Goal: Task Accomplishment & Management: Manage account settings

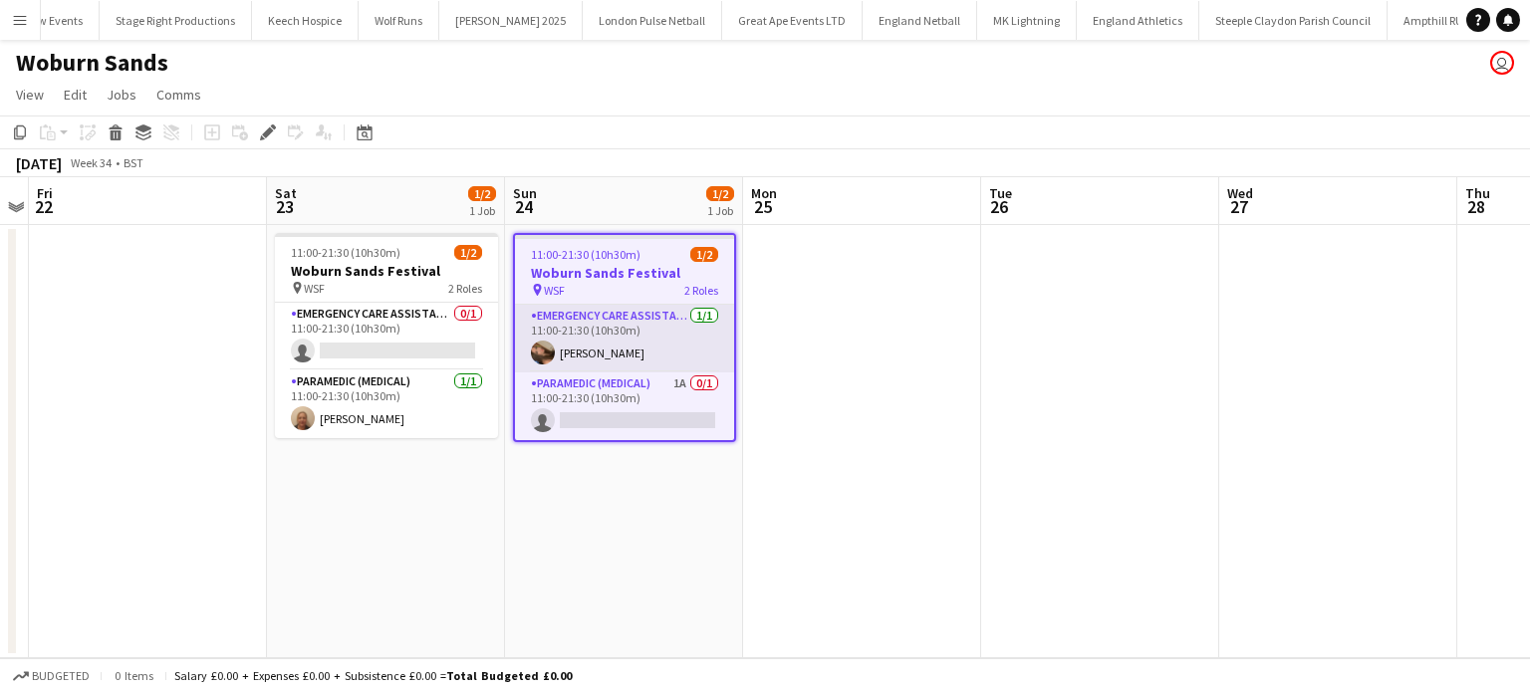
click at [659, 355] on app-card-role "Emergency Care Assistant (Medical) 1/1 11:00-21:30 (10h30m) Anna Cresswell" at bounding box center [624, 339] width 219 height 68
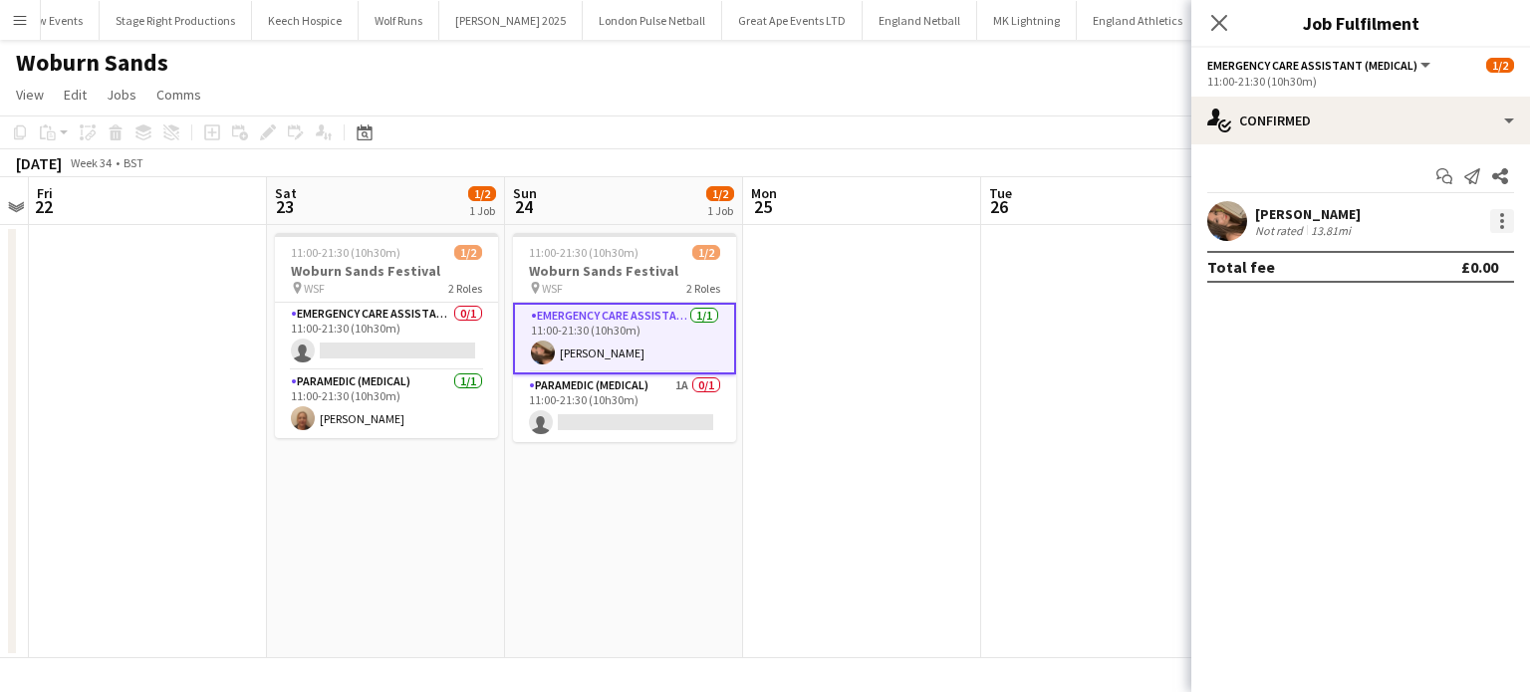
click at [1508, 213] on div at bounding box center [1502, 221] width 24 height 24
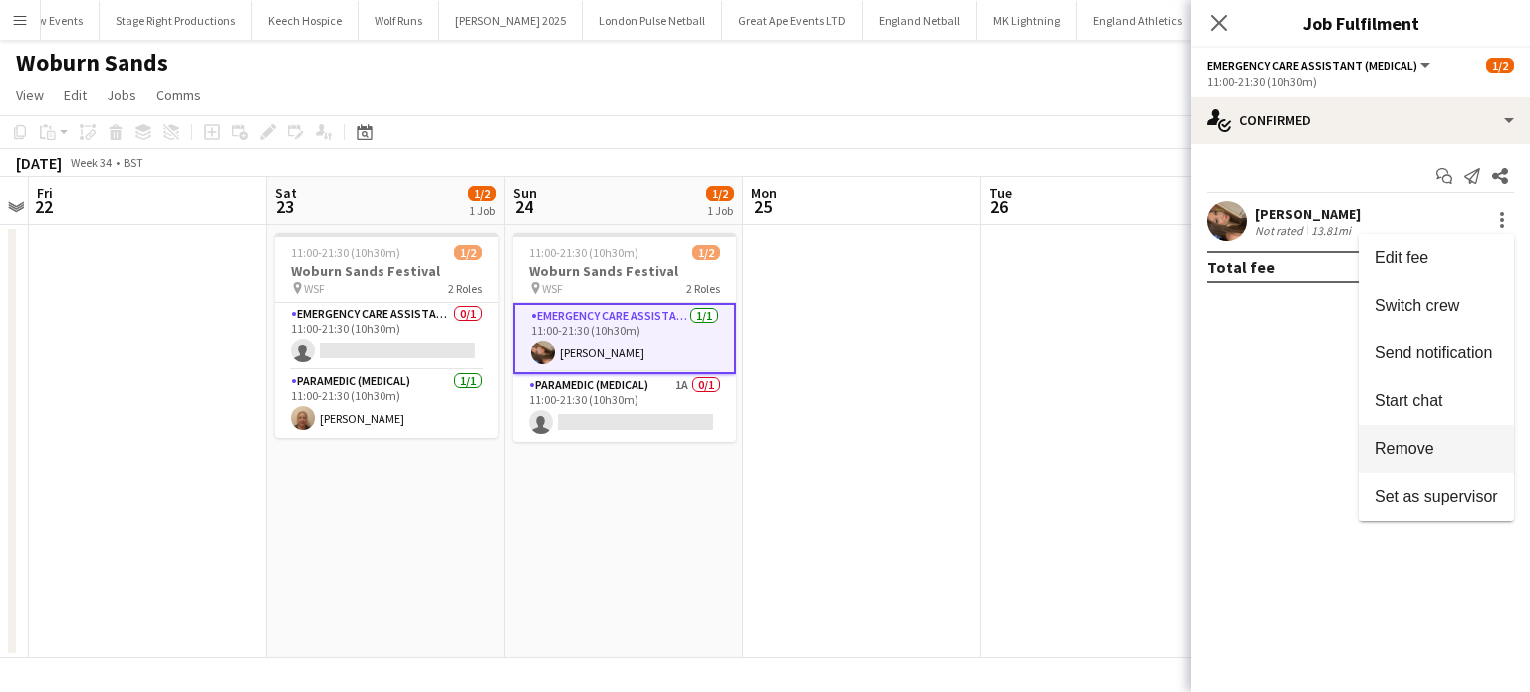
click at [1423, 441] on span "Remove" at bounding box center [1405, 448] width 60 height 17
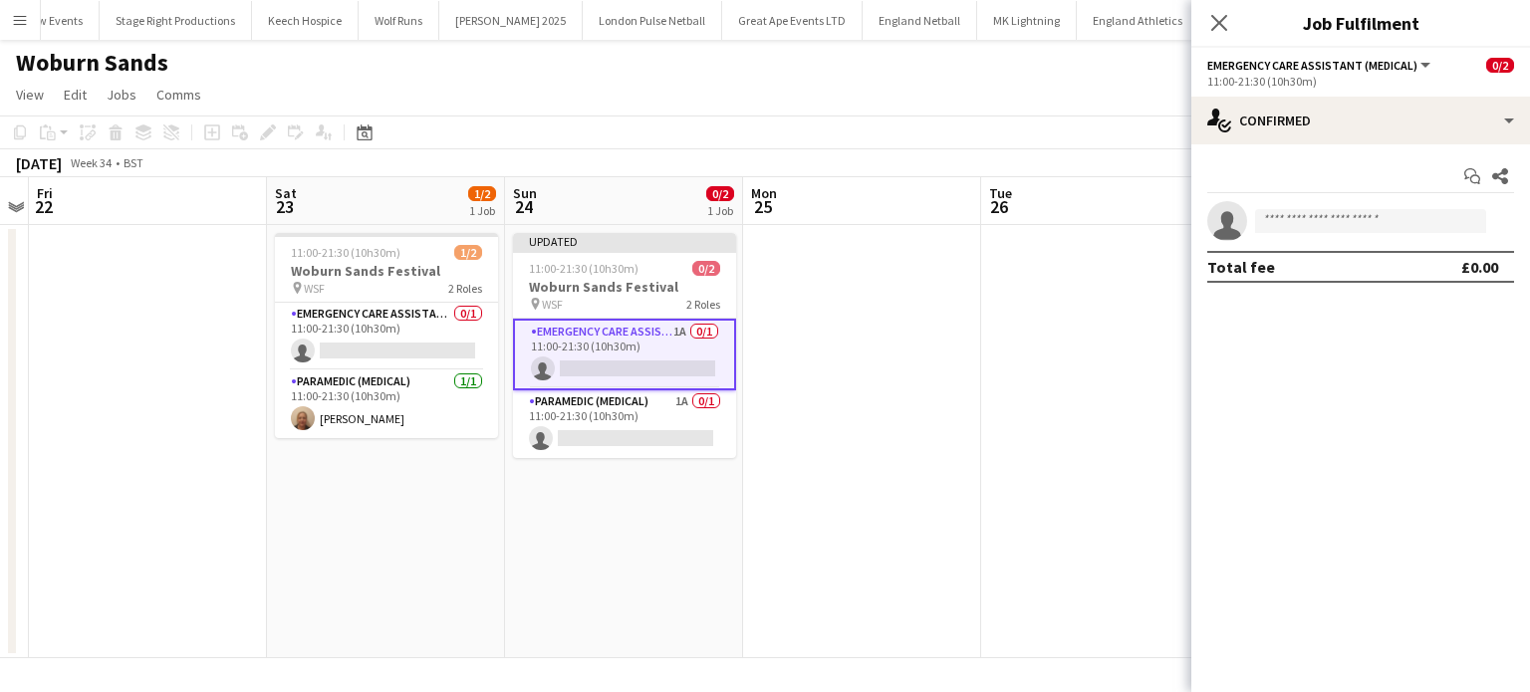
click at [669, 369] on app-card-role "Emergency Care Assistant (Medical) 1A 0/1 11:00-21:30 (10h30m) single-neutral-a…" at bounding box center [624, 355] width 223 height 72
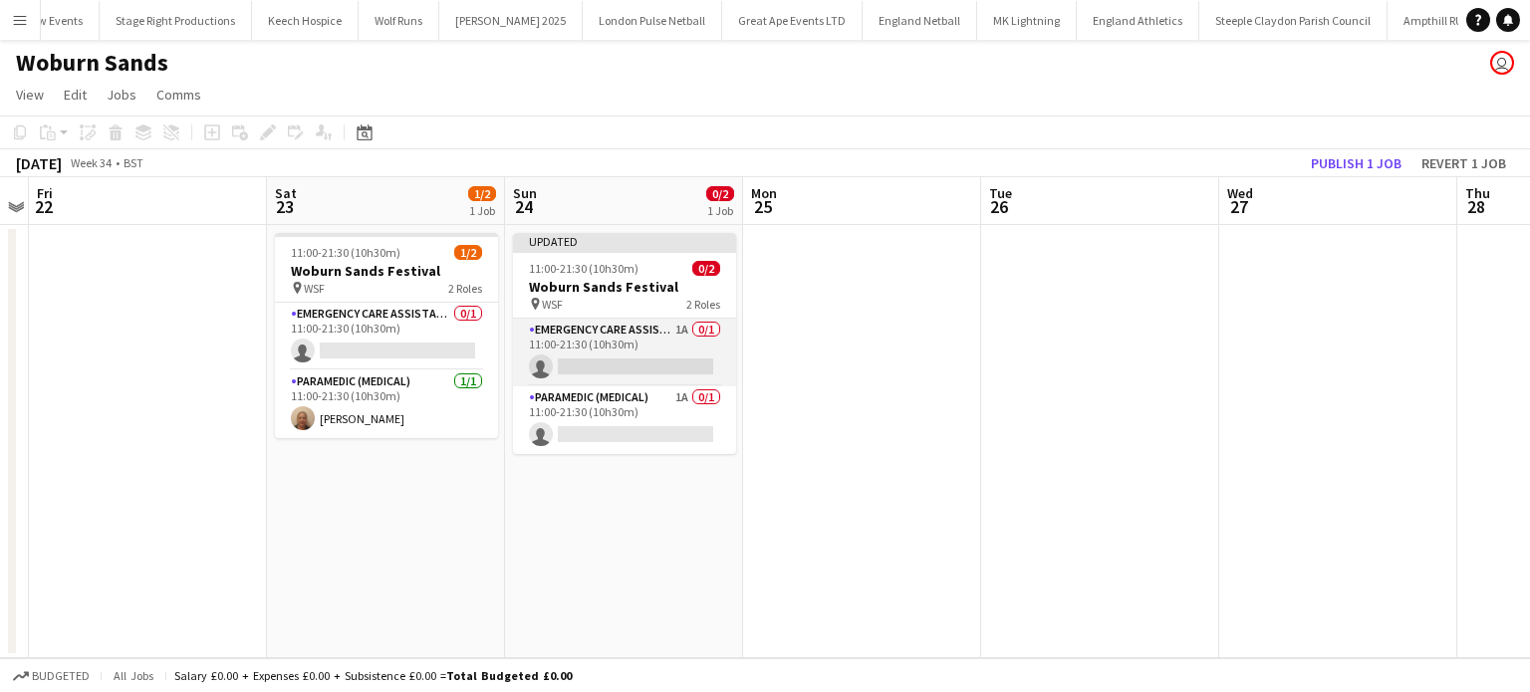
click at [655, 369] on app-card-role "Emergency Care Assistant (Medical) 1A 0/1 11:00-21:30 (10h30m) single-neutral-a…" at bounding box center [624, 353] width 223 height 68
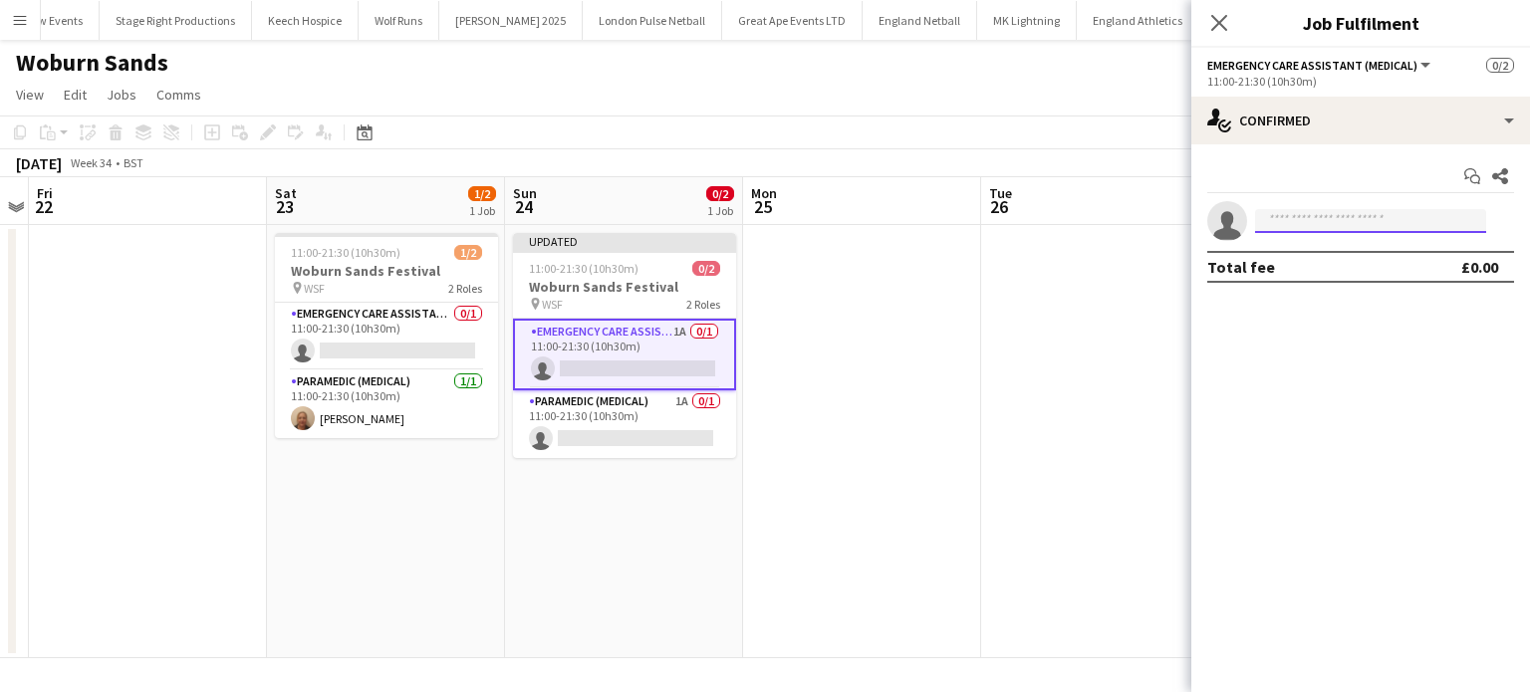
click at [1299, 222] on input at bounding box center [1370, 221] width 231 height 24
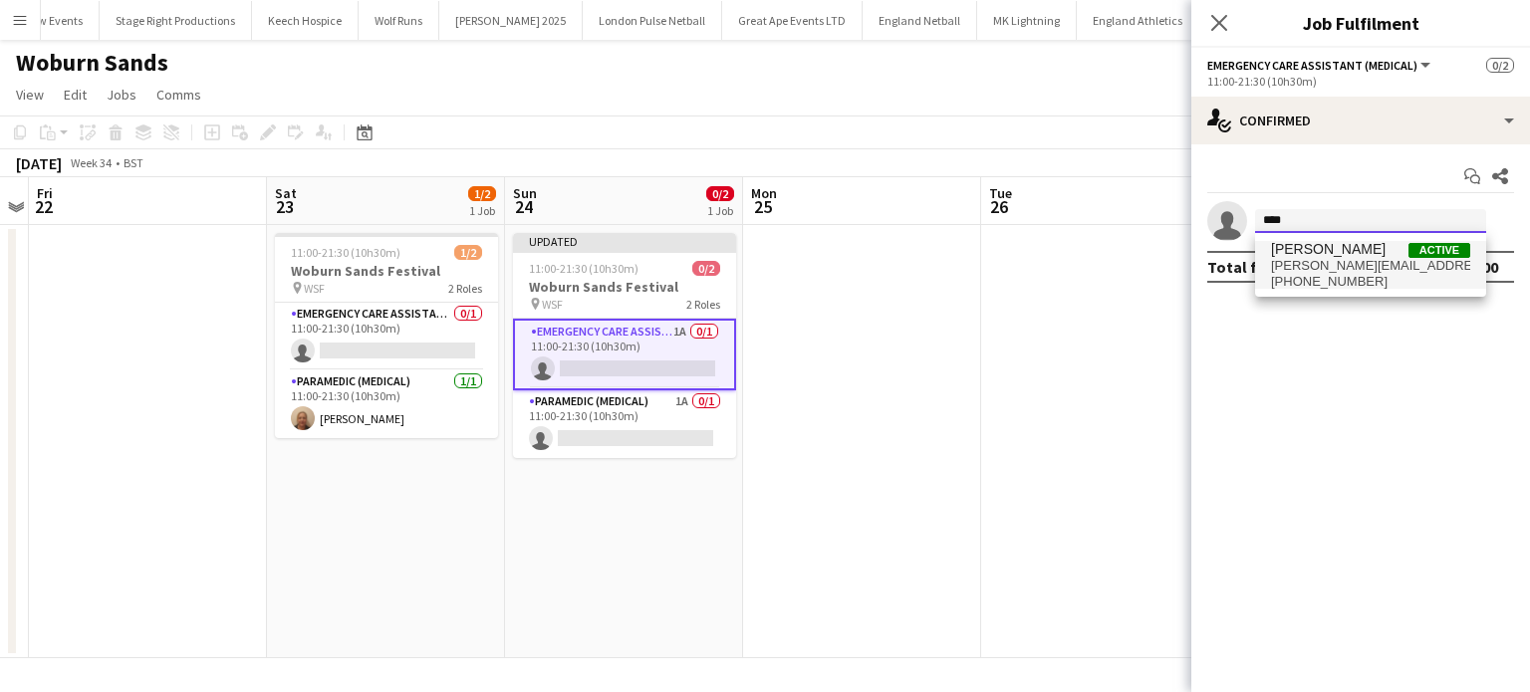
type input "****"
click at [1314, 282] on span "+447545185390" at bounding box center [1370, 282] width 199 height 16
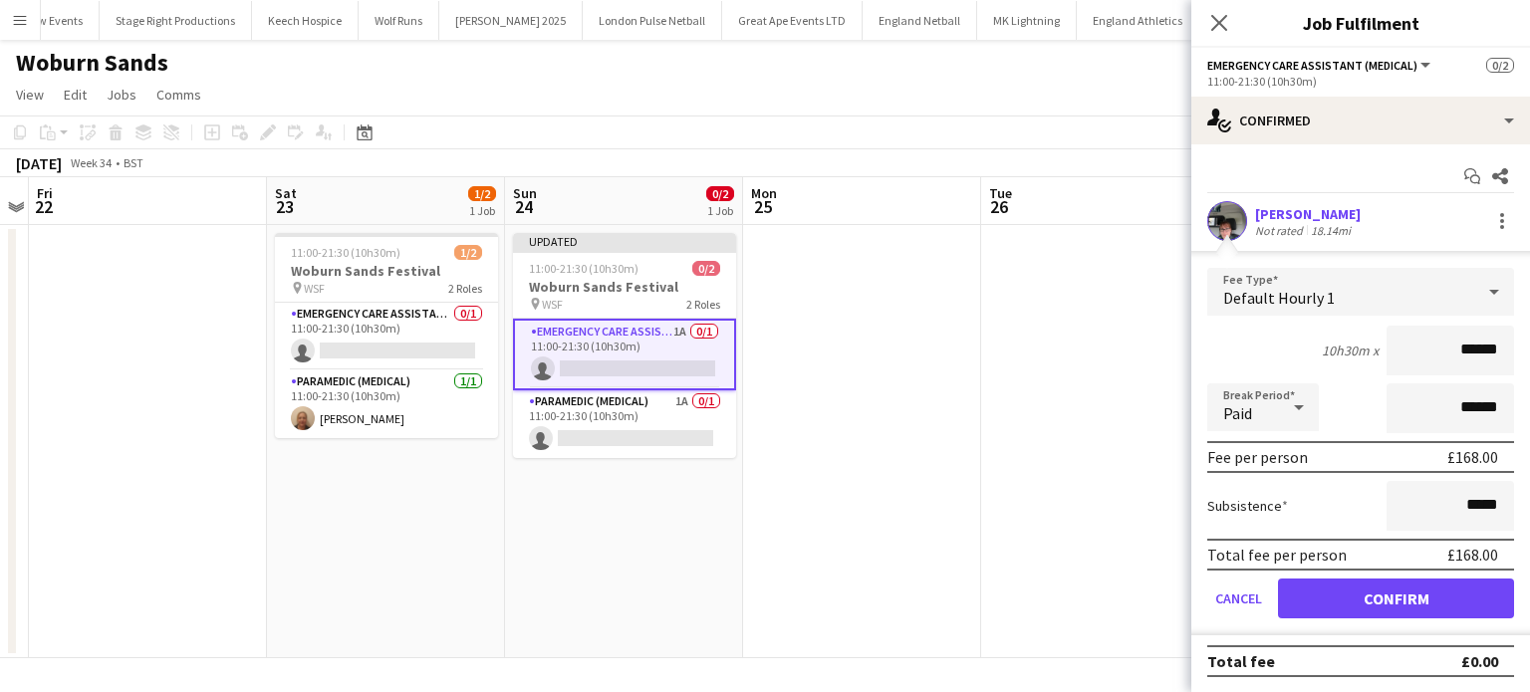
type input "******"
click at [1355, 591] on button "Confirm" at bounding box center [1396, 599] width 236 height 40
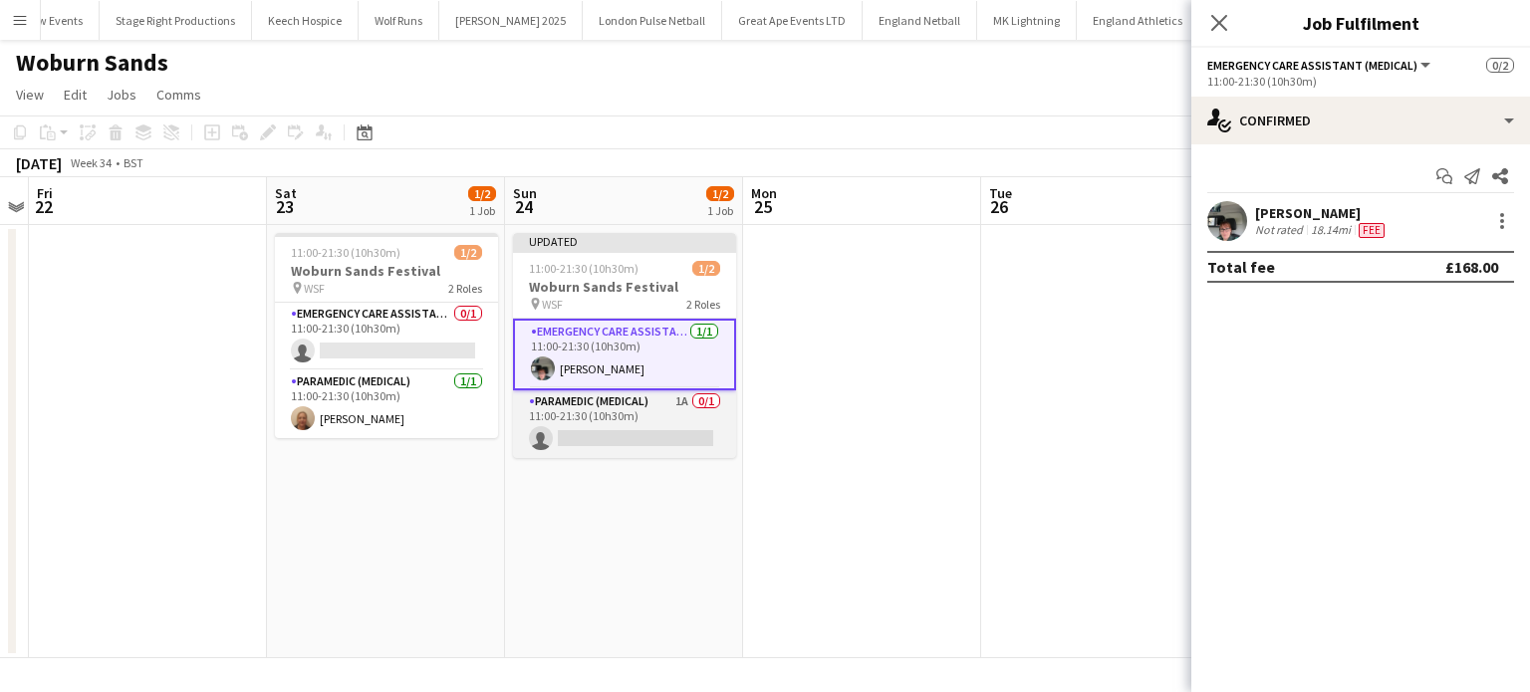
click at [616, 417] on app-card-role "Paramedic (Medical) 1A 0/1 11:00-21:30 (10h30m) single-neutral-actions" at bounding box center [624, 425] width 223 height 68
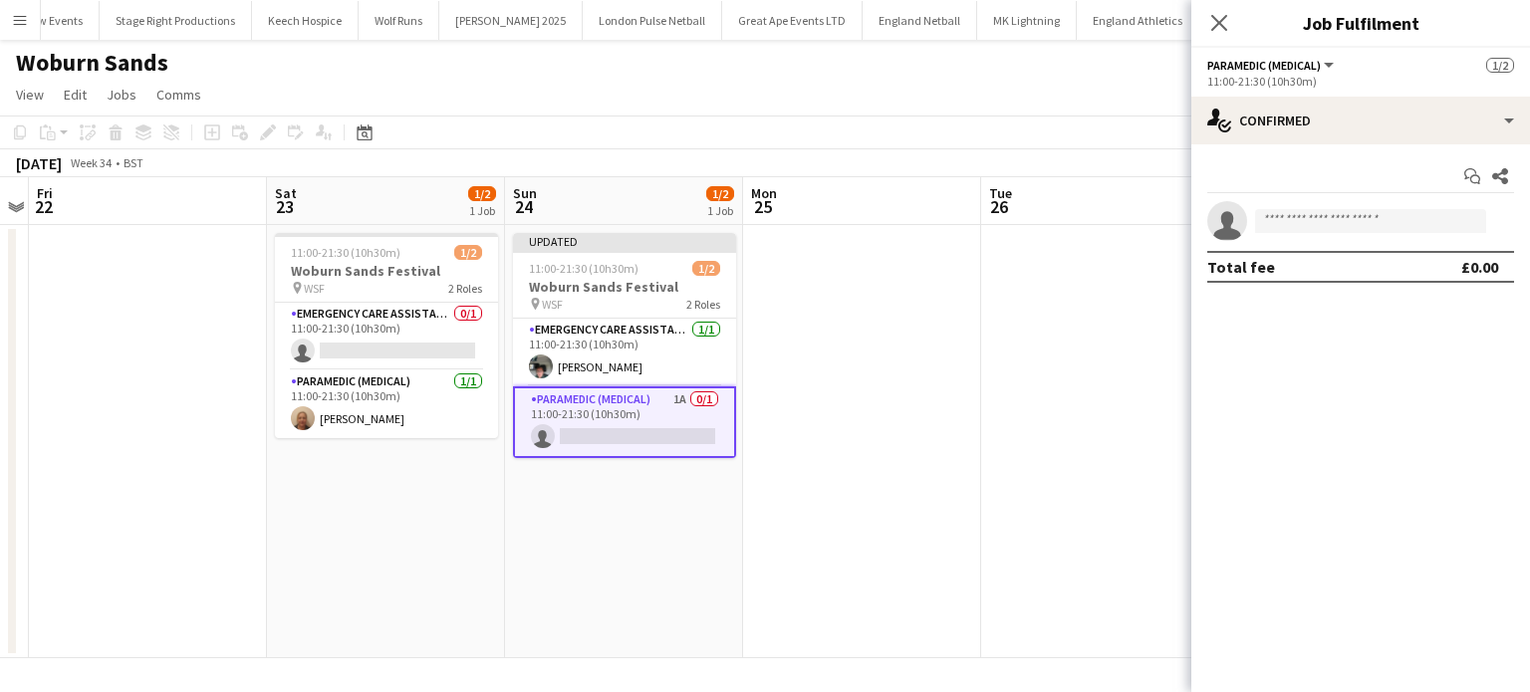
click at [1306, 90] on app-options-switcher "Paramedic (Medical) All roles Paramedic (Medical) 1/2 11:00-21:30 (10h30m)" at bounding box center [1360, 72] width 339 height 49
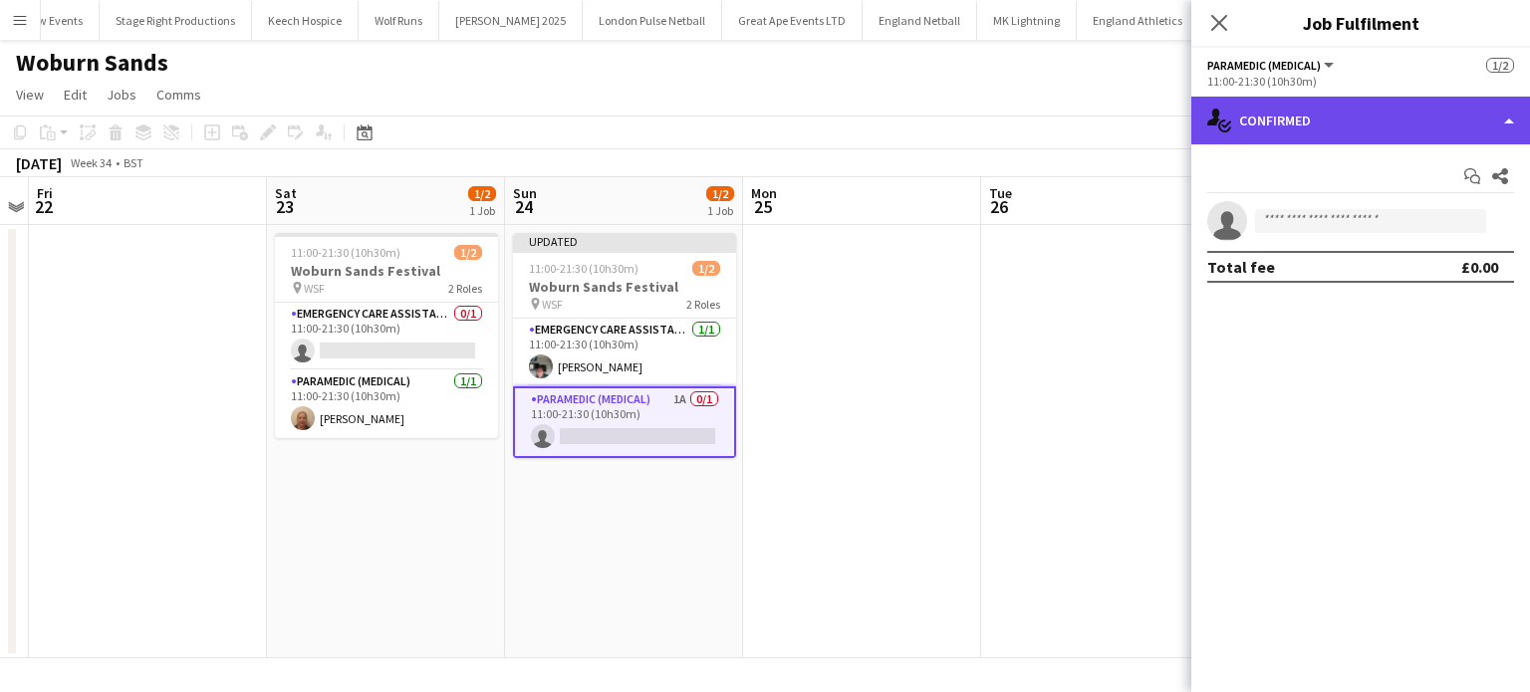
click at [1301, 120] on div "single-neutral-actions-check-2 Confirmed" at bounding box center [1360, 121] width 339 height 48
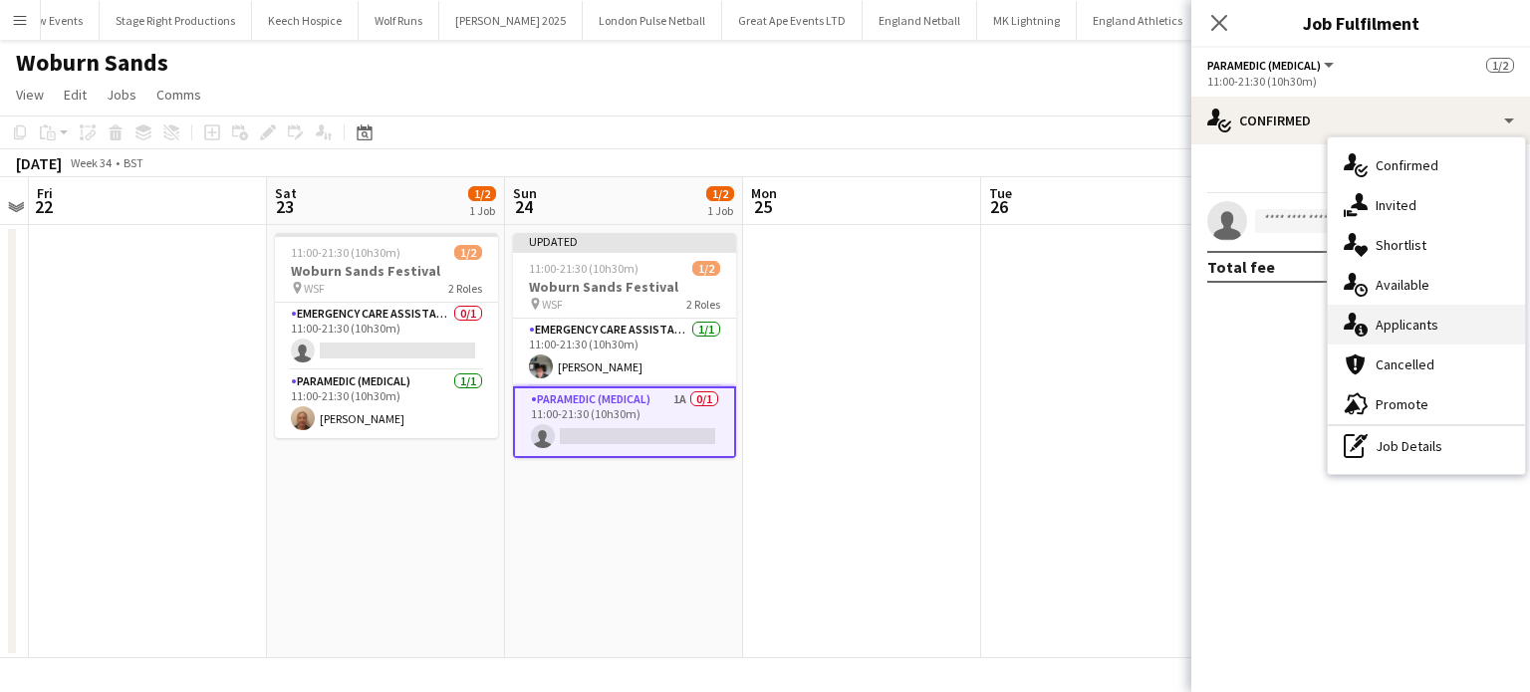
click at [1391, 329] on div "single-neutral-actions-information Applicants" at bounding box center [1426, 325] width 197 height 40
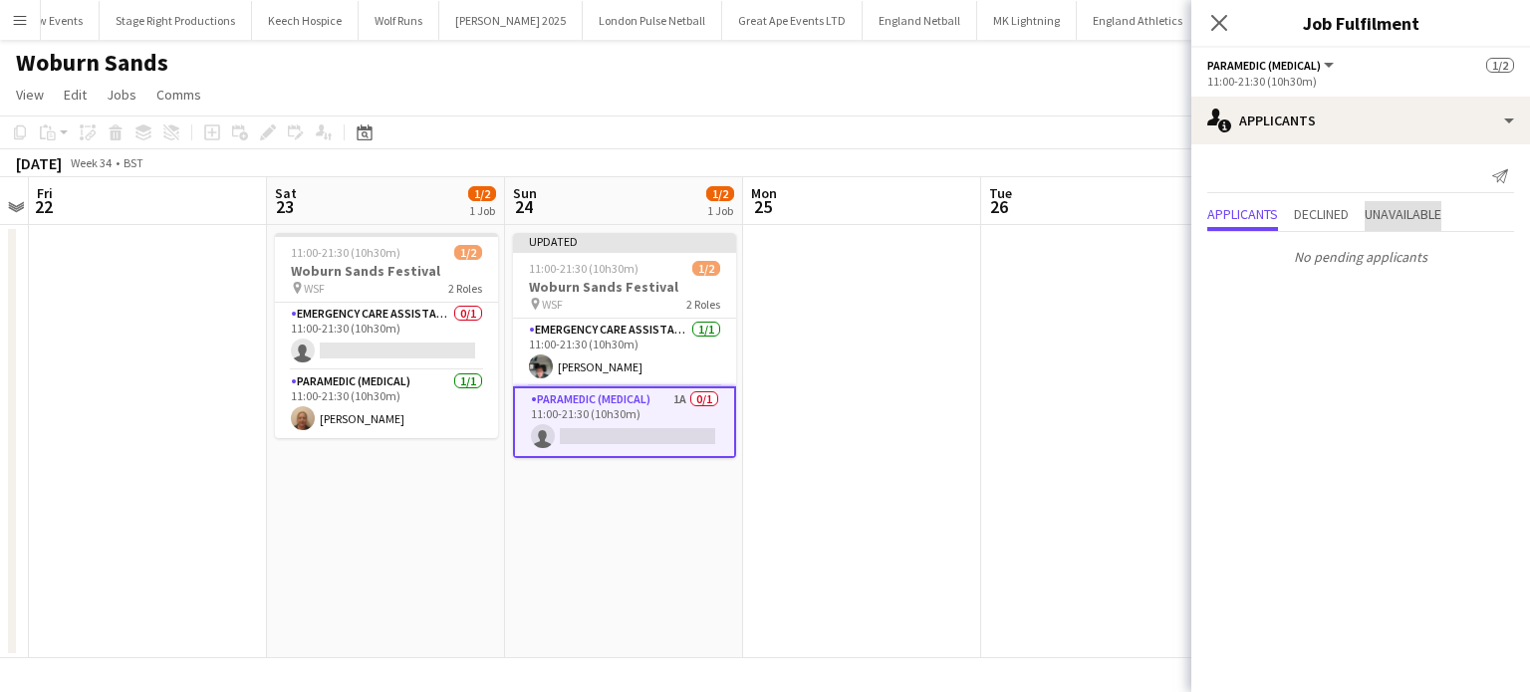
click at [1390, 227] on span "Unavailable" at bounding box center [1403, 216] width 77 height 30
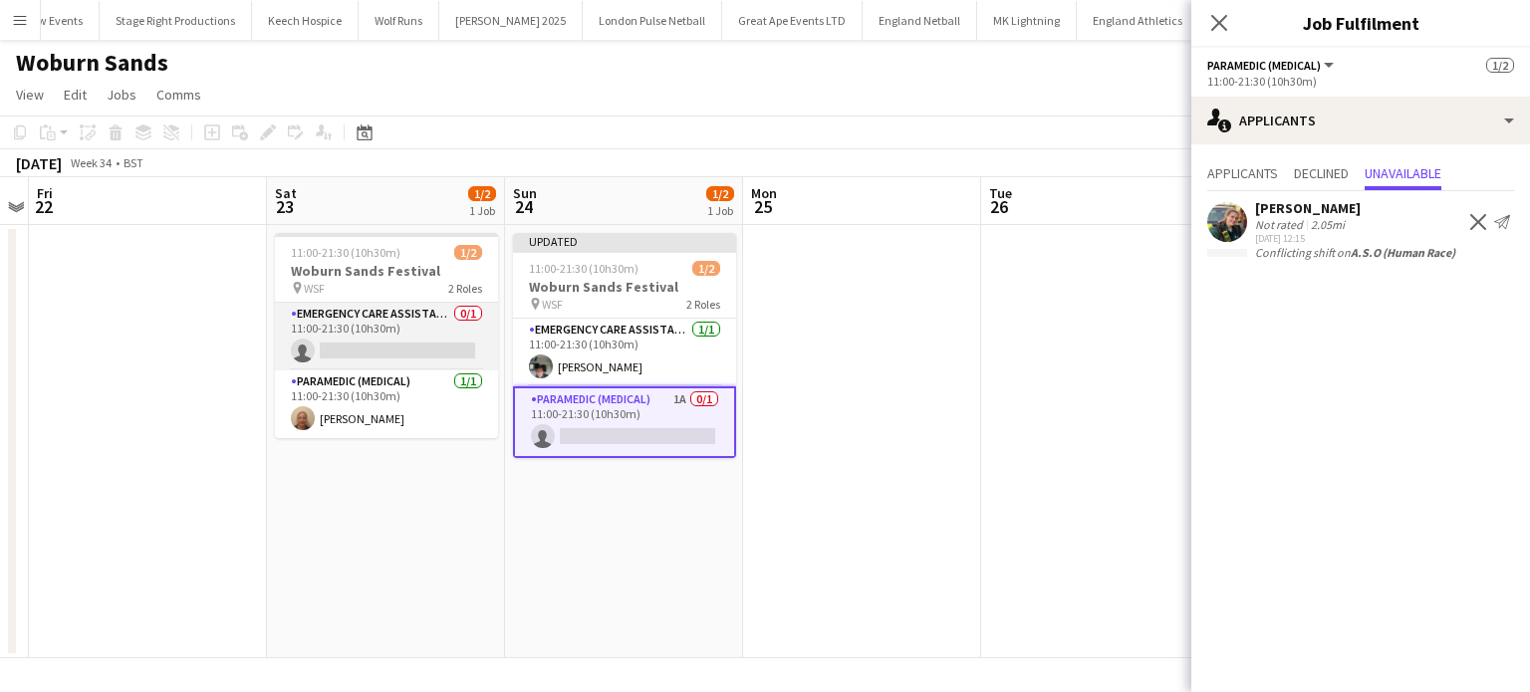
click at [413, 354] on app-card-role "Emergency Care Assistant (Medical) 0/1 11:00-21:30 (10h30m) single-neutral-acti…" at bounding box center [386, 337] width 223 height 68
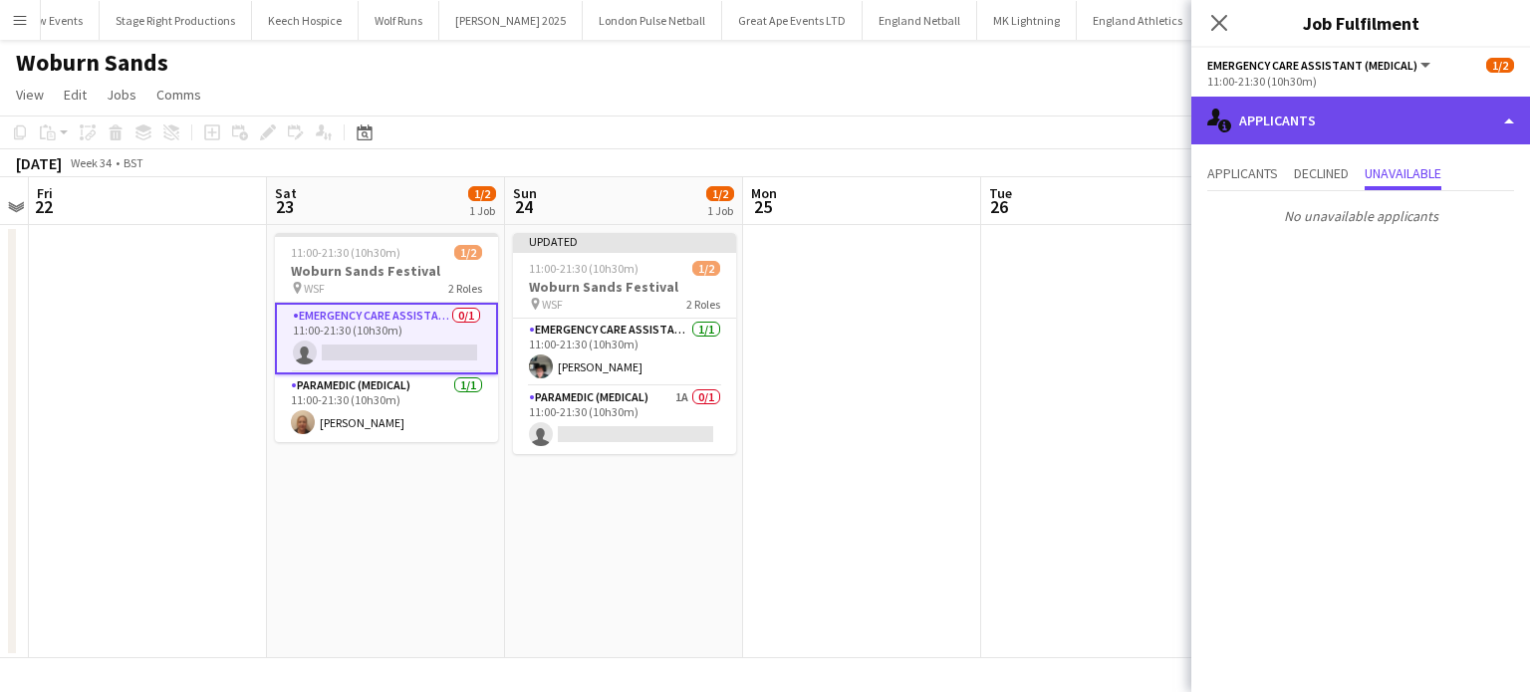
click at [1254, 118] on div "single-neutral-actions-information Applicants" at bounding box center [1360, 121] width 339 height 48
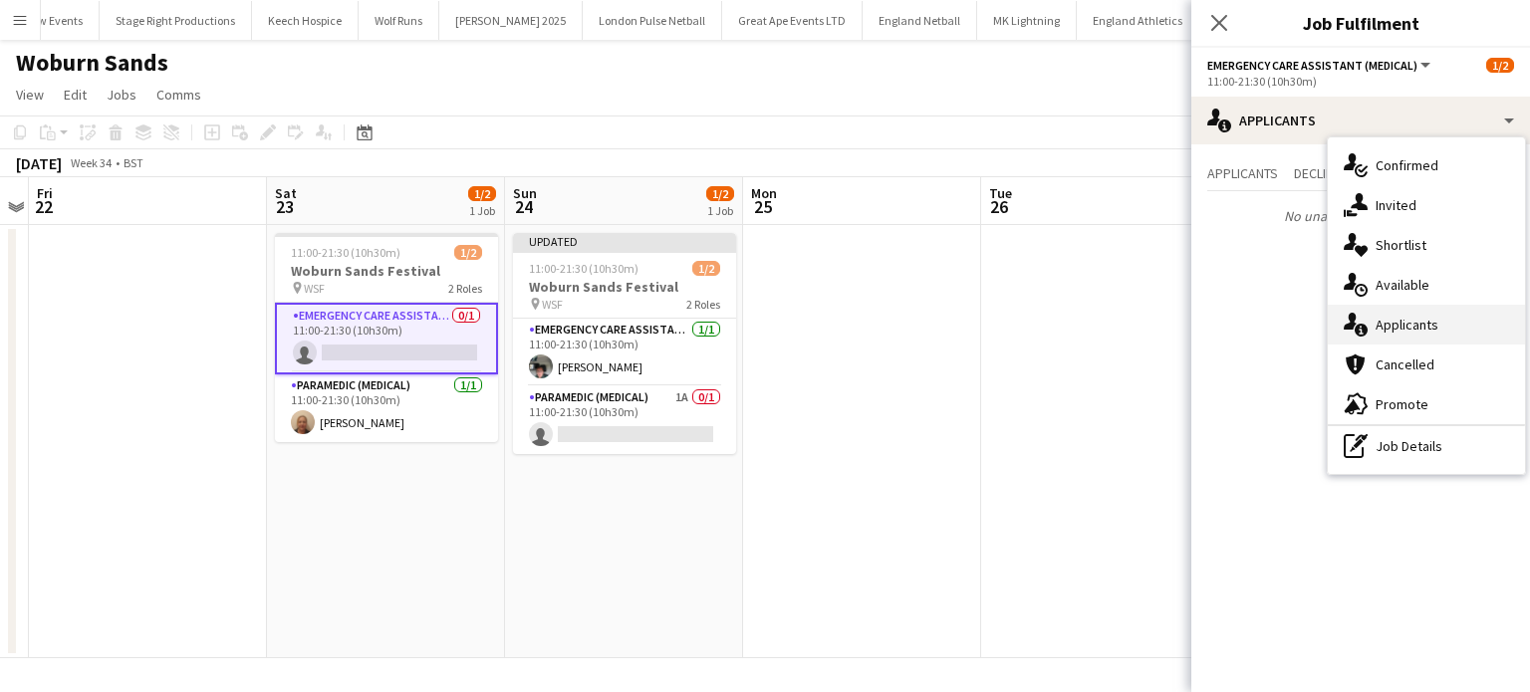
click at [1391, 314] on div "single-neutral-actions-information Applicants" at bounding box center [1426, 325] width 197 height 40
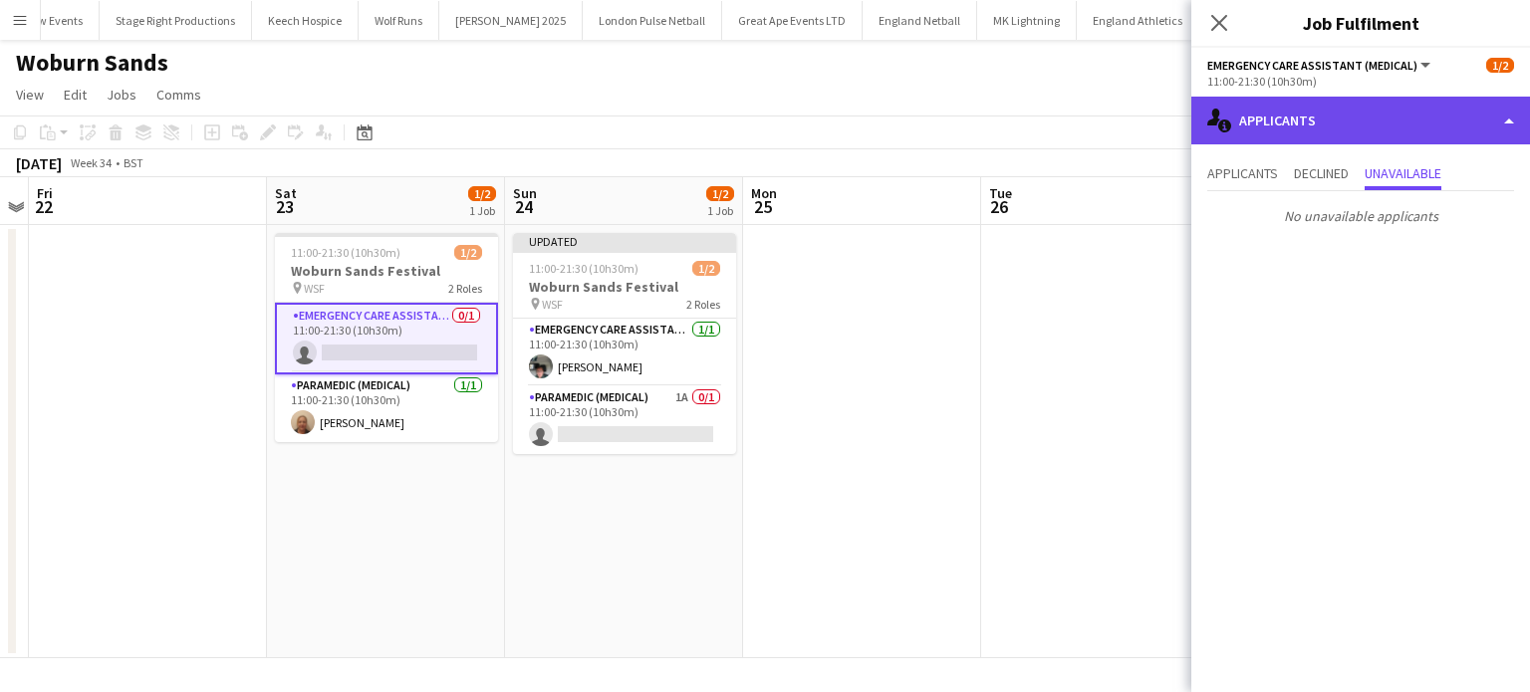
click at [1310, 138] on div "single-neutral-actions-information Applicants" at bounding box center [1360, 121] width 339 height 48
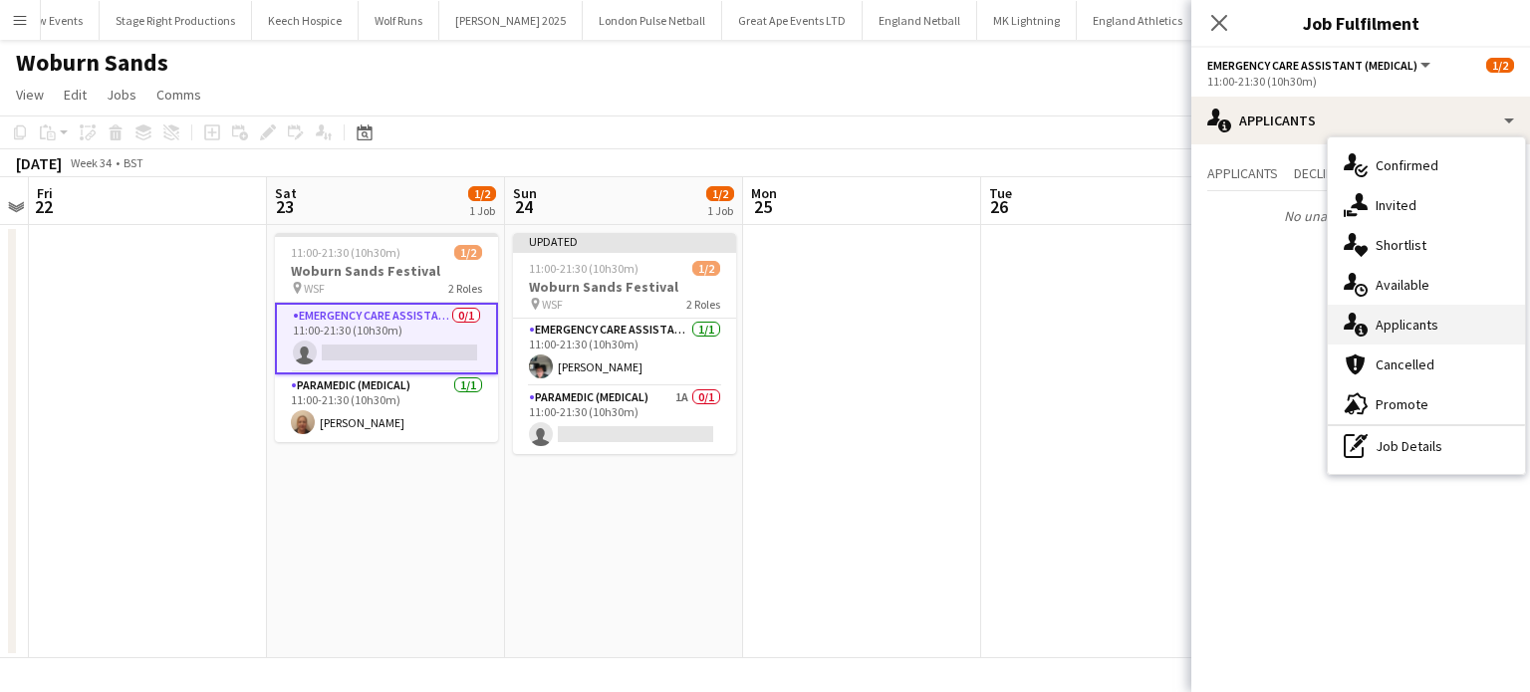
click at [1400, 334] on div "single-neutral-actions-information Applicants" at bounding box center [1426, 325] width 197 height 40
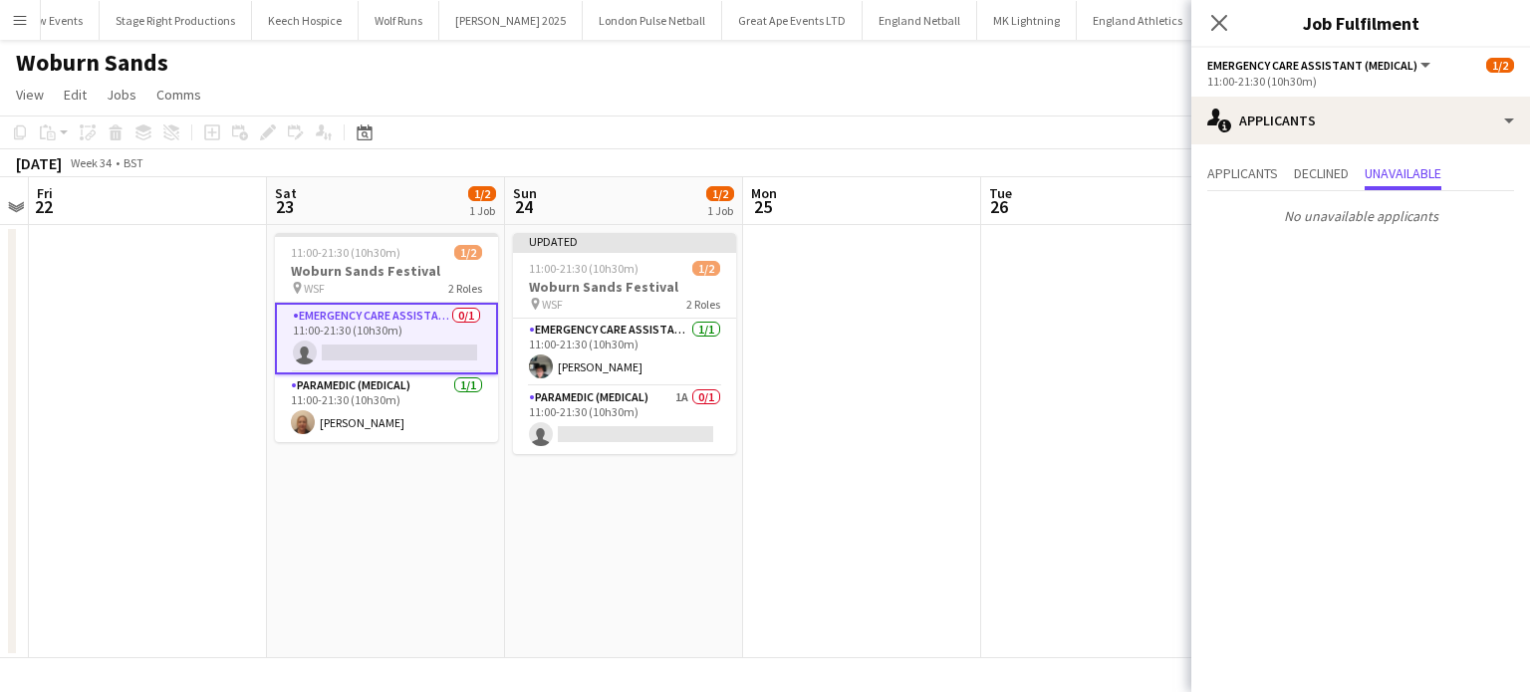
click at [451, 355] on app-card-role "Emergency Care Assistant (Medical) 0/1 11:00-21:30 (10h30m) single-neutral-acti…" at bounding box center [386, 339] width 223 height 72
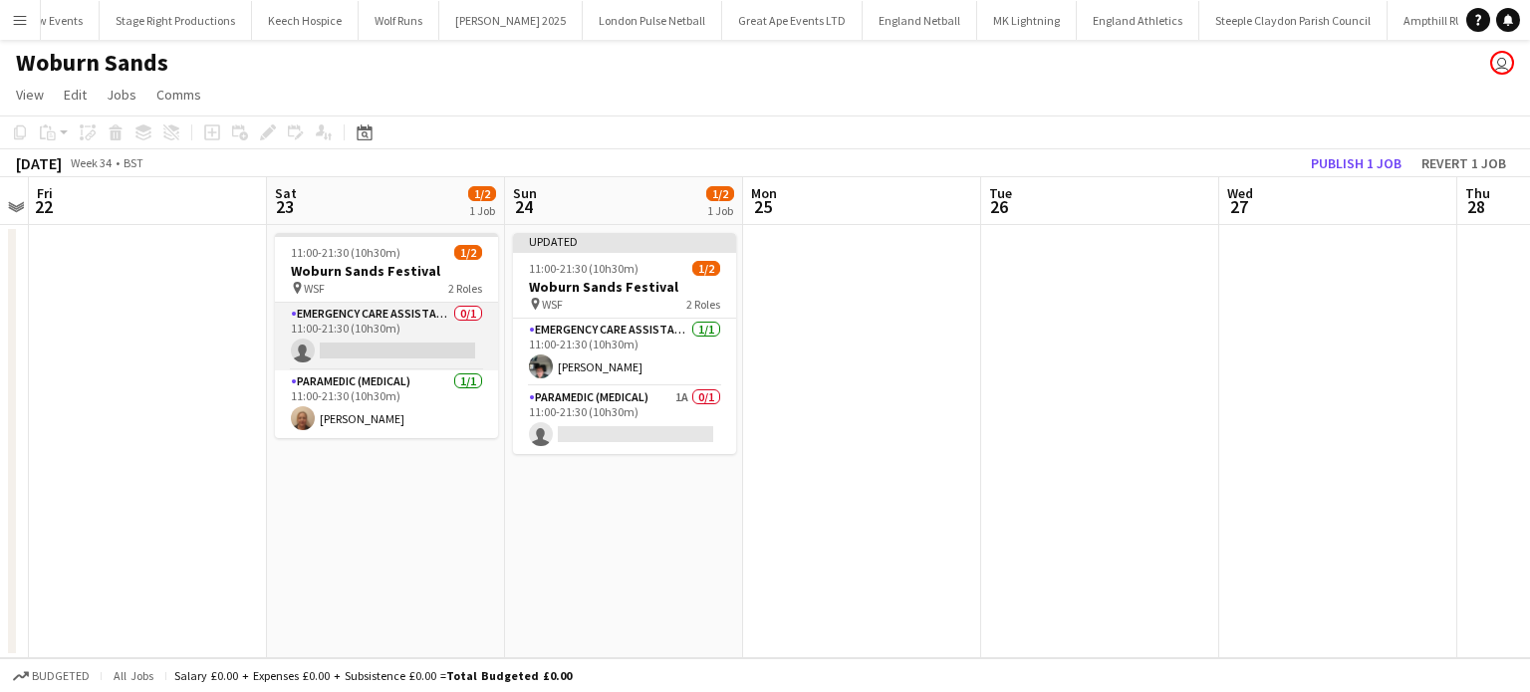
click at [457, 346] on app-card-role "Emergency Care Assistant (Medical) 0/1 11:00-21:30 (10h30m) single-neutral-acti…" at bounding box center [386, 337] width 223 height 68
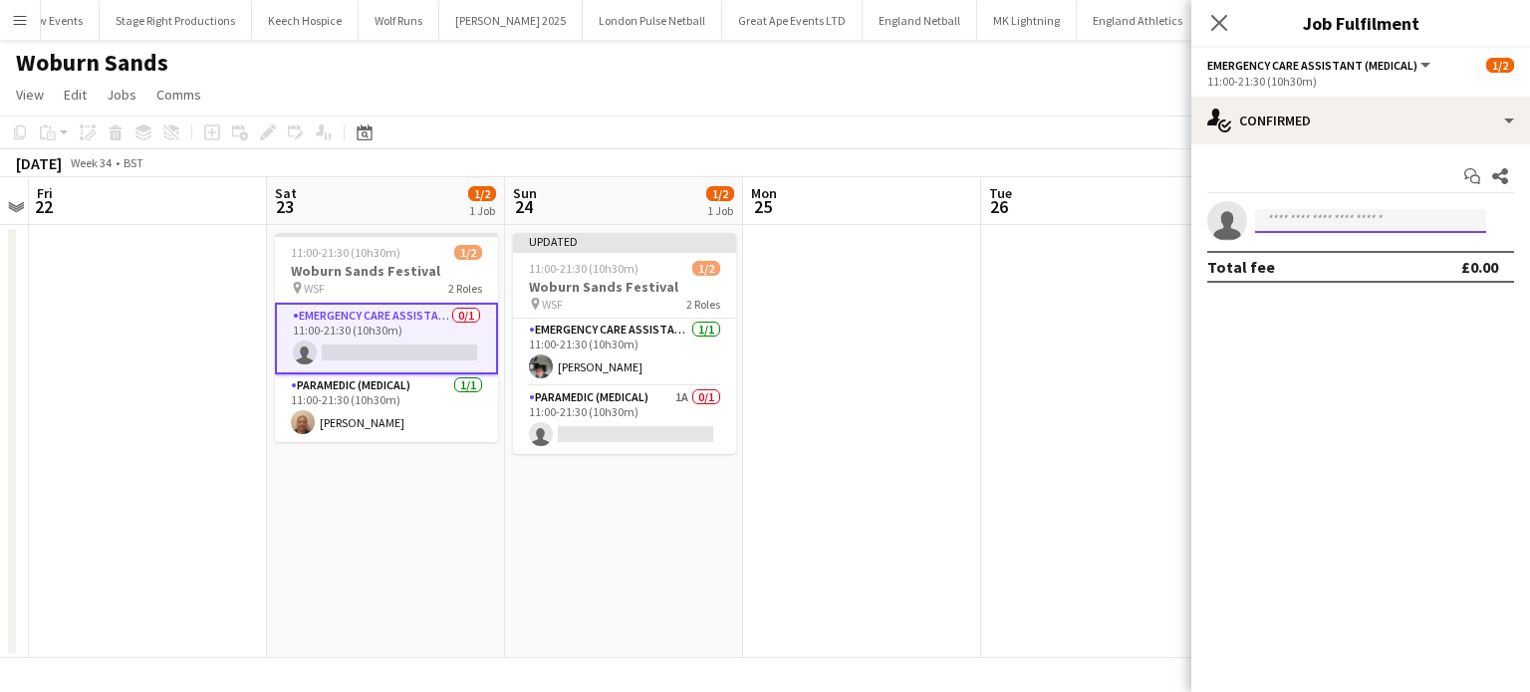
click at [1297, 219] on input at bounding box center [1370, 221] width 231 height 24
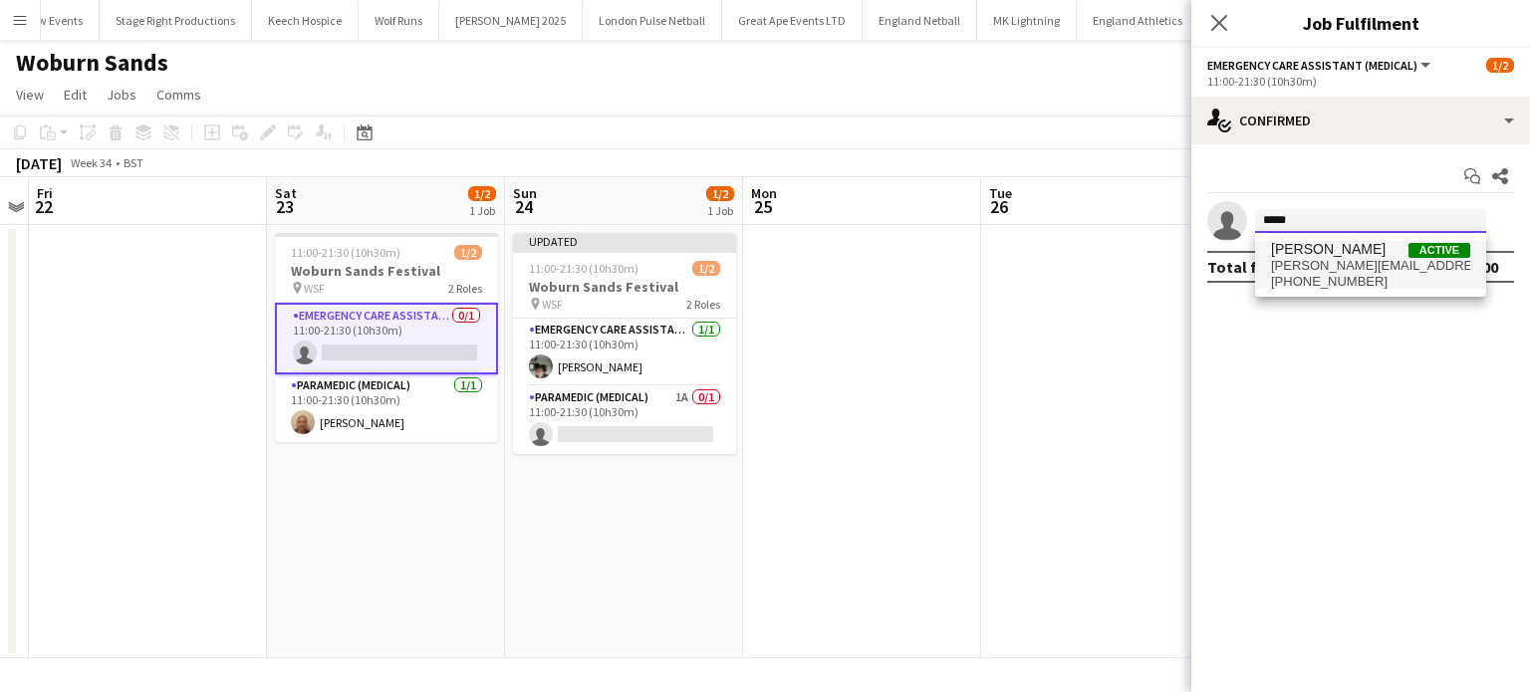
type input "*****"
click at [1345, 266] on span "julie.cottis@aams-amb.co.uk" at bounding box center [1370, 266] width 199 height 16
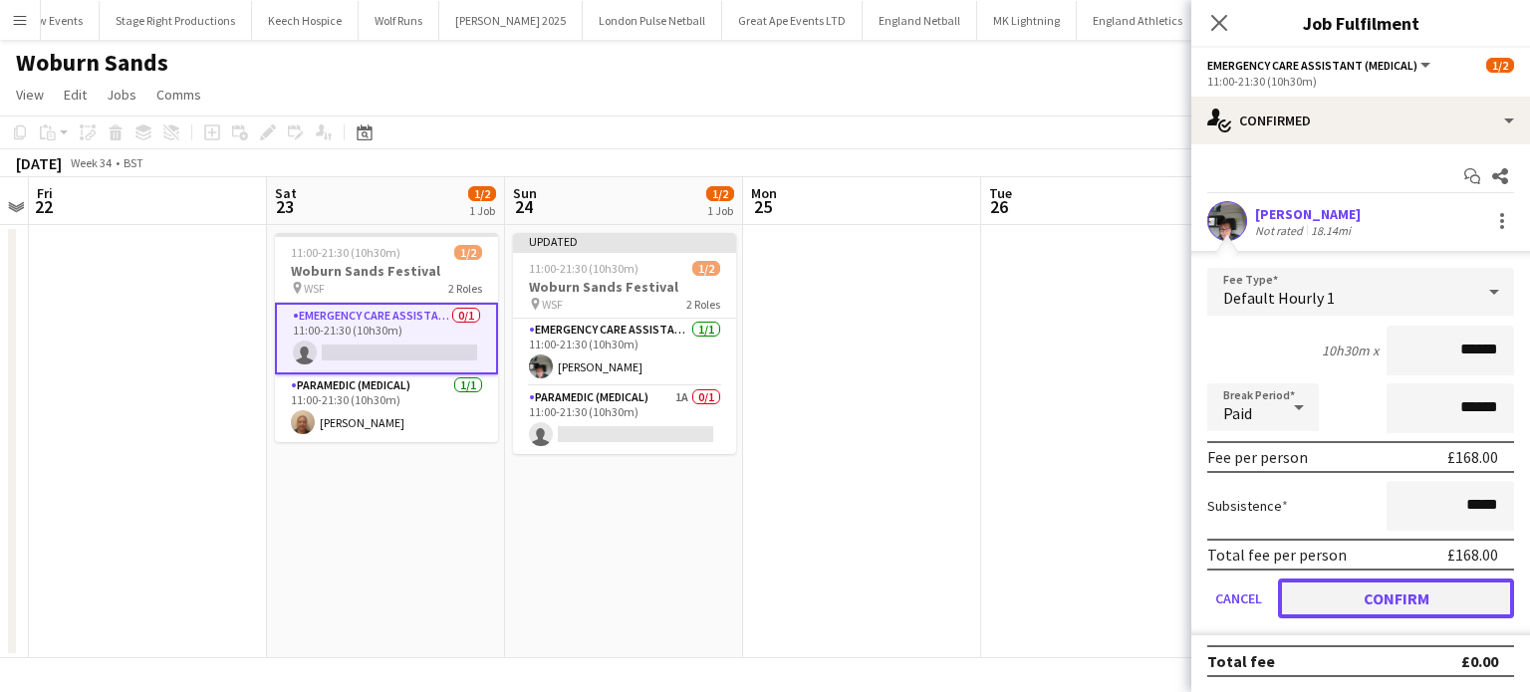
click at [1382, 598] on button "Confirm" at bounding box center [1396, 599] width 236 height 40
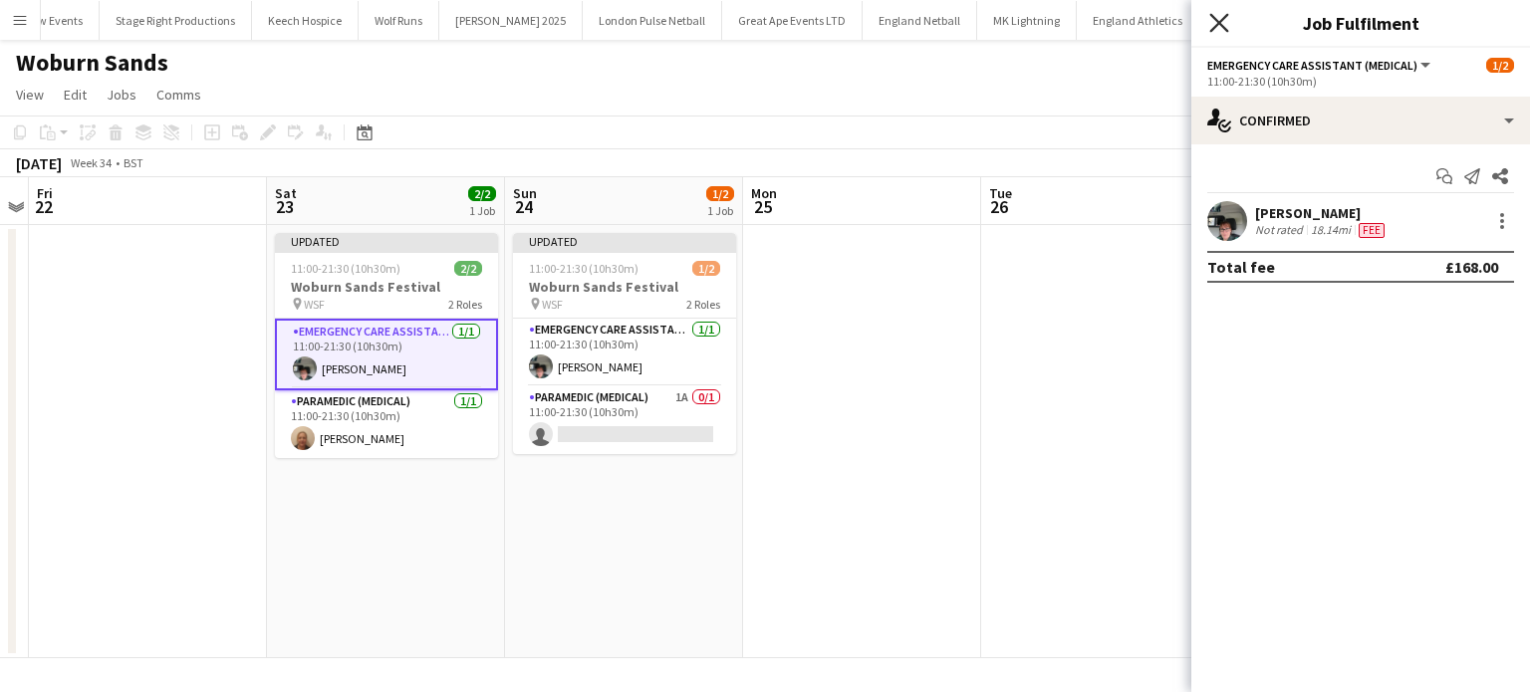
click at [1222, 17] on icon "Close pop-in" at bounding box center [1218, 22] width 19 height 19
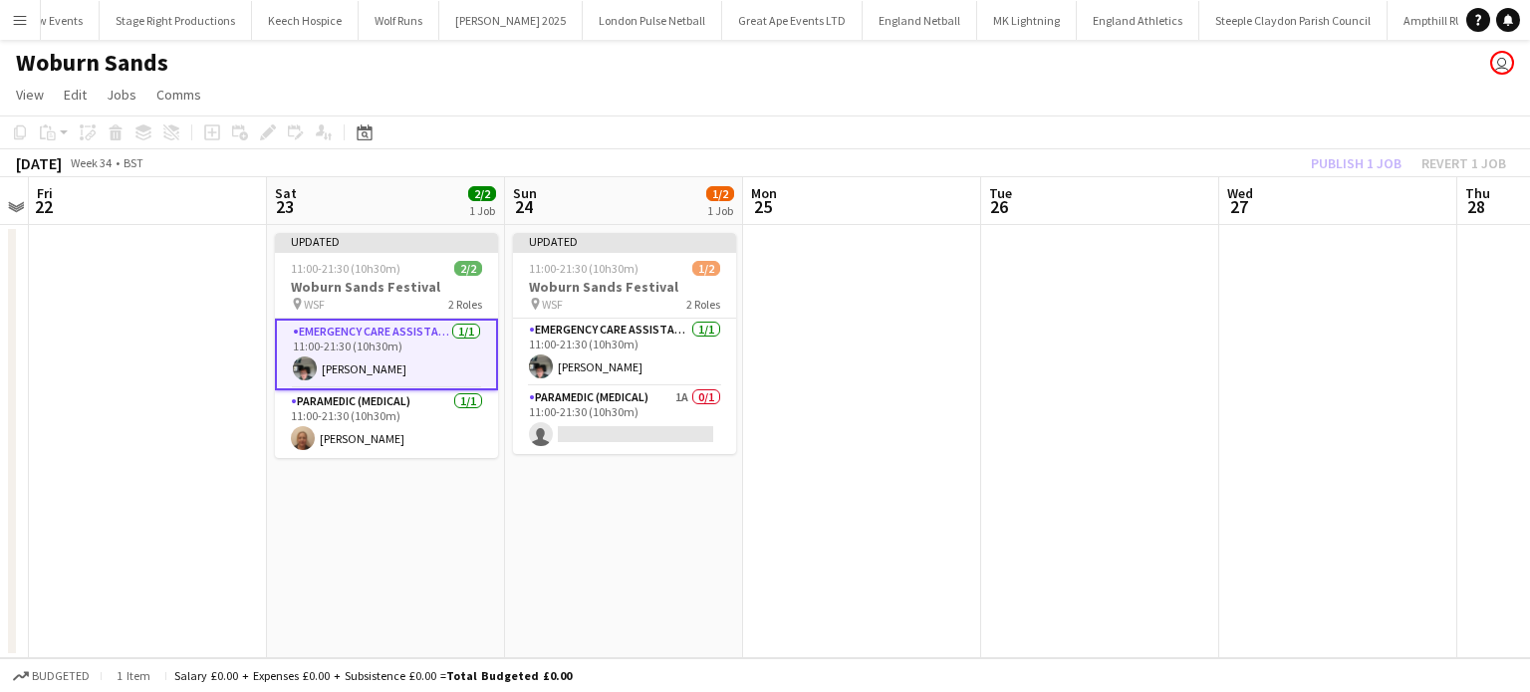
click at [1197, 277] on app-date-cell at bounding box center [1100, 441] width 238 height 433
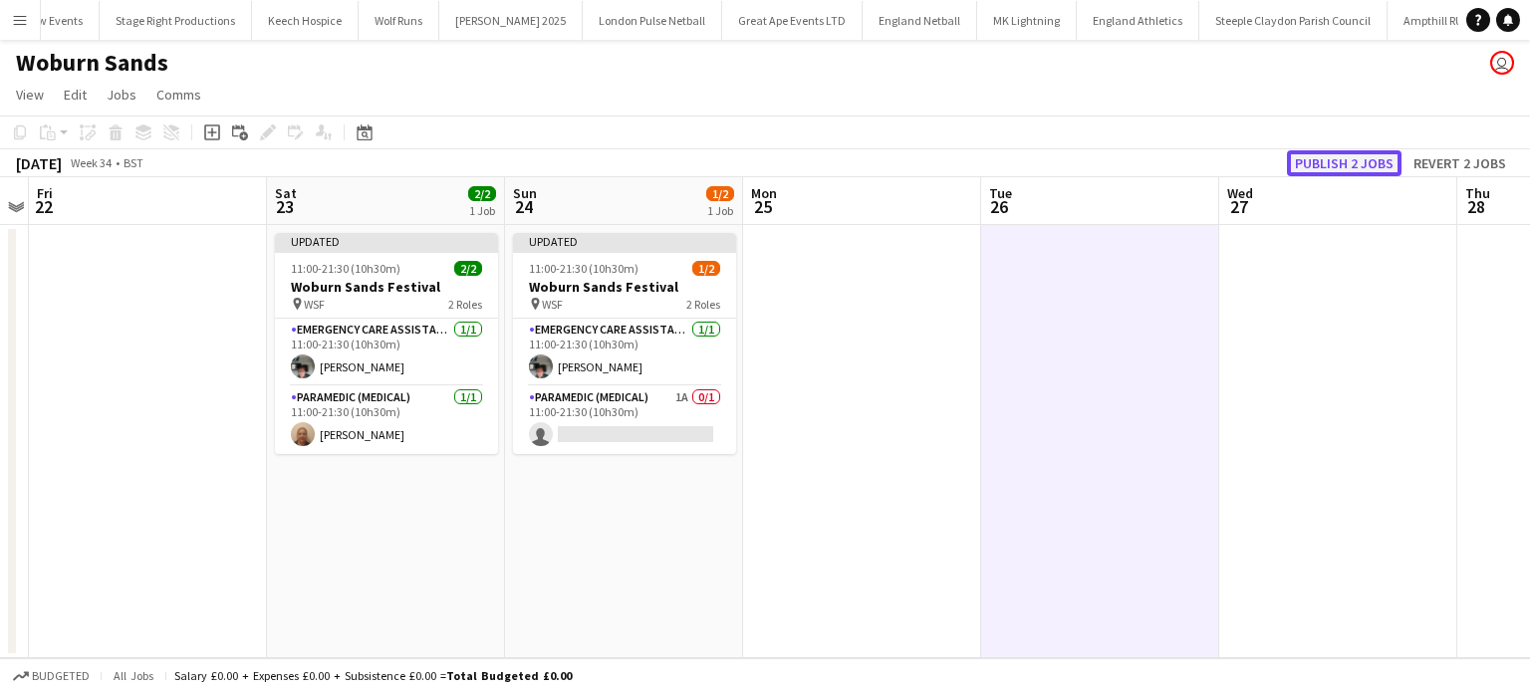
click at [1362, 161] on button "Publish 2 jobs" at bounding box center [1344, 163] width 115 height 26
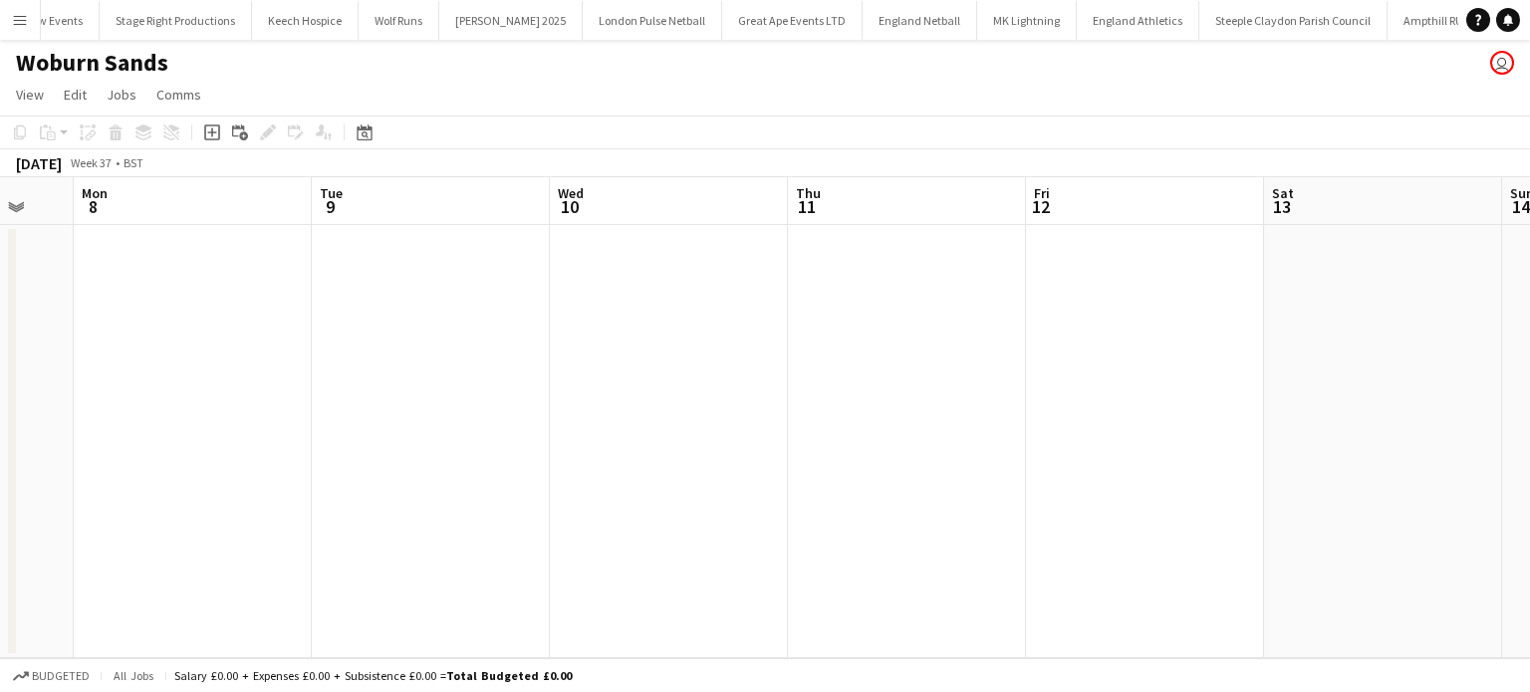
scroll to position [0, 525]
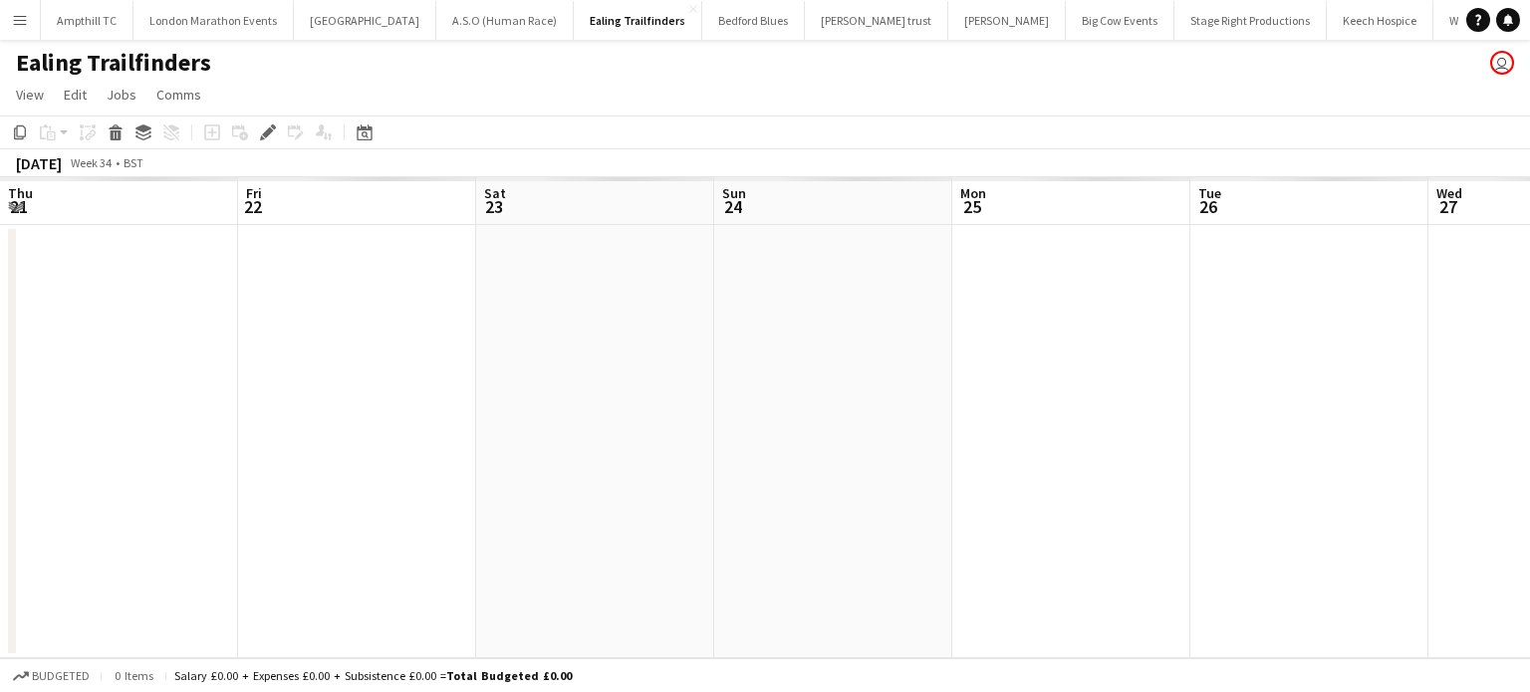
scroll to position [0, 685]
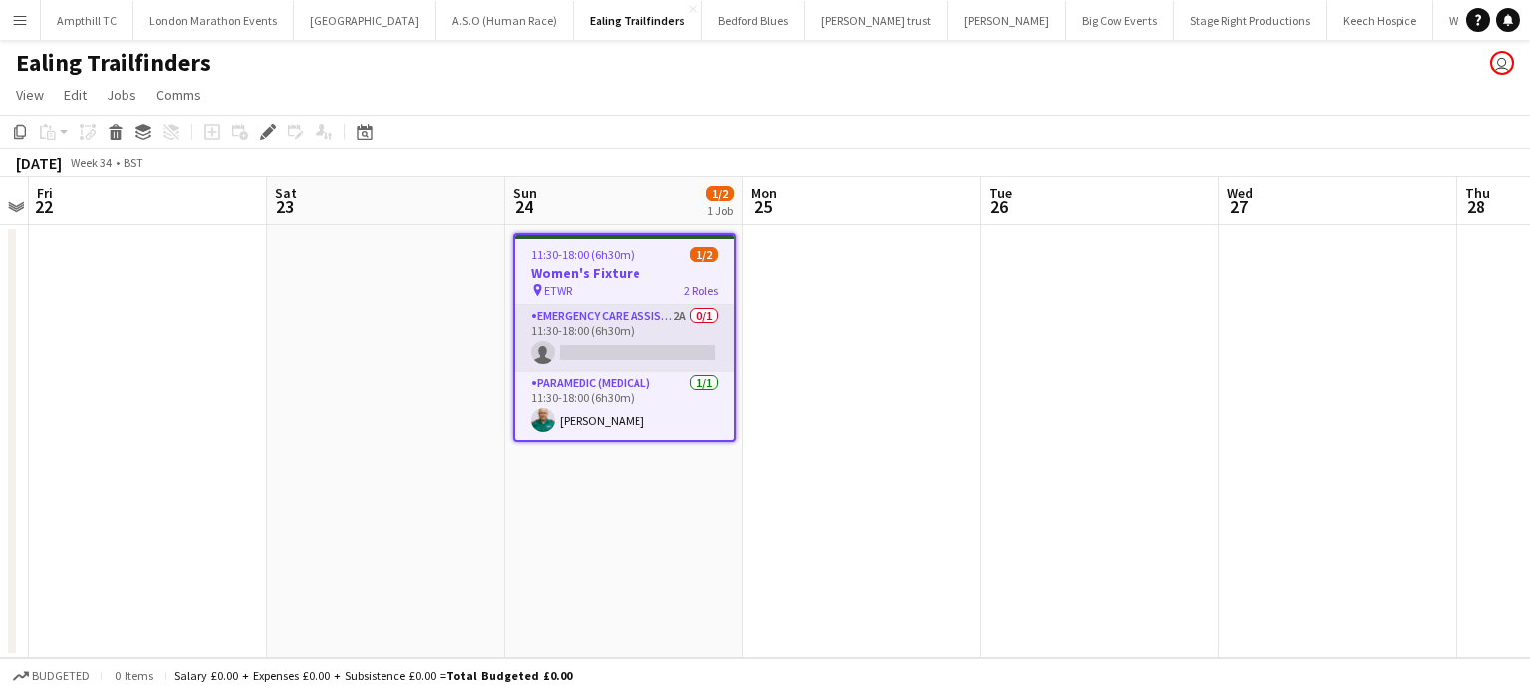
click at [625, 318] on app-card-role "Emergency Care Assistant (Medical) 2A 0/1 11:30-18:00 (6h30m) single-neutral-ac…" at bounding box center [624, 339] width 219 height 68
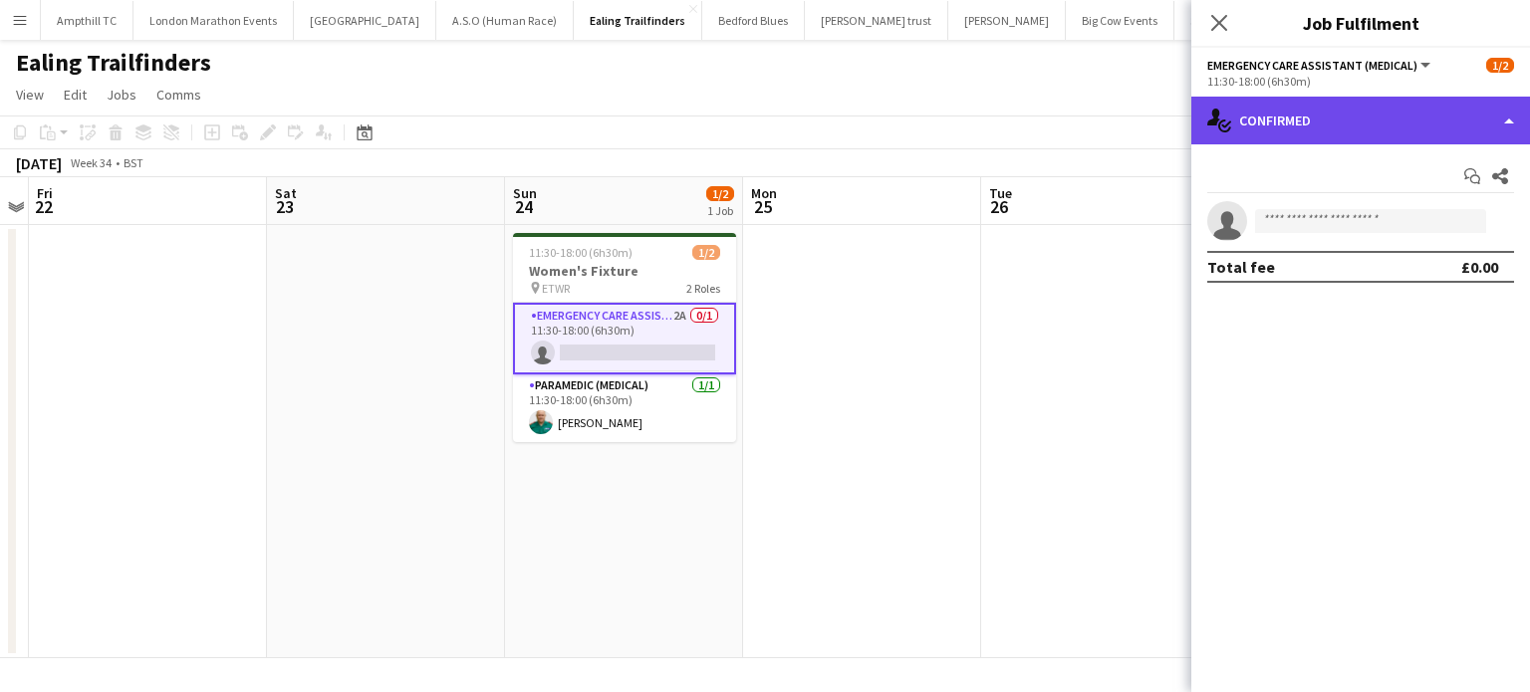
click at [1390, 117] on div "single-neutral-actions-check-2 Confirmed" at bounding box center [1360, 121] width 339 height 48
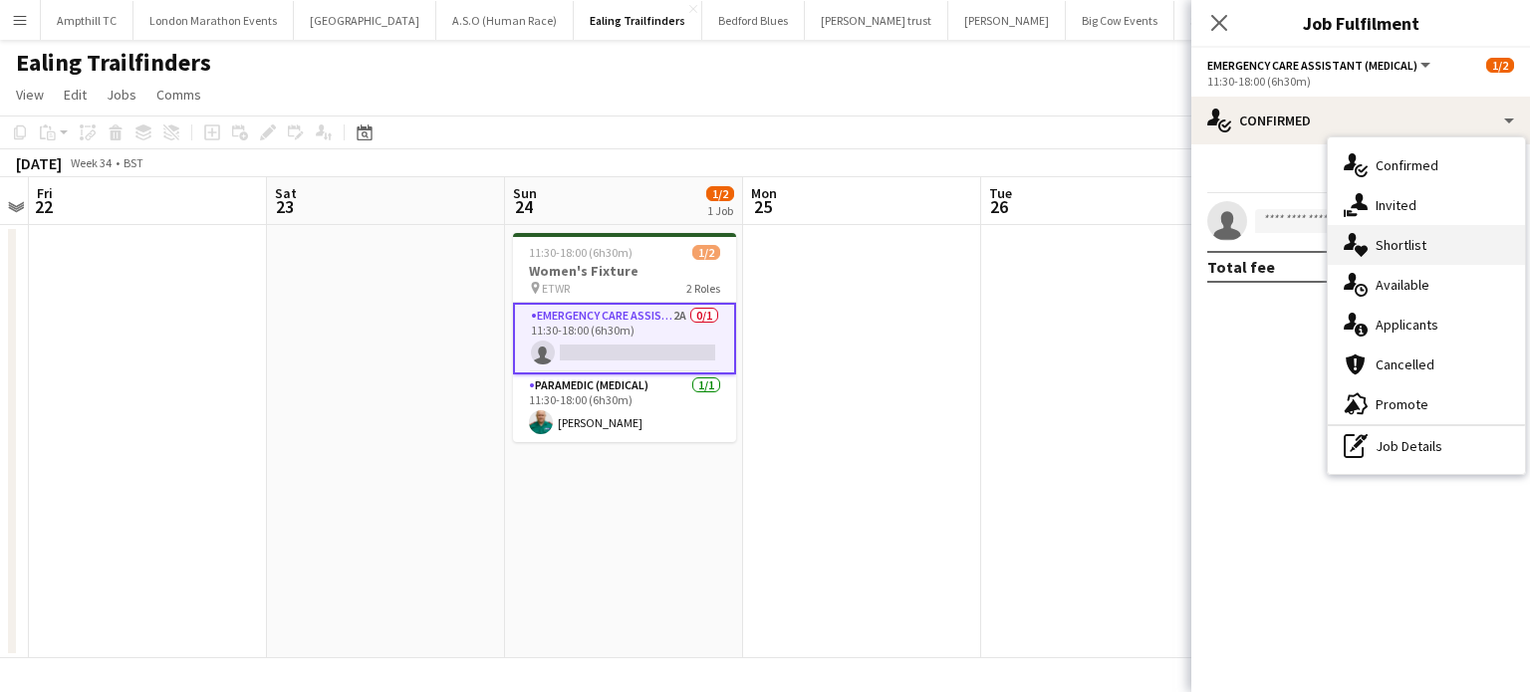
click at [1513, 258] on div "single-neutral-actions-heart Shortlist" at bounding box center [1426, 245] width 197 height 40
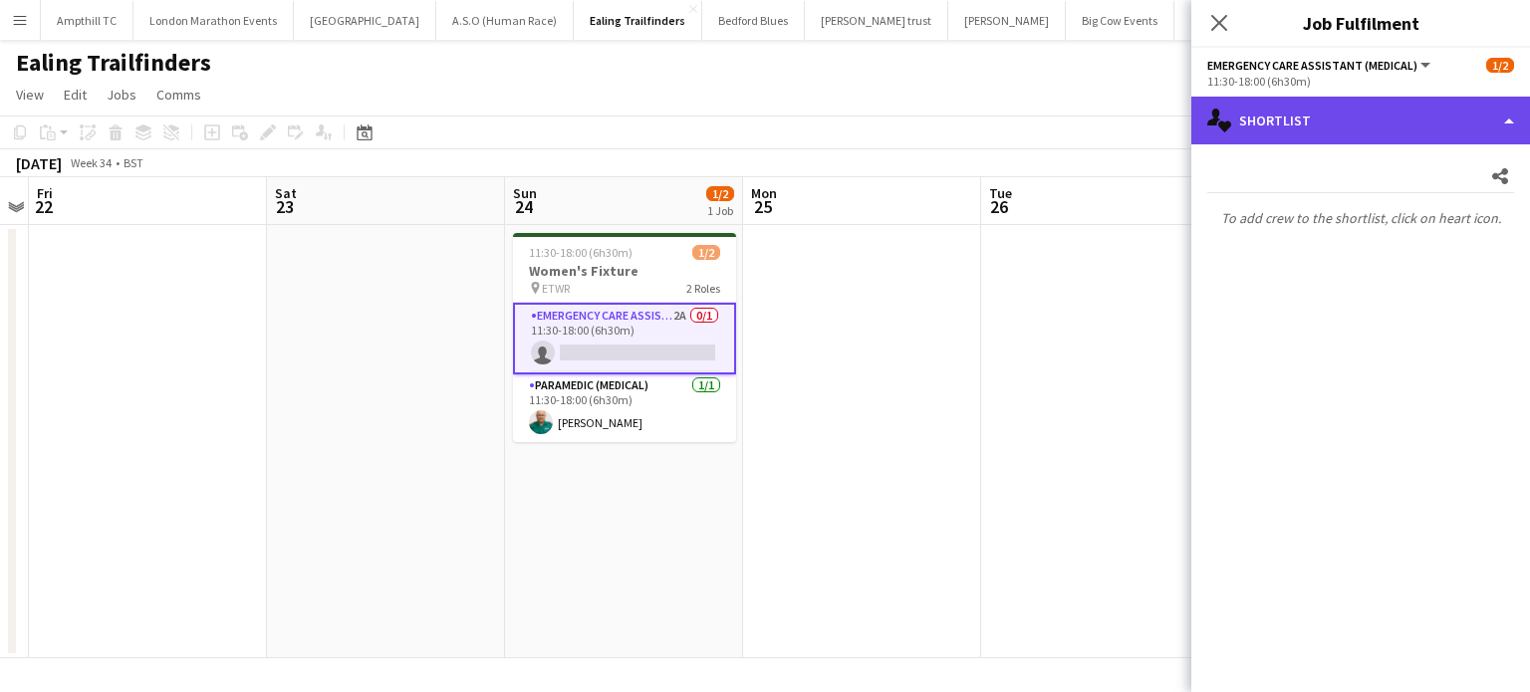
click at [1347, 126] on div "single-neutral-actions-heart Shortlist" at bounding box center [1360, 121] width 339 height 48
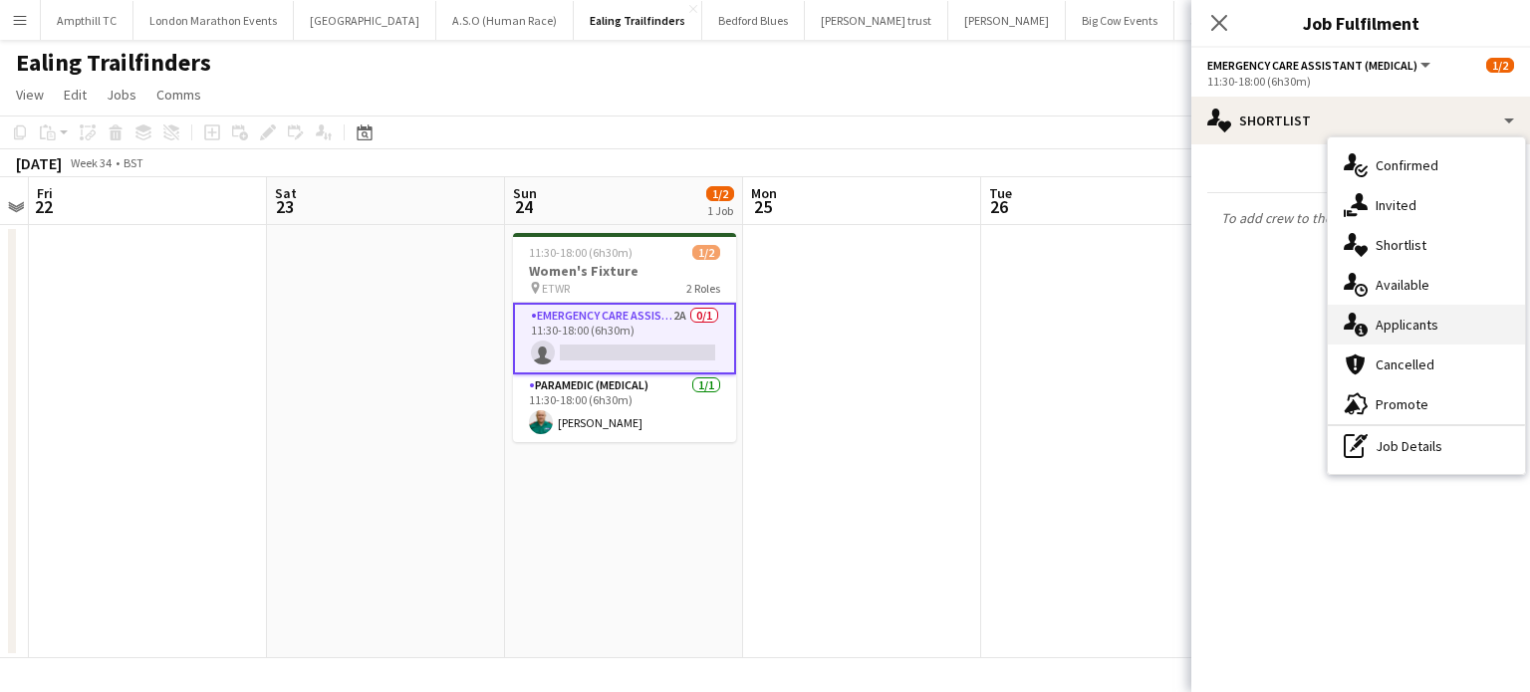
click at [1384, 322] on div "single-neutral-actions-information Applicants" at bounding box center [1426, 325] width 197 height 40
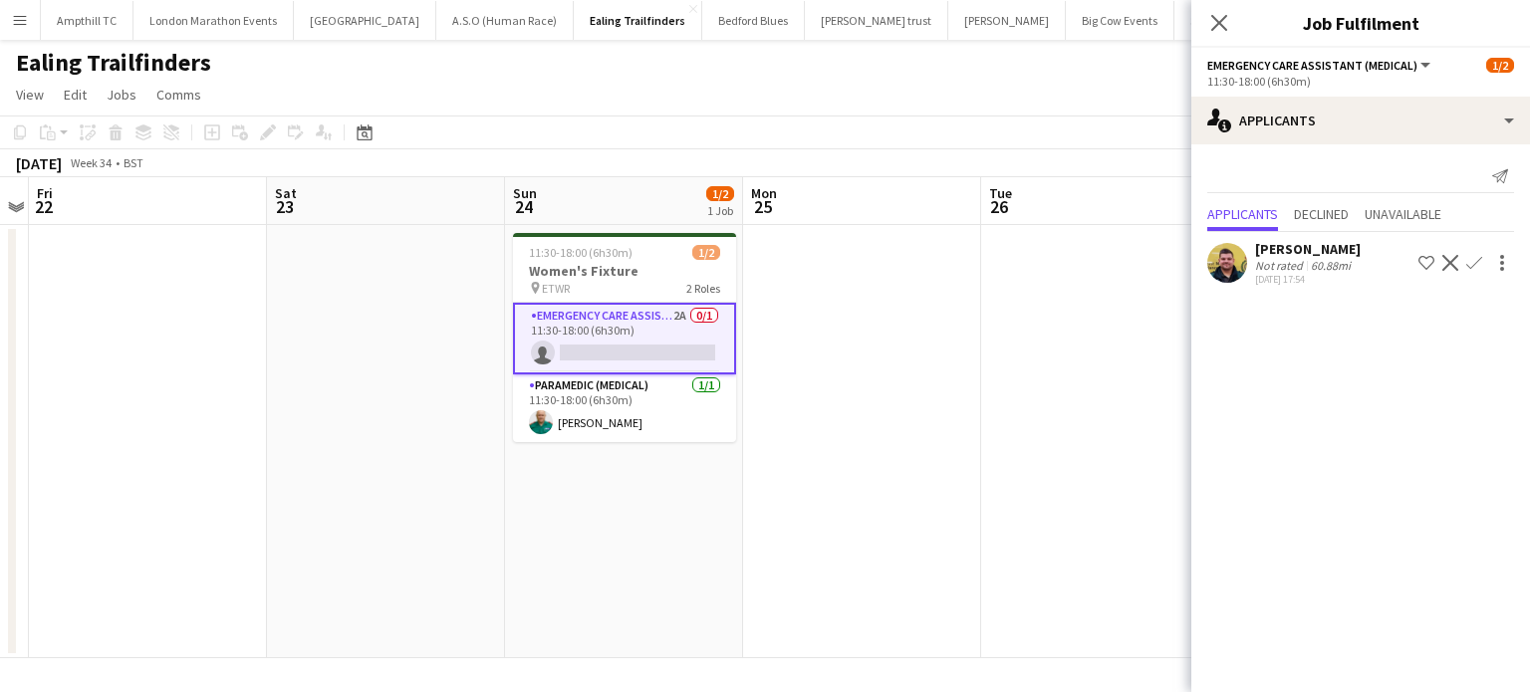
click at [1469, 262] on app-icon "Confirm" at bounding box center [1474, 263] width 16 height 16
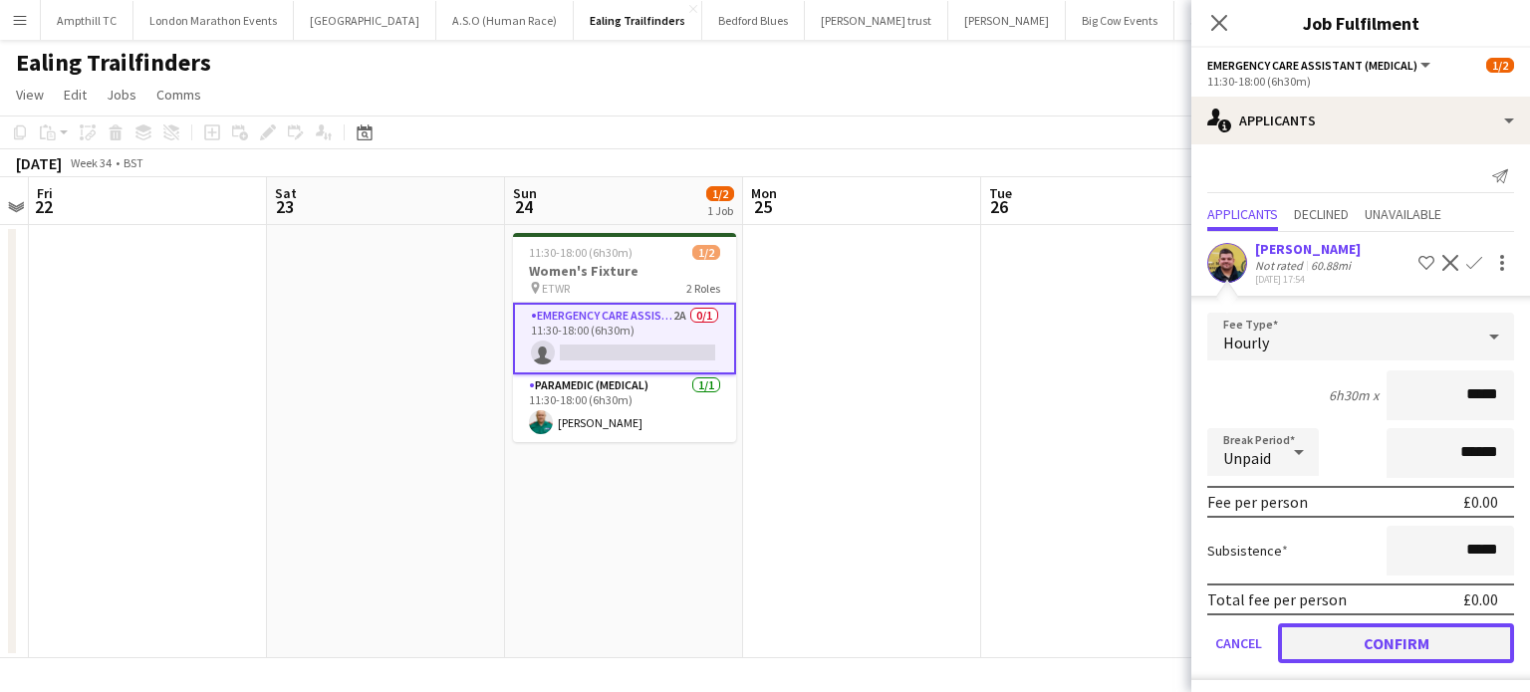
click at [1359, 627] on button "Confirm" at bounding box center [1396, 644] width 236 height 40
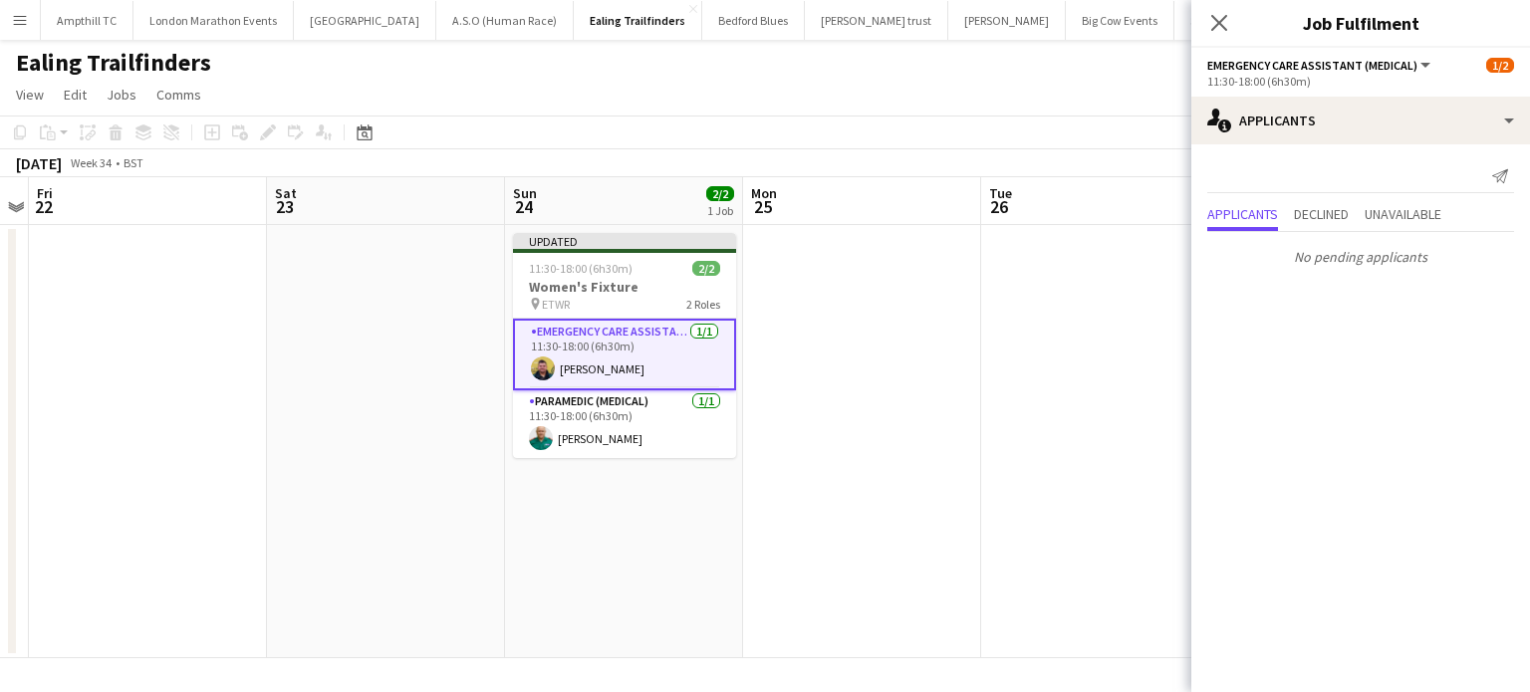
click at [1211, 38] on div "Close pop-in" at bounding box center [1219, 23] width 56 height 46
click at [1213, 28] on icon at bounding box center [1218, 22] width 19 height 19
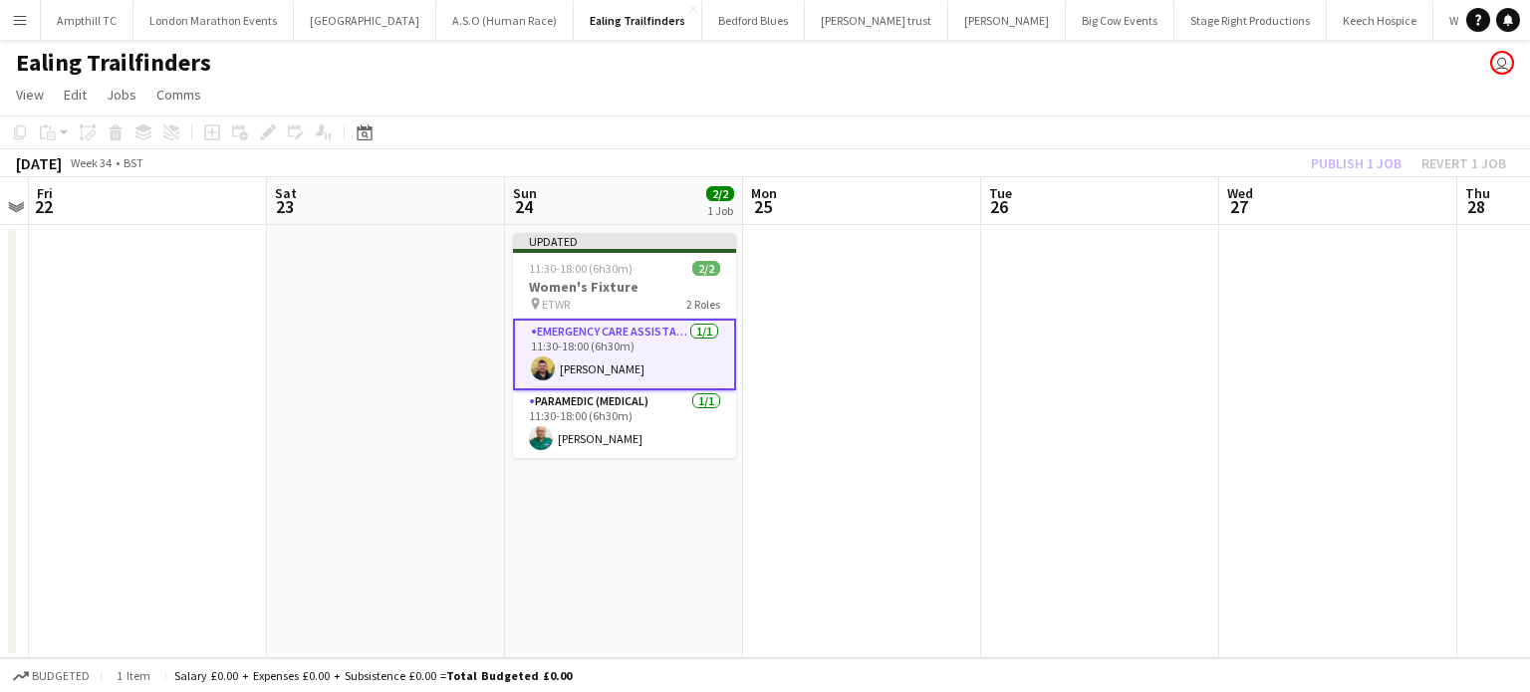
click at [1092, 262] on app-date-cell at bounding box center [1100, 441] width 238 height 433
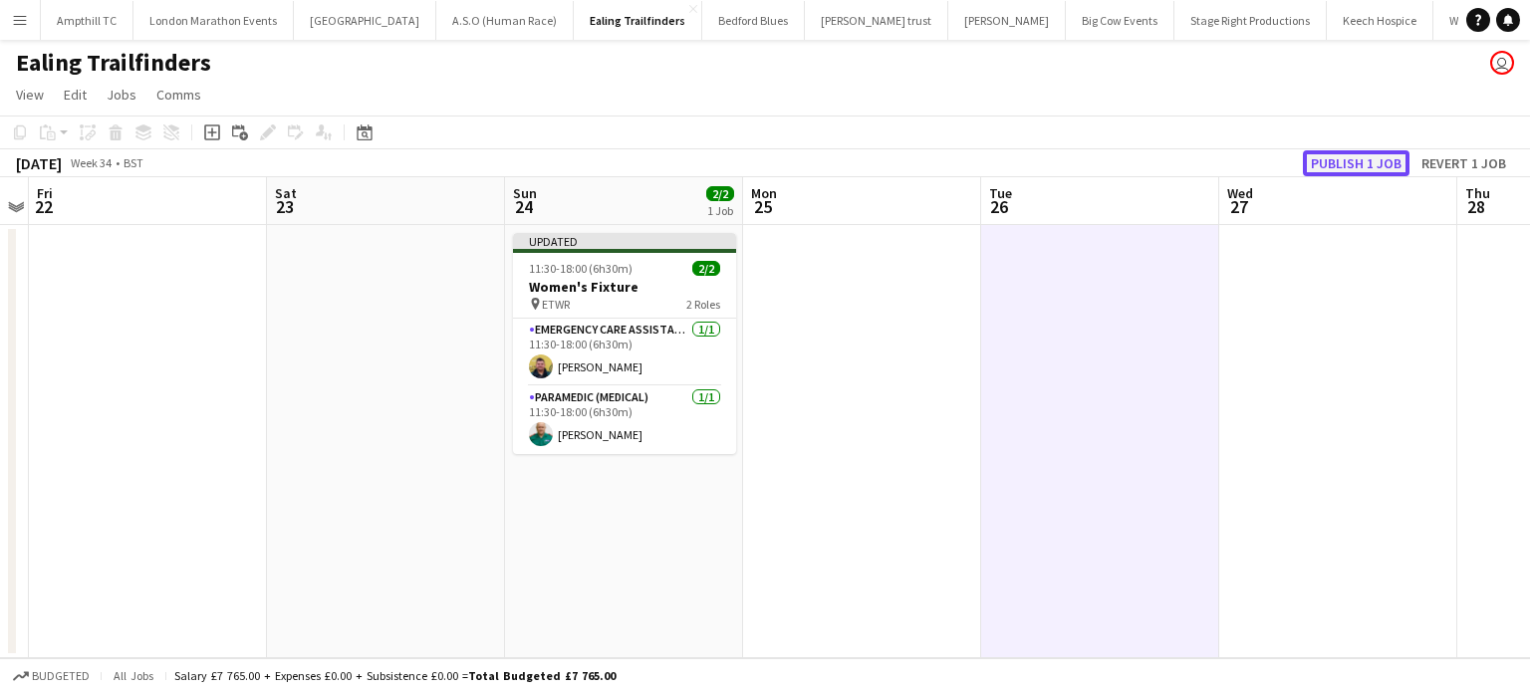
click at [1338, 167] on button "Publish 1 job" at bounding box center [1356, 163] width 107 height 26
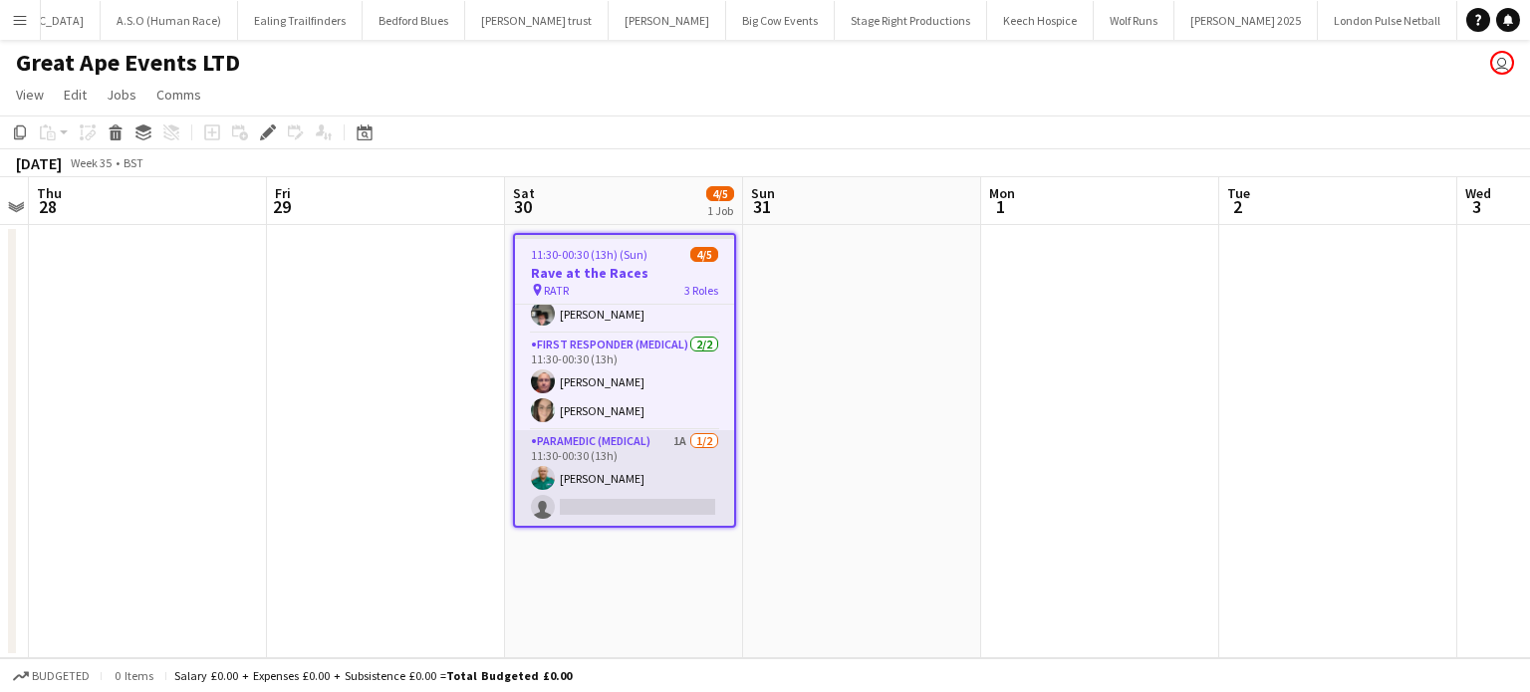
scroll to position [39, 0]
click at [640, 435] on app-card-role "Paramedic (Medical) 1A 1/2 11:30-00:30 (13h) Steven Christopher single-neutral-…" at bounding box center [624, 478] width 219 height 97
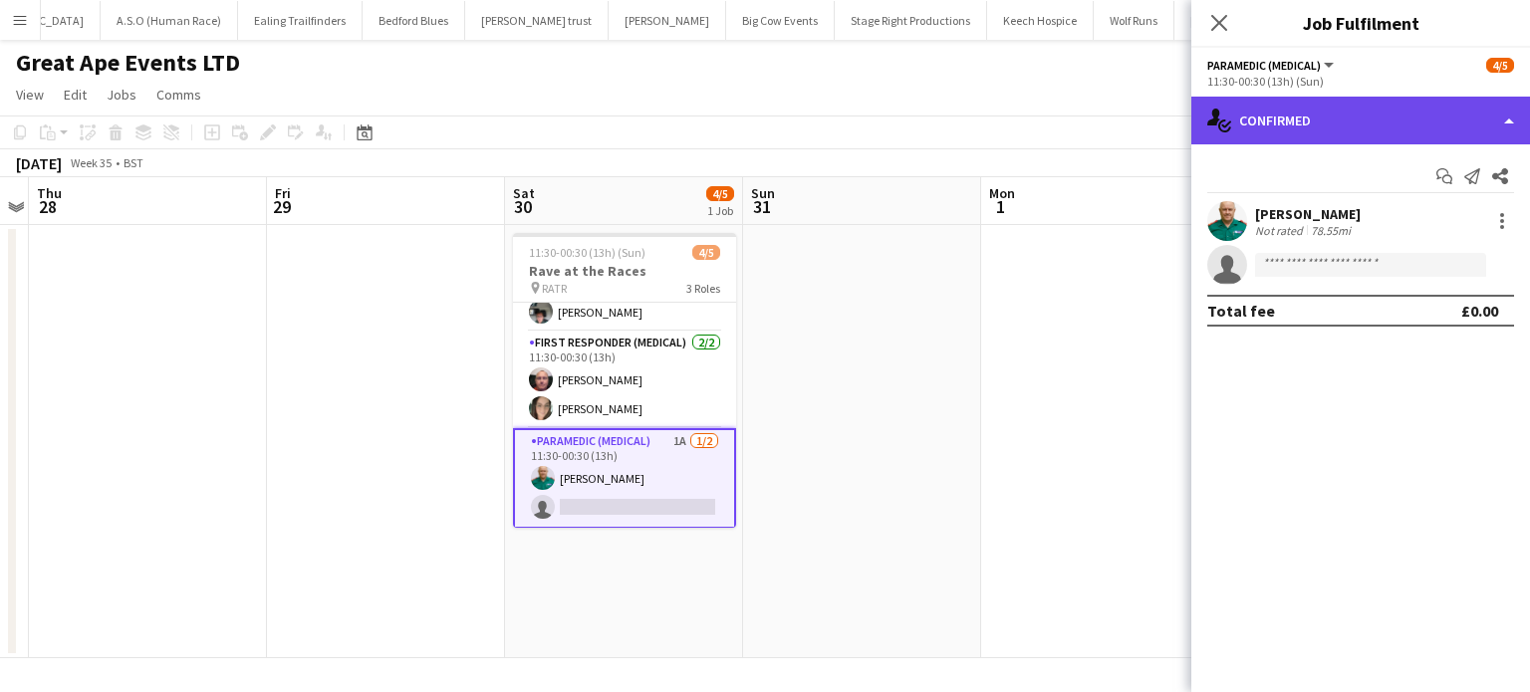
click at [1434, 108] on div "single-neutral-actions-check-2 Confirmed" at bounding box center [1360, 121] width 339 height 48
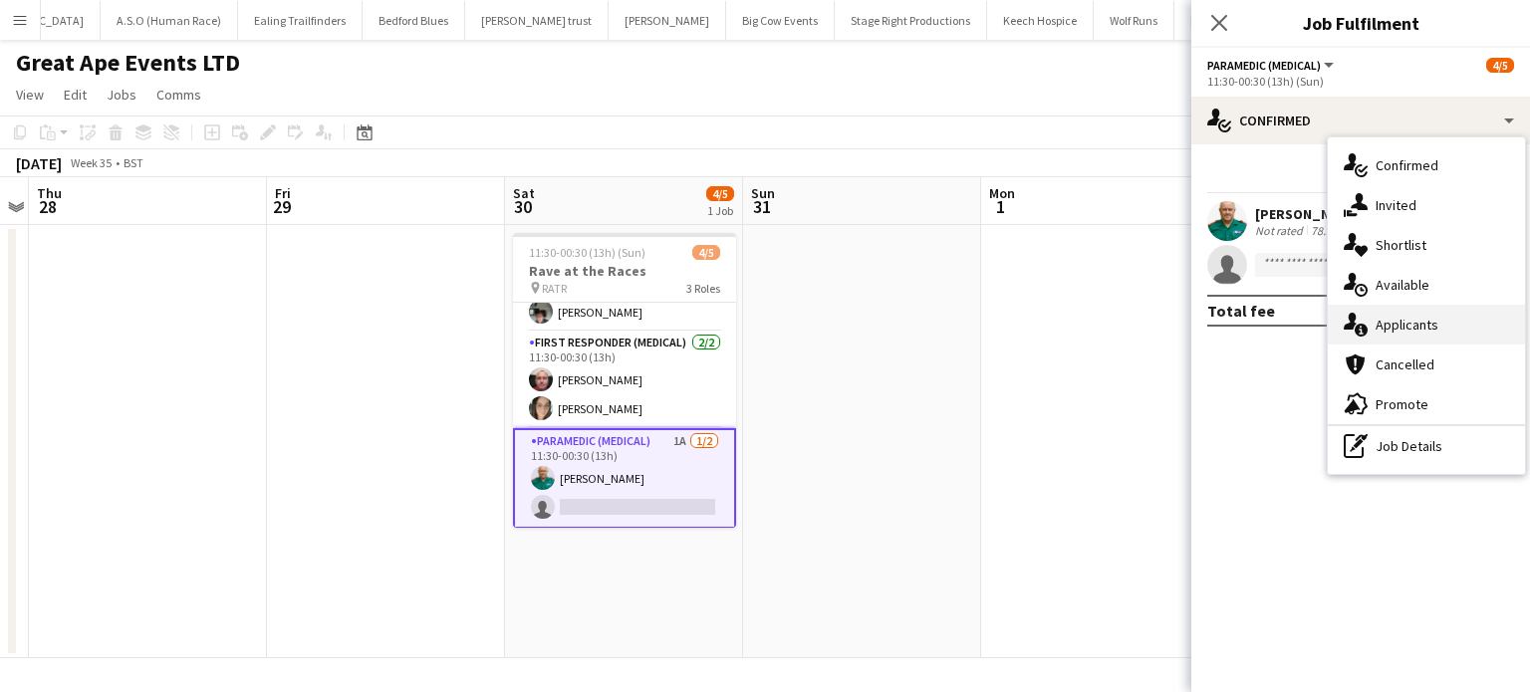
click at [1428, 323] on div "single-neutral-actions-information Applicants" at bounding box center [1426, 325] width 197 height 40
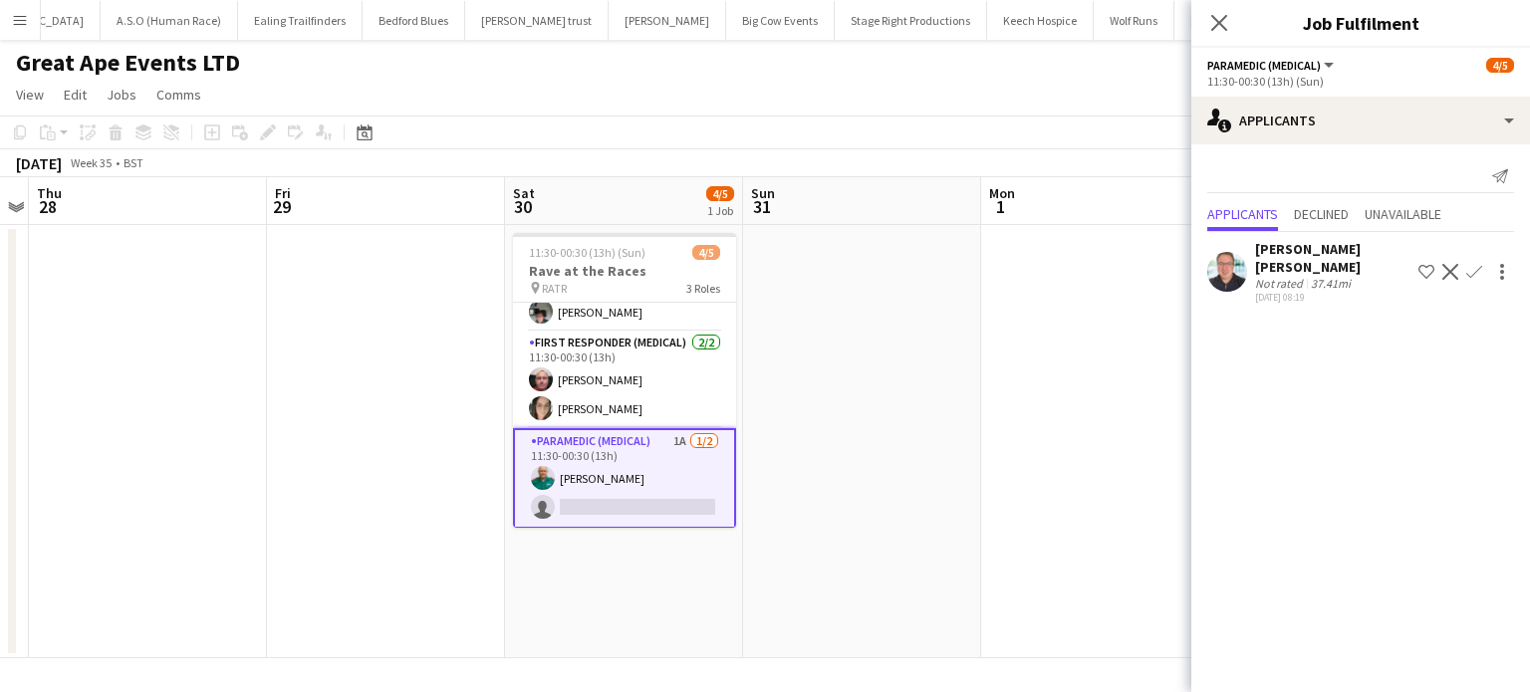
click at [1474, 264] on app-icon "Confirm" at bounding box center [1474, 272] width 16 height 16
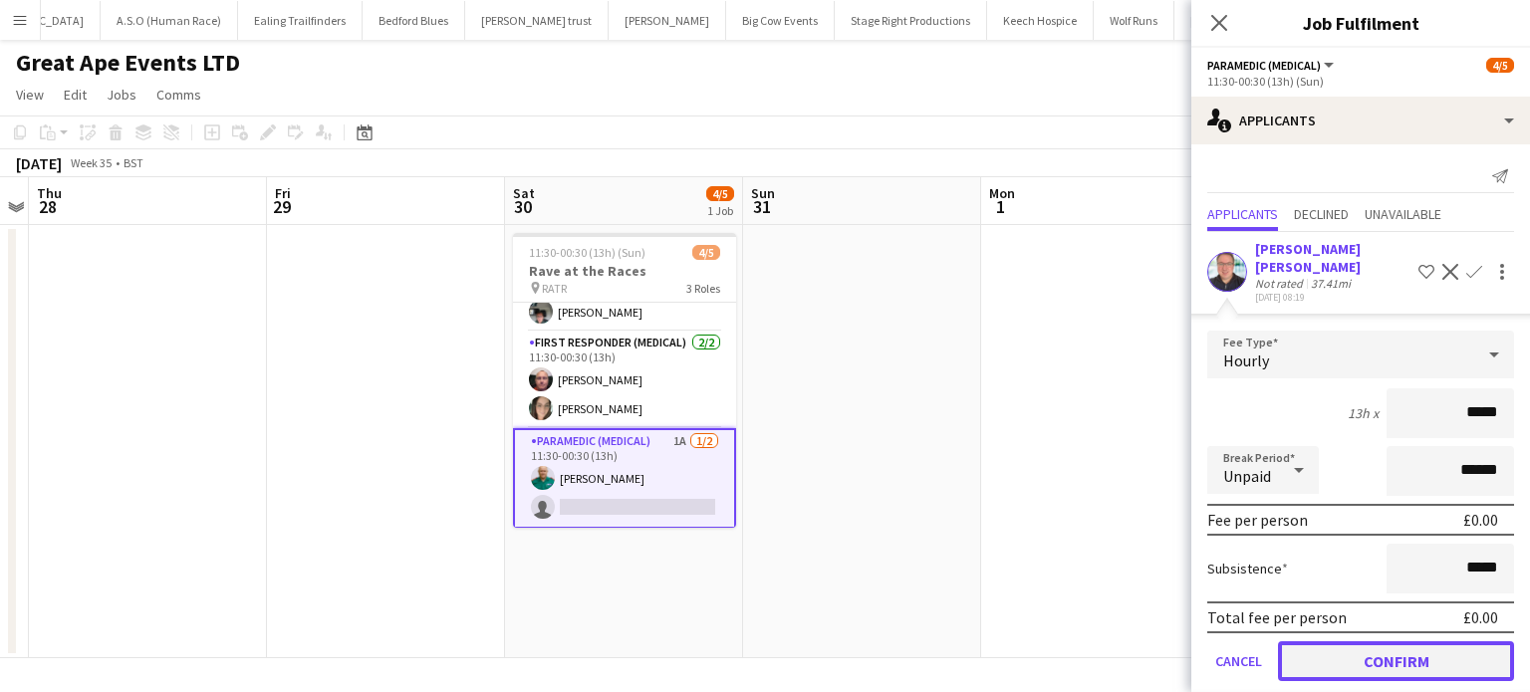
click at [1373, 642] on button "Confirm" at bounding box center [1396, 662] width 236 height 40
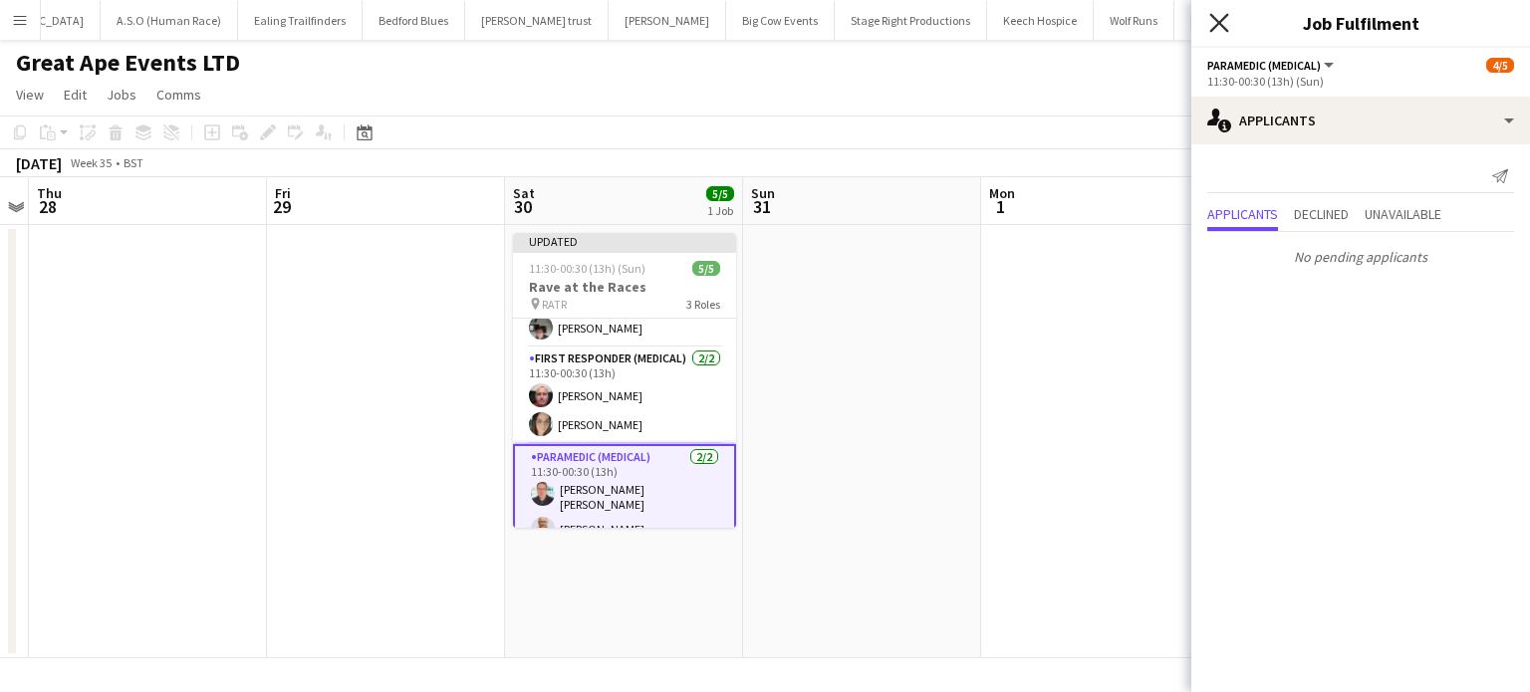
click at [1218, 19] on icon "Close pop-in" at bounding box center [1218, 22] width 19 height 19
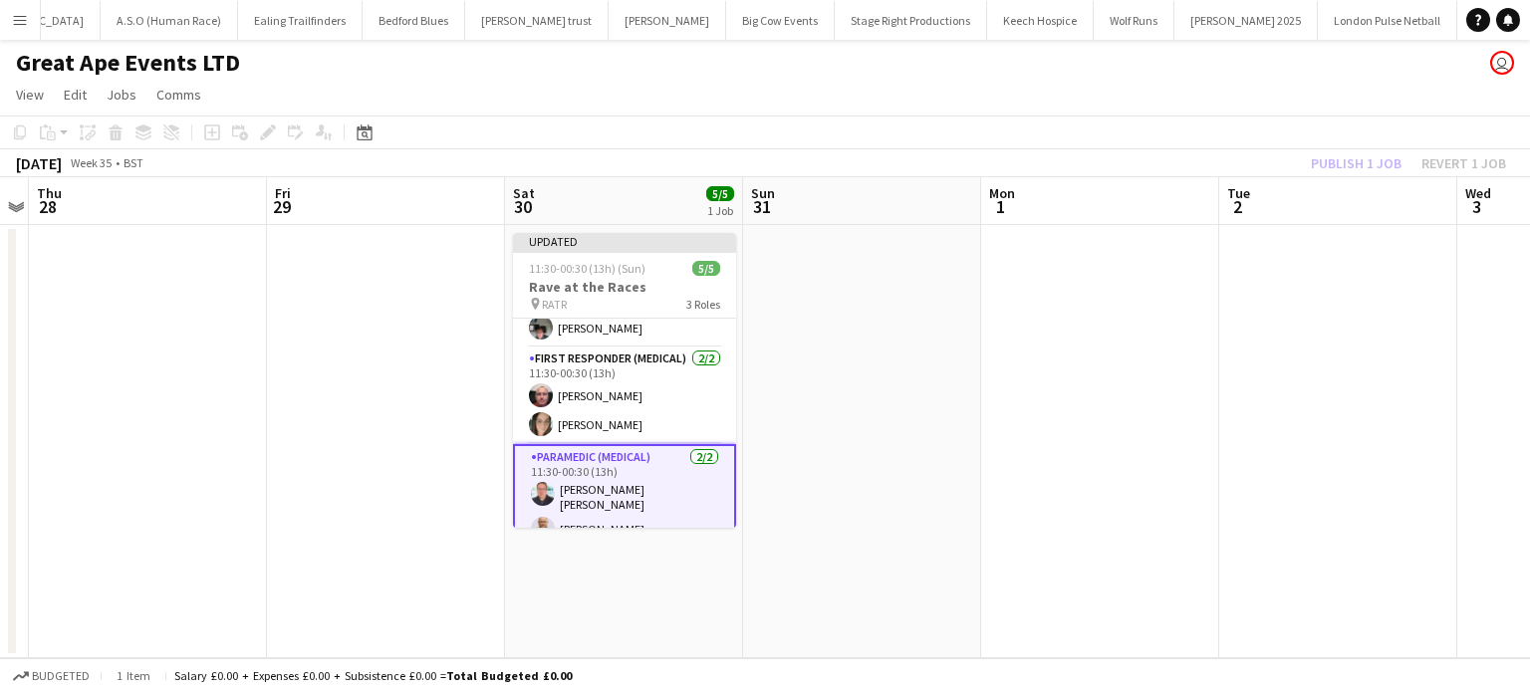
click at [1199, 273] on app-date-cell at bounding box center [1100, 441] width 238 height 433
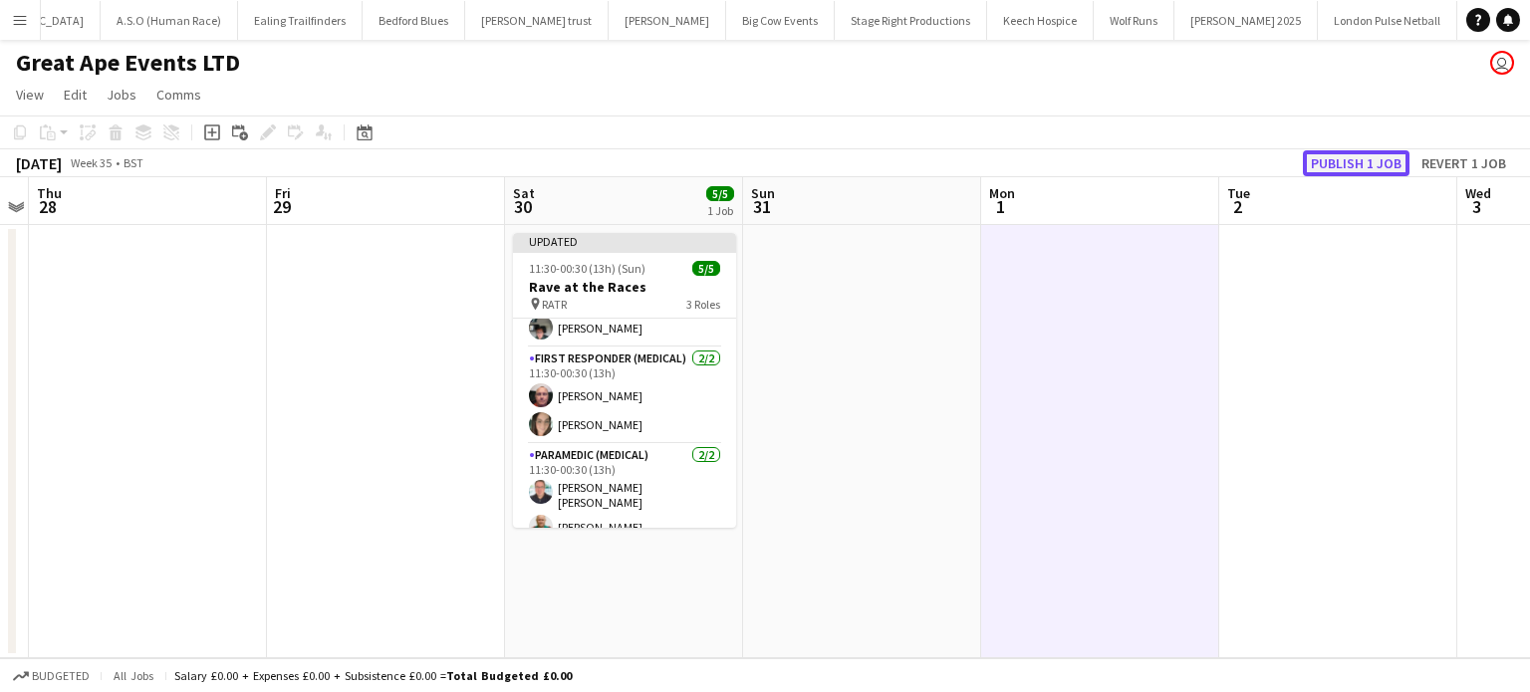
click at [1333, 168] on button "Publish 1 job" at bounding box center [1356, 163] width 107 height 26
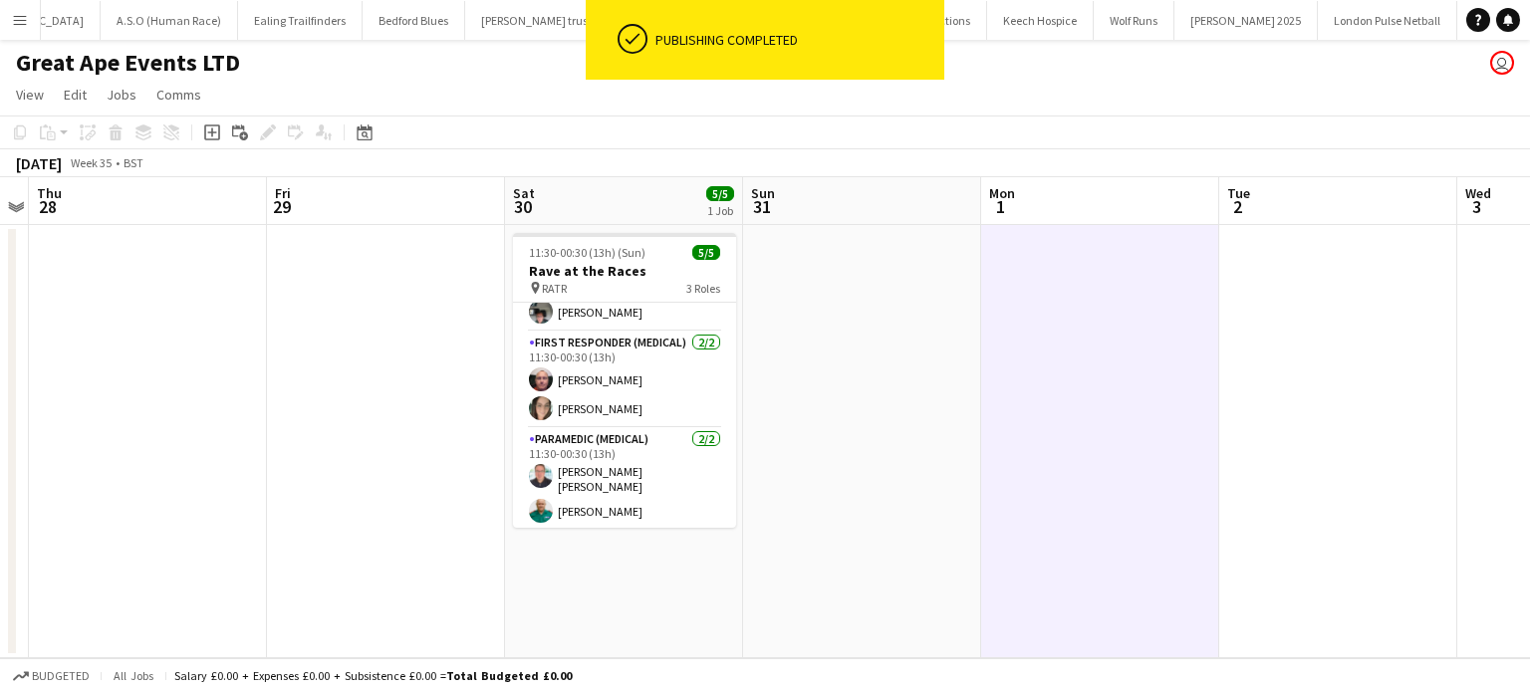
scroll to position [36, 0]
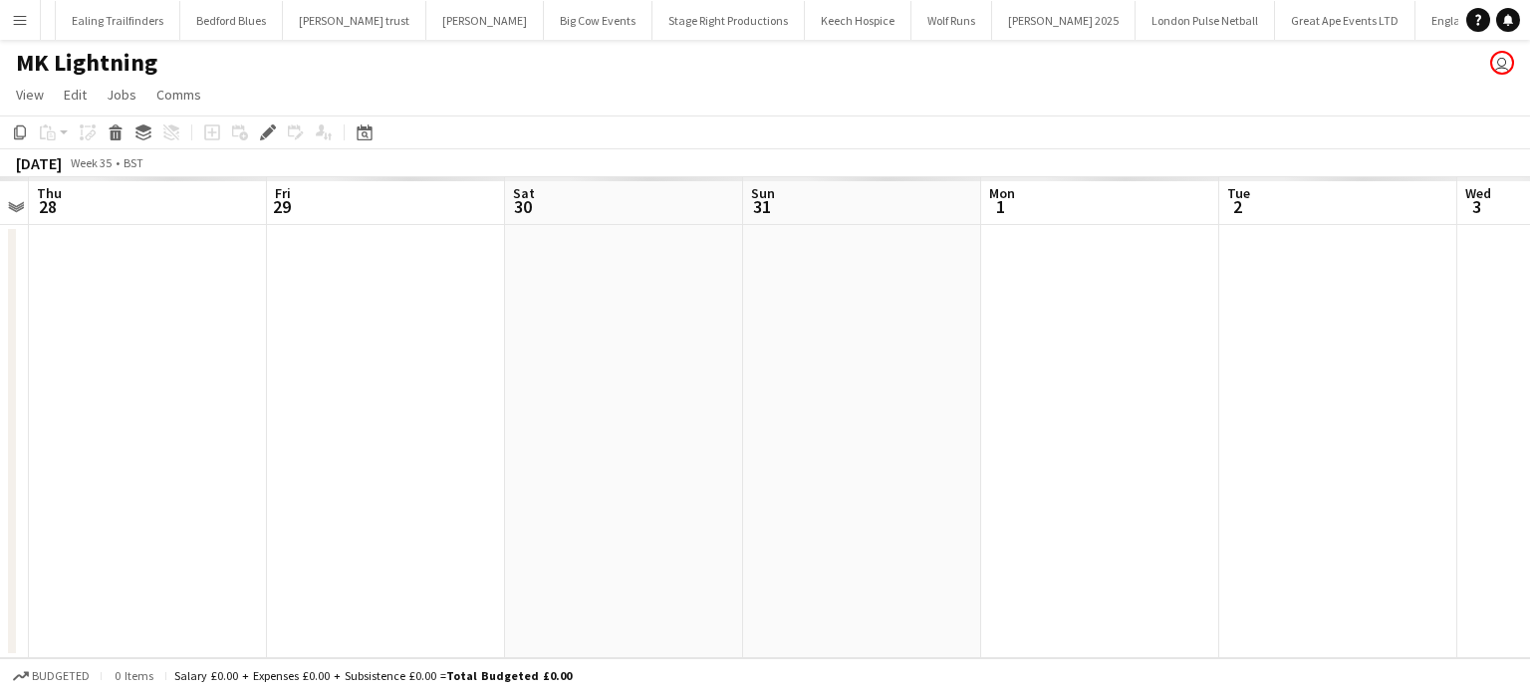
scroll to position [0, 546]
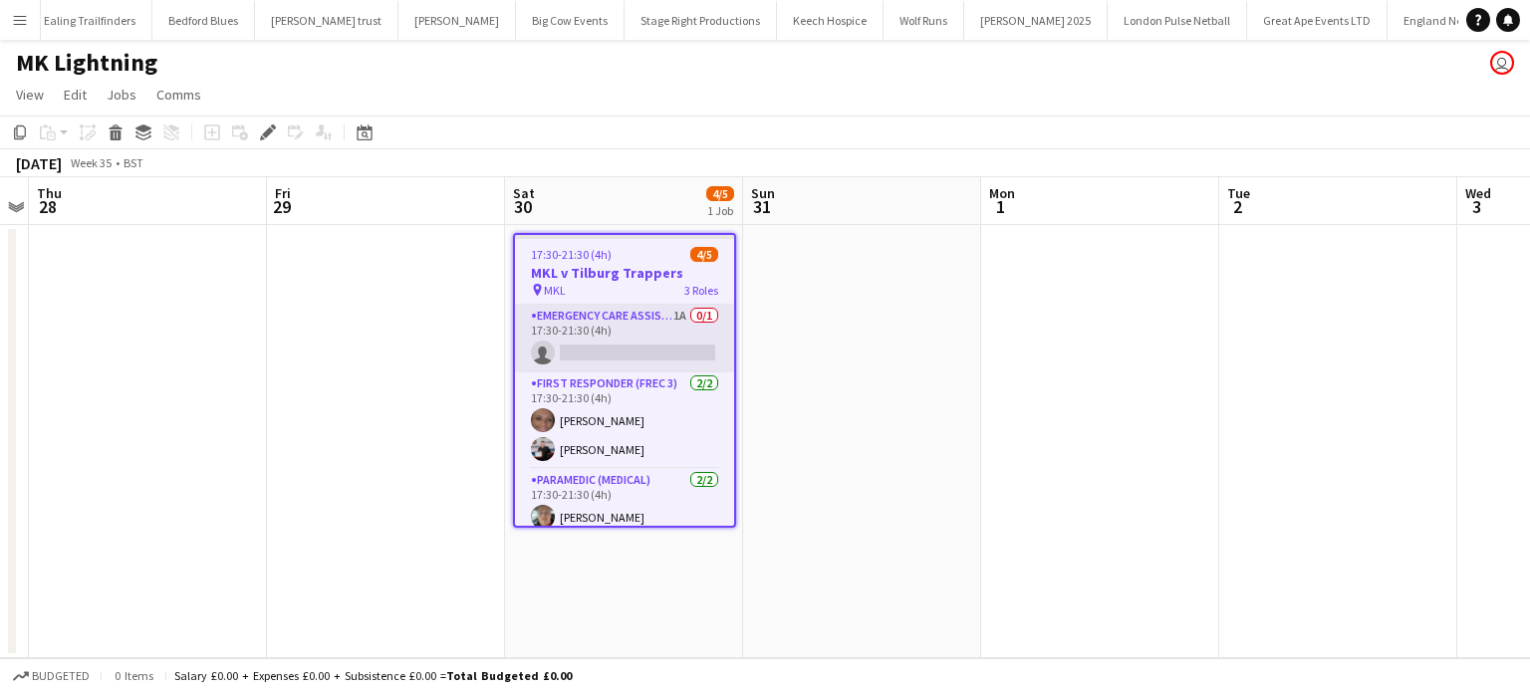
click at [634, 316] on app-card-role "Emergency Care Assistant (Medical) 1A 0/1 17:30-21:30 (4h) single-neutral-actio…" at bounding box center [624, 339] width 219 height 68
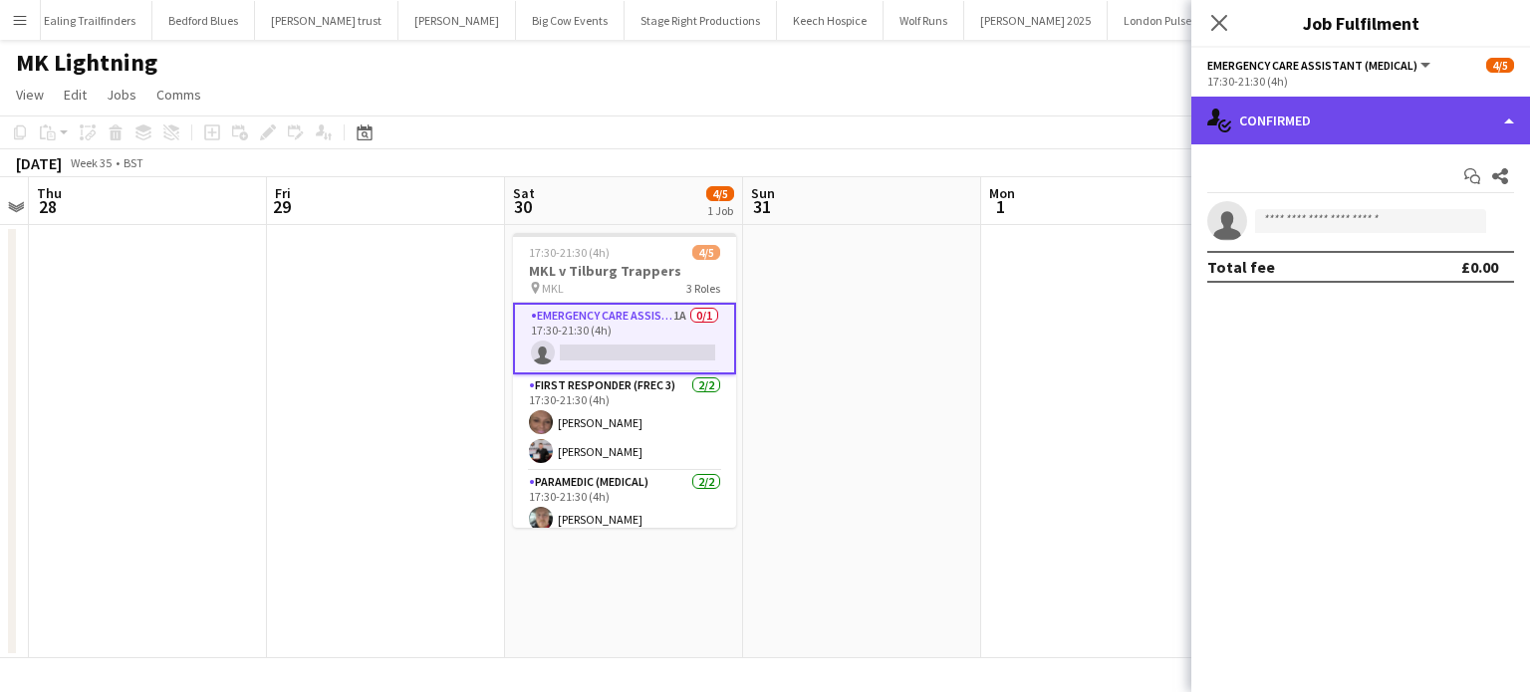
click at [1290, 119] on div "single-neutral-actions-check-2 Confirmed" at bounding box center [1360, 121] width 339 height 48
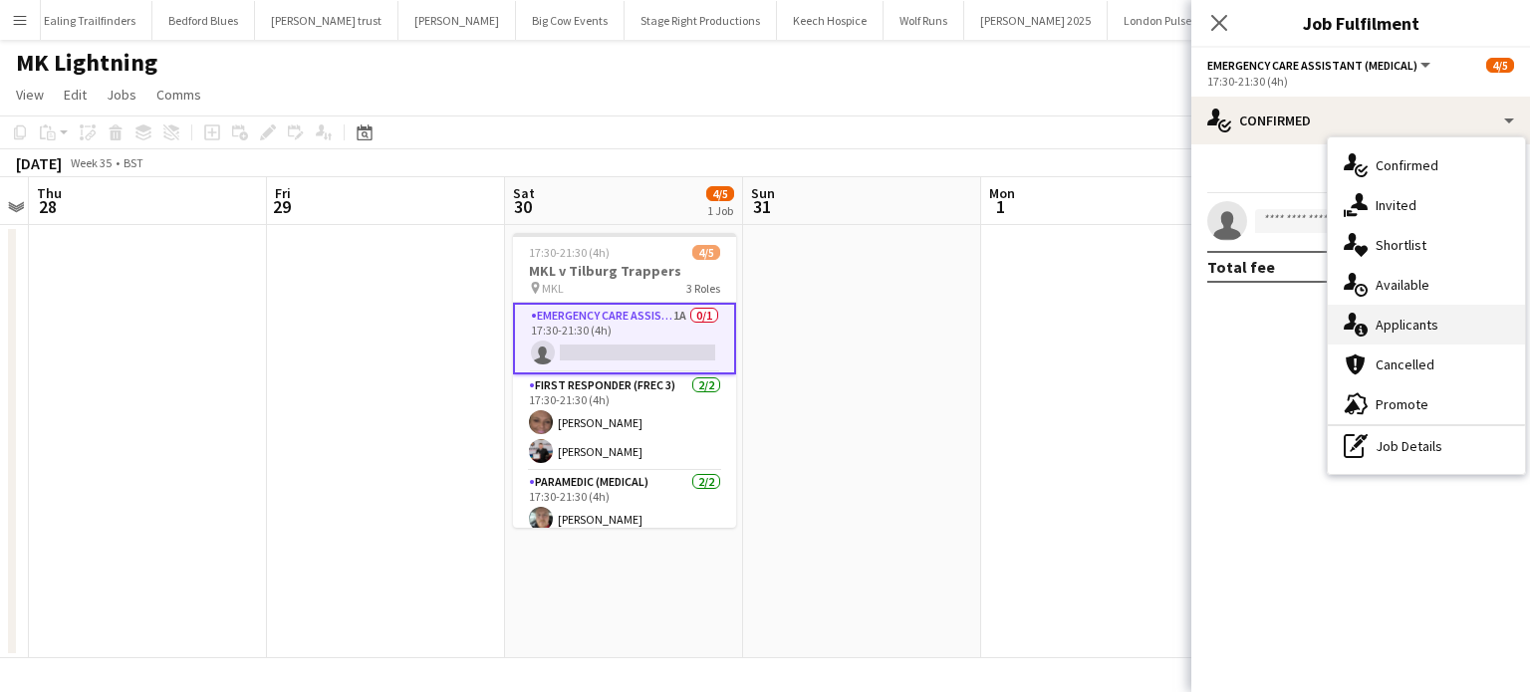
click at [1388, 323] on div "single-neutral-actions-information Applicants" at bounding box center [1426, 325] width 197 height 40
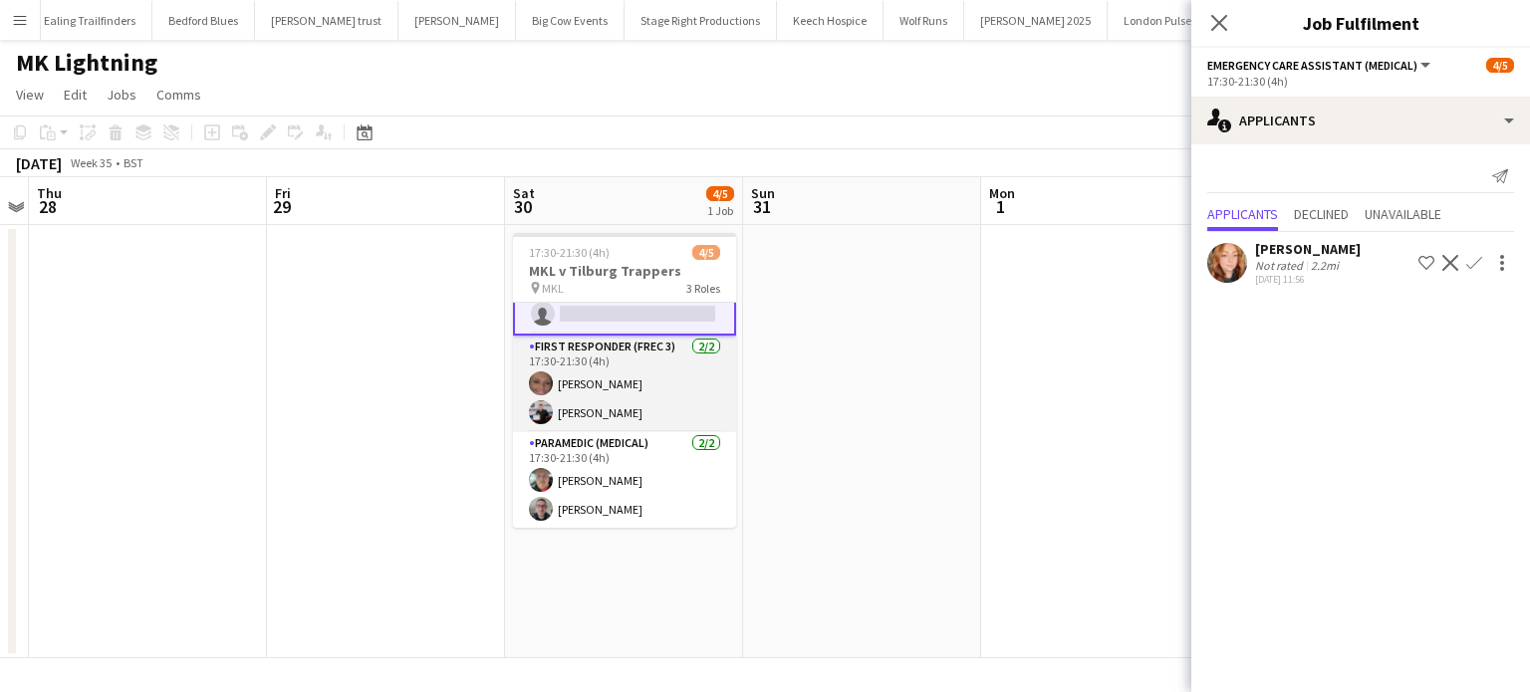
scroll to position [0, 0]
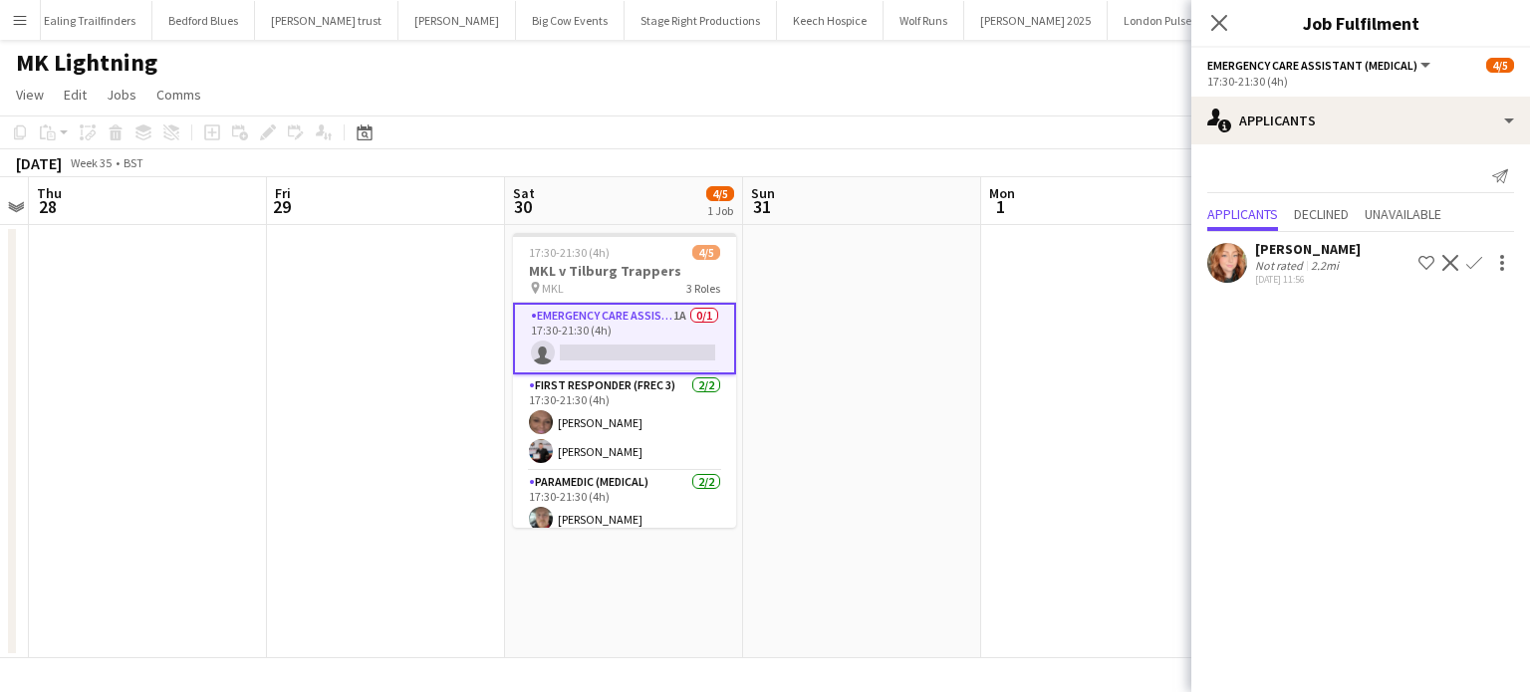
click at [12, 22] on app-icon "Menu" at bounding box center [20, 20] width 16 height 16
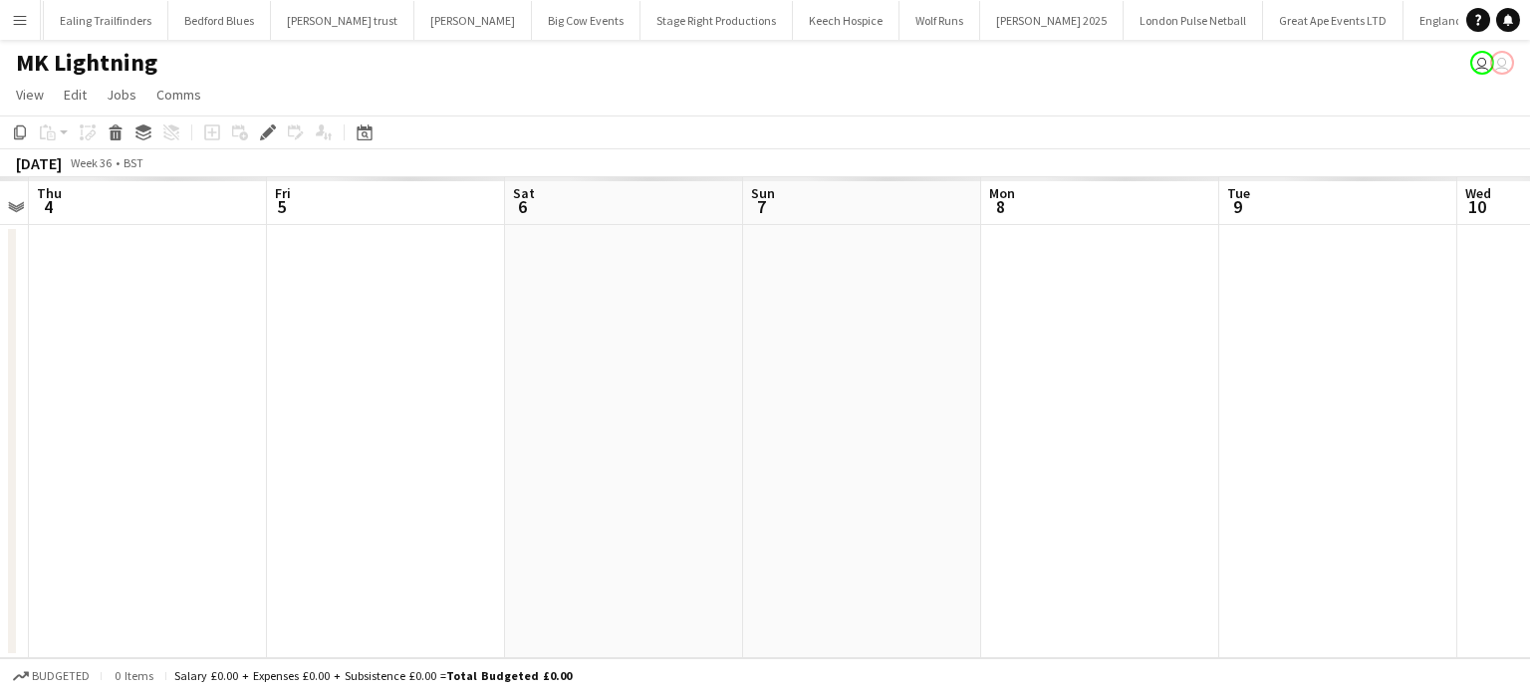
scroll to position [0, 546]
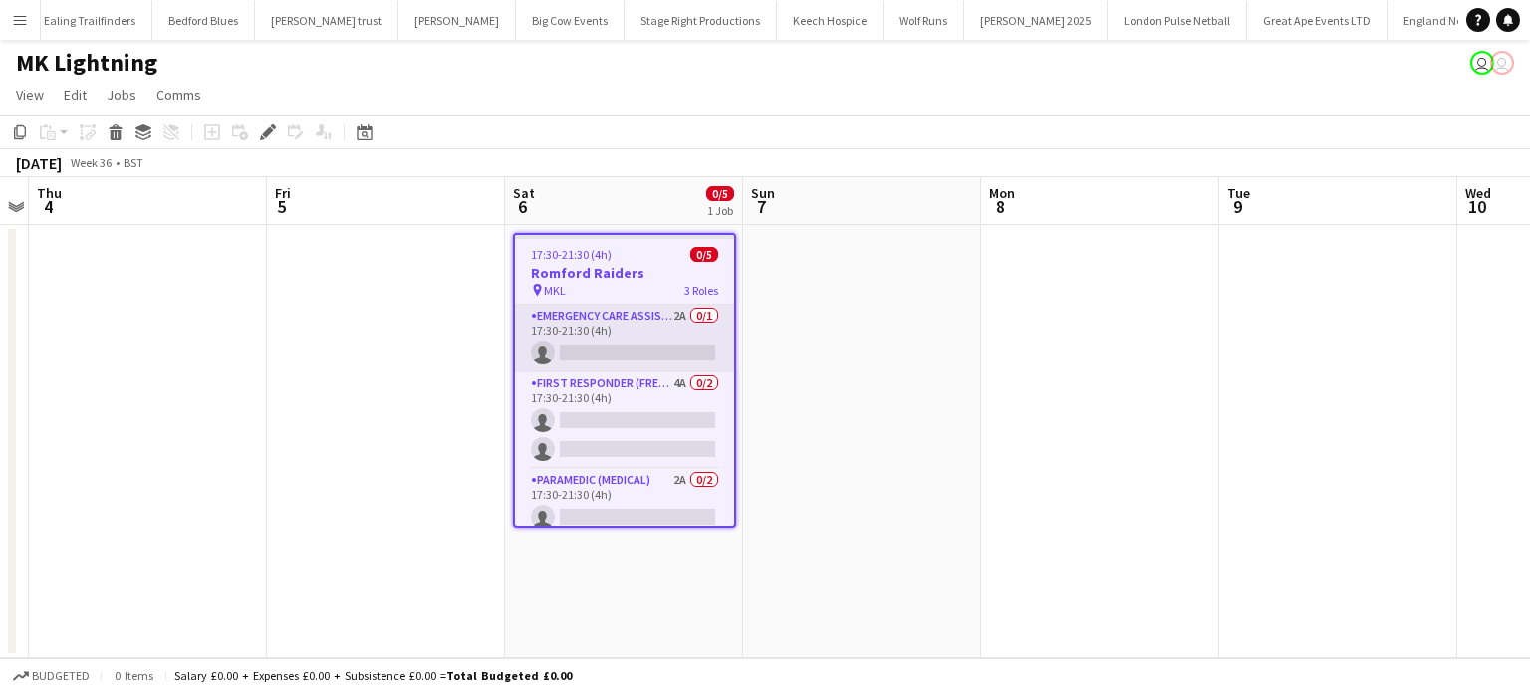
click at [640, 318] on app-card-role "Emergency Care Assistant (Medical) 2A 0/1 17:30-21:30 (4h) single-neutral-actio…" at bounding box center [624, 339] width 219 height 68
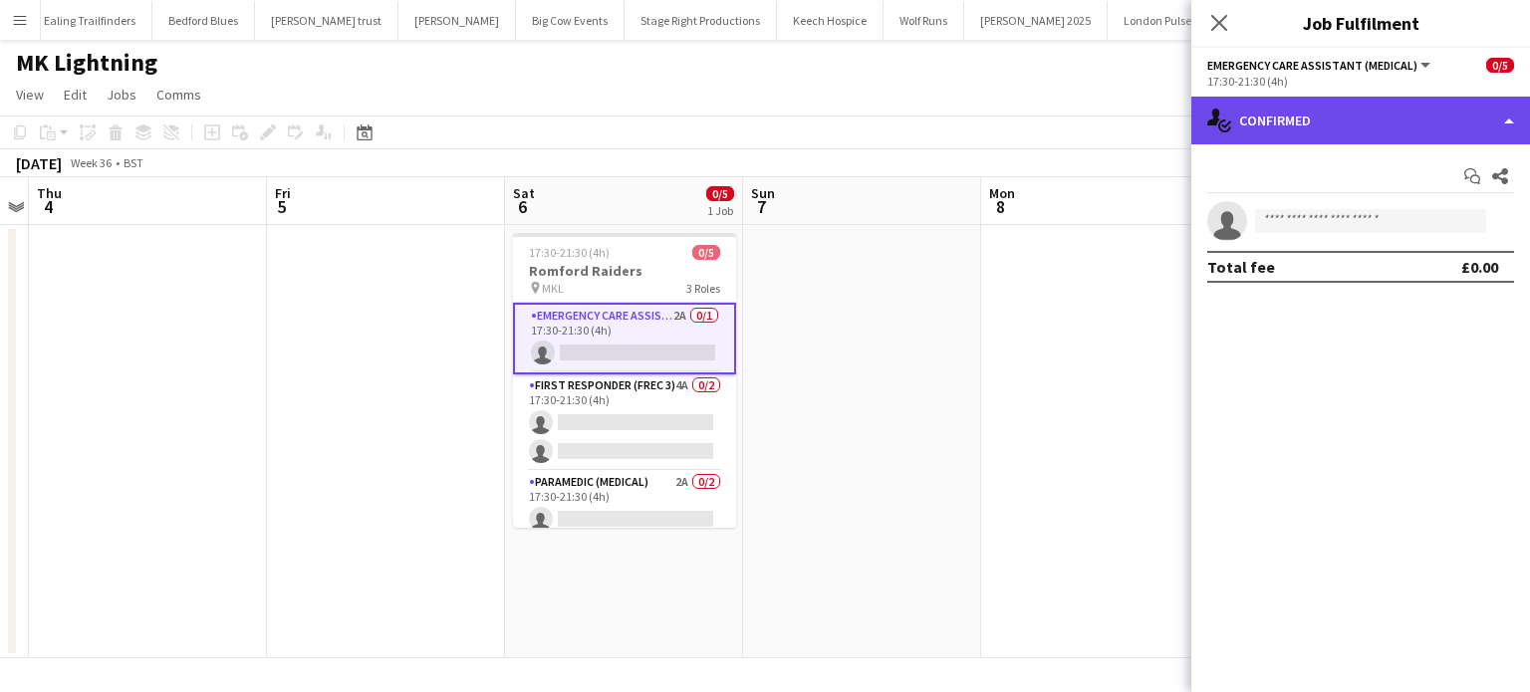
click at [1329, 115] on div "single-neutral-actions-check-2 Confirmed" at bounding box center [1360, 121] width 339 height 48
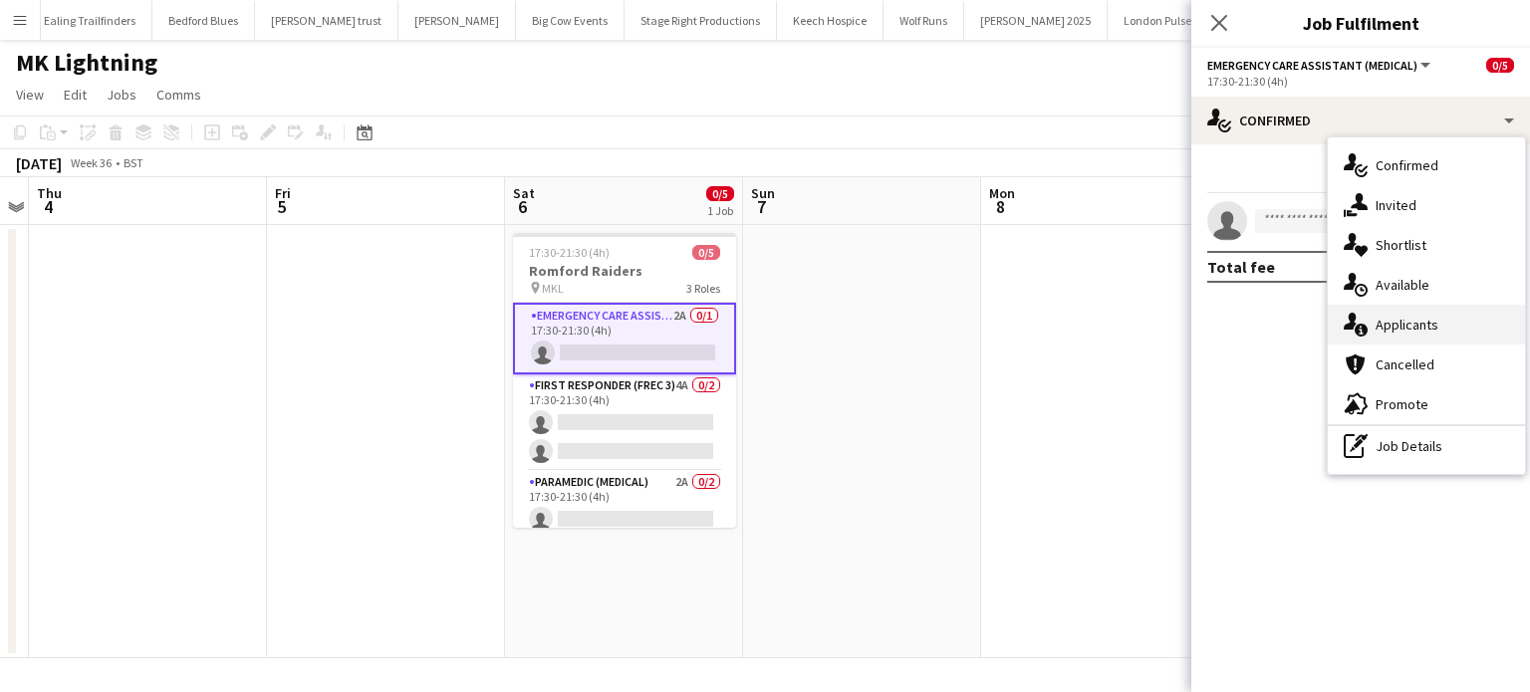
click at [1395, 331] on div "single-neutral-actions-information Applicants" at bounding box center [1426, 325] width 197 height 40
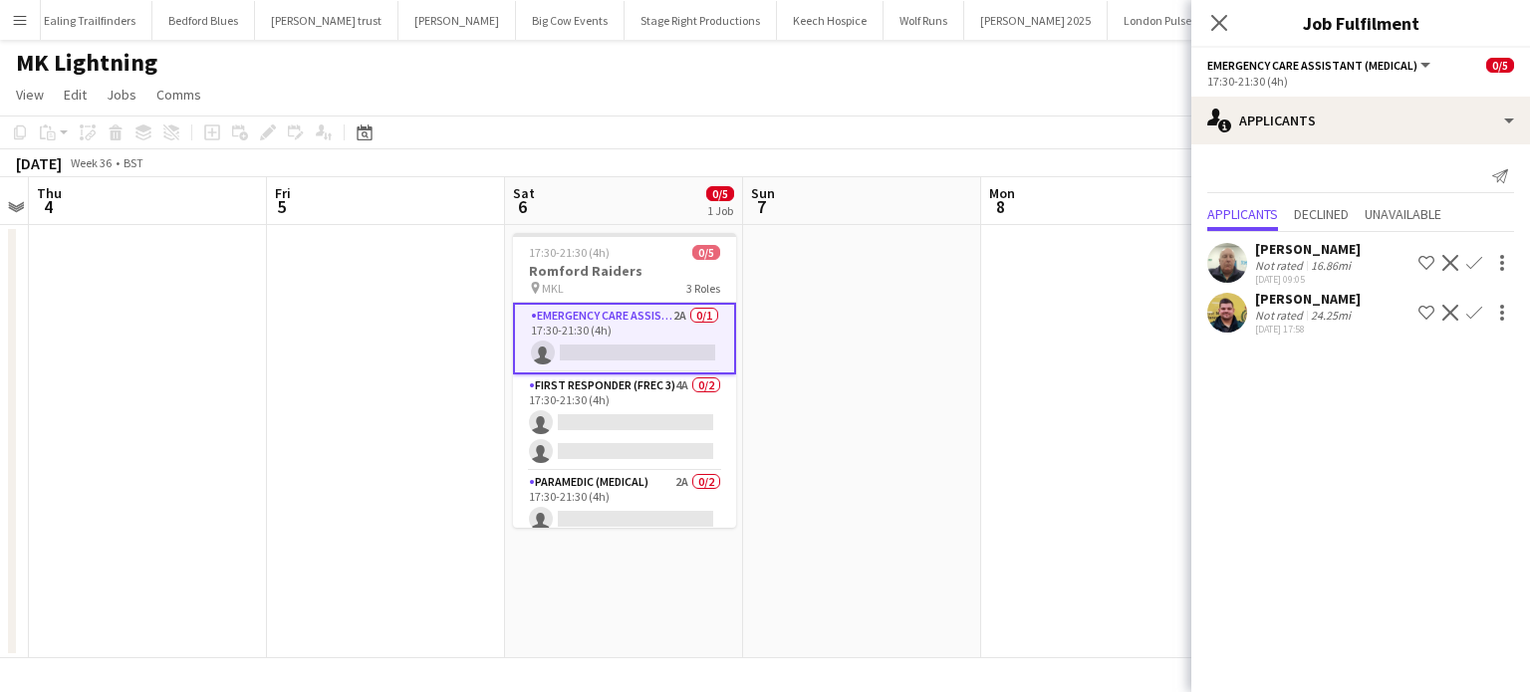
click at [1479, 262] on app-icon "Confirm" at bounding box center [1474, 263] width 16 height 16
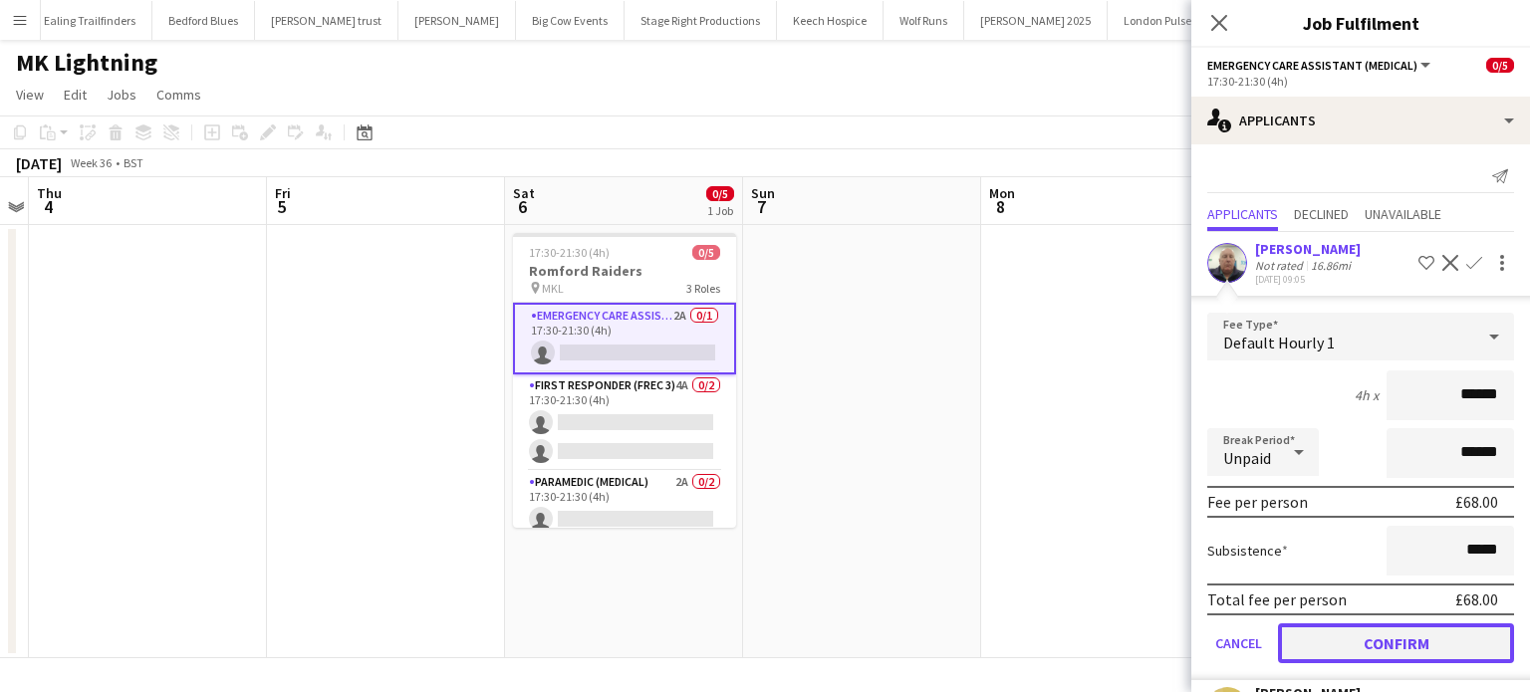
click at [1415, 643] on button "Confirm" at bounding box center [1396, 644] width 236 height 40
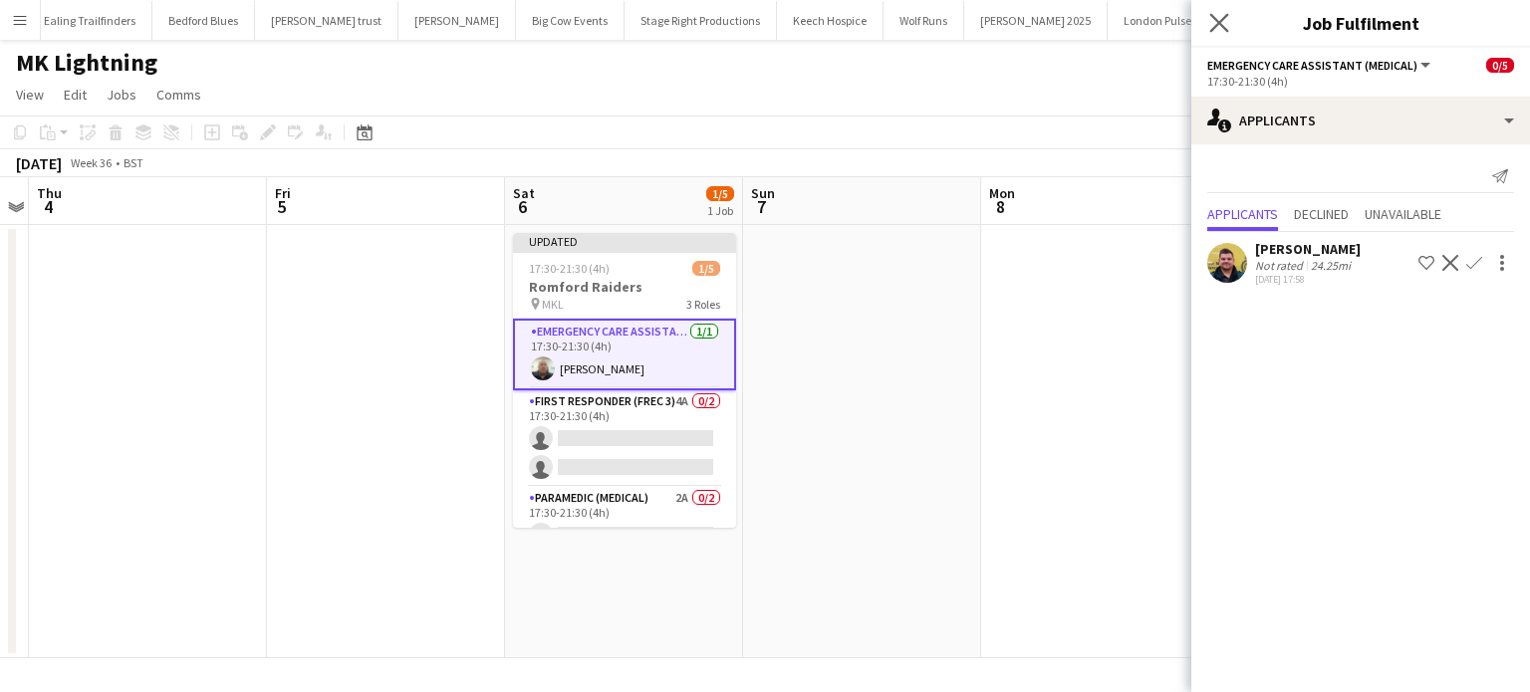
click at [1222, 33] on app-icon "Close pop-in" at bounding box center [1219, 23] width 29 height 29
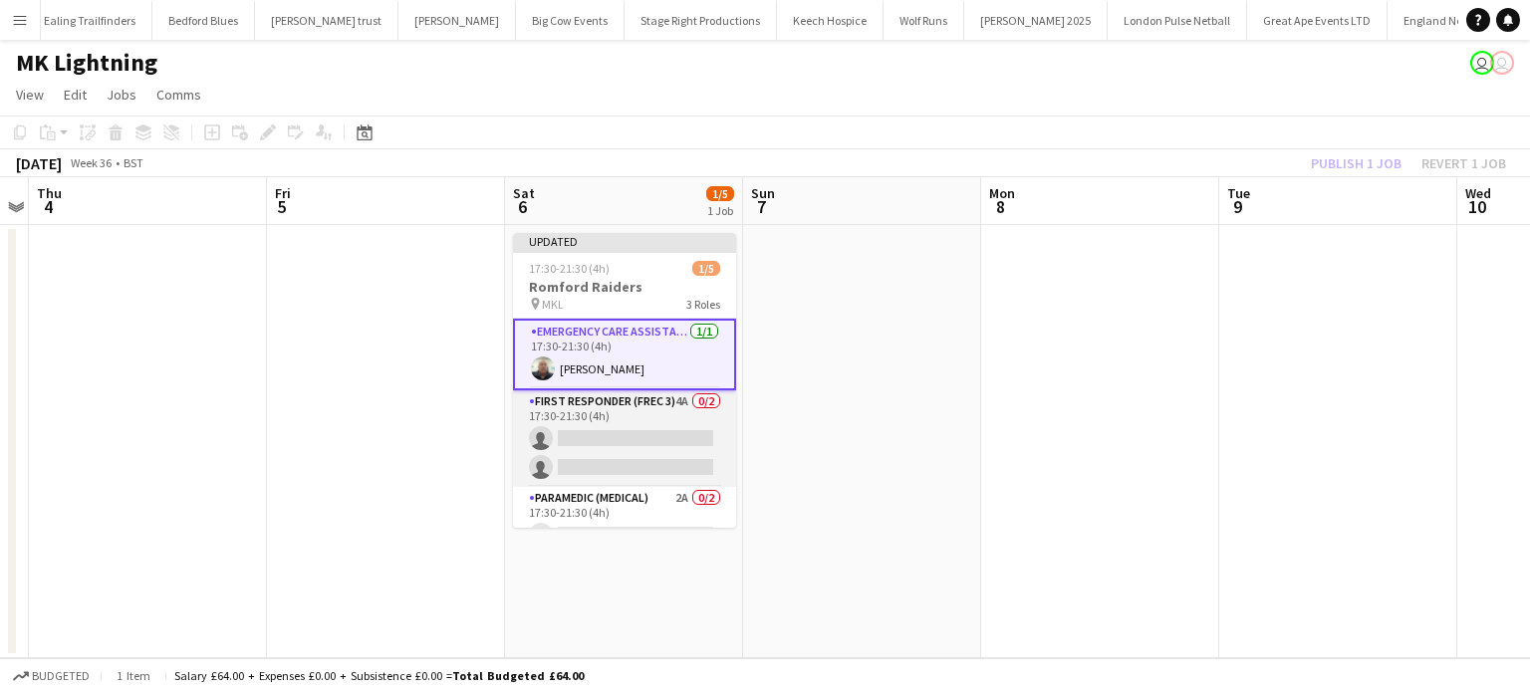
click at [634, 413] on app-card-role "First Responder (FREC 3) 4A 0/2 17:30-21:30 (4h) single-neutral-actions single-…" at bounding box center [624, 439] width 223 height 97
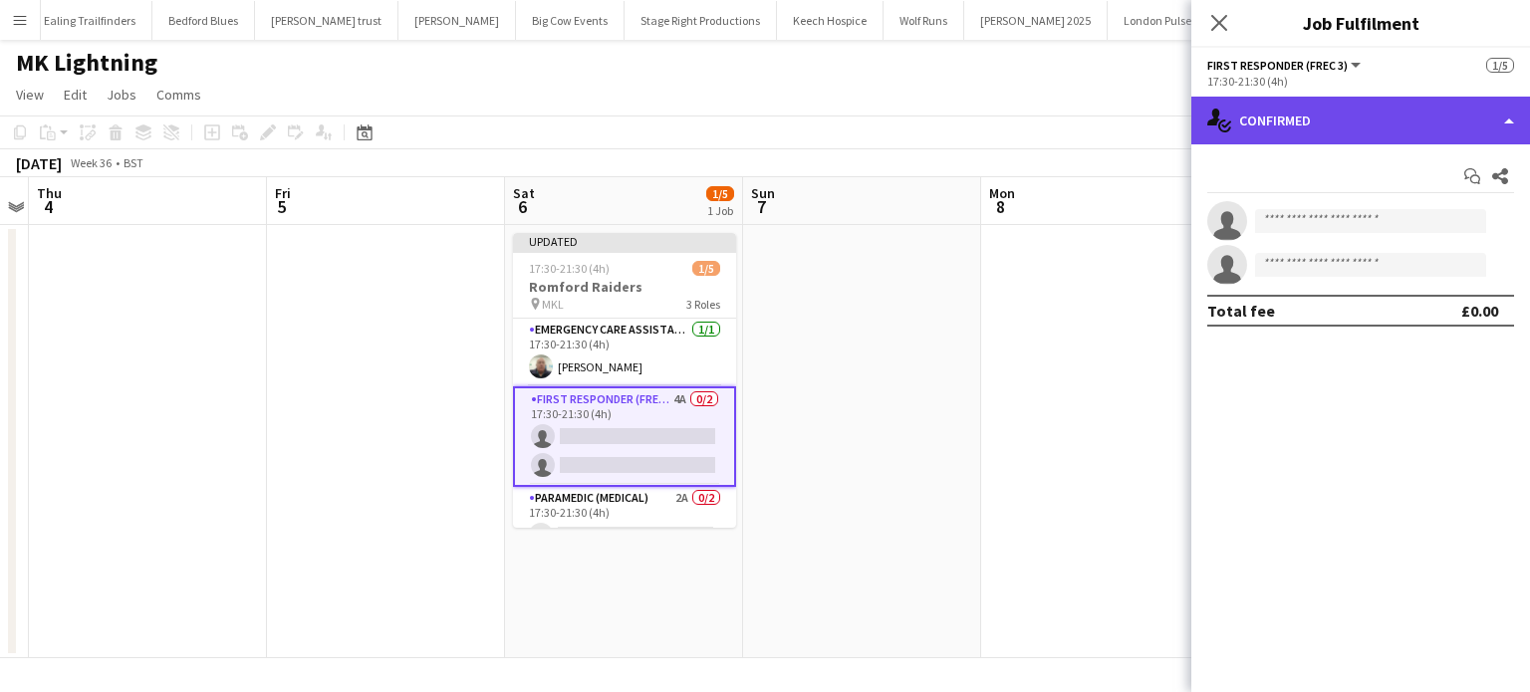
click at [1433, 138] on div "single-neutral-actions-check-2 Confirmed" at bounding box center [1360, 121] width 339 height 48
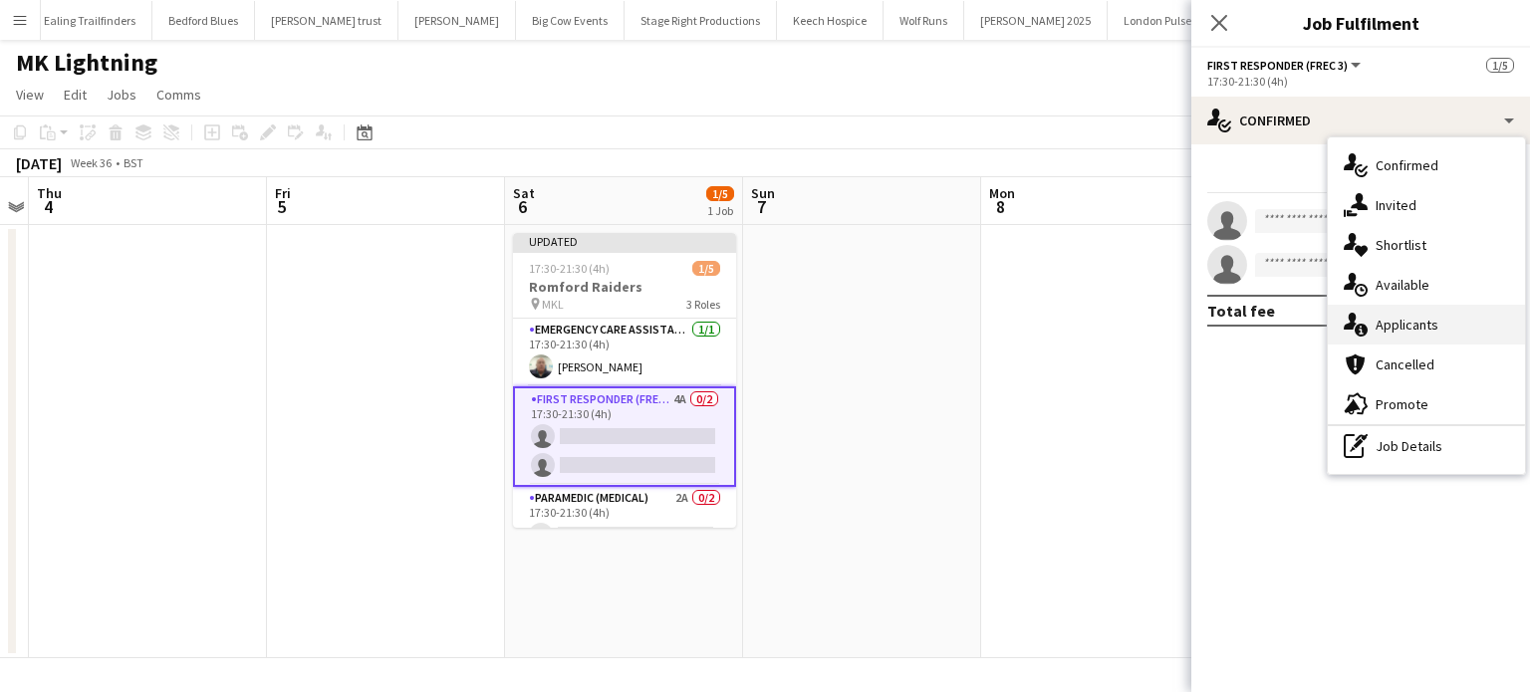
click at [1411, 312] on div "single-neutral-actions-information Applicants" at bounding box center [1426, 325] width 197 height 40
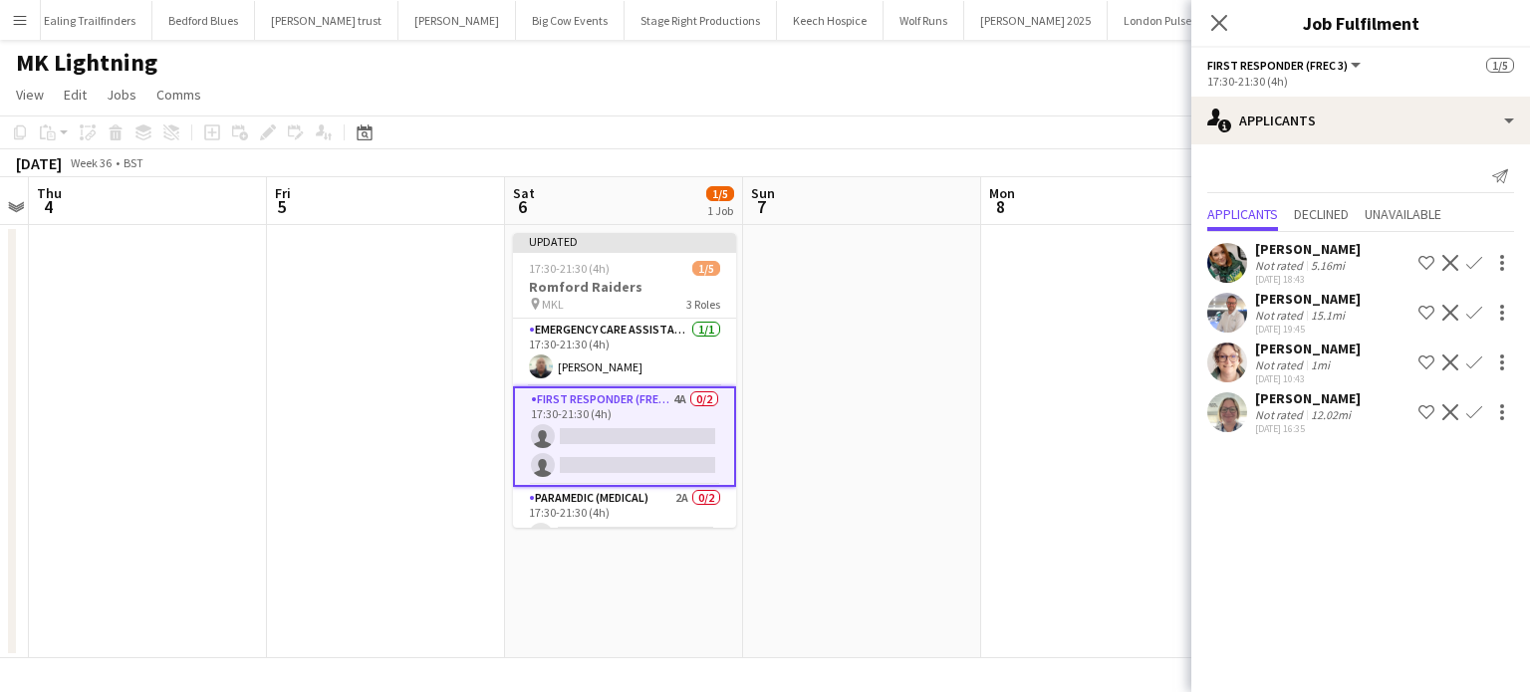
click at [1475, 363] on app-icon "Confirm" at bounding box center [1474, 363] width 16 height 16
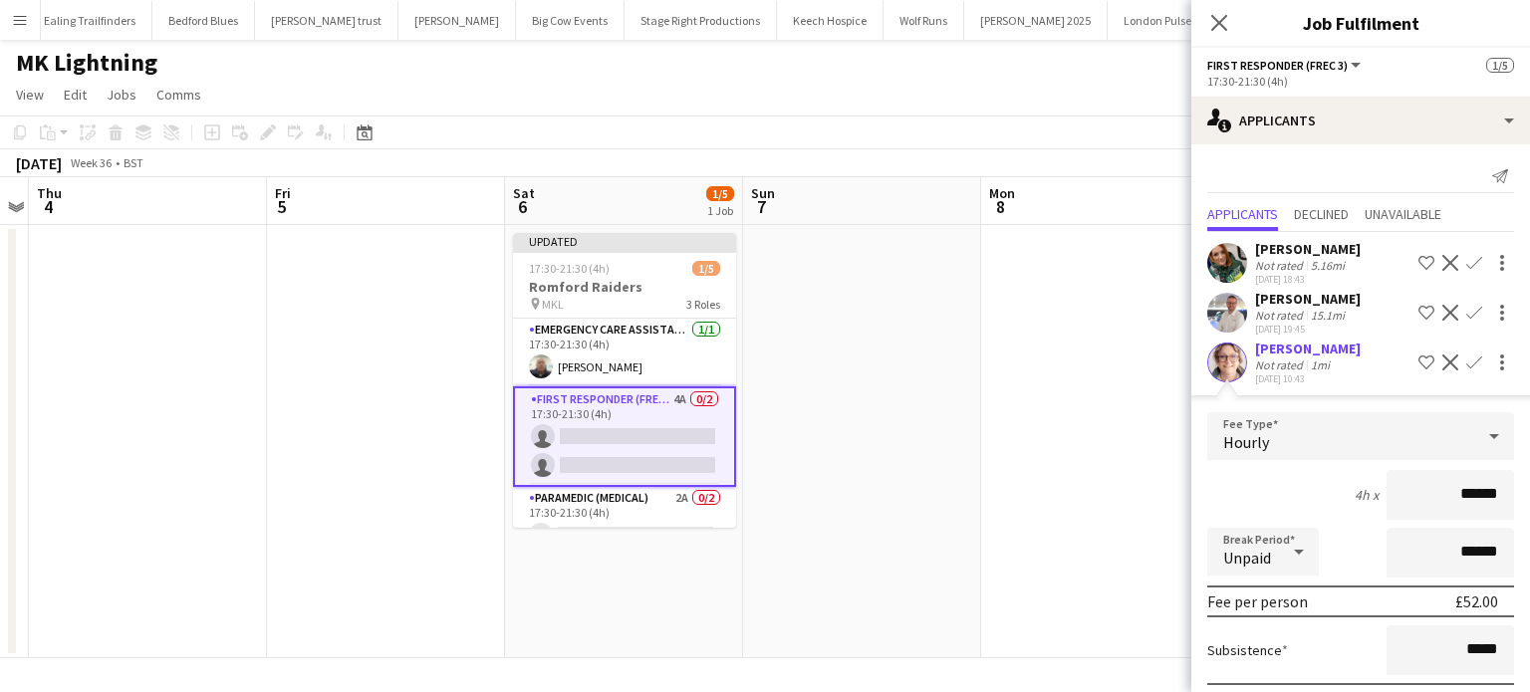
click at [1443, 368] on app-icon "Decline" at bounding box center [1451, 363] width 16 height 16
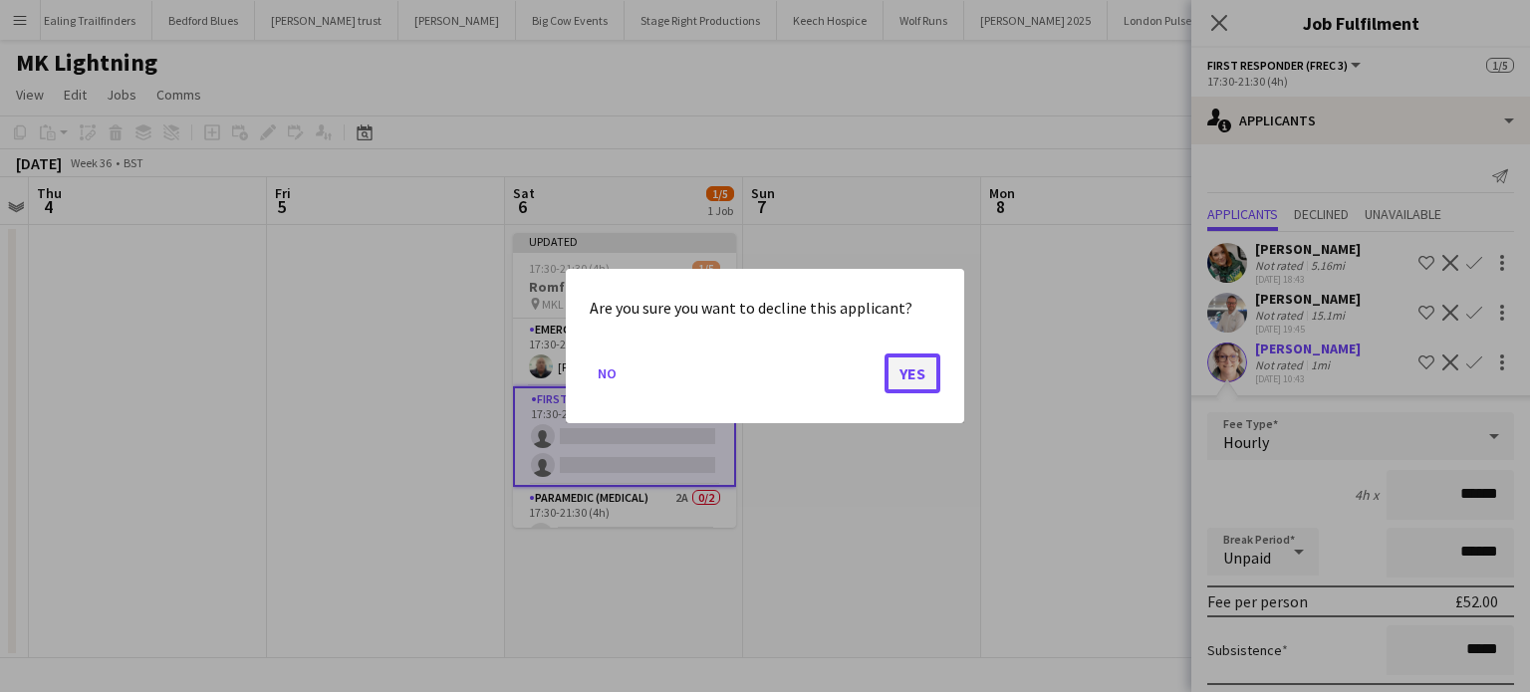
click at [909, 386] on button "Yes" at bounding box center [913, 374] width 56 height 40
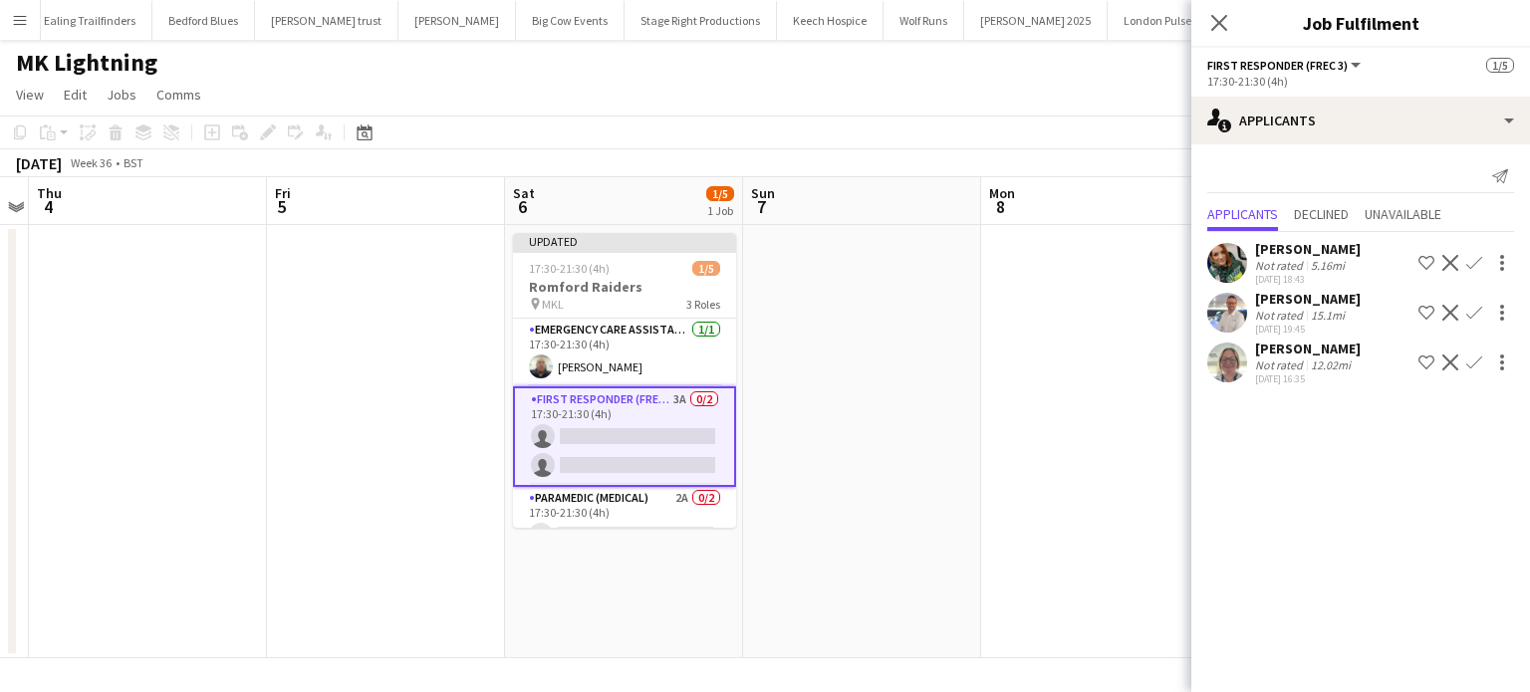
click at [1448, 366] on app-icon "Decline" at bounding box center [1451, 363] width 16 height 16
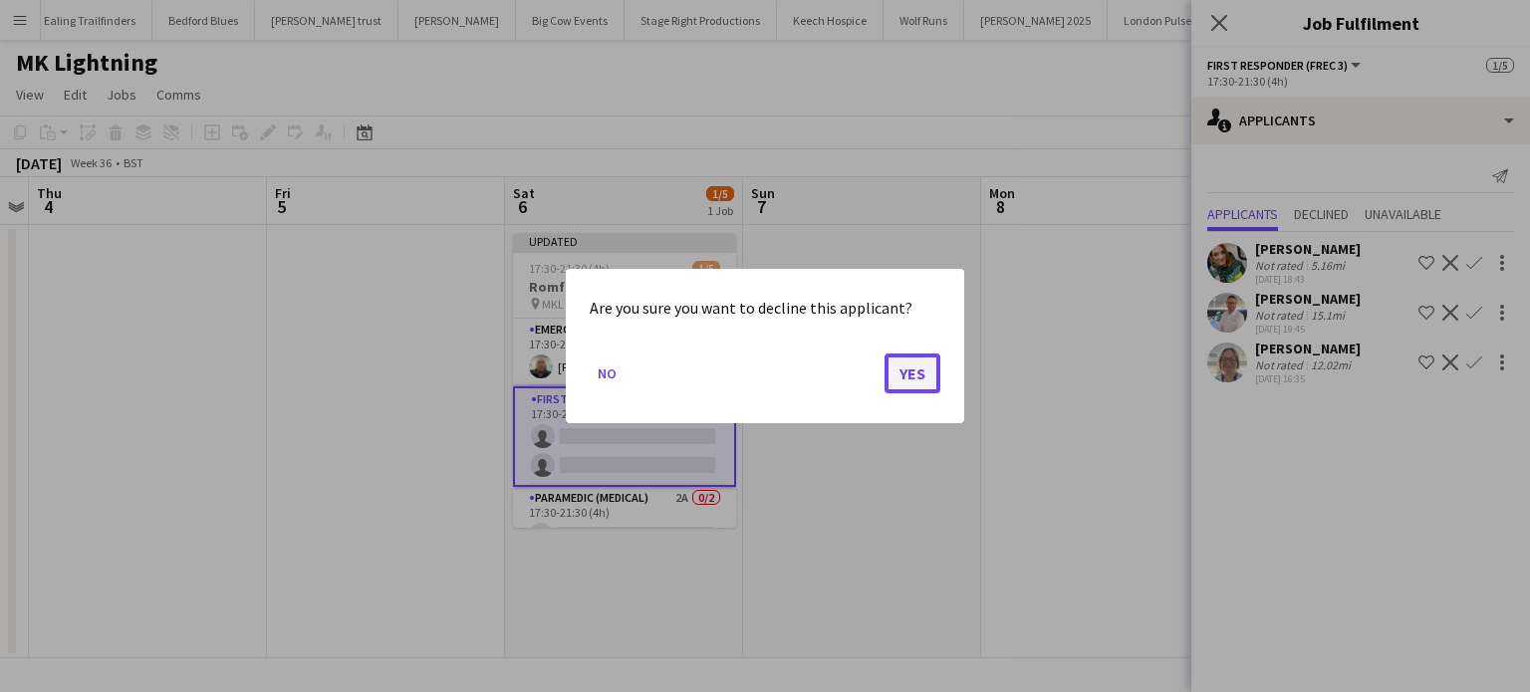
click at [893, 385] on button "Yes" at bounding box center [913, 374] width 56 height 40
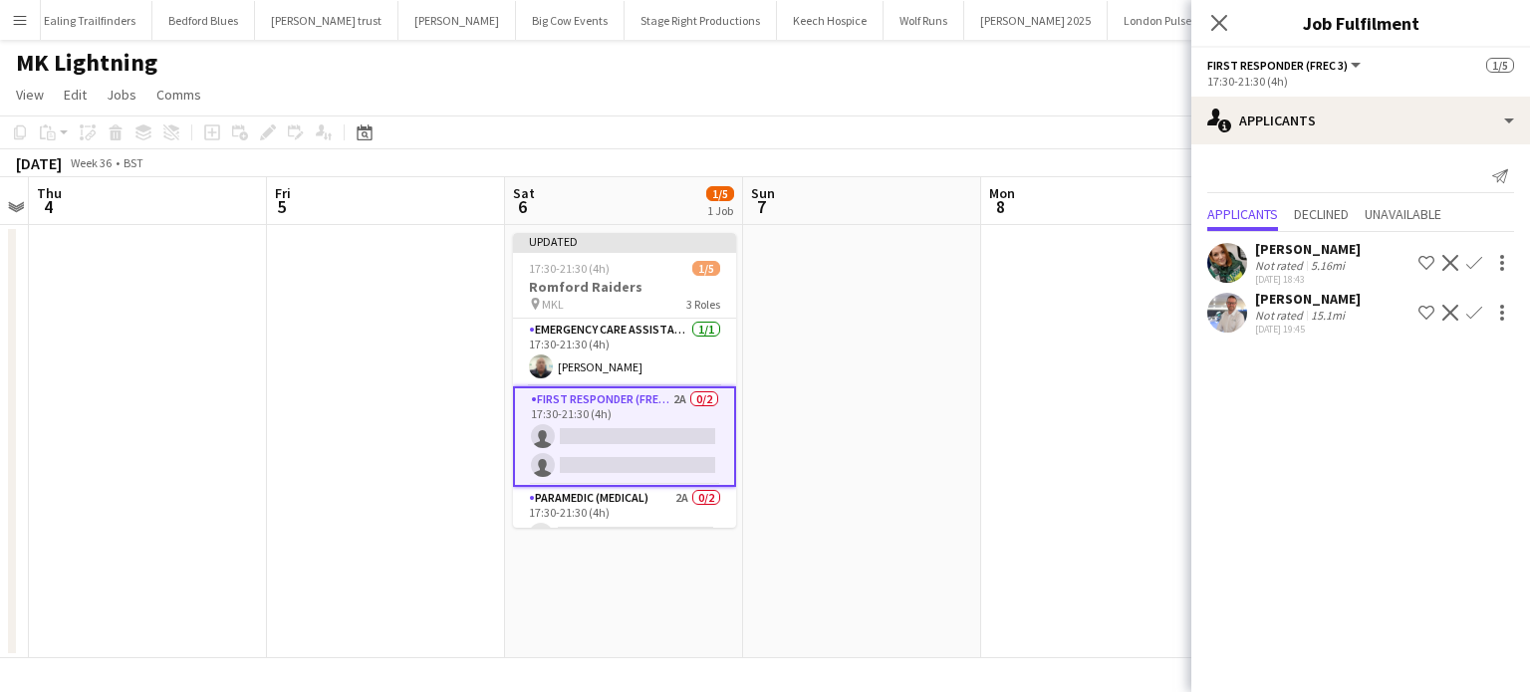
click at [1470, 262] on app-icon "Confirm" at bounding box center [1474, 263] width 16 height 16
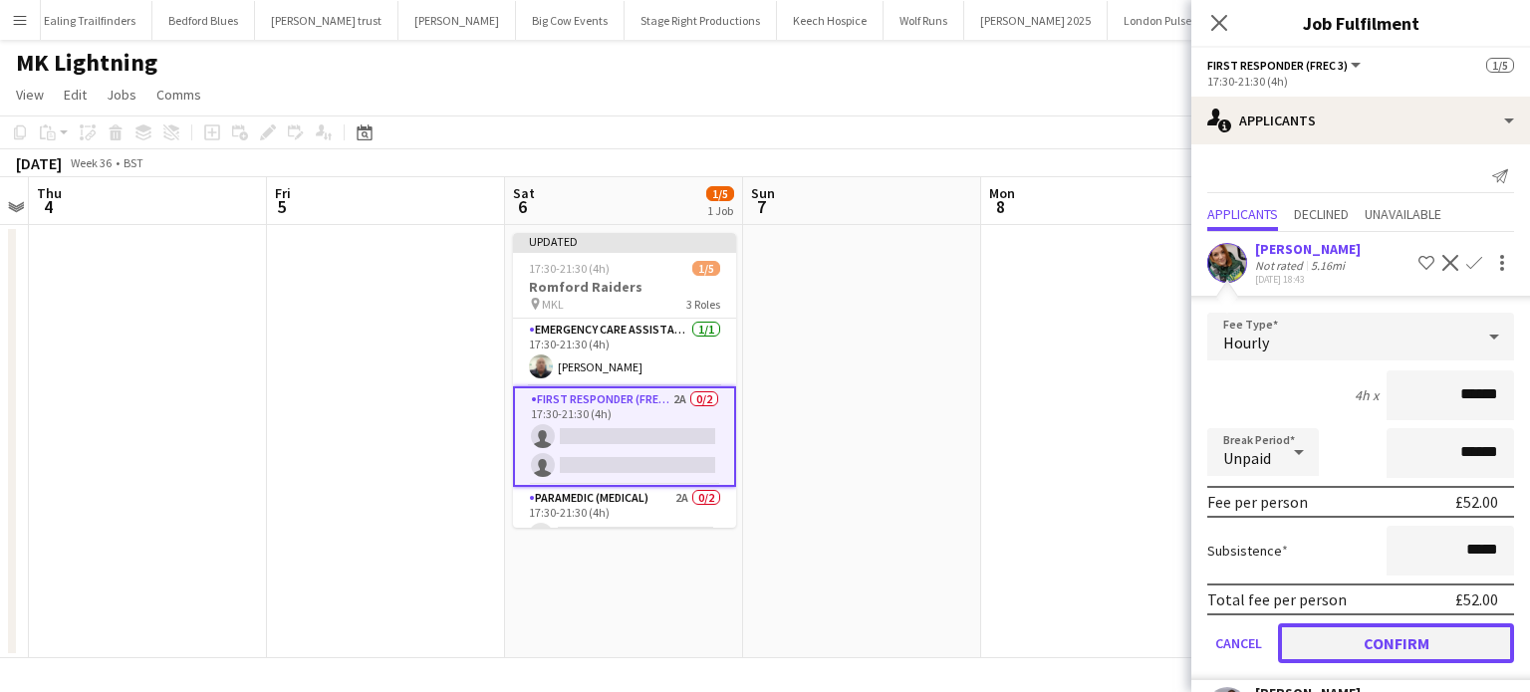
click at [1359, 657] on button "Confirm" at bounding box center [1396, 644] width 236 height 40
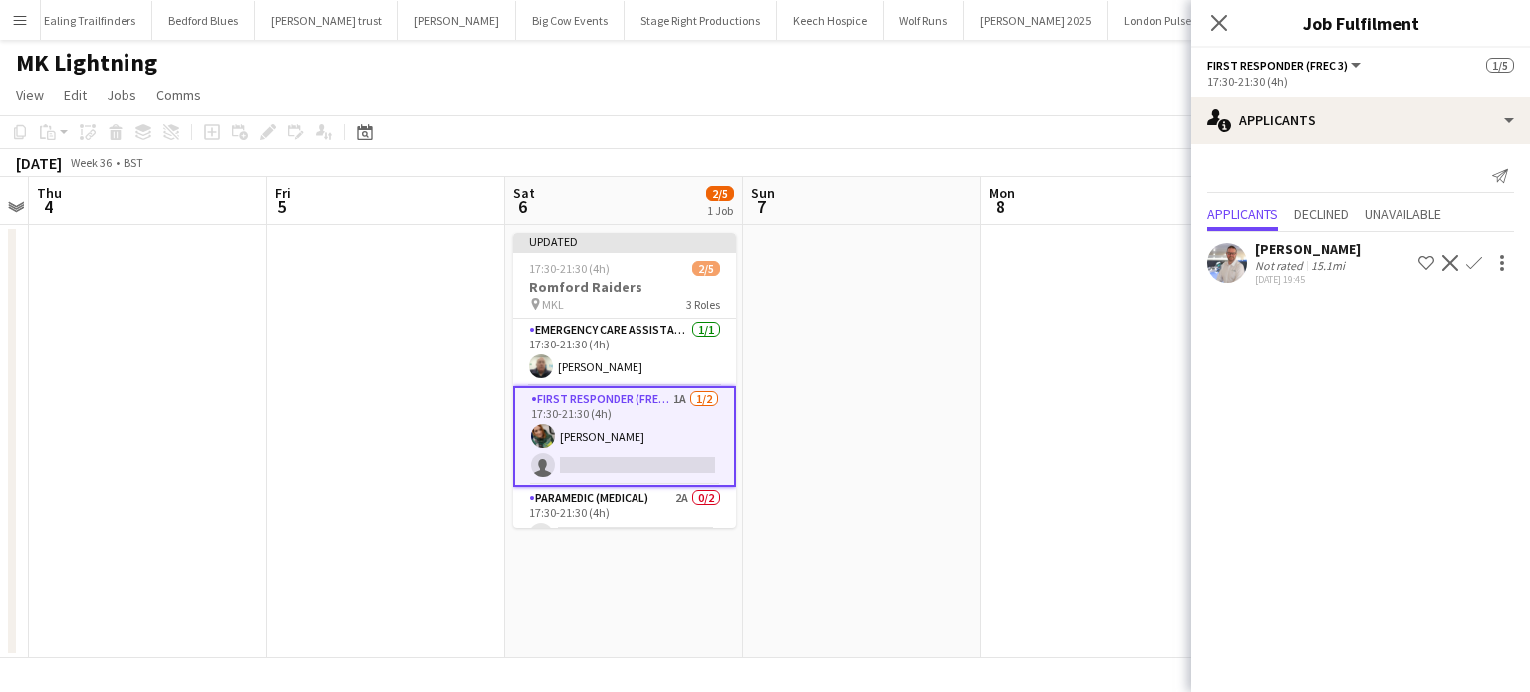
click at [1478, 265] on app-icon "Confirm" at bounding box center [1474, 263] width 16 height 16
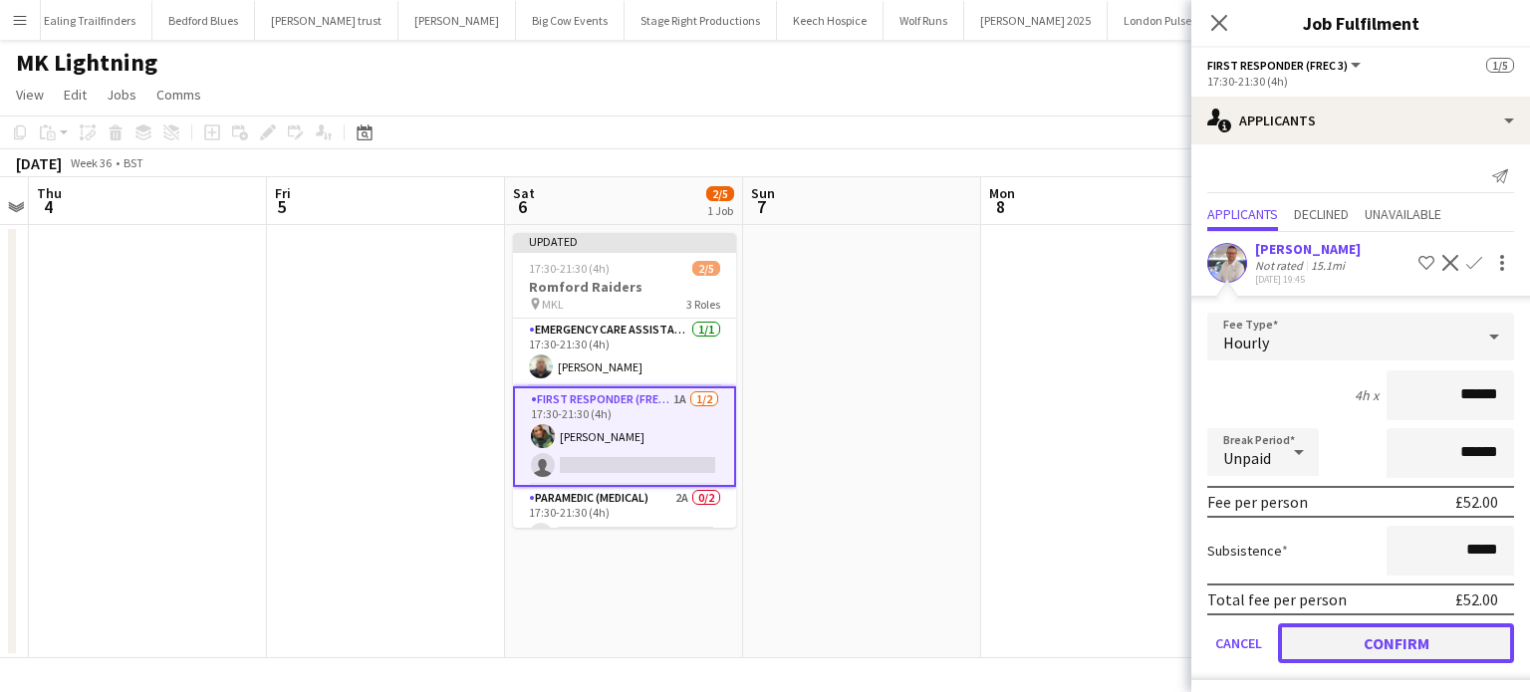
click at [1392, 641] on button "Confirm" at bounding box center [1396, 644] width 236 height 40
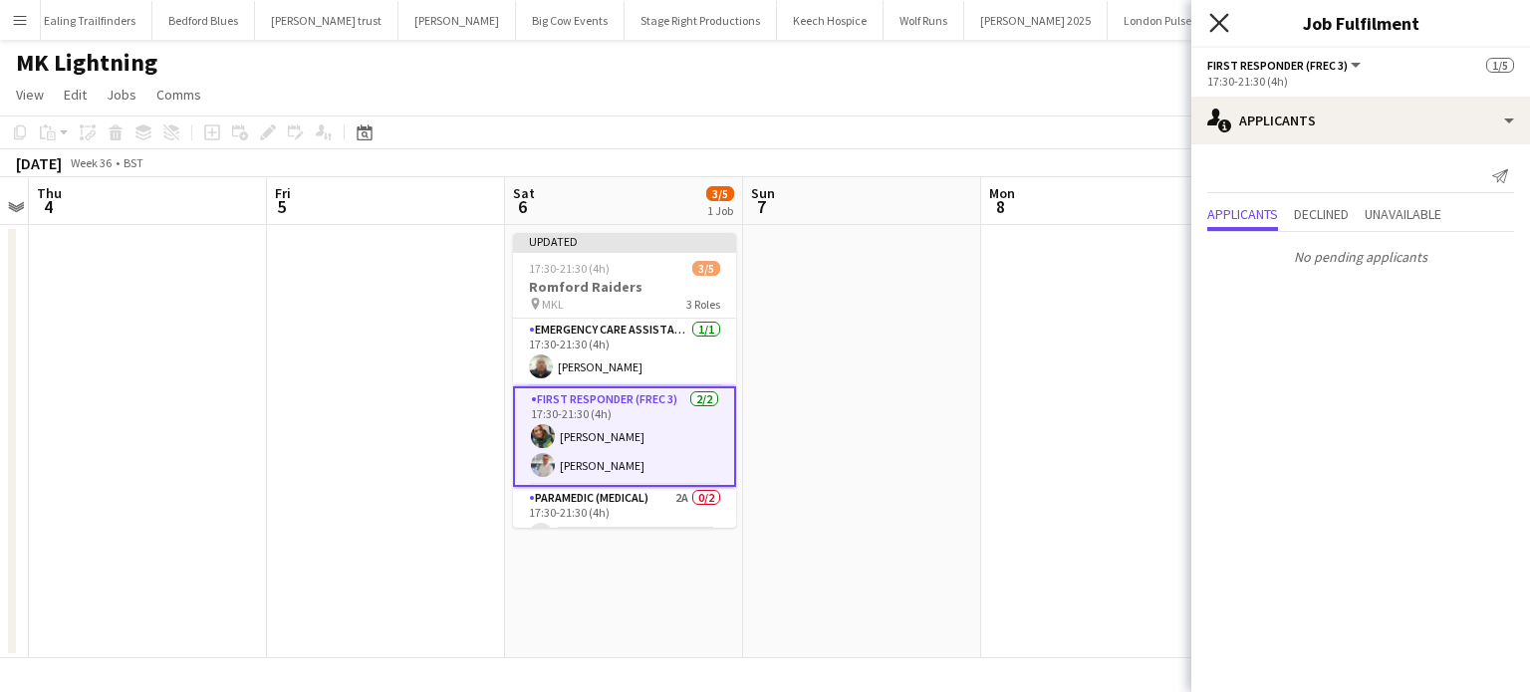
click at [1220, 14] on icon "Close pop-in" at bounding box center [1218, 22] width 19 height 19
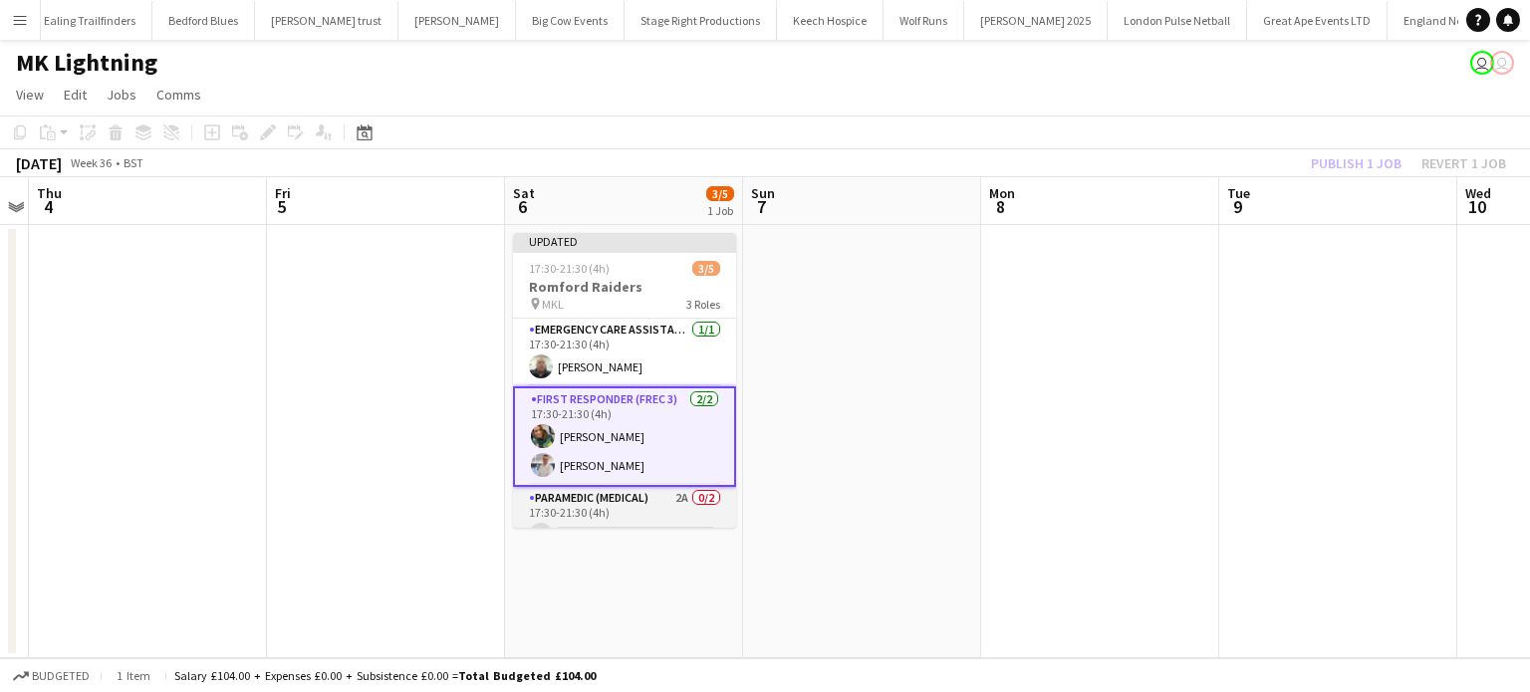
click at [658, 507] on app-card-role "Paramedic (Medical) 2A 0/2 17:30-21:30 (4h) single-neutral-actions single-neutr…" at bounding box center [624, 535] width 223 height 97
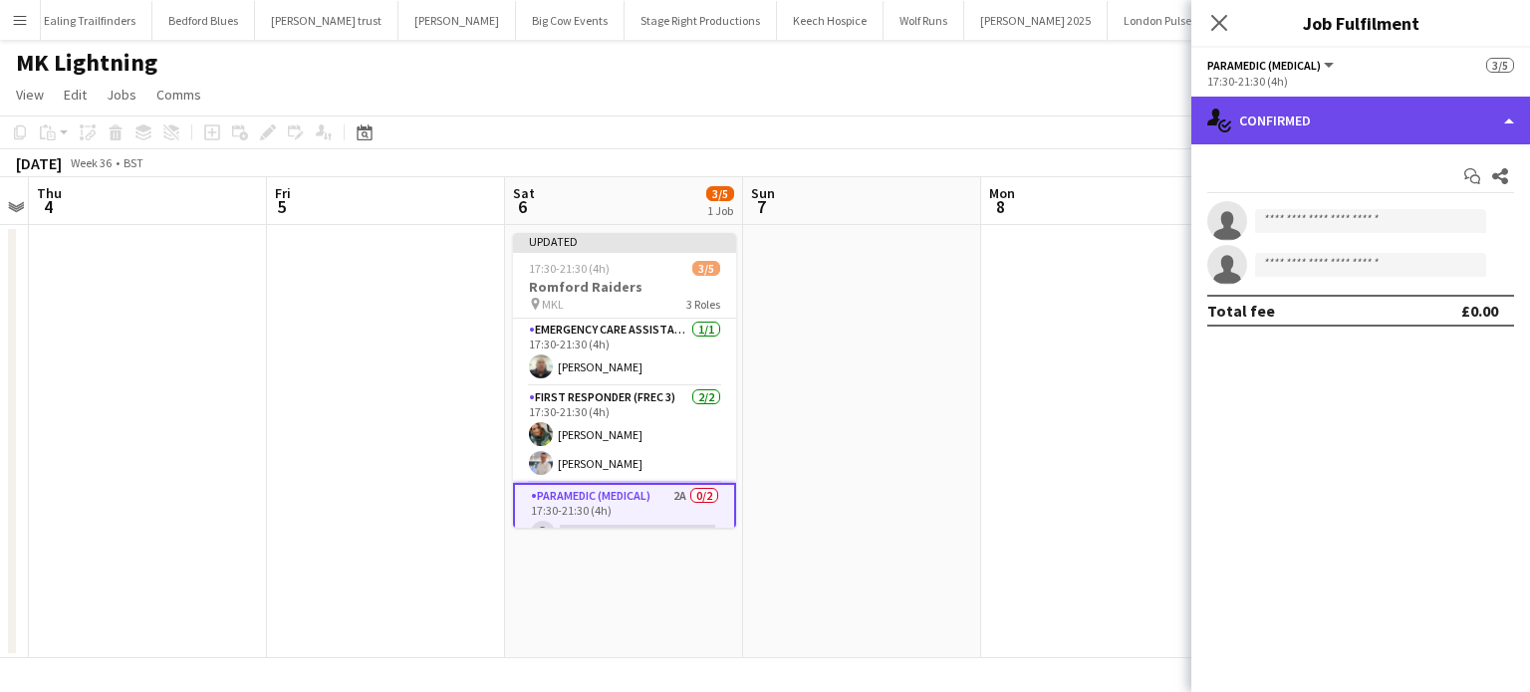
click at [1423, 113] on div "single-neutral-actions-check-2 Confirmed" at bounding box center [1360, 121] width 339 height 48
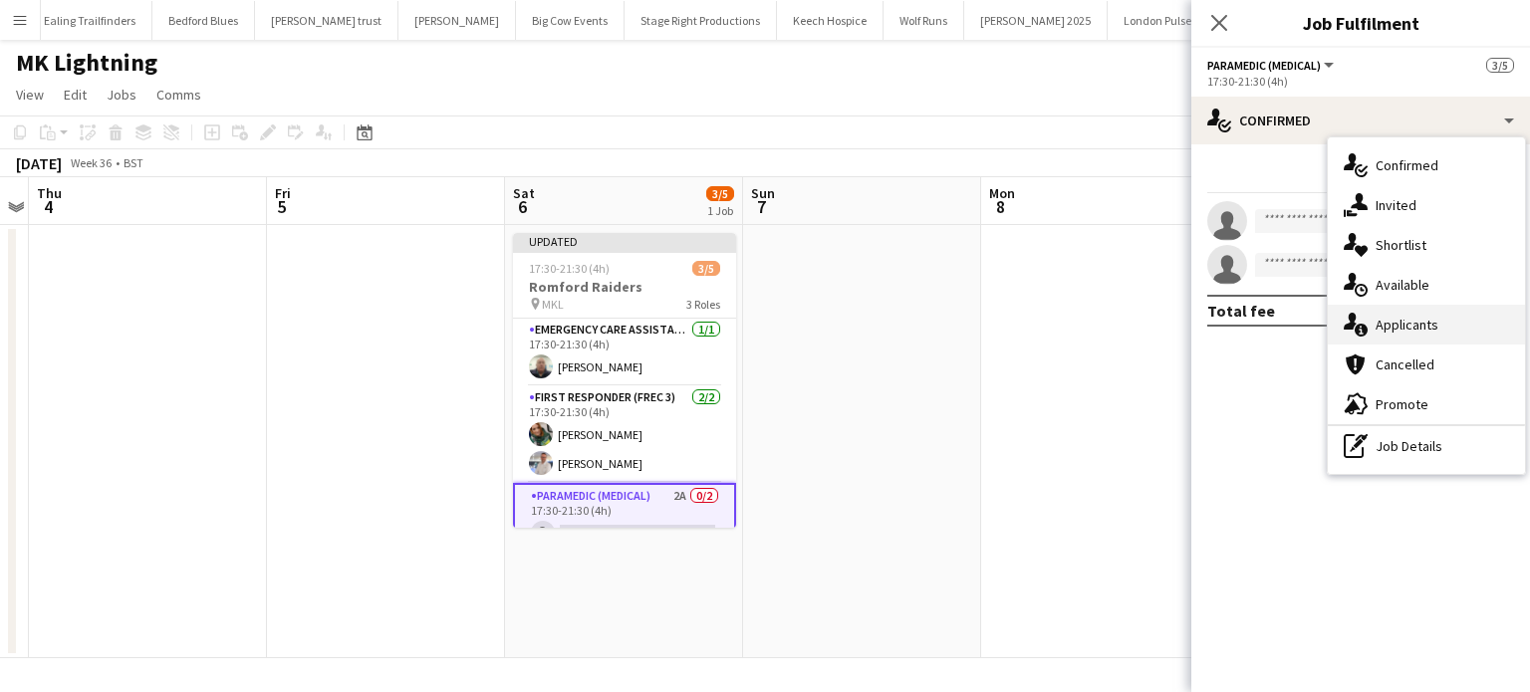
click at [1421, 322] on div "single-neutral-actions-information Applicants" at bounding box center [1426, 325] width 197 height 40
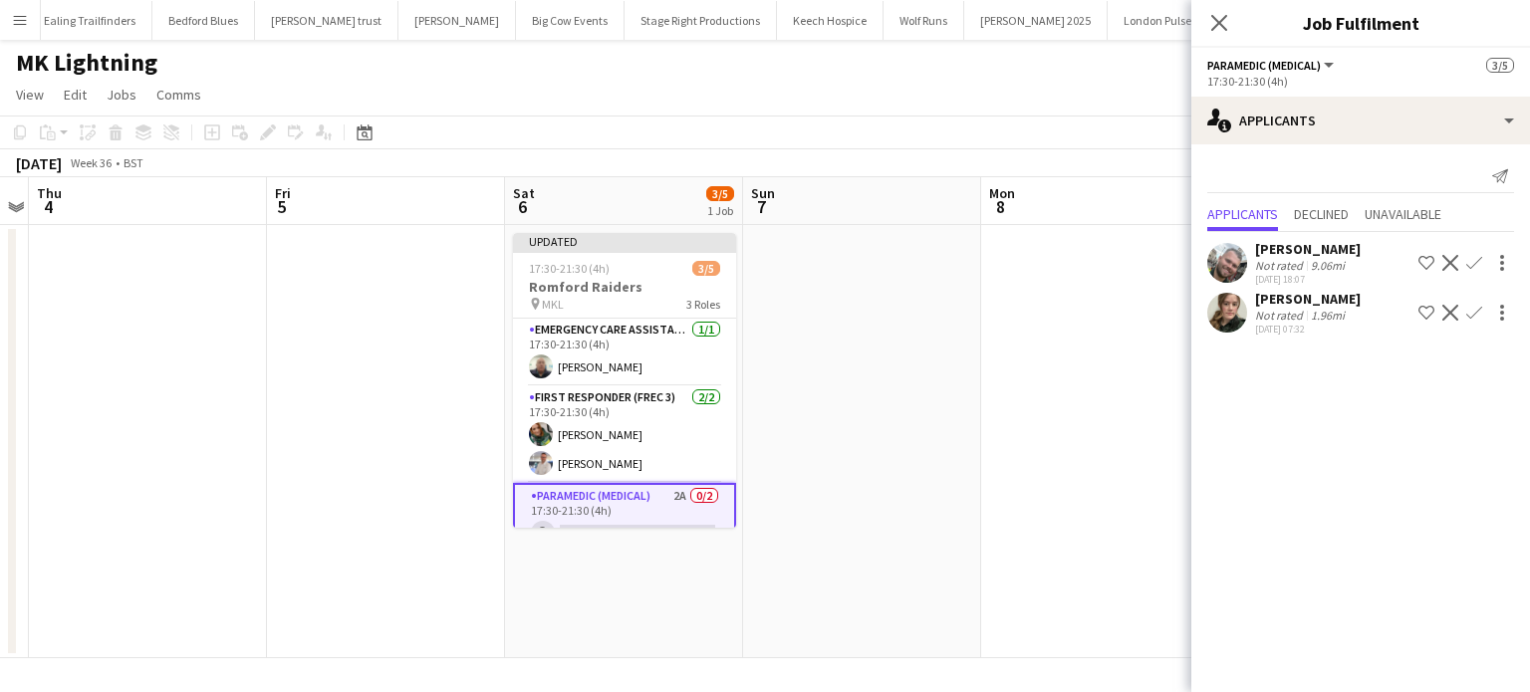
click at [1474, 262] on app-icon "Confirm" at bounding box center [1474, 263] width 16 height 16
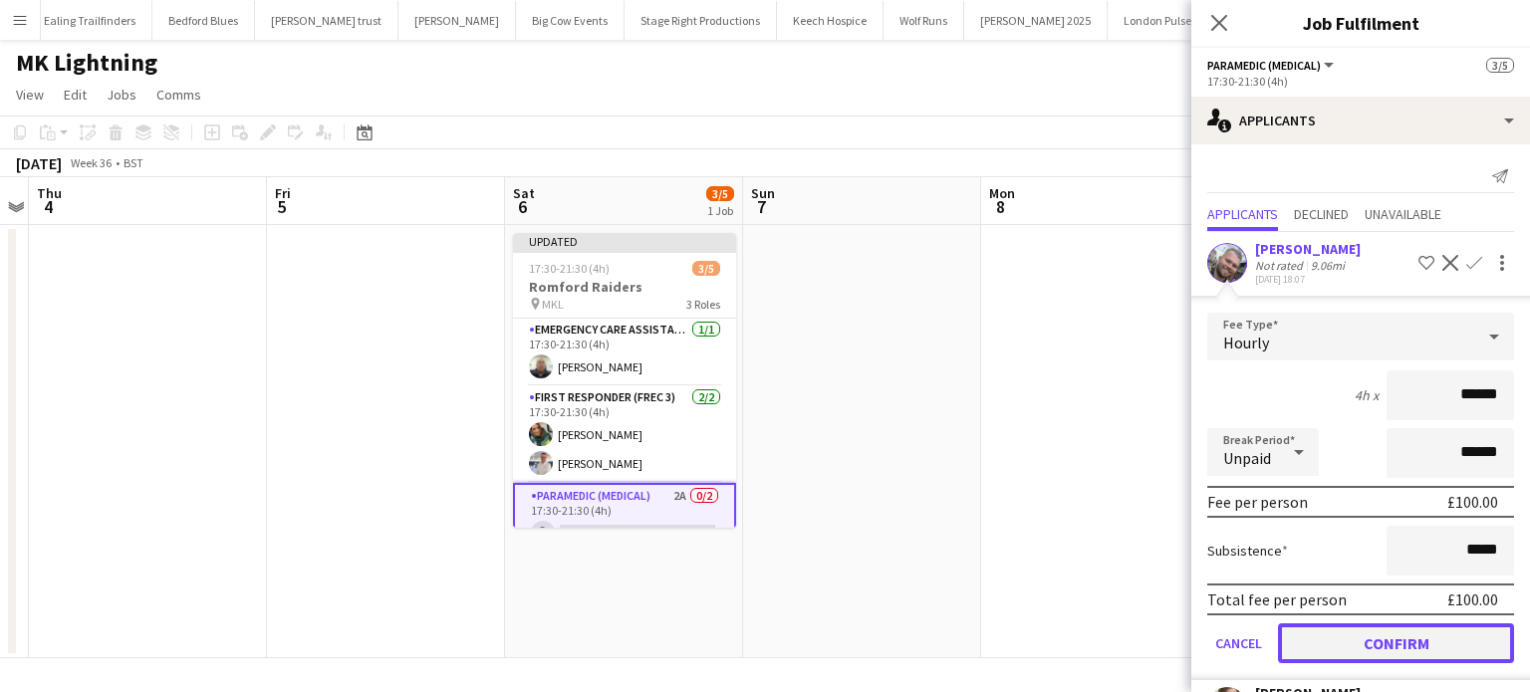
click at [1379, 624] on button "Confirm" at bounding box center [1396, 644] width 236 height 40
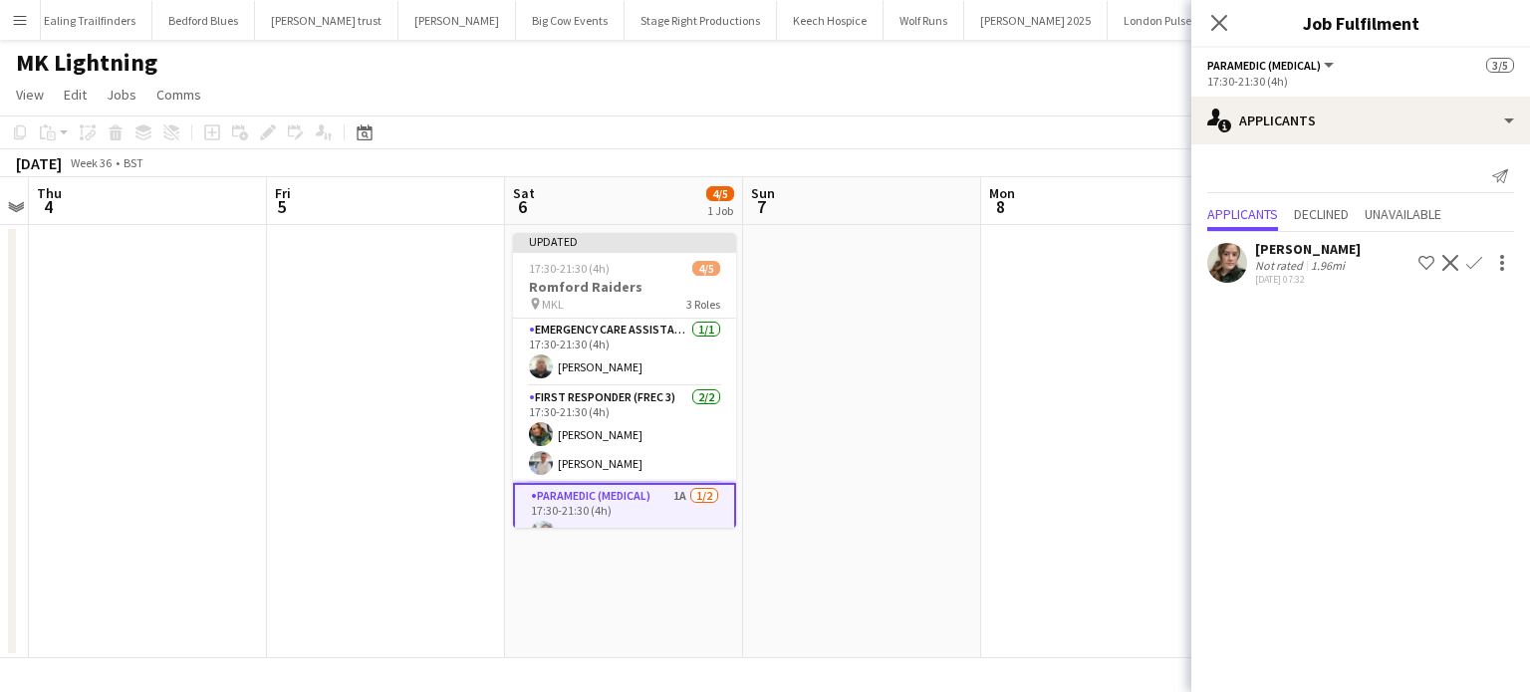
click at [1467, 266] on app-icon "Confirm" at bounding box center [1474, 263] width 16 height 16
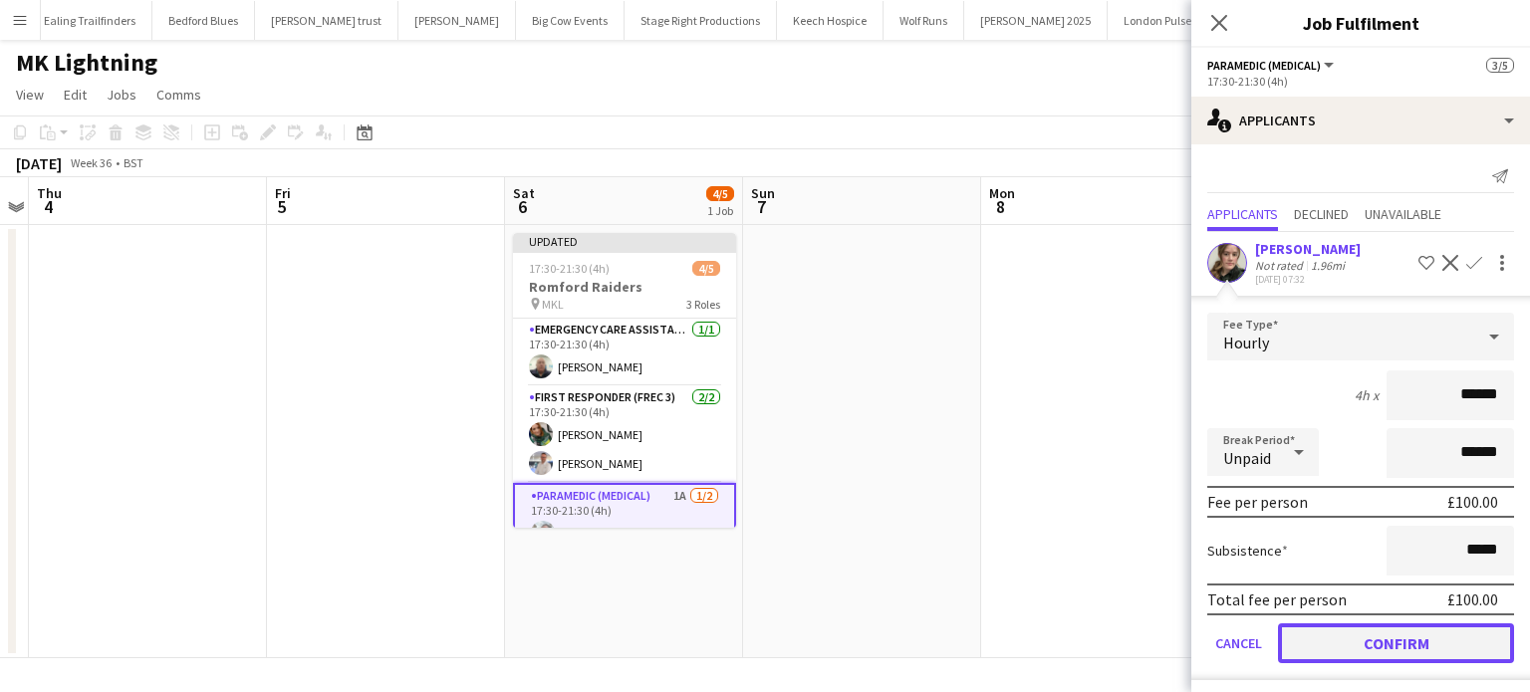
click at [1369, 626] on button "Confirm" at bounding box center [1396, 644] width 236 height 40
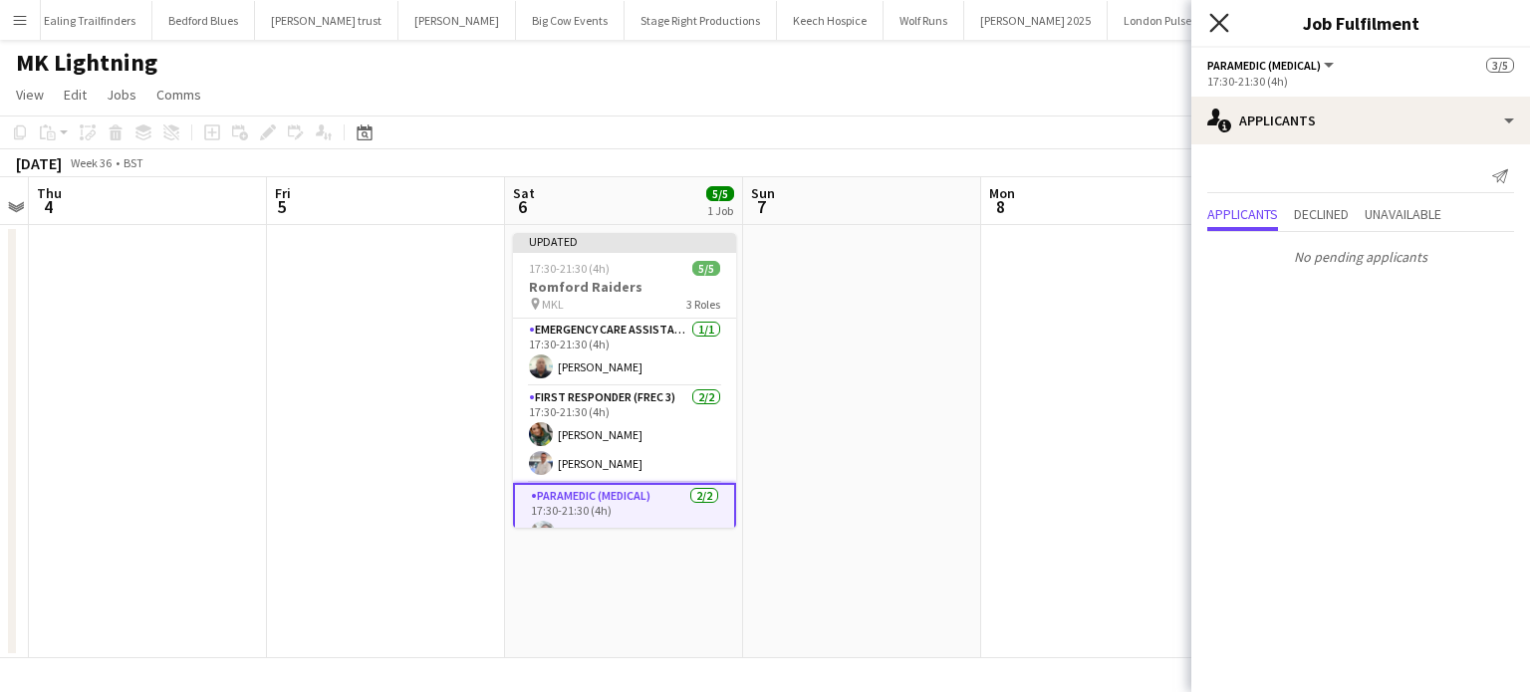
click at [1215, 25] on icon "Close pop-in" at bounding box center [1218, 22] width 19 height 19
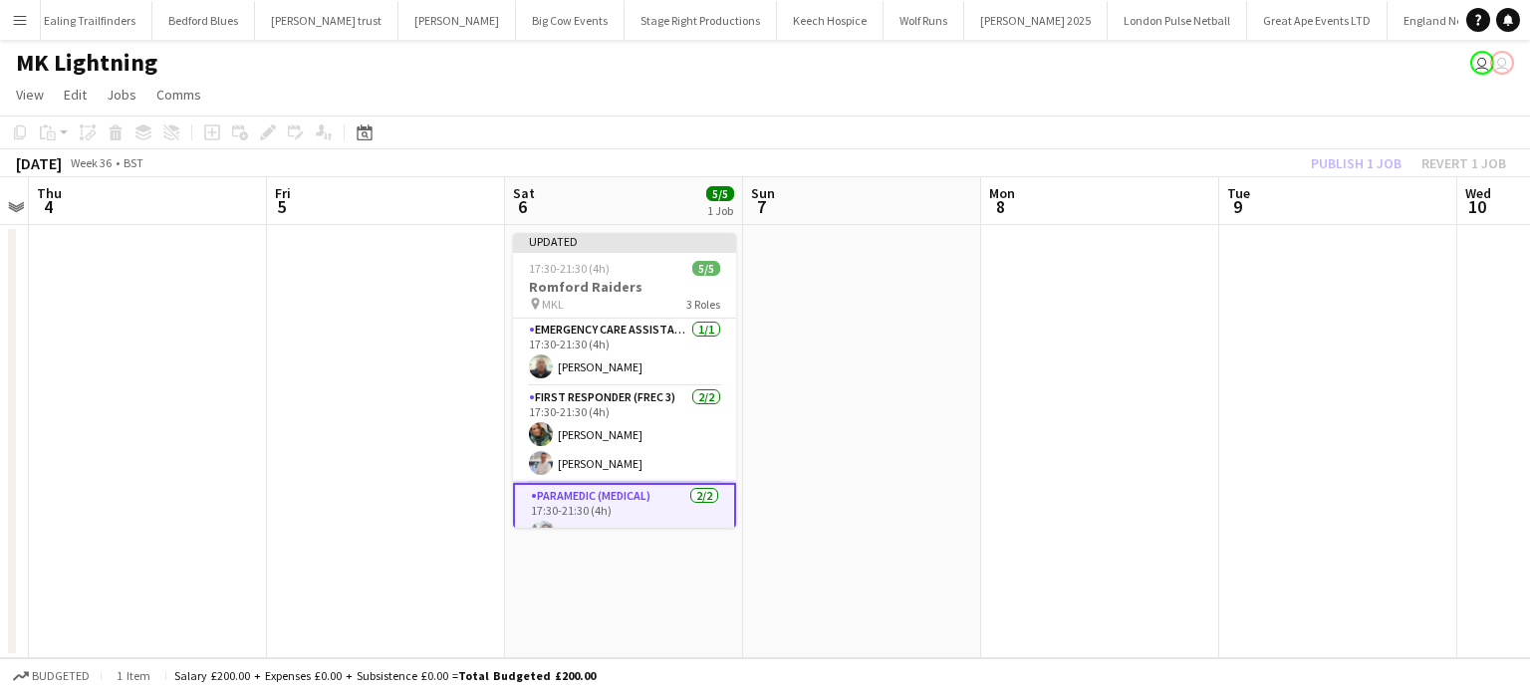
click at [1289, 210] on app-board-header-date "Tue 9" at bounding box center [1338, 201] width 238 height 48
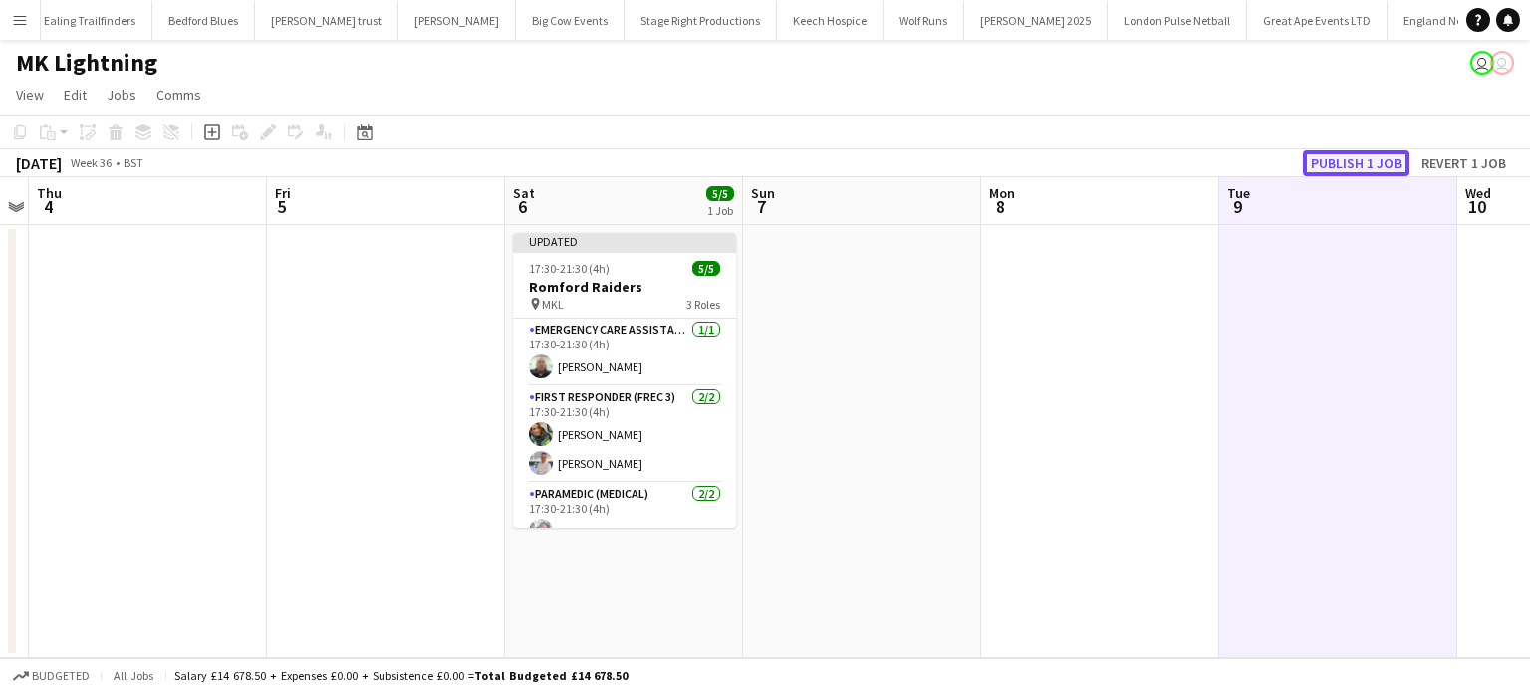
click at [1347, 165] on button "Publish 1 job" at bounding box center [1356, 163] width 107 height 26
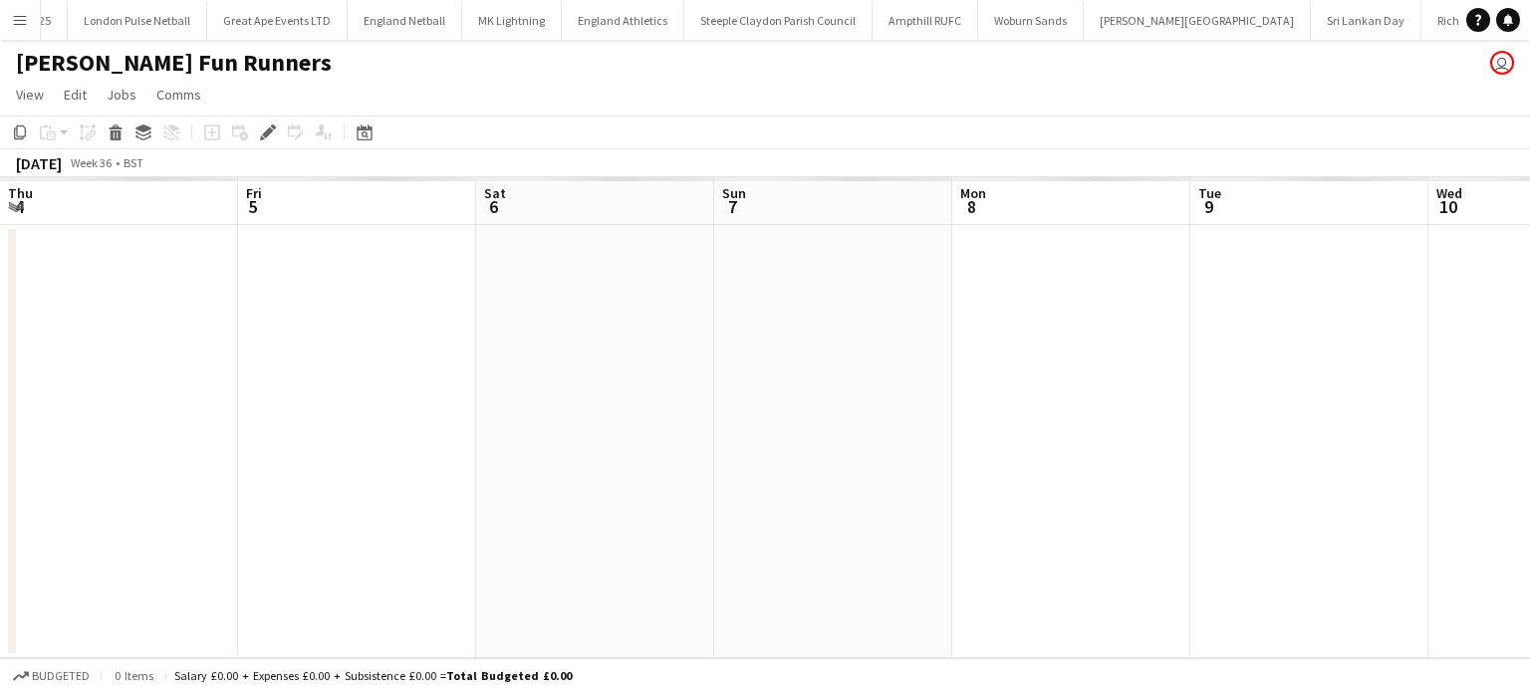
scroll to position [0, 685]
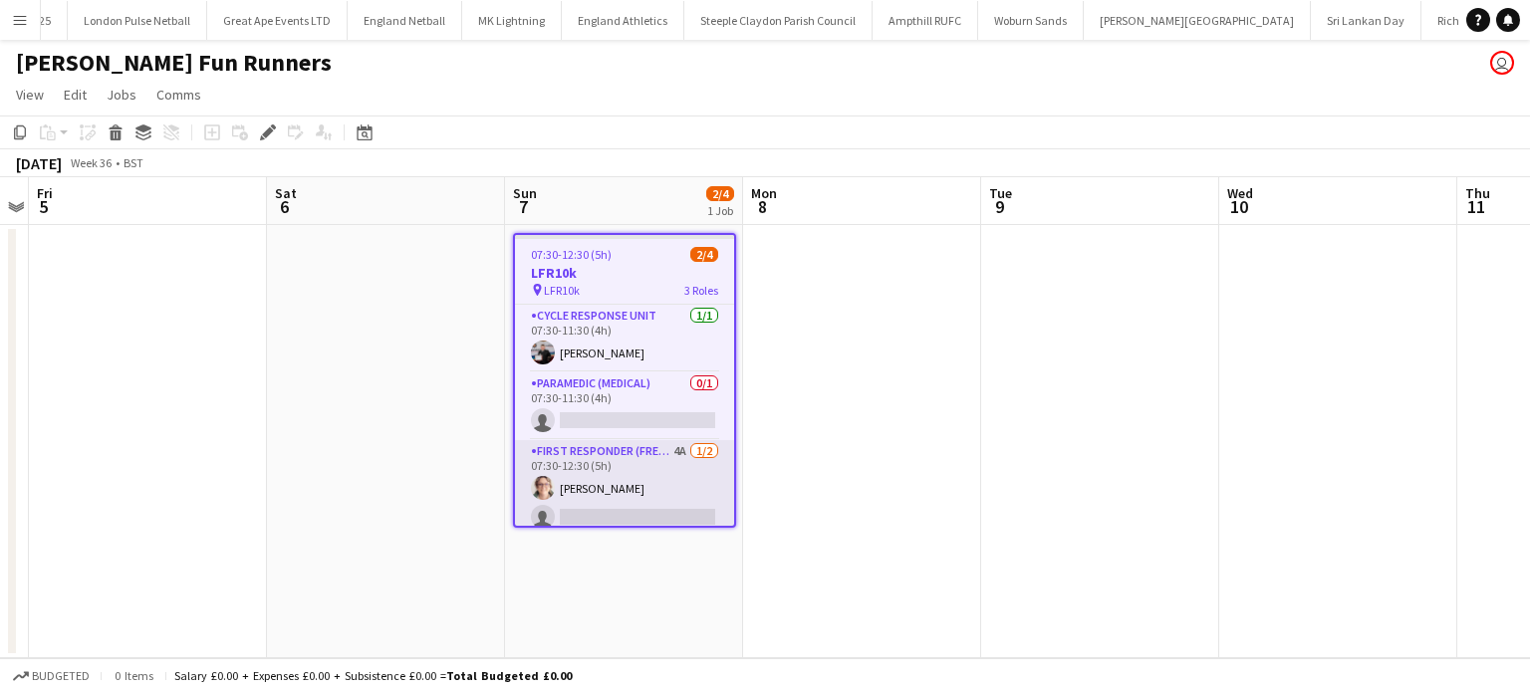
click at [650, 458] on app-card-role "First Responder (FREC 3) 4A [DATE] 07:30-12:30 (5h) [PERSON_NAME] single-neutra…" at bounding box center [624, 488] width 219 height 97
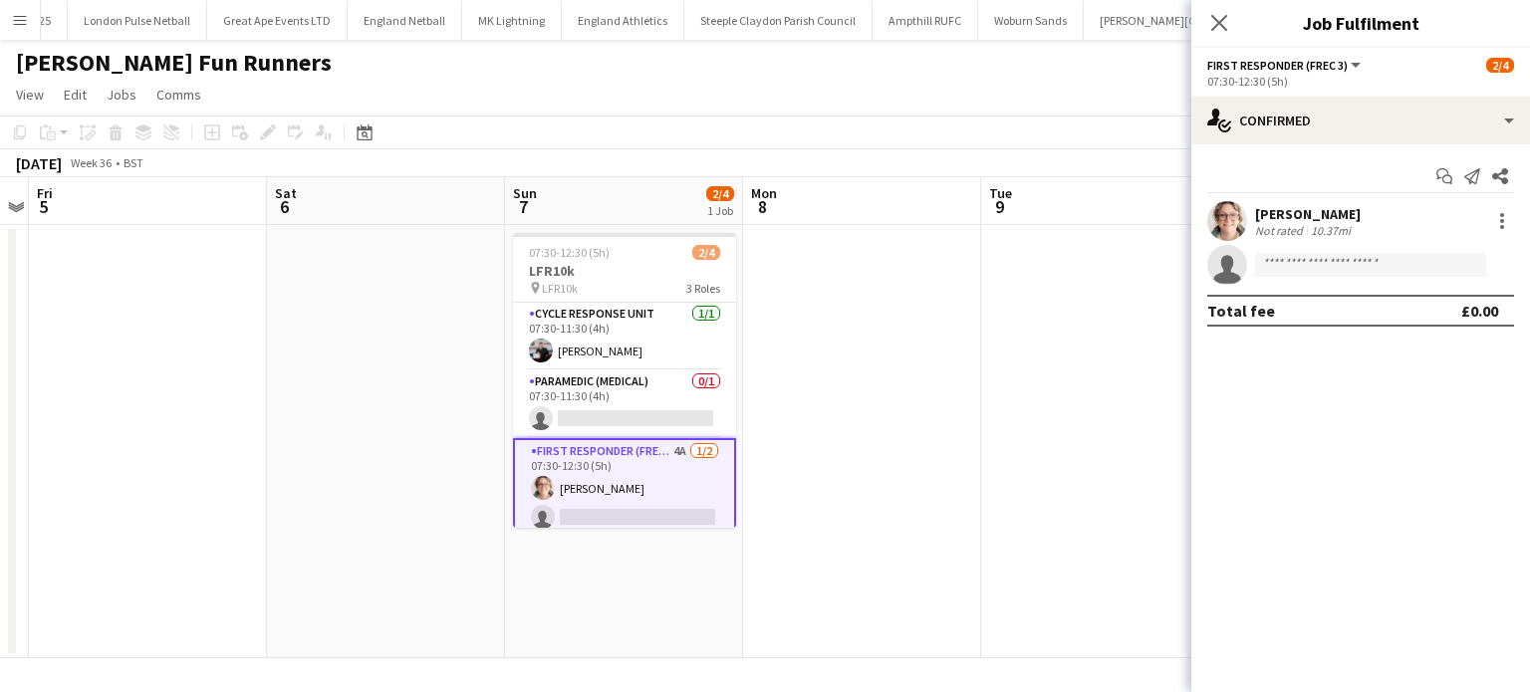
click at [1369, 93] on app-options-switcher "First Responder (FREC 3) All roles First Responder (FREC 3) [DATE] 07:30-12:30 …" at bounding box center [1360, 72] width 339 height 49
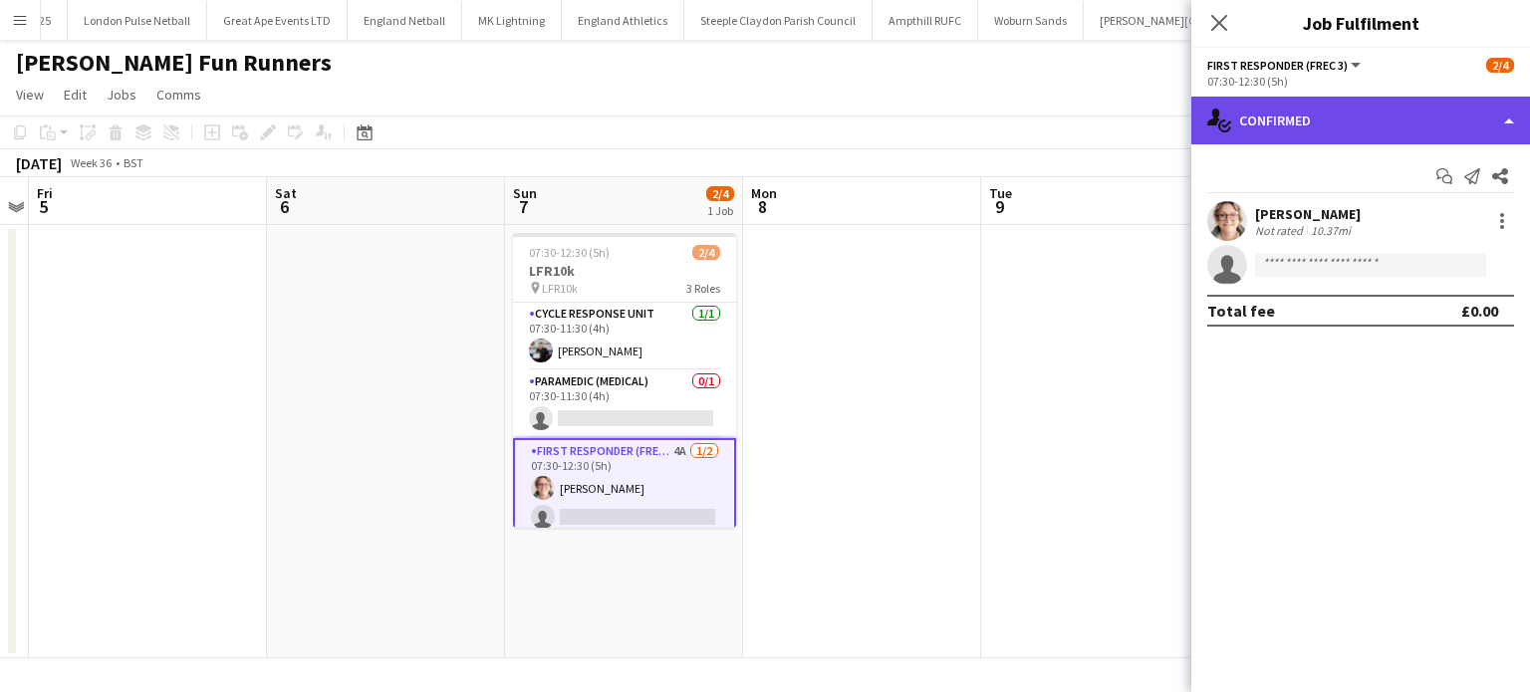
click at [1371, 103] on div "single-neutral-actions-check-2 Confirmed" at bounding box center [1360, 121] width 339 height 48
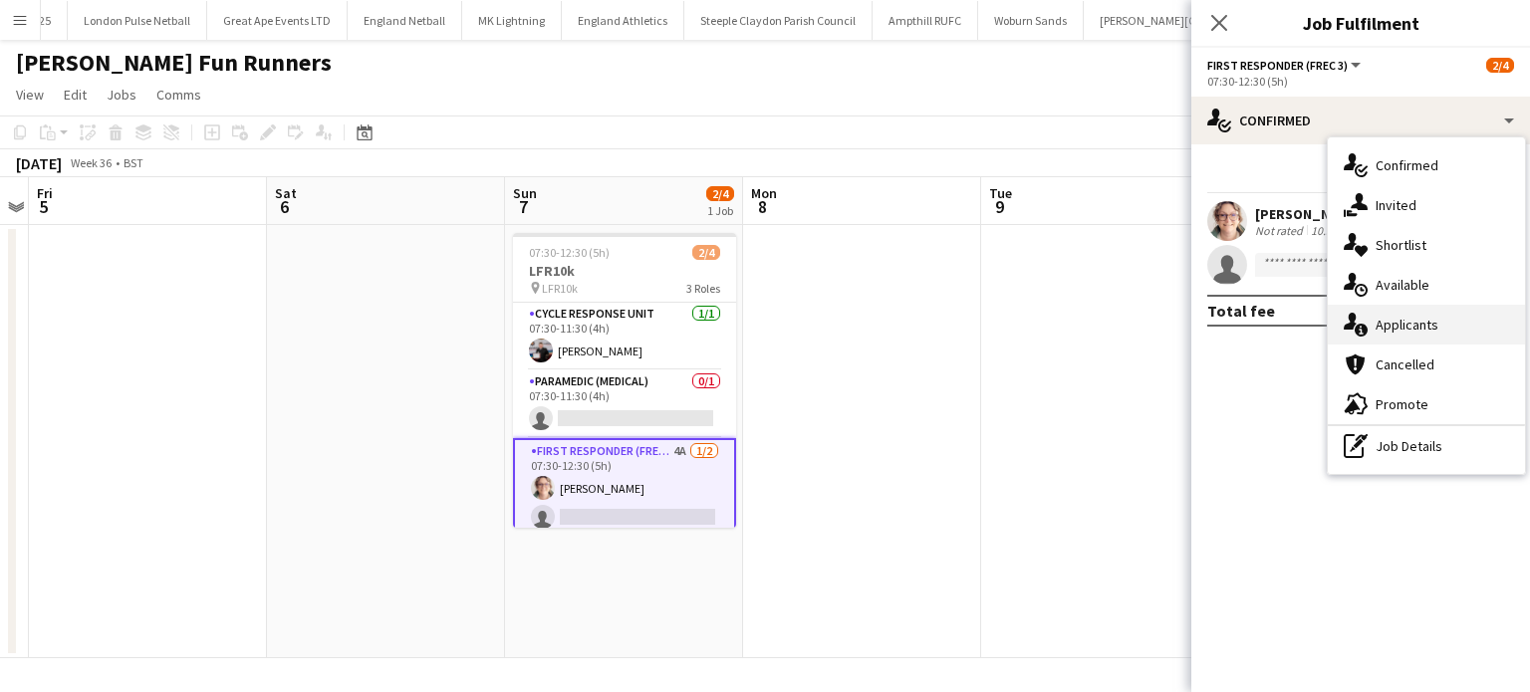
click at [1425, 326] on div "single-neutral-actions-information Applicants" at bounding box center [1426, 325] width 197 height 40
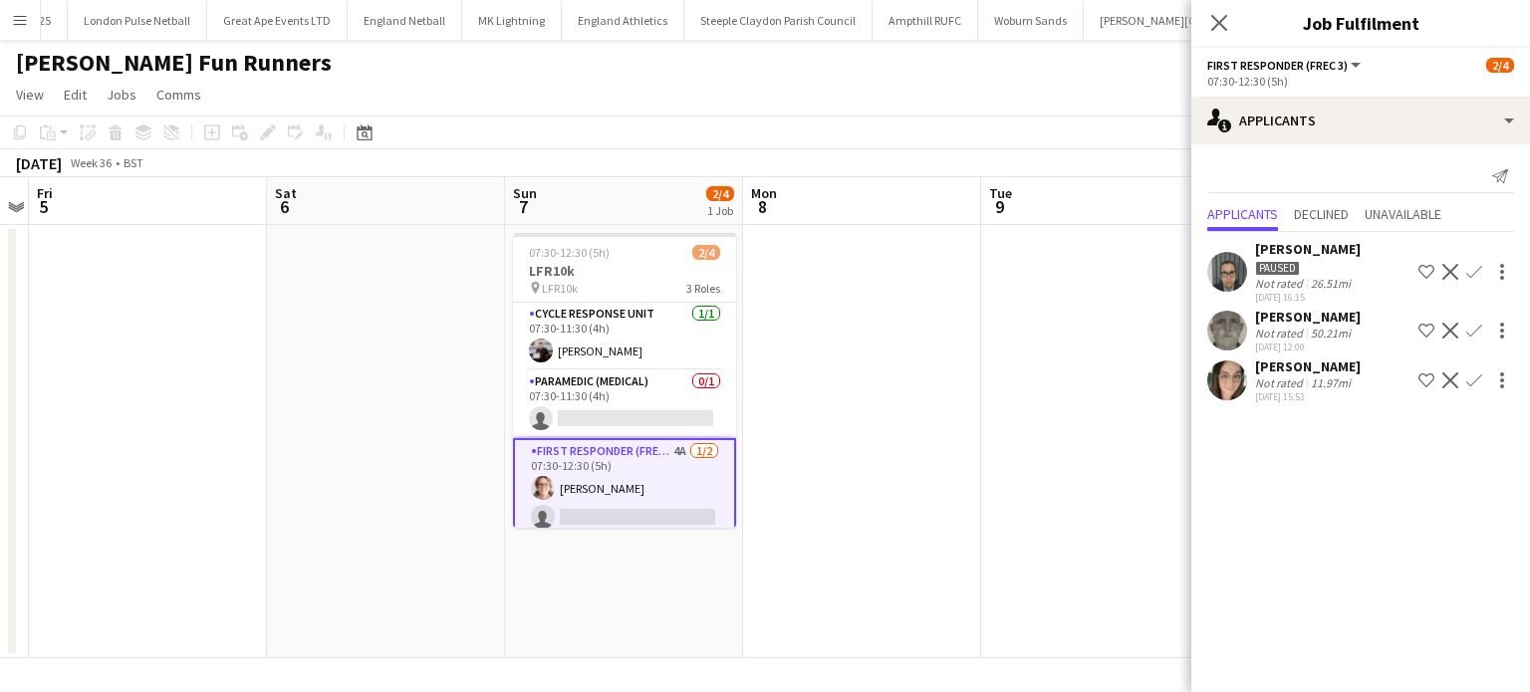
scroll to position [9, 0]
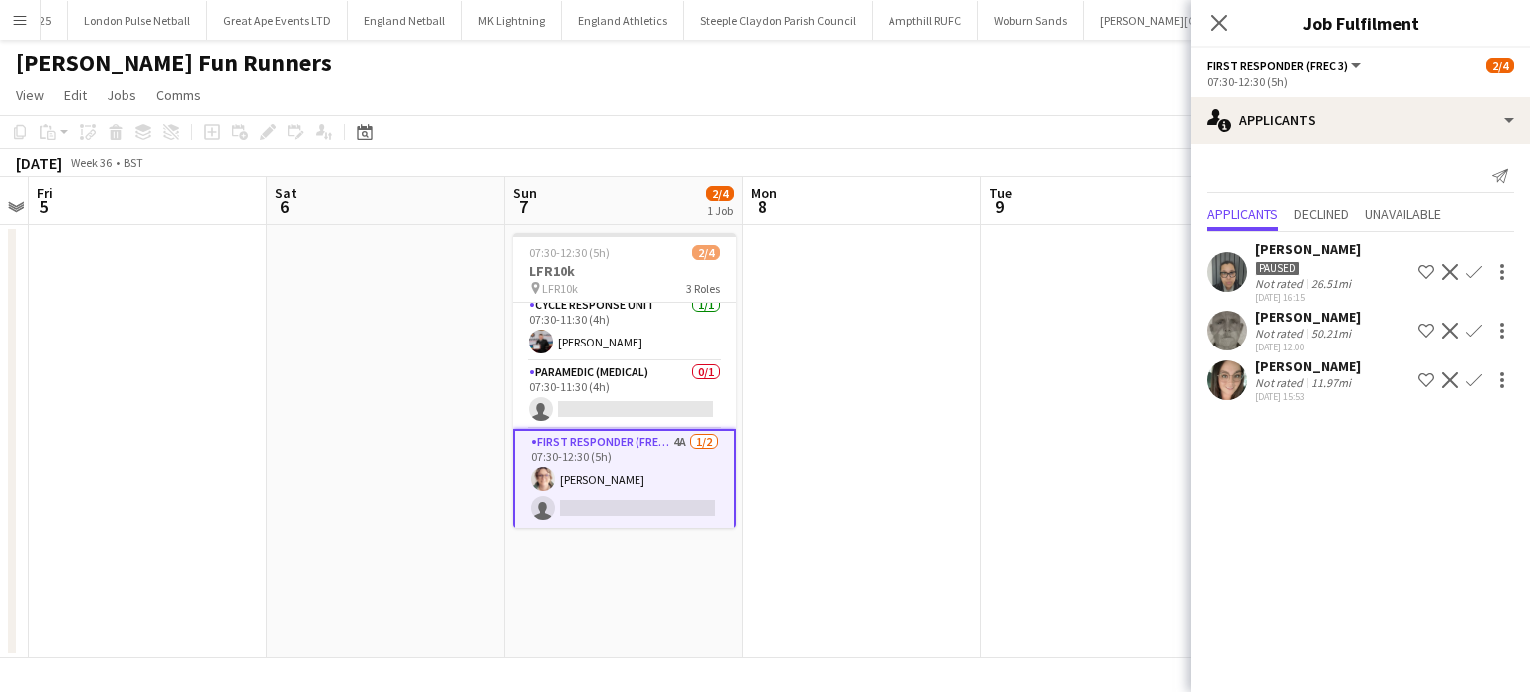
click at [1466, 333] on app-icon "Confirm" at bounding box center [1474, 331] width 16 height 16
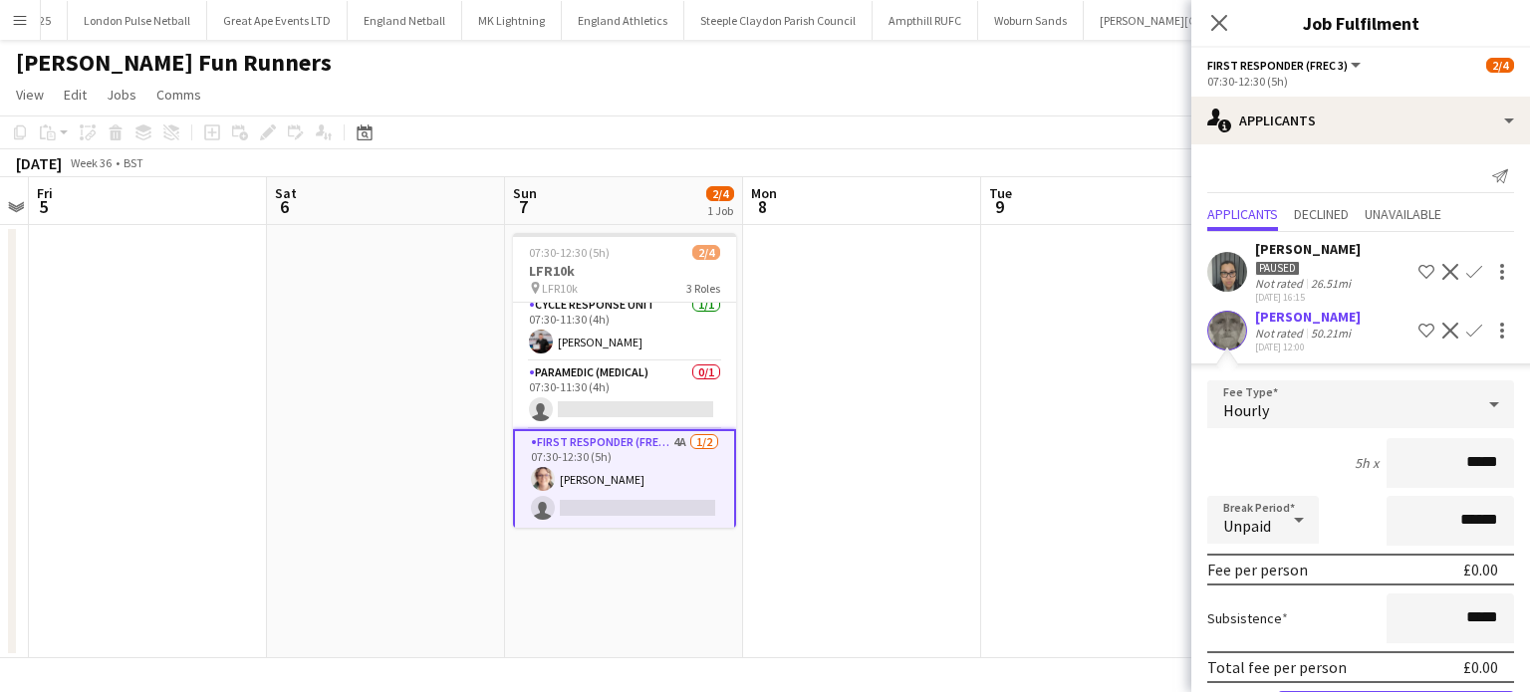
scroll to position [123, 0]
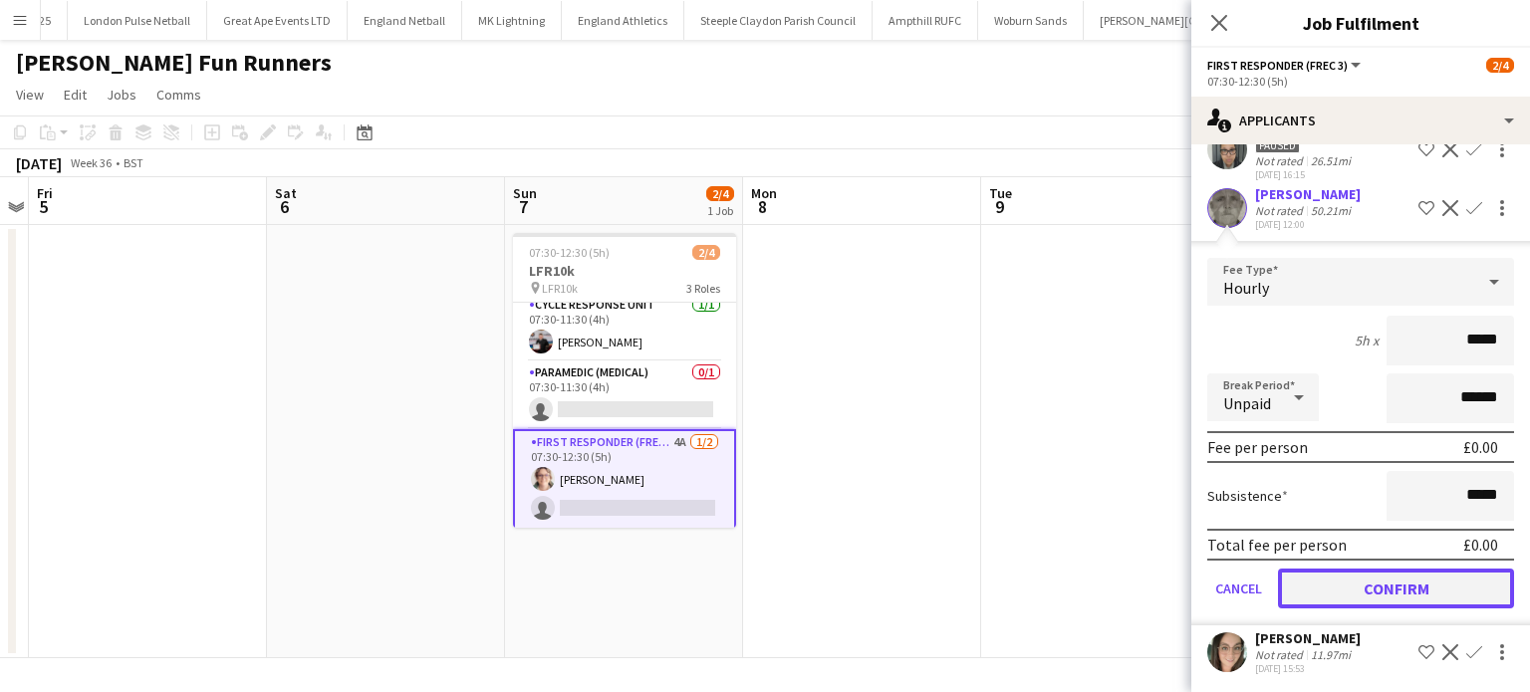
click at [1403, 575] on button "Confirm" at bounding box center [1396, 589] width 236 height 40
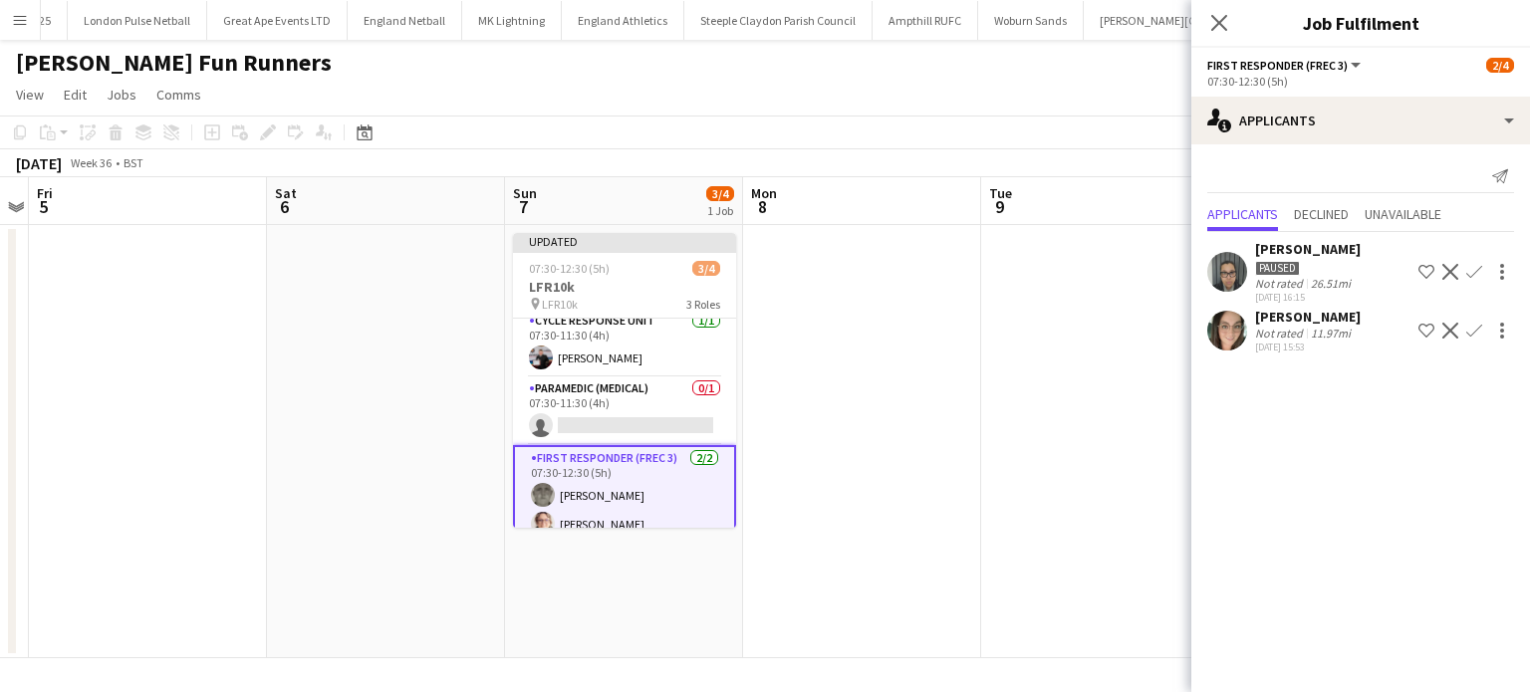
scroll to position [0, 0]
click at [1450, 278] on app-icon "Decline" at bounding box center [1451, 272] width 16 height 16
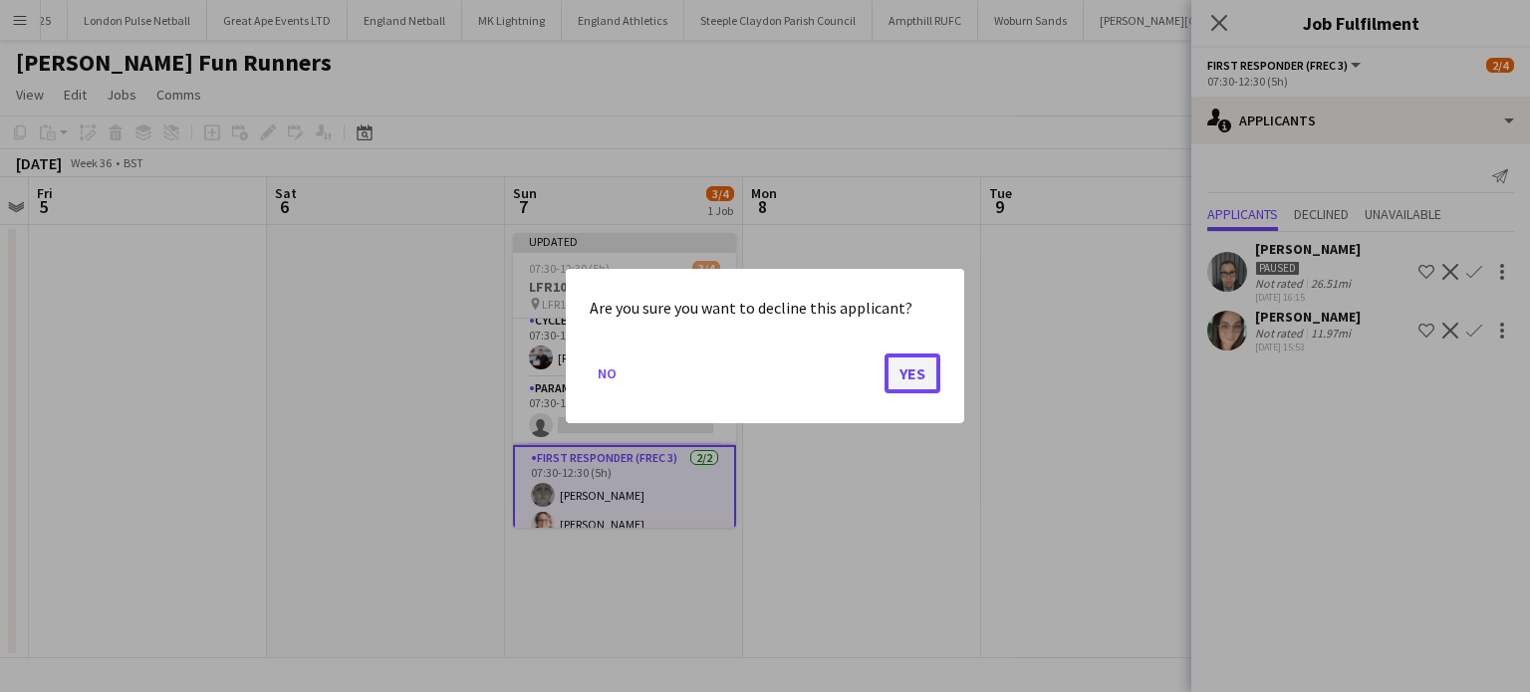
click at [925, 382] on button "Yes" at bounding box center [913, 374] width 56 height 40
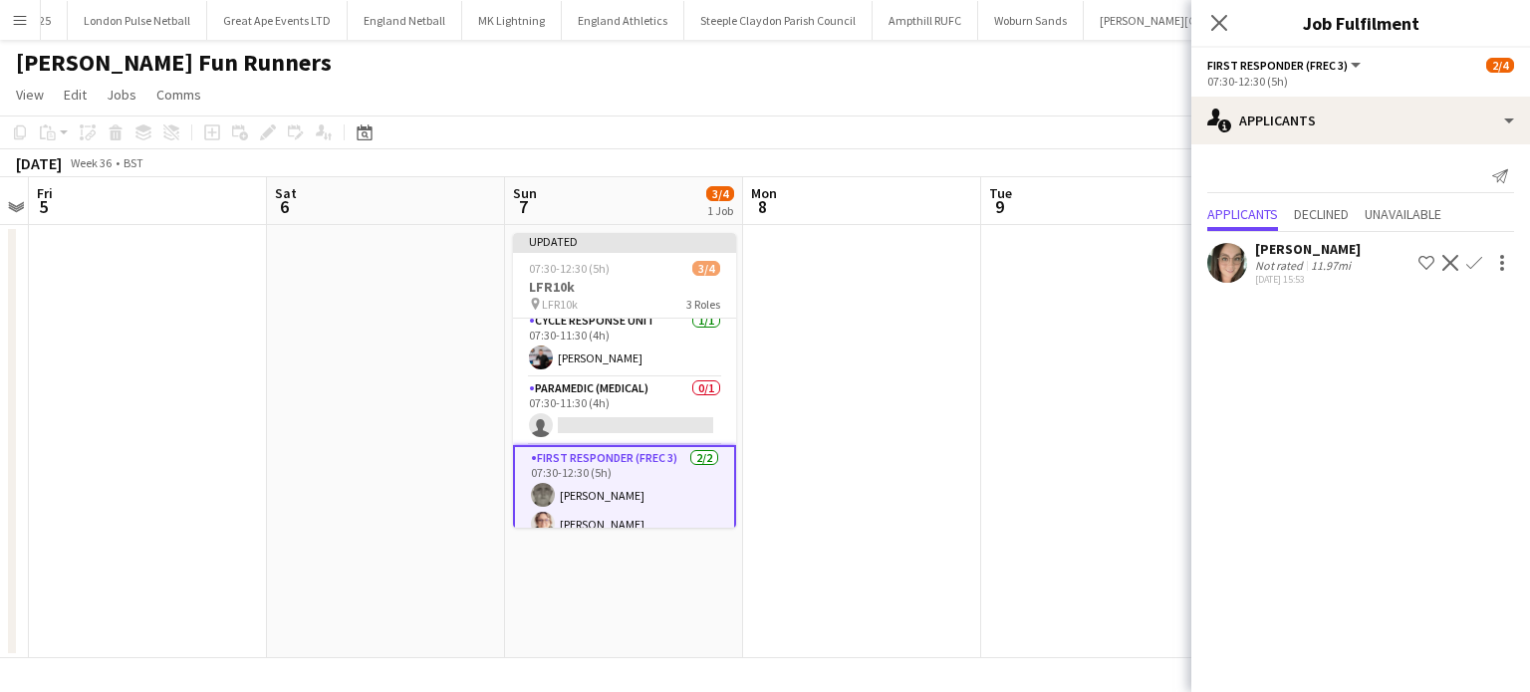
click at [789, 417] on app-date-cell at bounding box center [862, 441] width 238 height 433
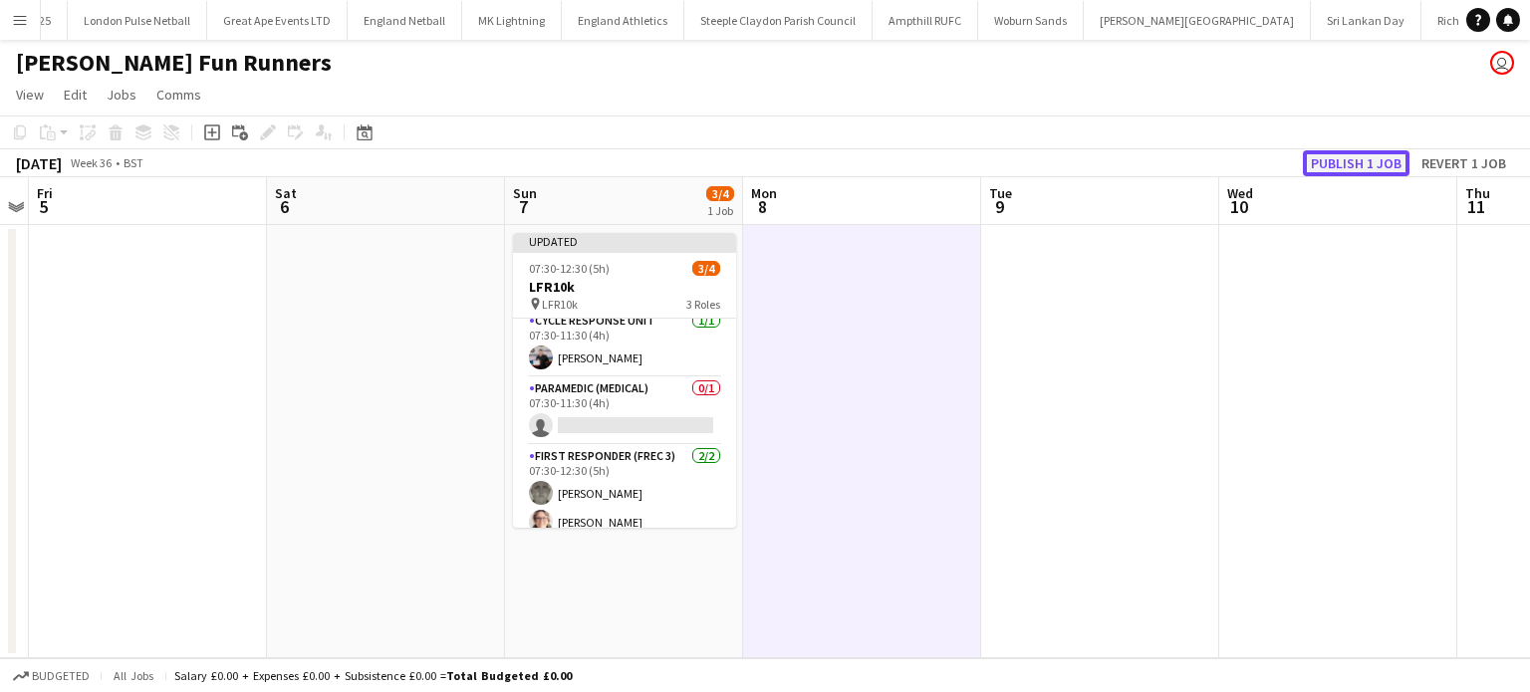
click at [1345, 153] on button "Publish 1 job" at bounding box center [1356, 163] width 107 height 26
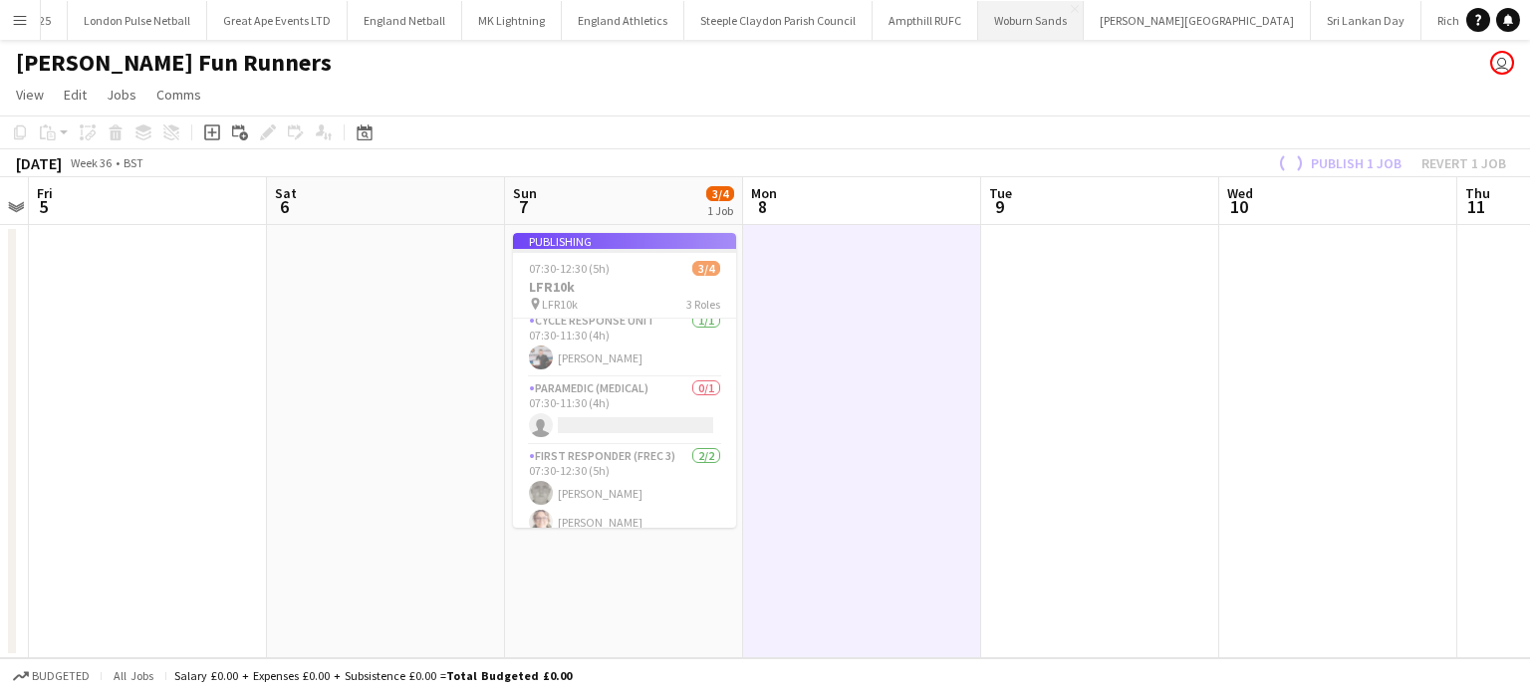
scroll to position [6, 0]
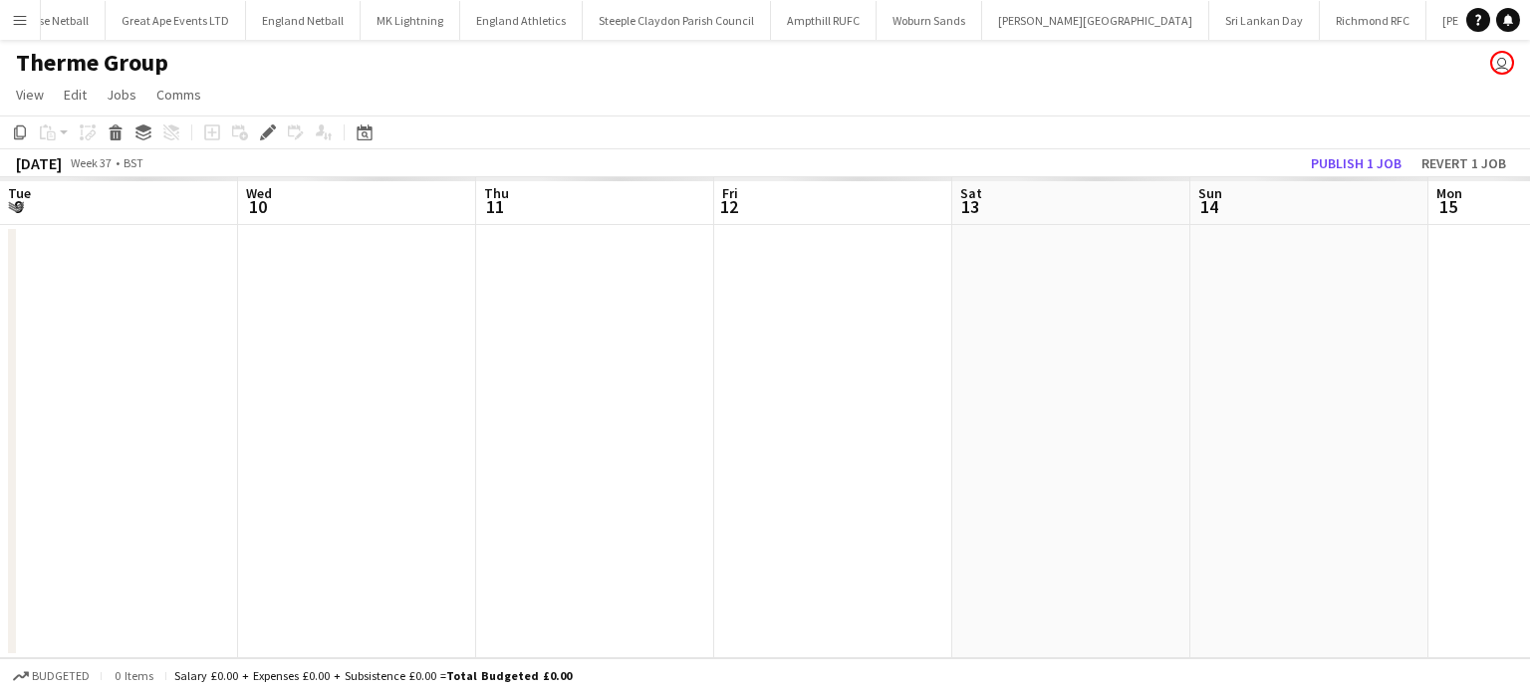
scroll to position [0, 685]
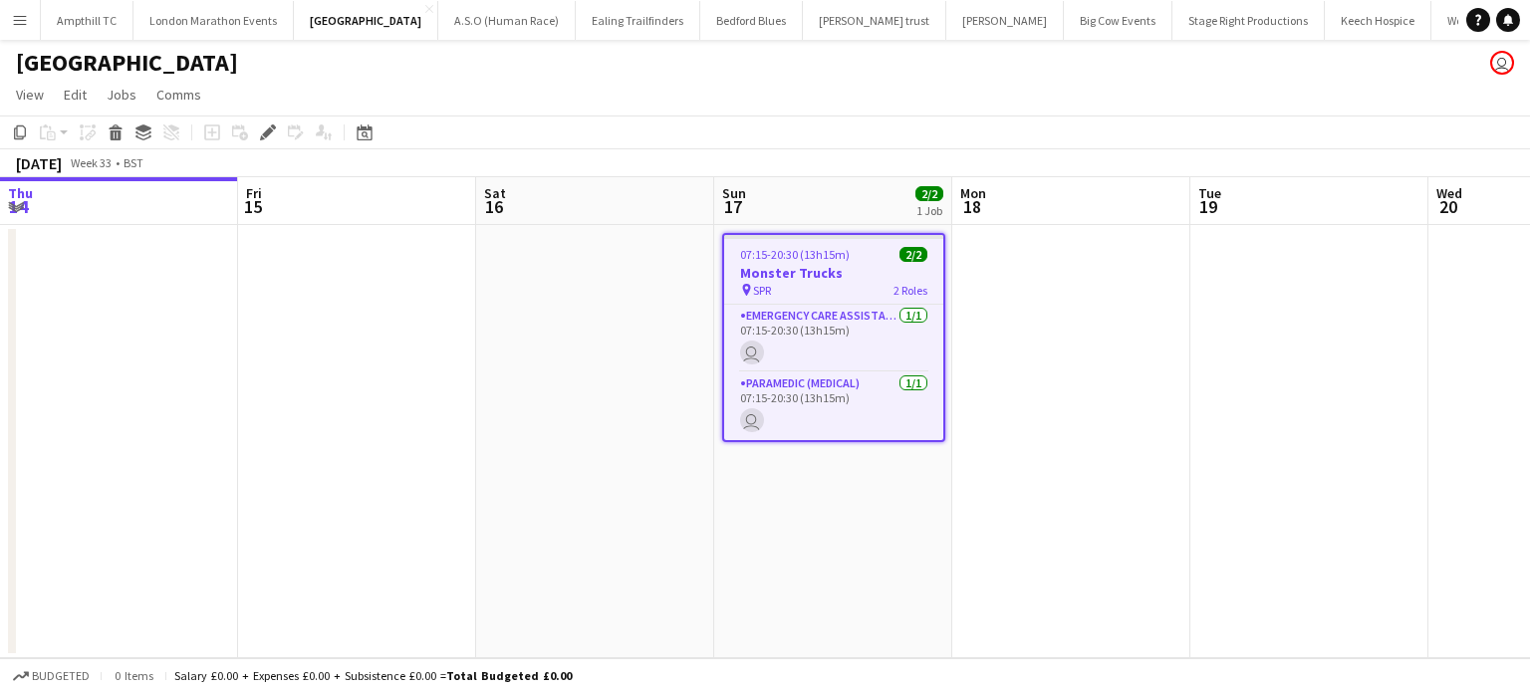
scroll to position [0, 685]
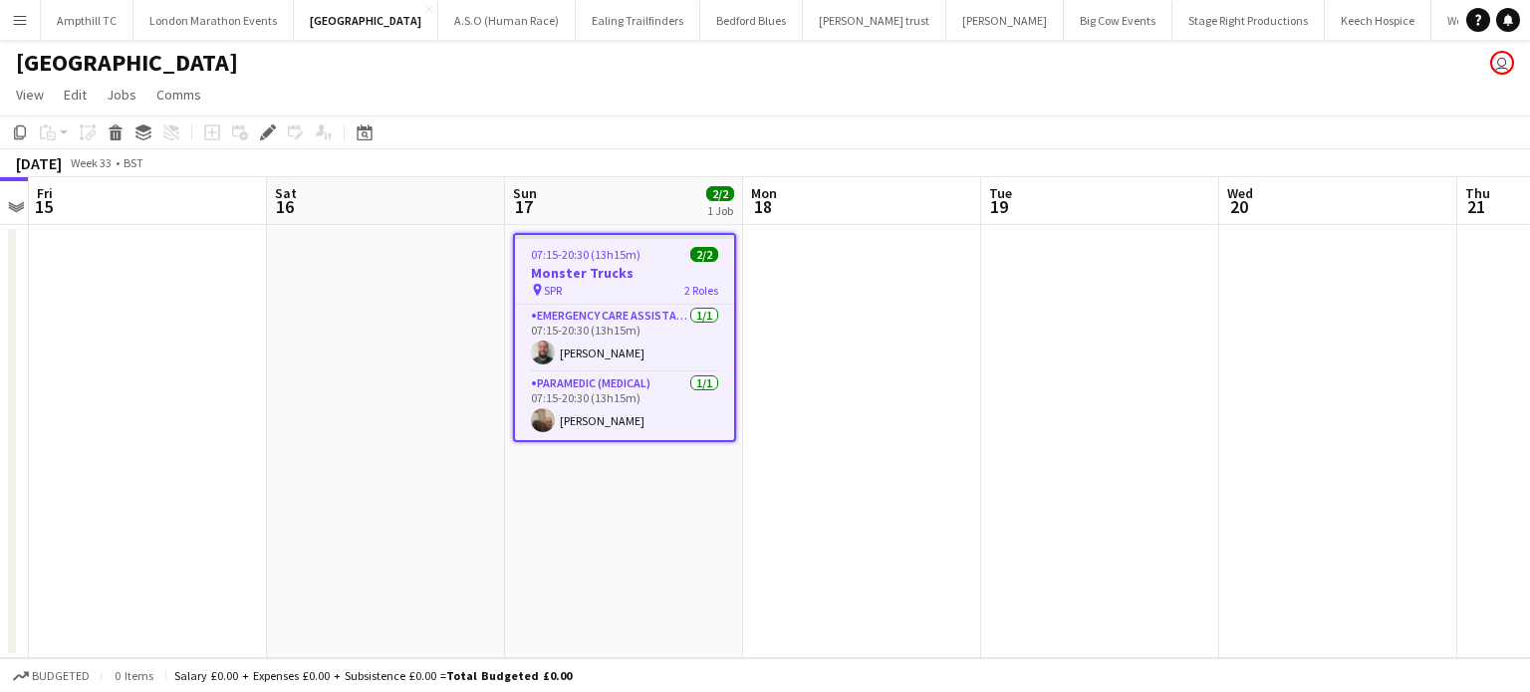
click at [642, 336] on app-card-role "Emergency Care Assistant (Medical) 1/1 07:15-20:30 (13h15m) Mark Boobier" at bounding box center [624, 339] width 219 height 68
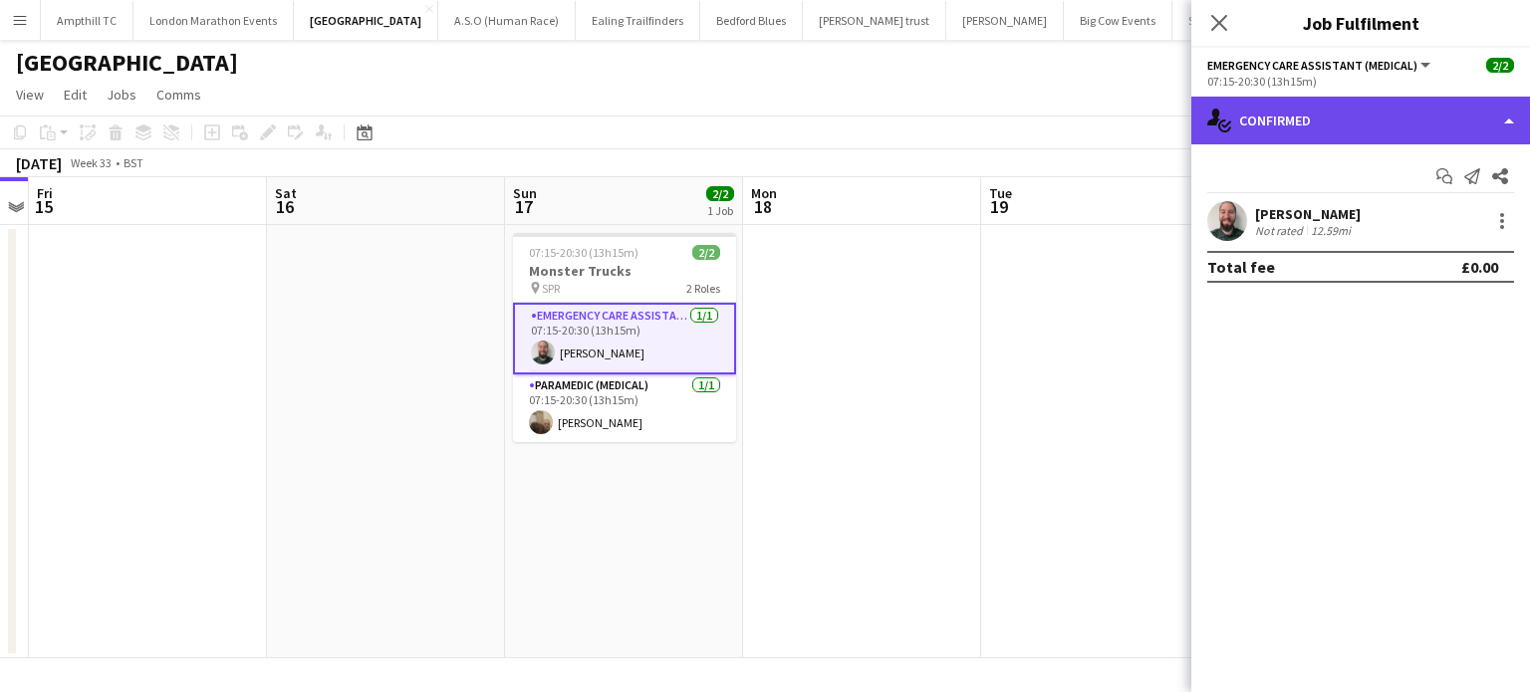
click at [1361, 111] on div "single-neutral-actions-check-2 Confirmed" at bounding box center [1360, 121] width 339 height 48
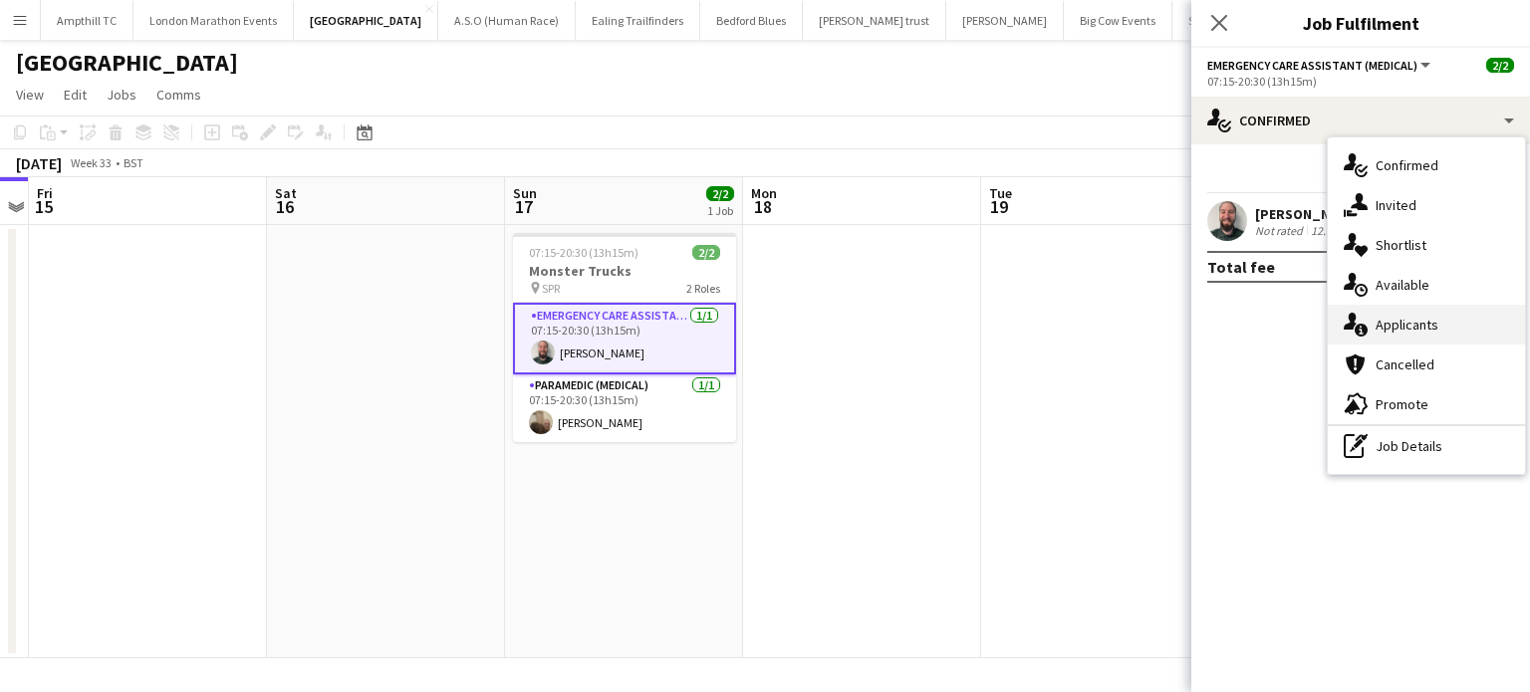
click at [1411, 315] on div "single-neutral-actions-information Applicants" at bounding box center [1426, 325] width 197 height 40
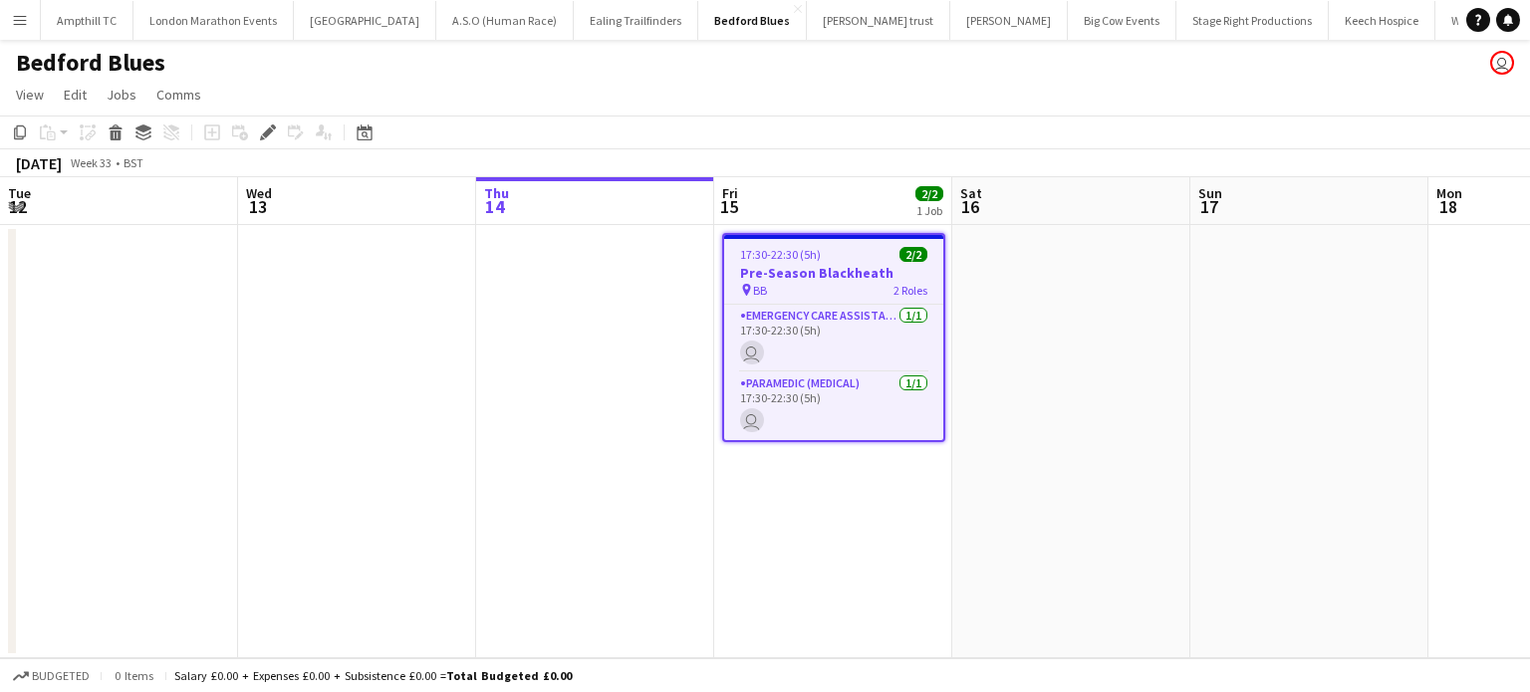
scroll to position [0, 685]
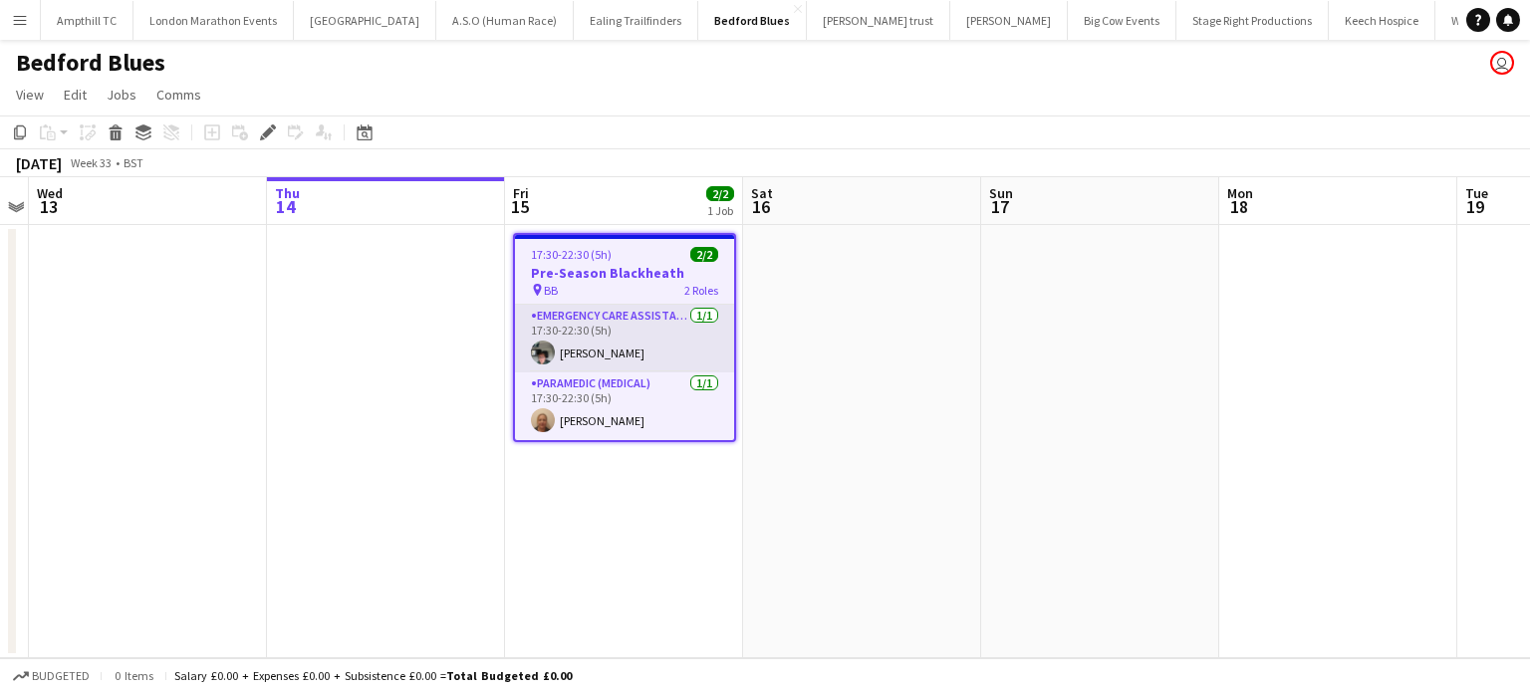
click at [621, 352] on app-card-role "Emergency Care Assistant (Medical) [DATE] 17:30-22:30 (5h) [PERSON_NAME]" at bounding box center [624, 339] width 219 height 68
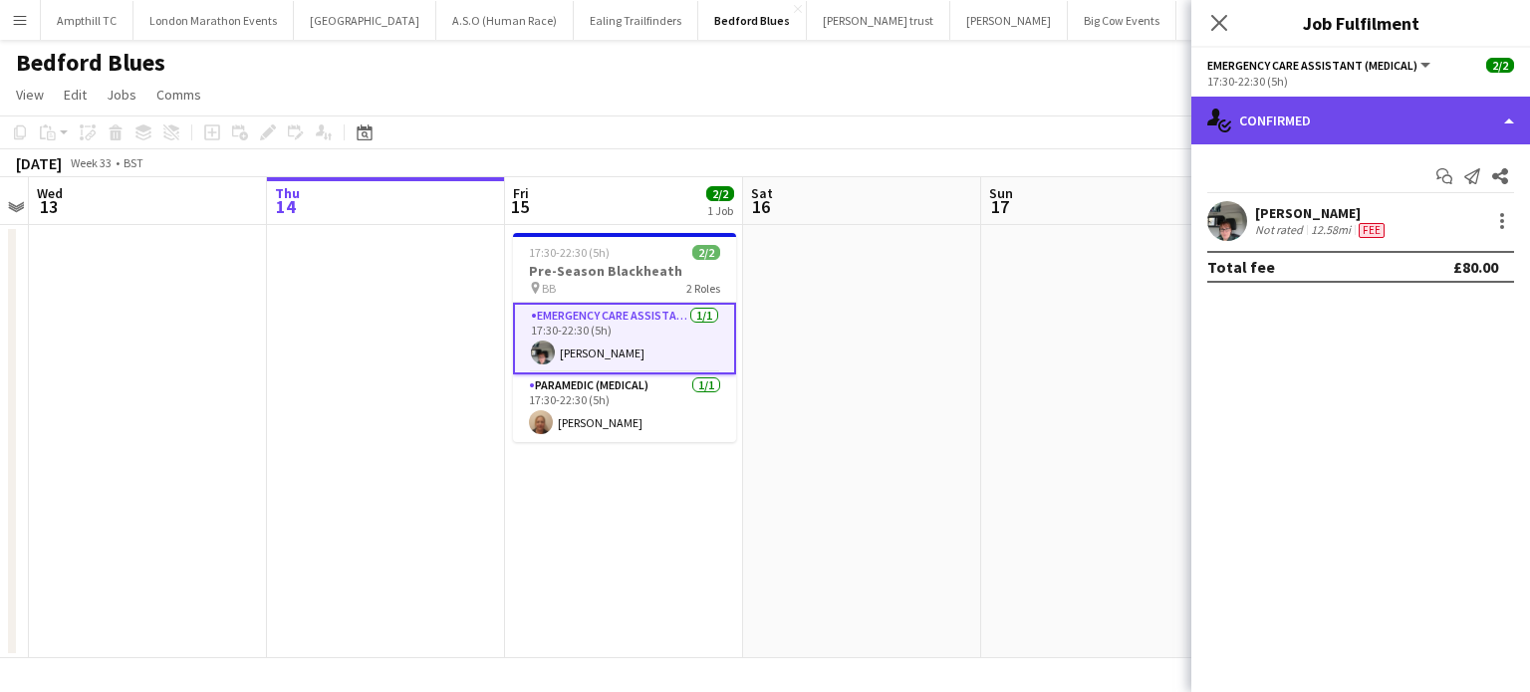
click at [1447, 115] on div "single-neutral-actions-check-2 Confirmed" at bounding box center [1360, 121] width 339 height 48
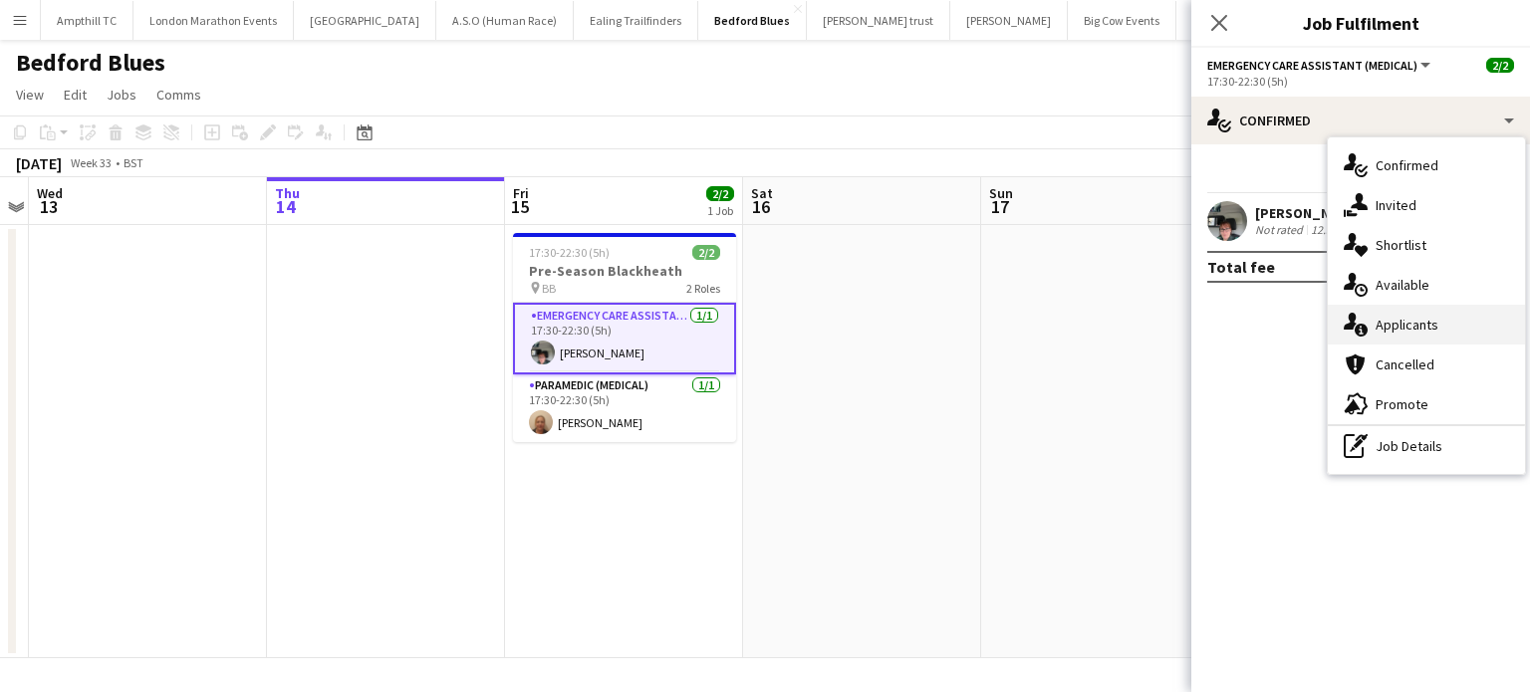
click at [1414, 314] on div "single-neutral-actions-information Applicants" at bounding box center [1426, 325] width 197 height 40
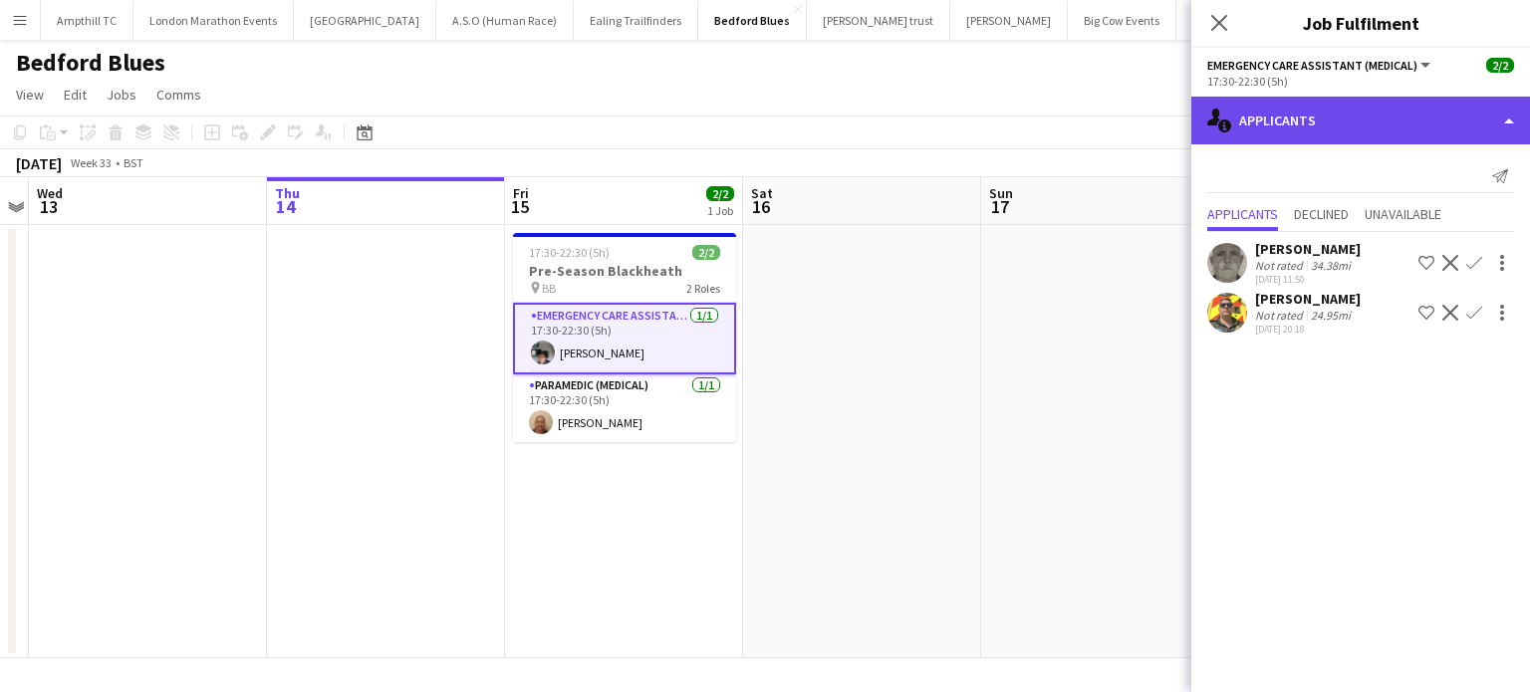
click at [1347, 129] on div "single-neutral-actions-information Applicants" at bounding box center [1360, 121] width 339 height 48
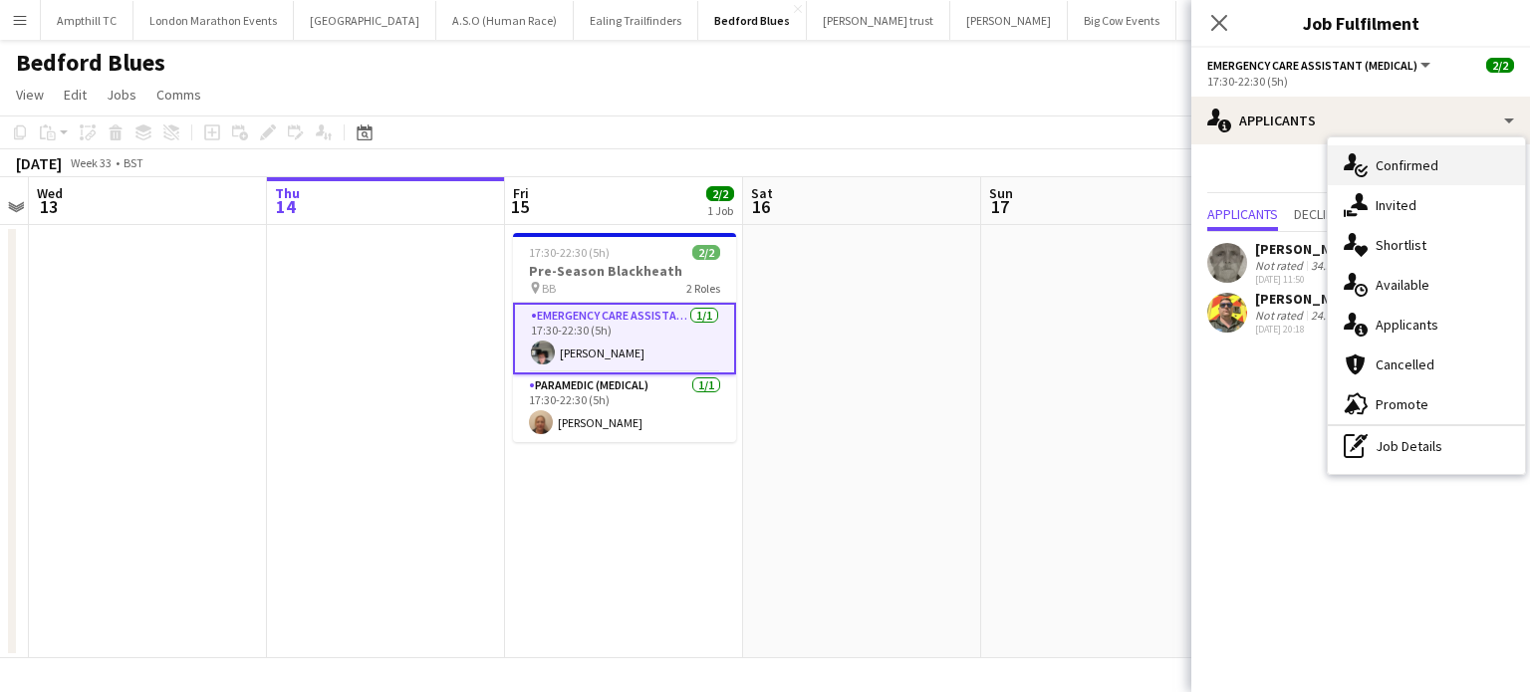
click at [1471, 161] on div "single-neutral-actions-check-2 Confirmed" at bounding box center [1426, 165] width 197 height 40
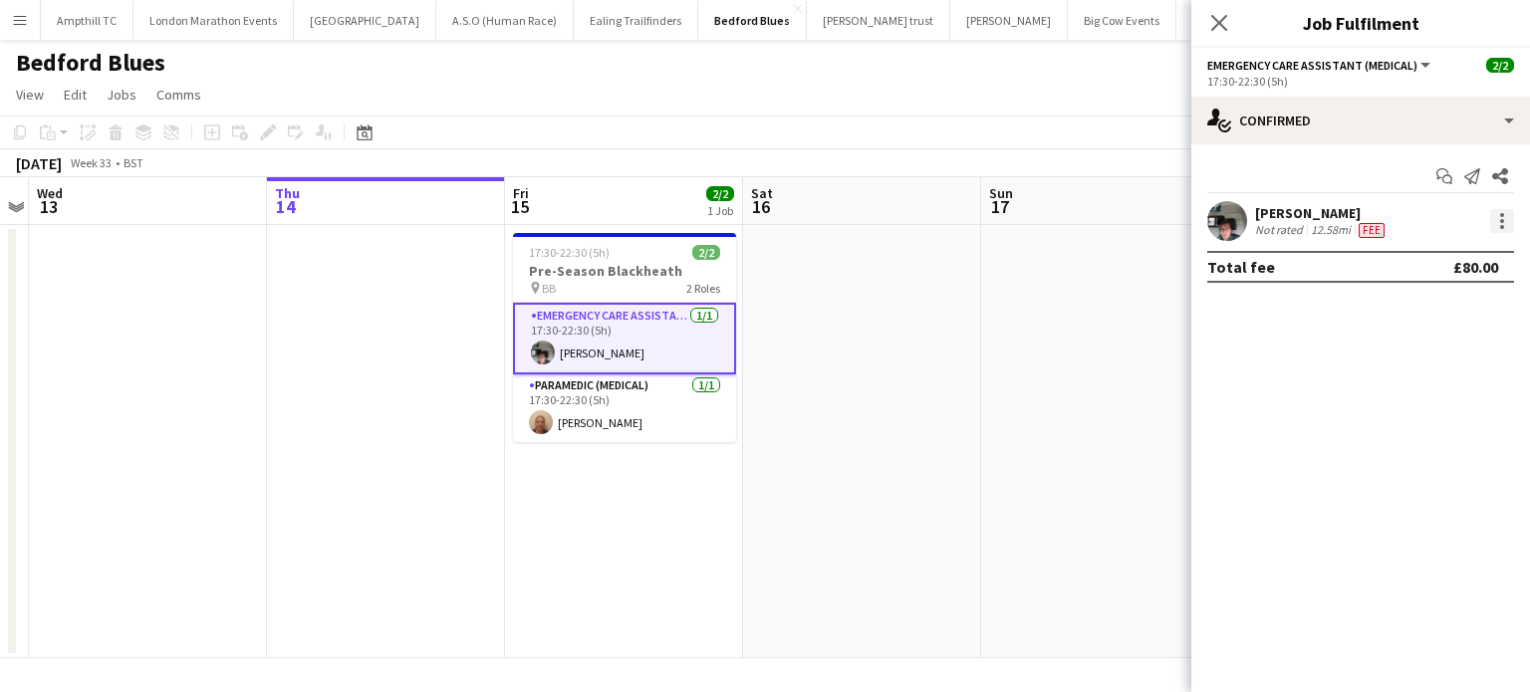
click at [1496, 230] on div at bounding box center [1502, 221] width 24 height 24
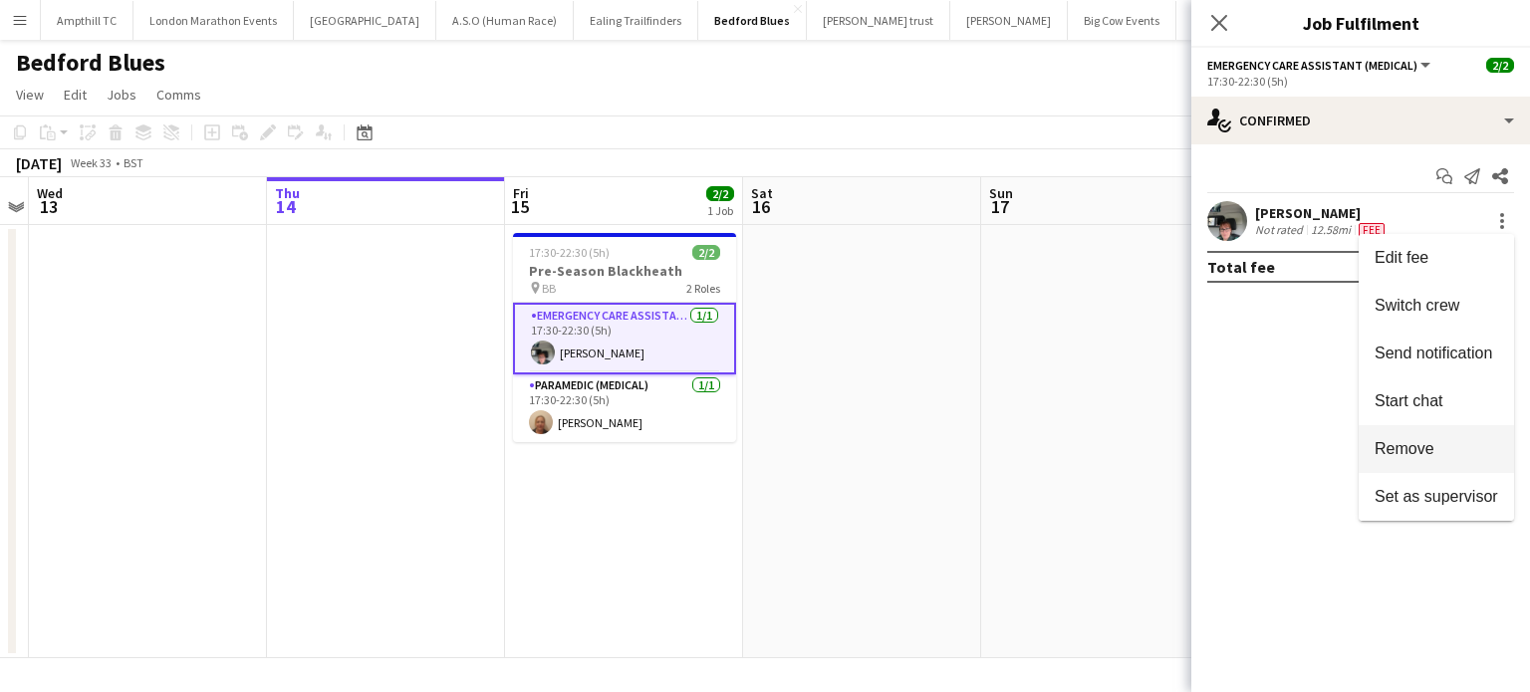
click at [1427, 447] on span "Remove" at bounding box center [1405, 448] width 60 height 17
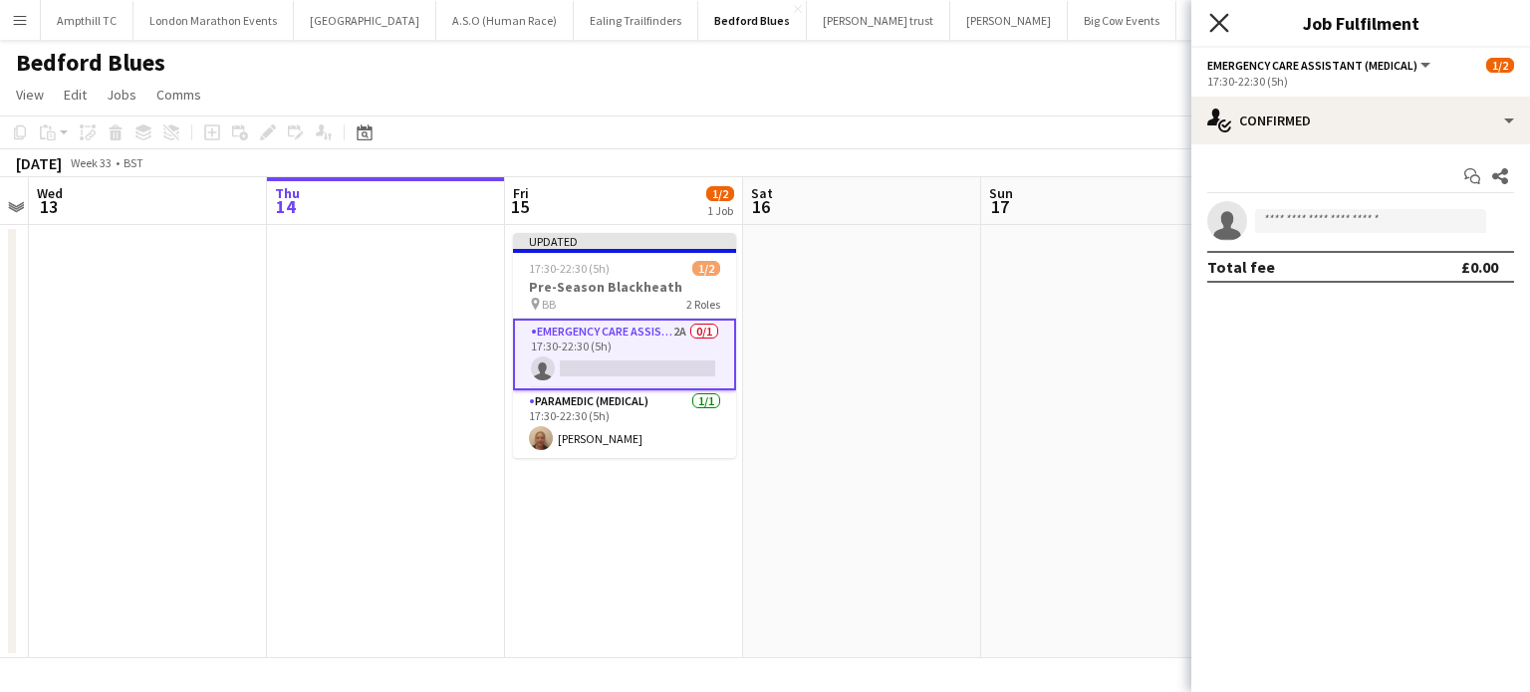
click at [1220, 24] on icon at bounding box center [1218, 22] width 19 height 19
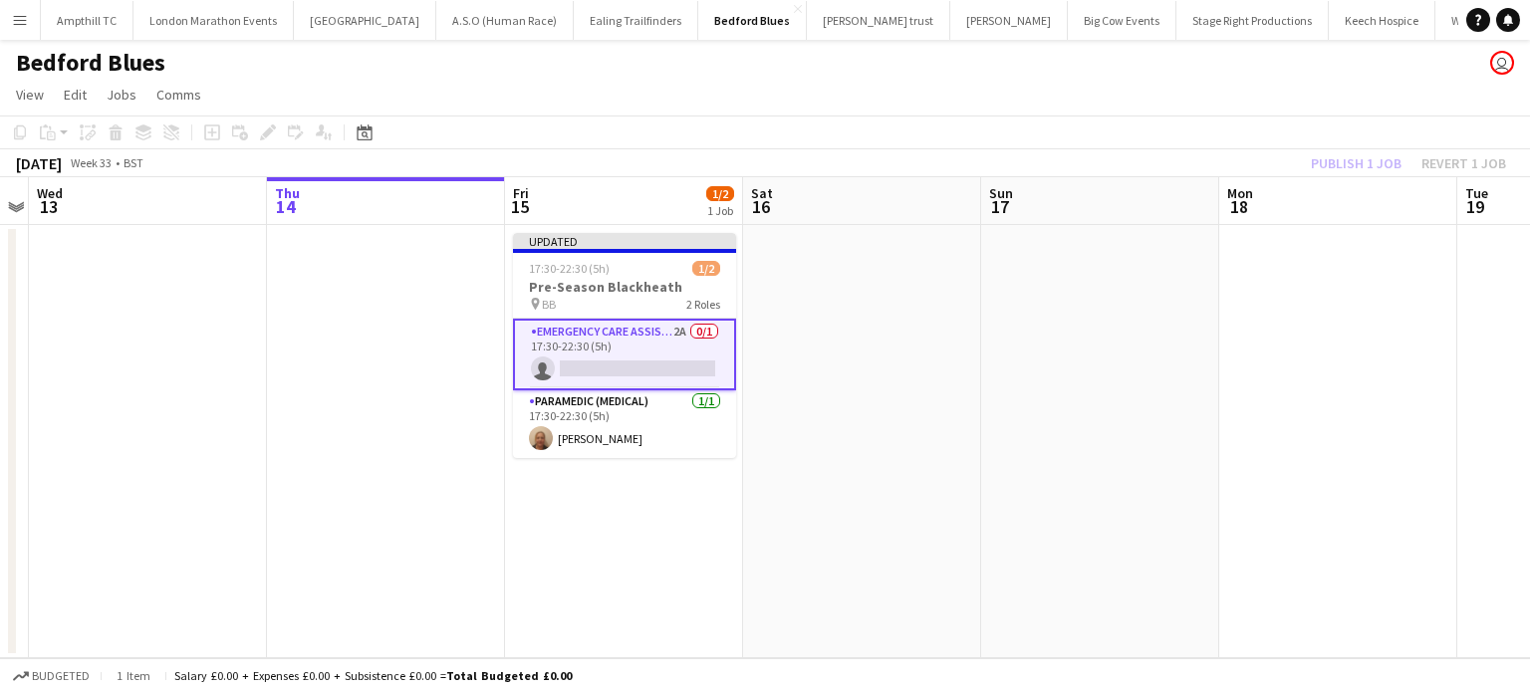
click at [1185, 216] on app-board-header-date "Sun 17" at bounding box center [1100, 201] width 238 height 48
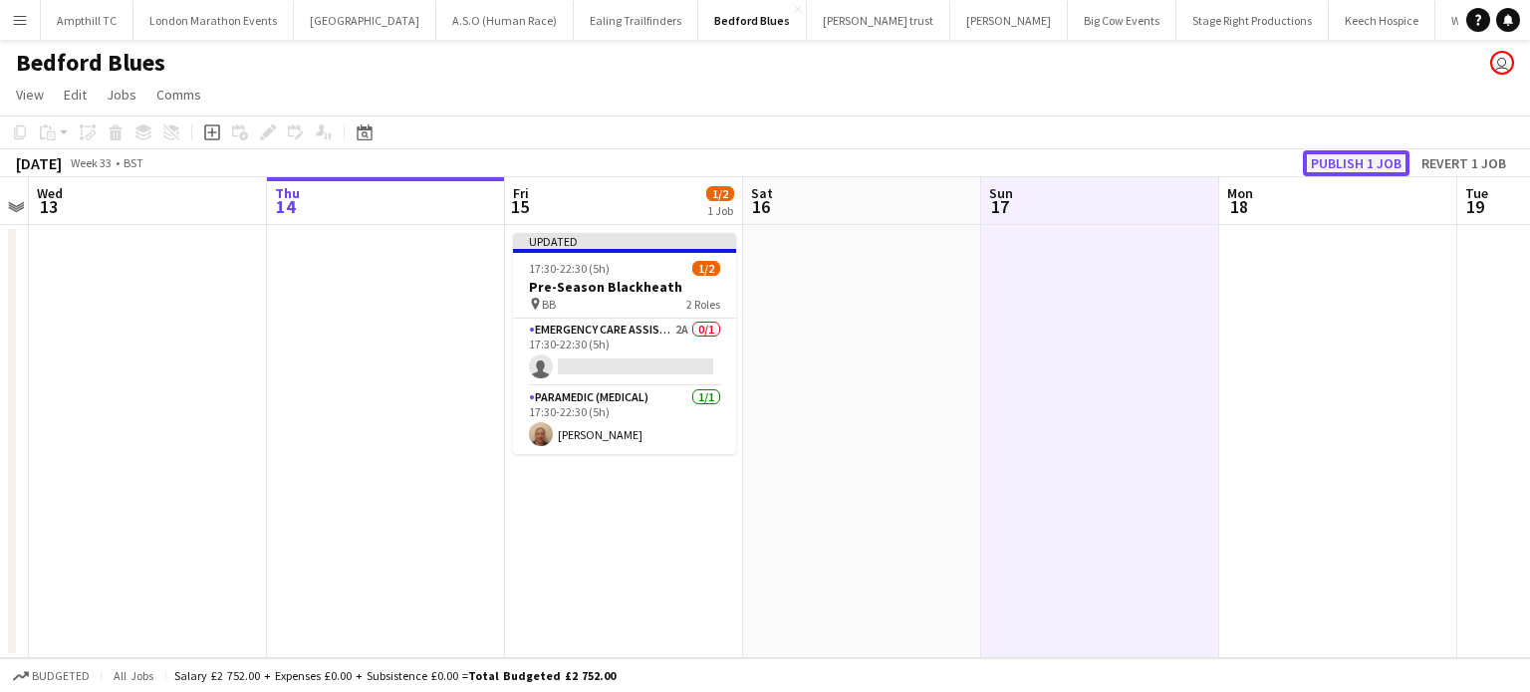
click at [1330, 174] on button "Publish 1 job" at bounding box center [1356, 163] width 107 height 26
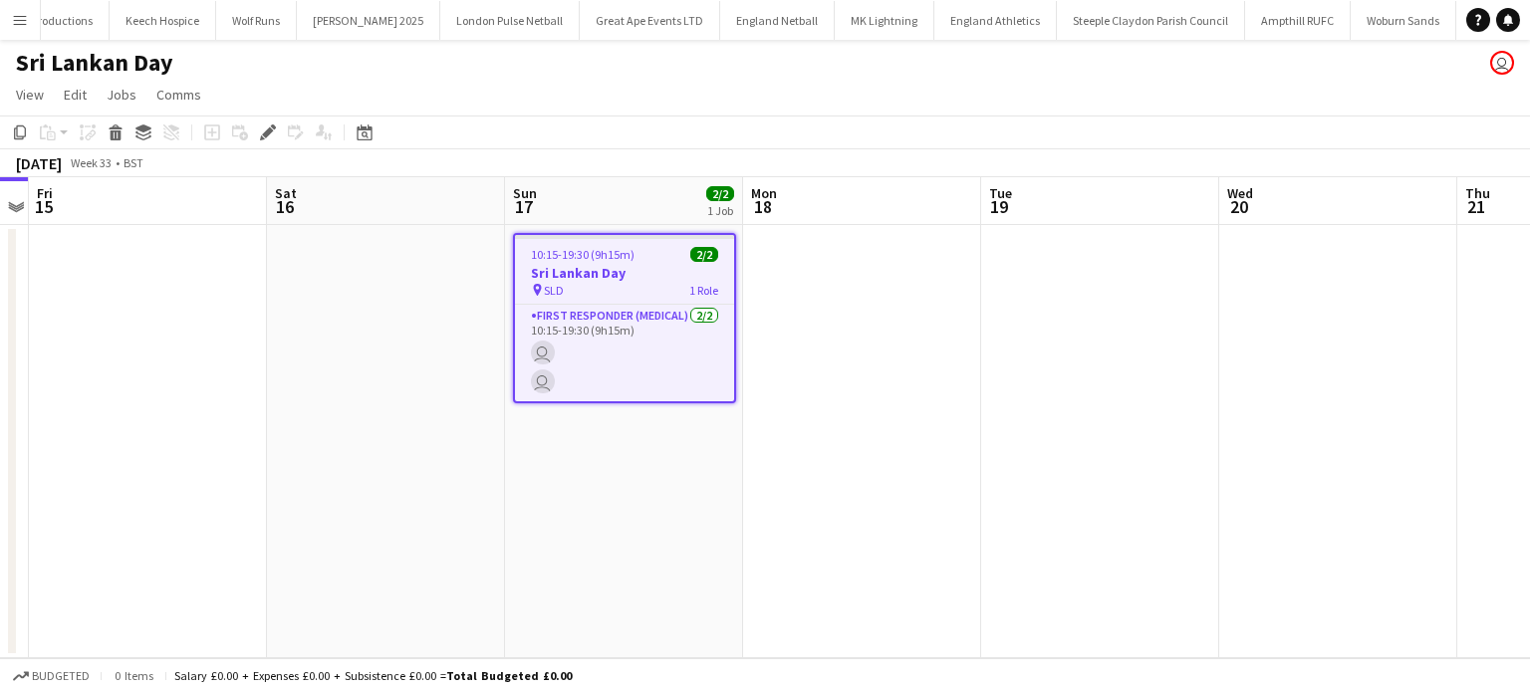
scroll to position [0, 1269]
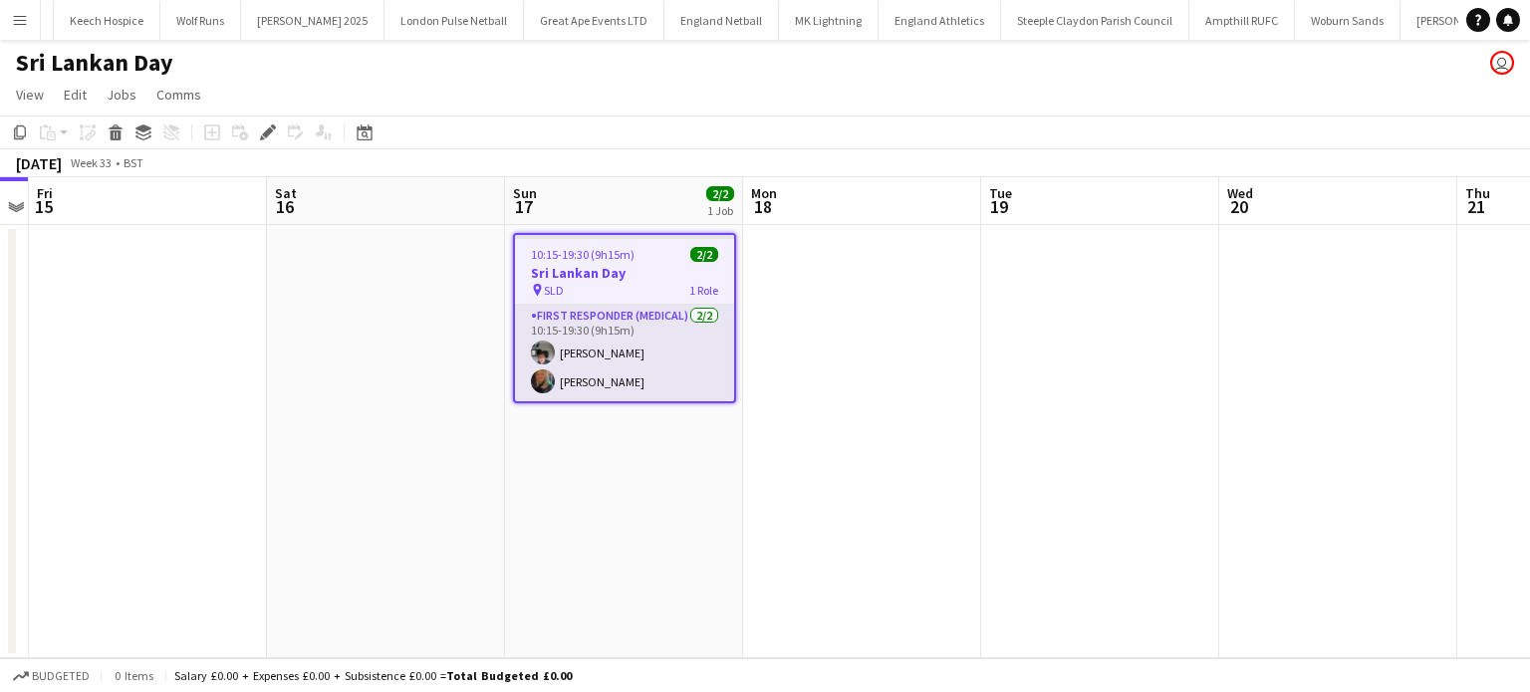
click at [634, 328] on app-card-role "First Responder (Medical) [DATE] 10:15-19:30 (9h15m) [PERSON_NAME] [PERSON_NAME]" at bounding box center [624, 353] width 219 height 97
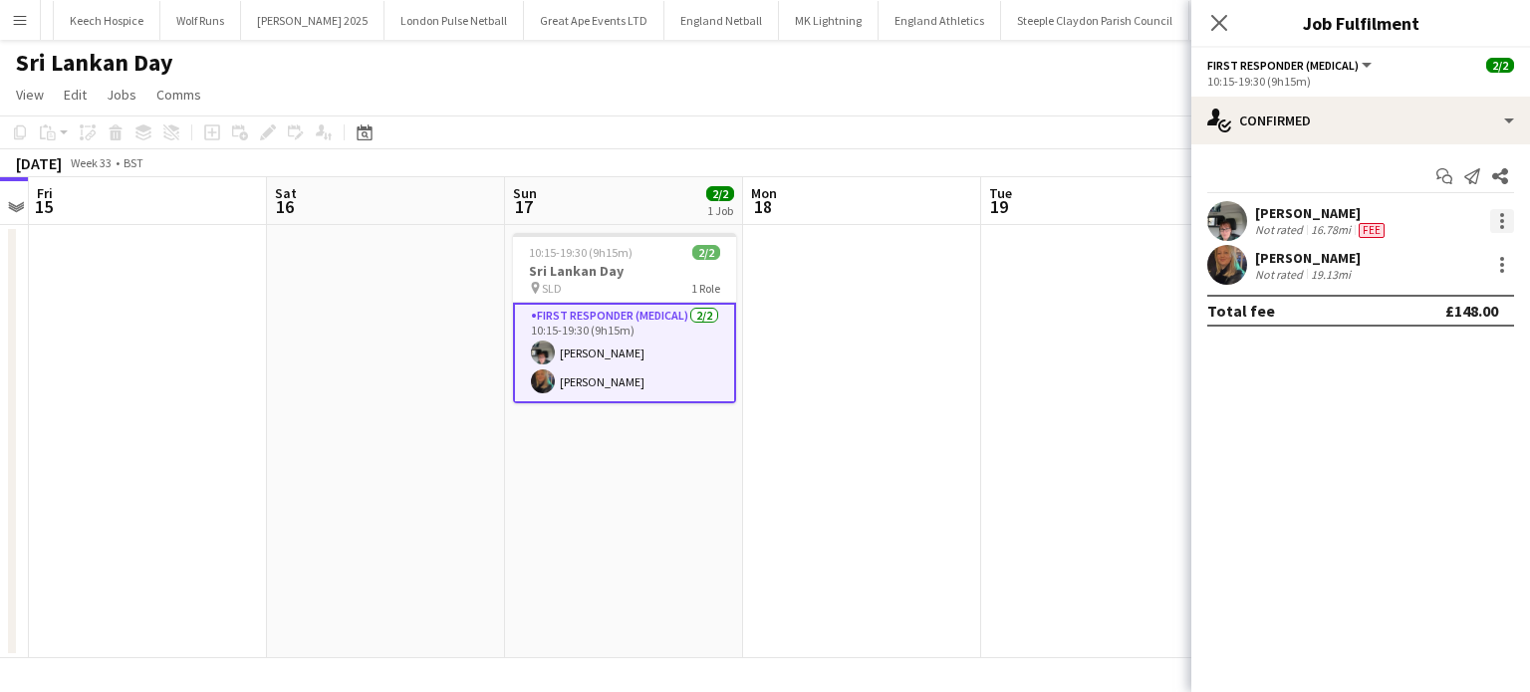
click at [1498, 219] on div at bounding box center [1502, 221] width 24 height 24
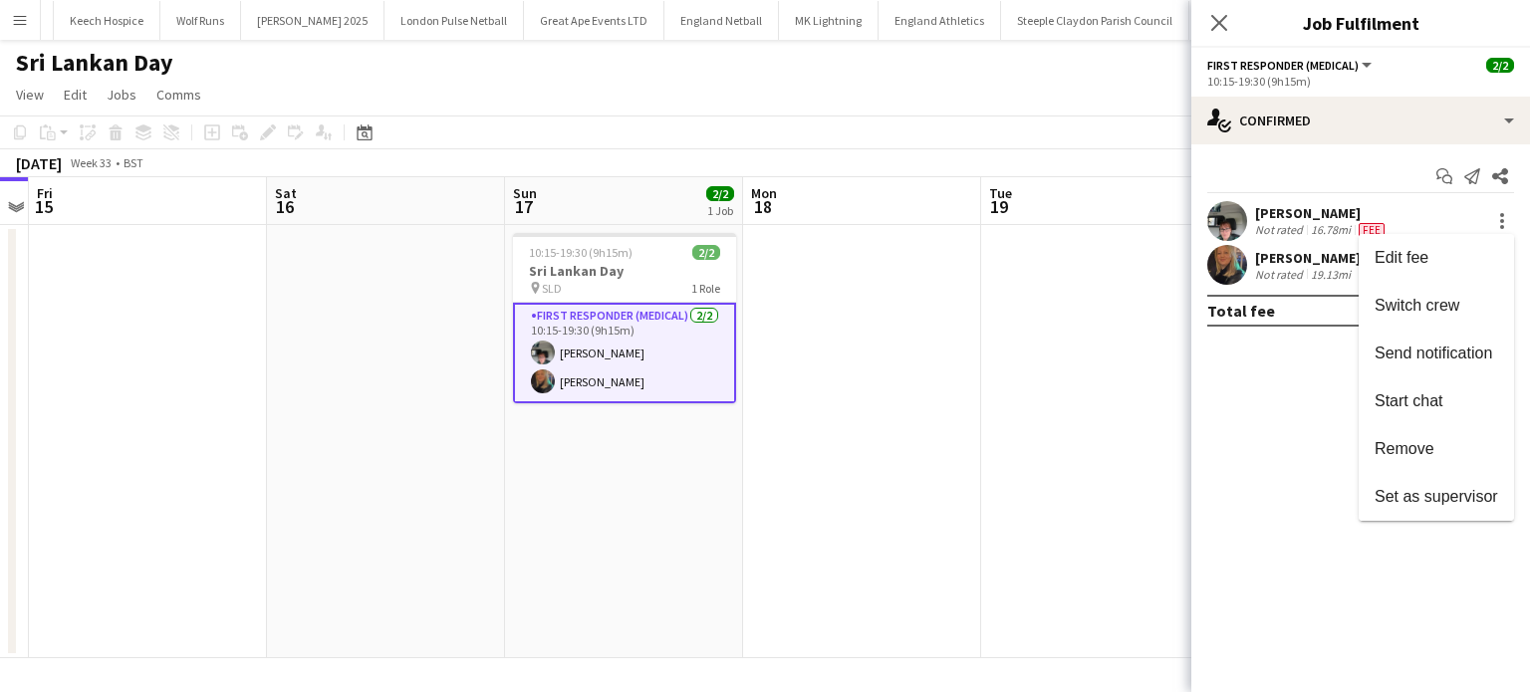
click at [1345, 134] on div at bounding box center [765, 346] width 1530 height 692
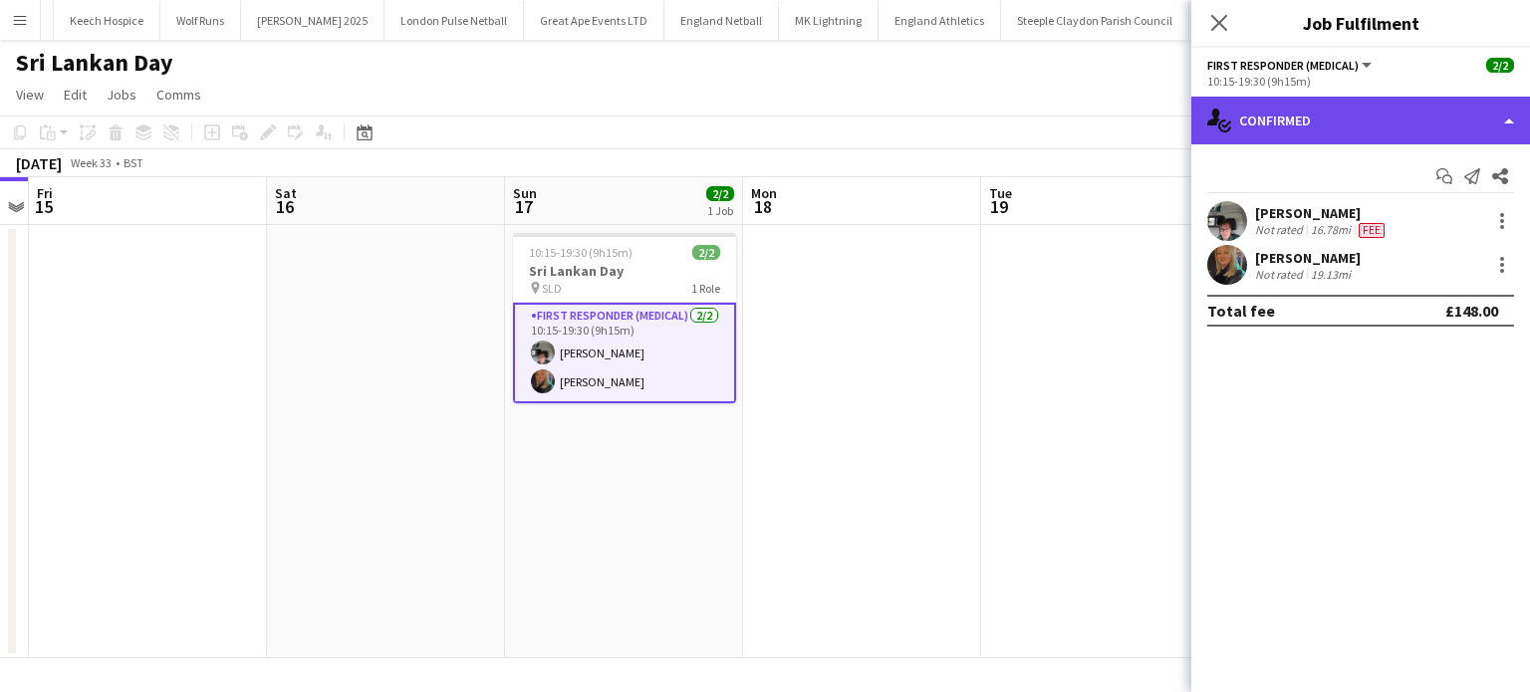
click at [1359, 132] on div "single-neutral-actions-check-2 Confirmed" at bounding box center [1360, 121] width 339 height 48
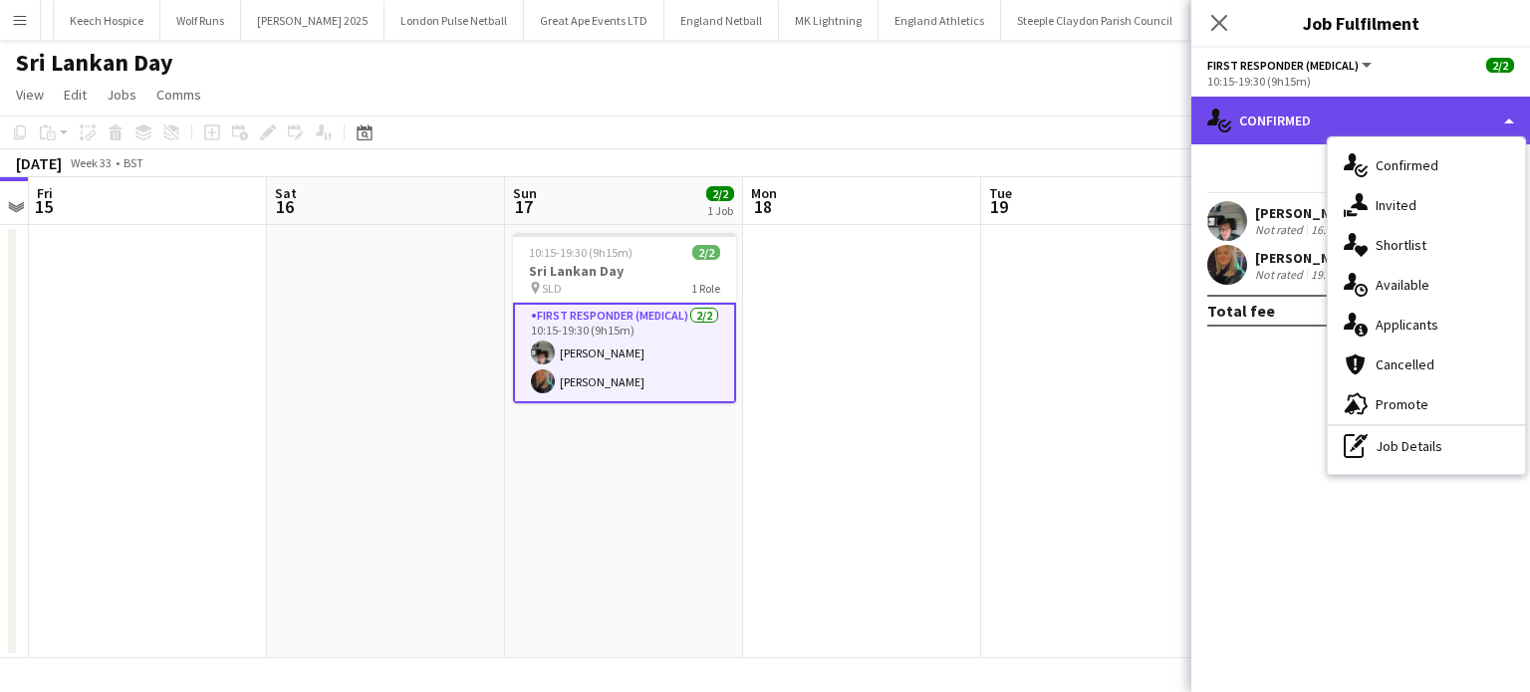
click at [1379, 111] on div "single-neutral-actions-check-2 Confirmed" at bounding box center [1360, 121] width 339 height 48
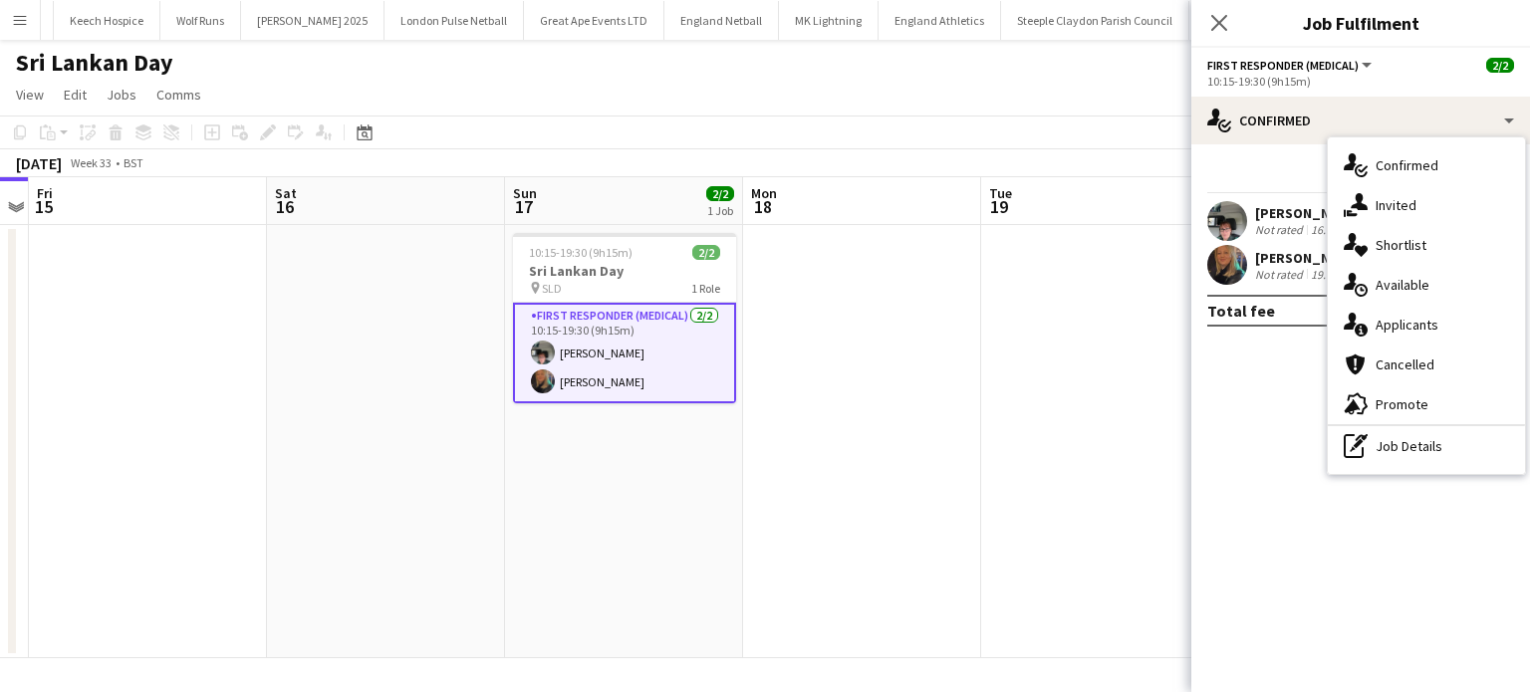
click at [555, 352] on app-card-role "First Responder (Medical) 2/2 10:15-19:30 (9h15m) Julie Cottis Amy Morgan-Jones" at bounding box center [624, 353] width 223 height 101
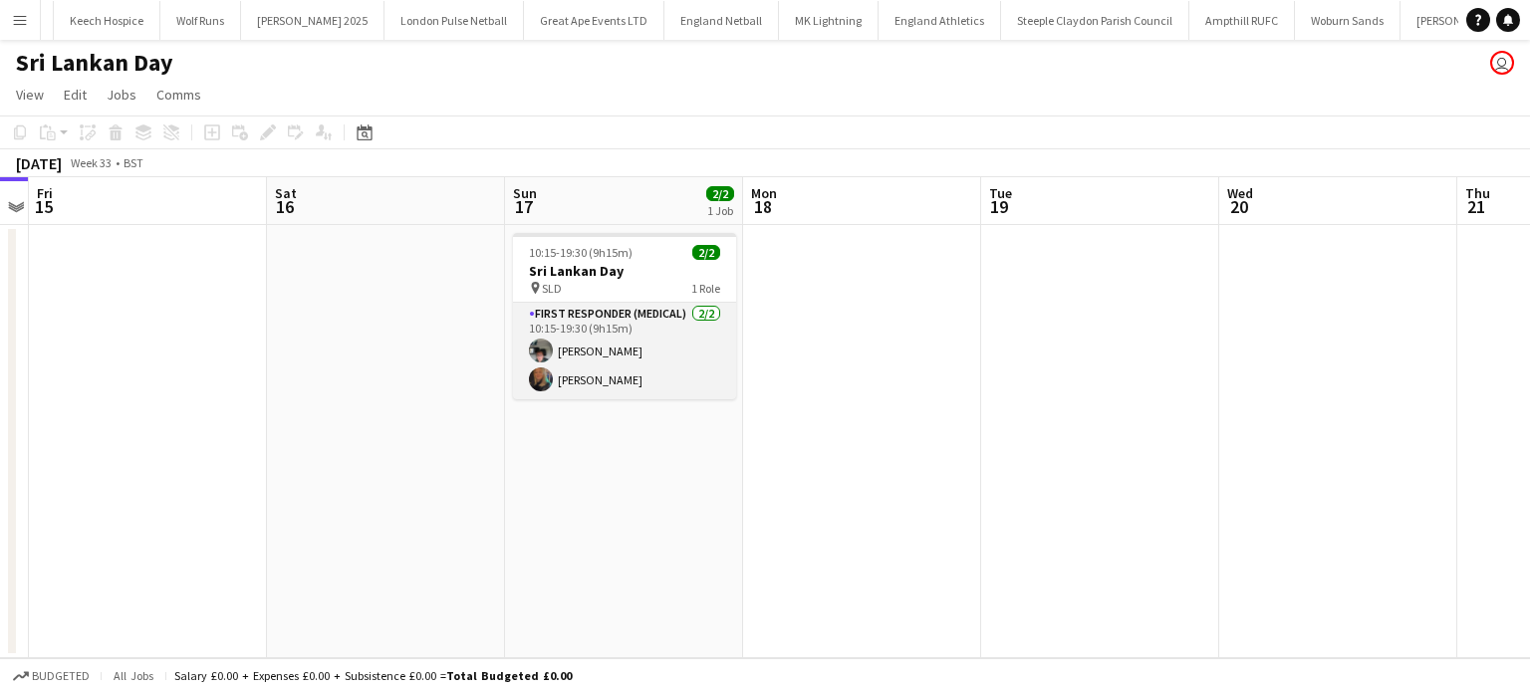
click at [555, 352] on app-card-role "First Responder (Medical) 2/2 10:15-19:30 (9h15m) Julie Cottis Amy Morgan-Jones" at bounding box center [624, 351] width 223 height 97
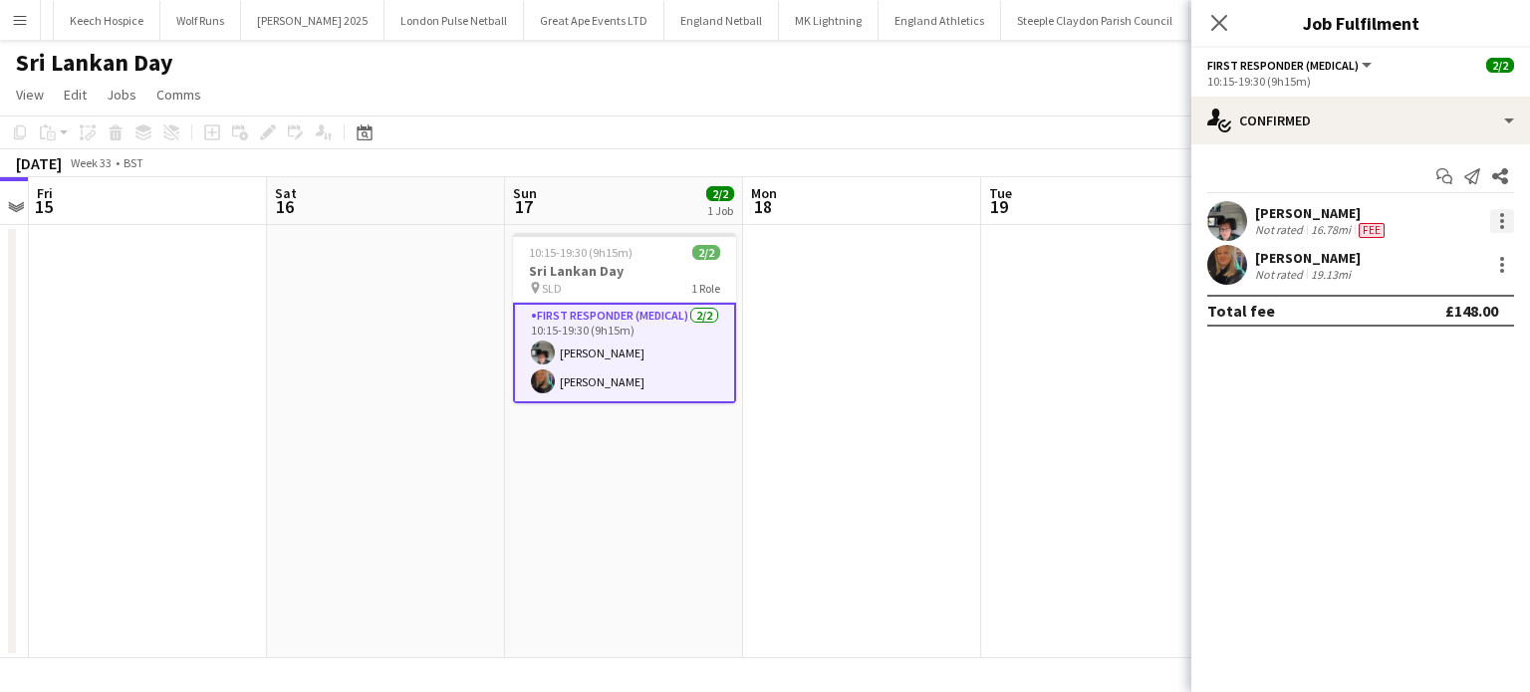
click at [1500, 214] on div at bounding box center [1502, 215] width 4 height 4
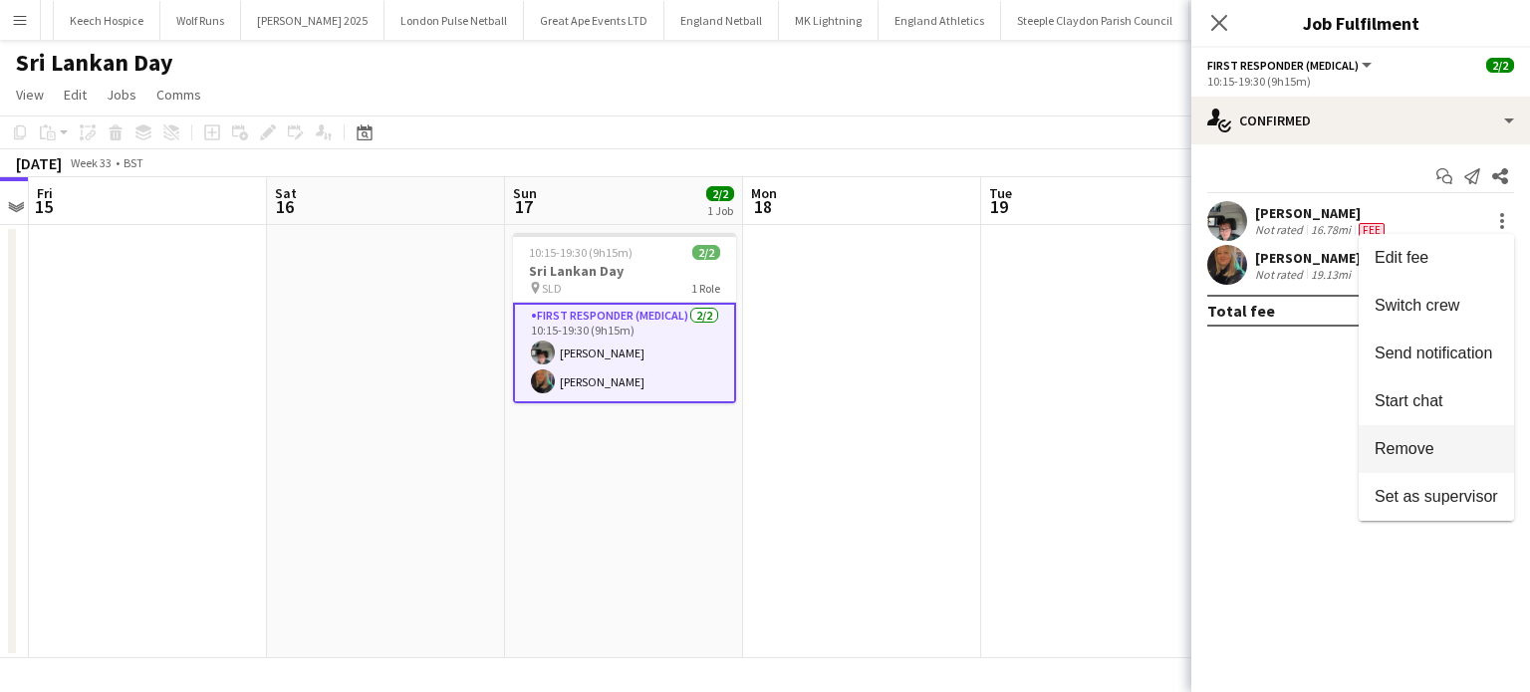
click at [1436, 446] on span "Remove" at bounding box center [1437, 449] width 124 height 18
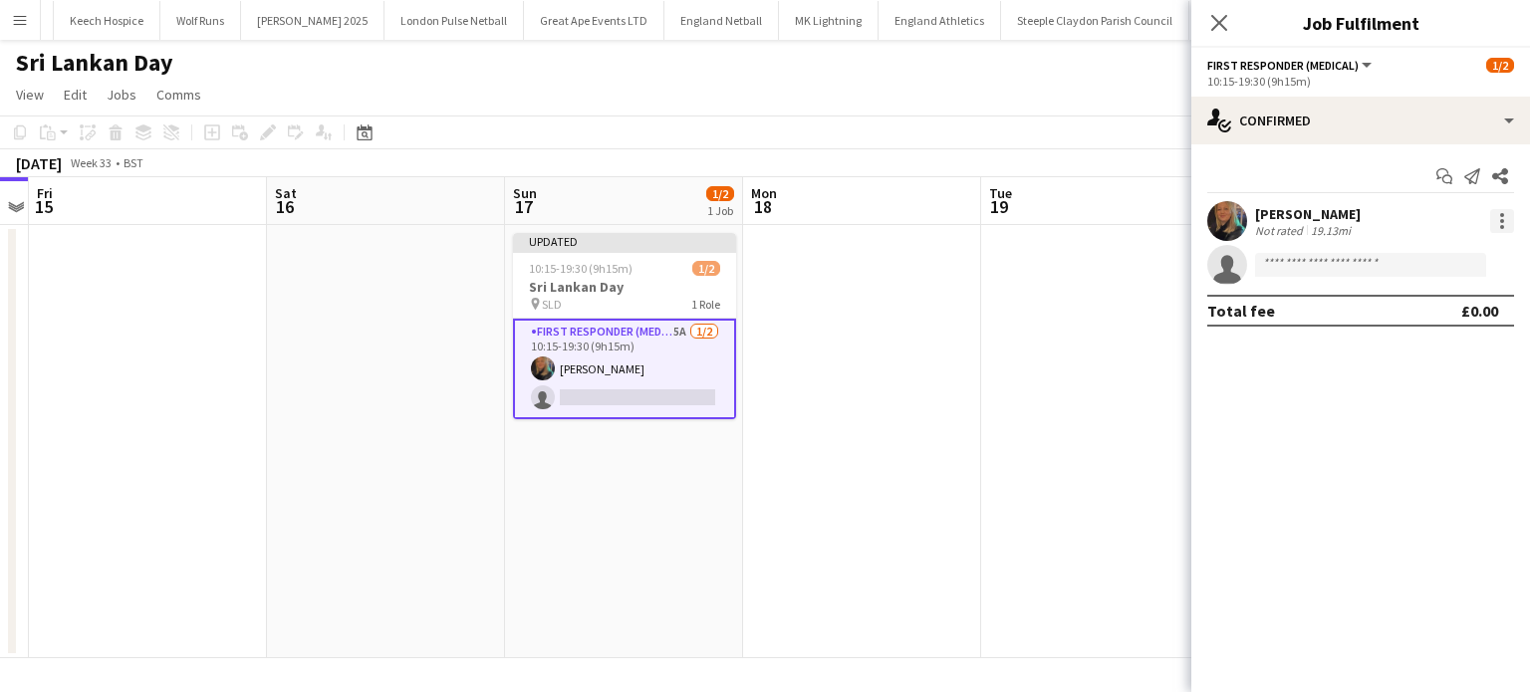
click at [1504, 222] on div at bounding box center [1502, 221] width 24 height 24
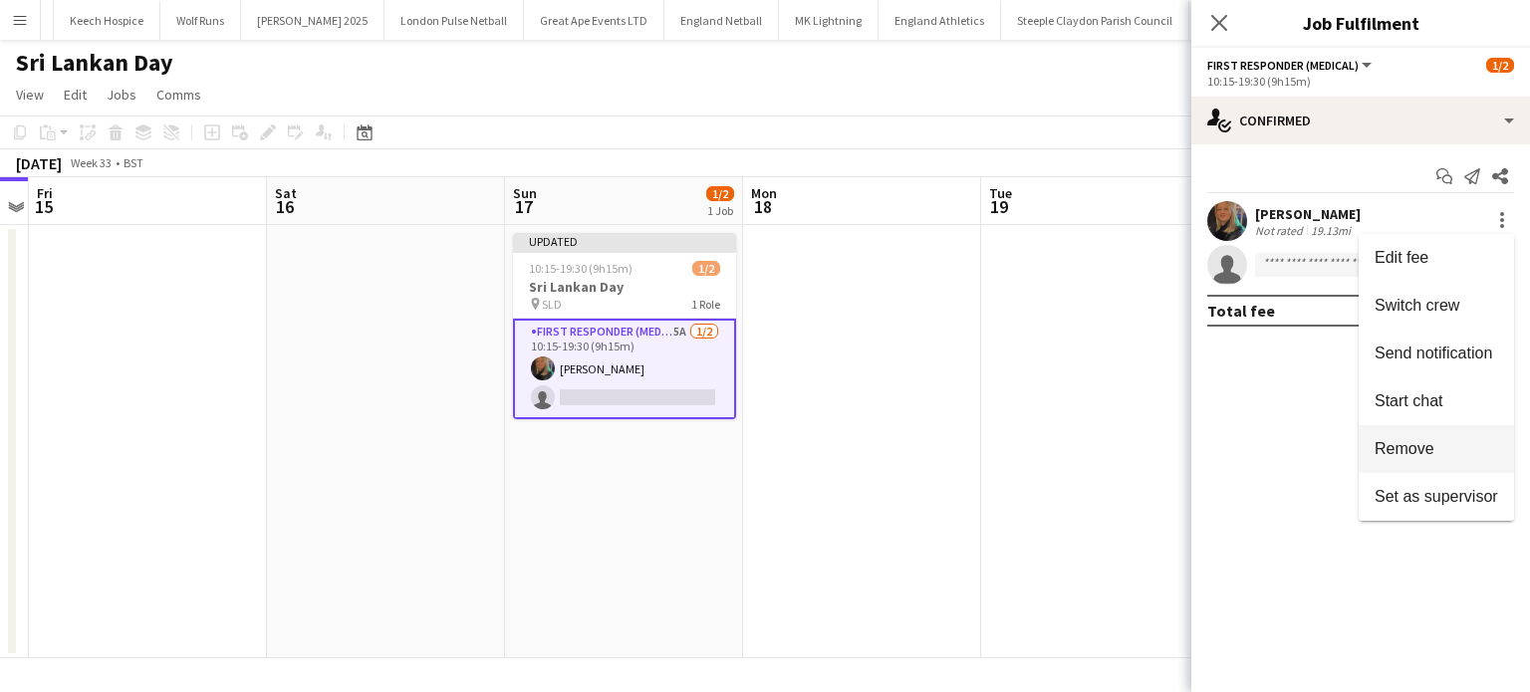
click at [1413, 452] on span "Remove" at bounding box center [1405, 448] width 60 height 17
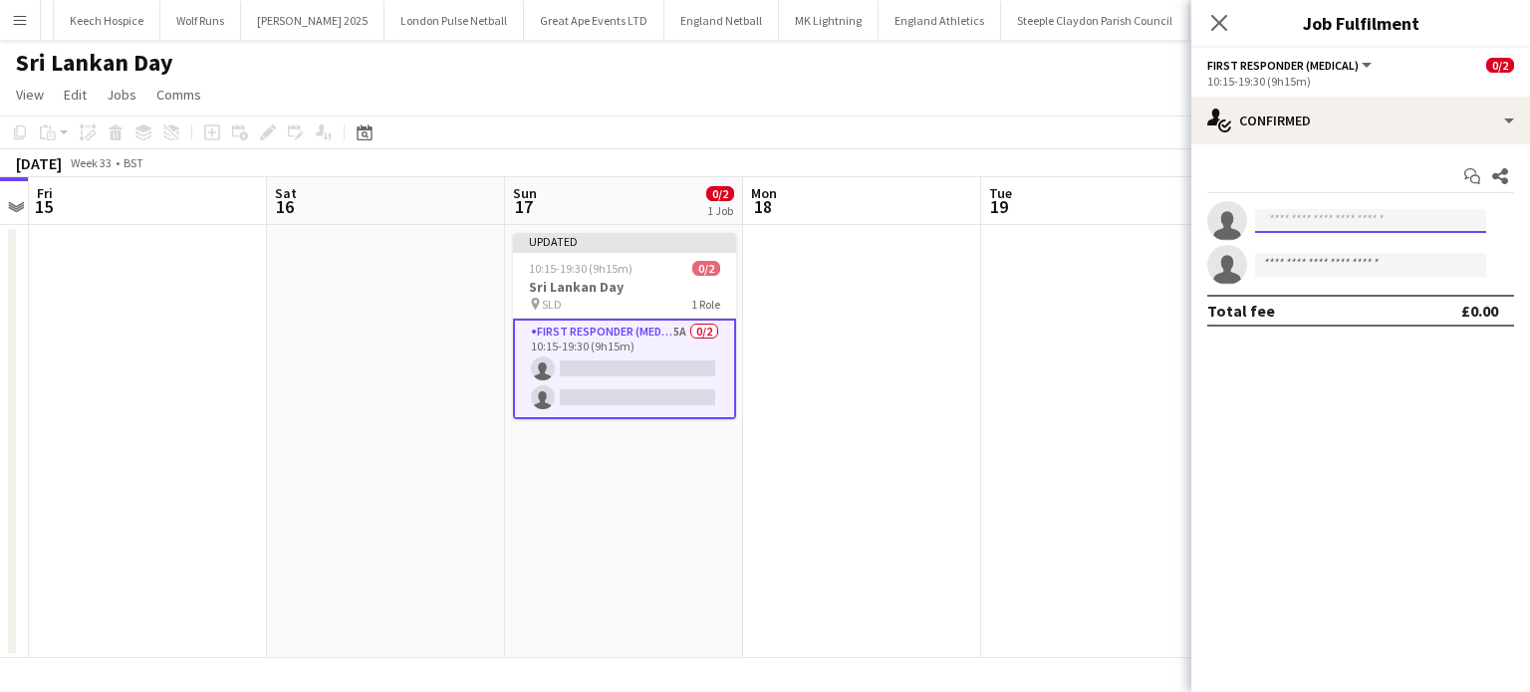
click at [1325, 209] on input at bounding box center [1370, 221] width 231 height 24
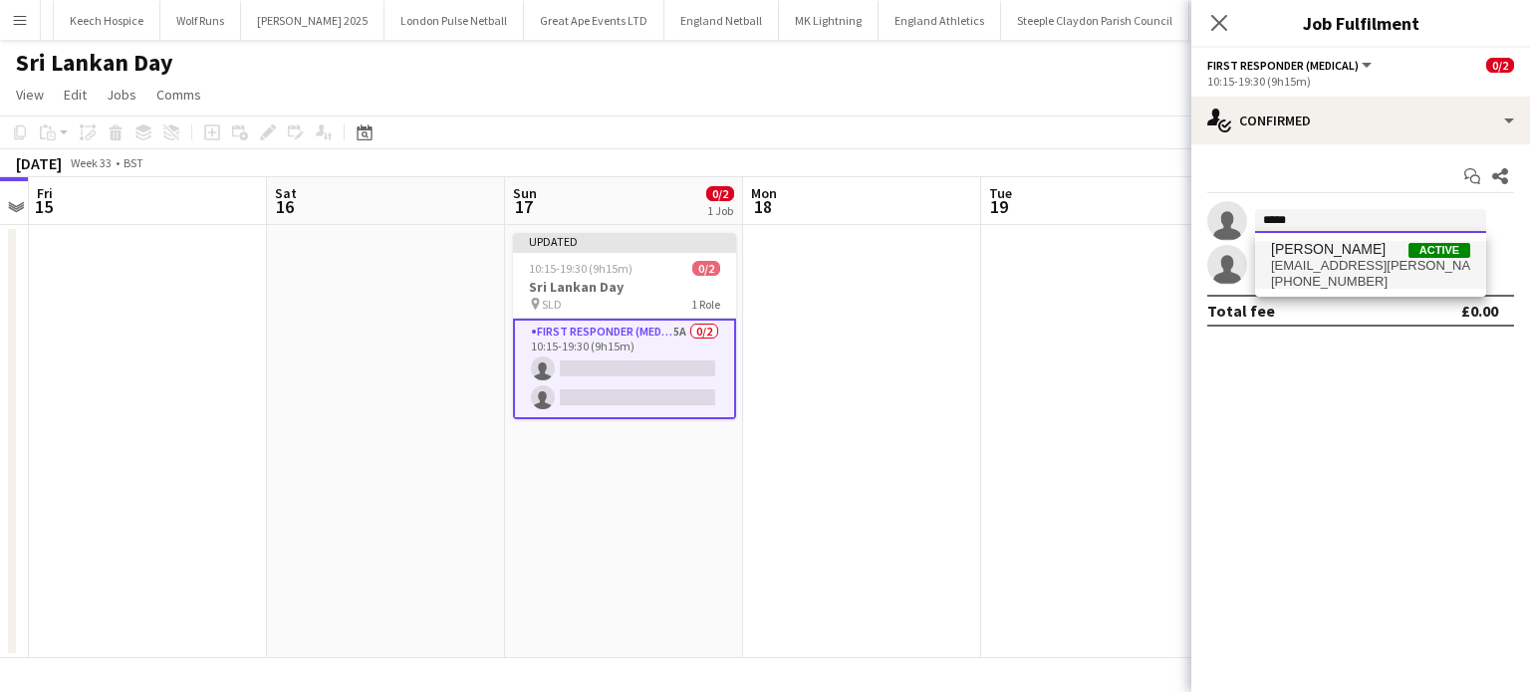
type input "*****"
click at [1341, 261] on span "treny.hutton@aams-amb.co.uk" at bounding box center [1370, 266] width 199 height 16
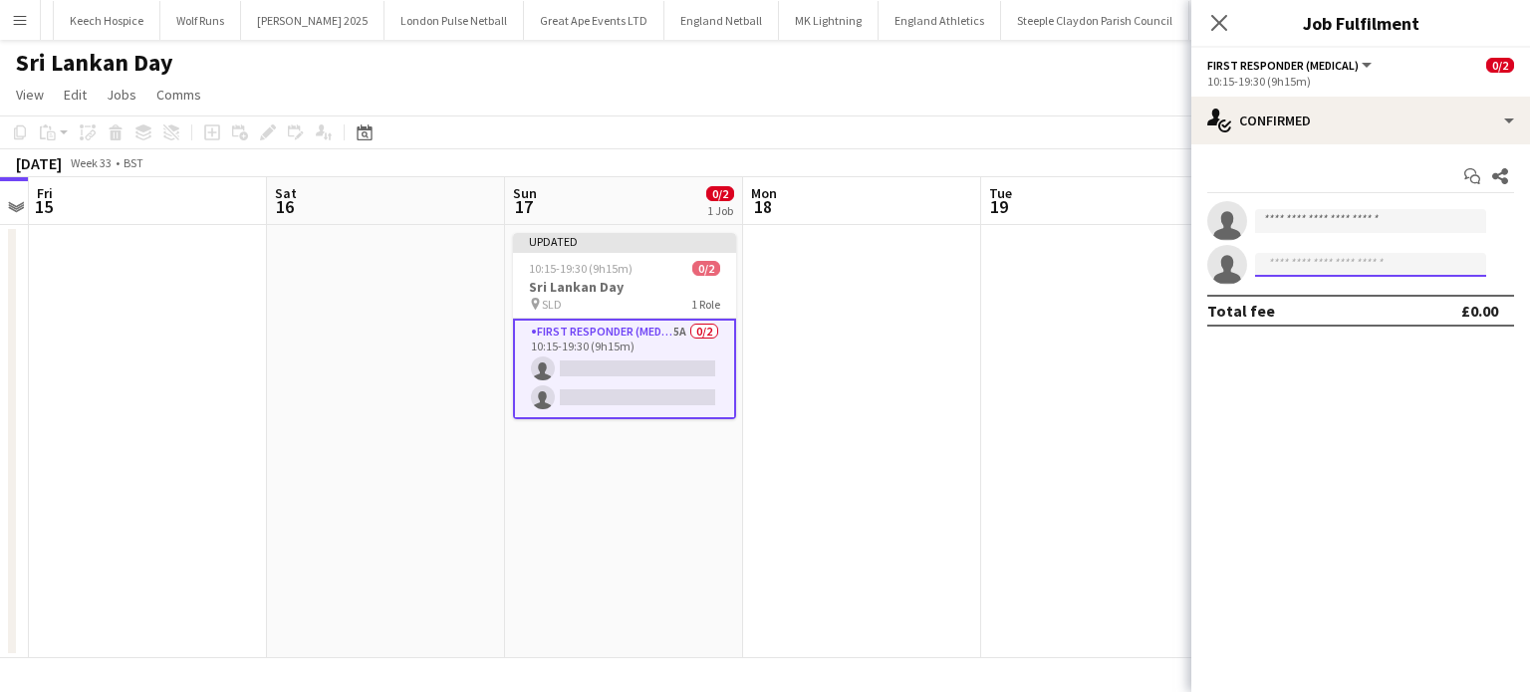
click at [1341, 261] on input at bounding box center [1370, 265] width 231 height 24
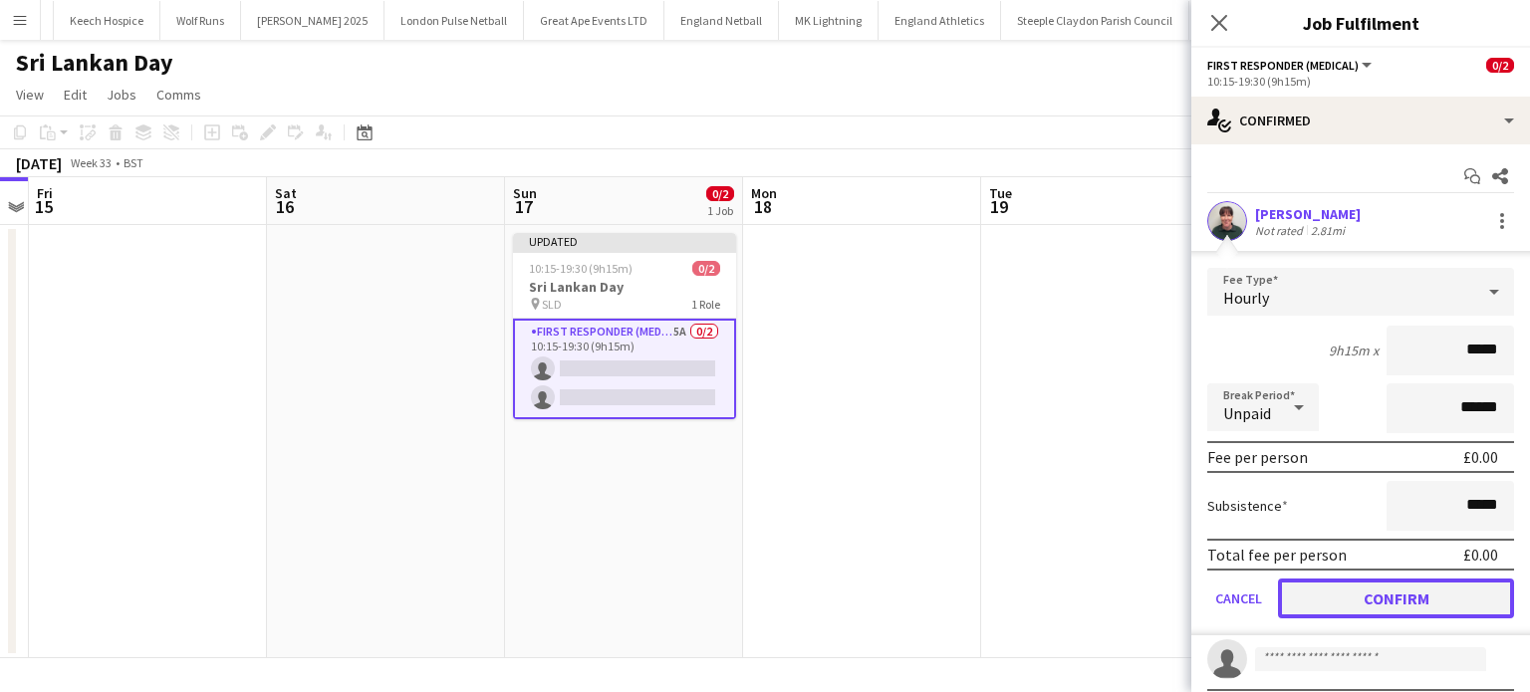
click at [1315, 579] on button "Confirm" at bounding box center [1396, 599] width 236 height 40
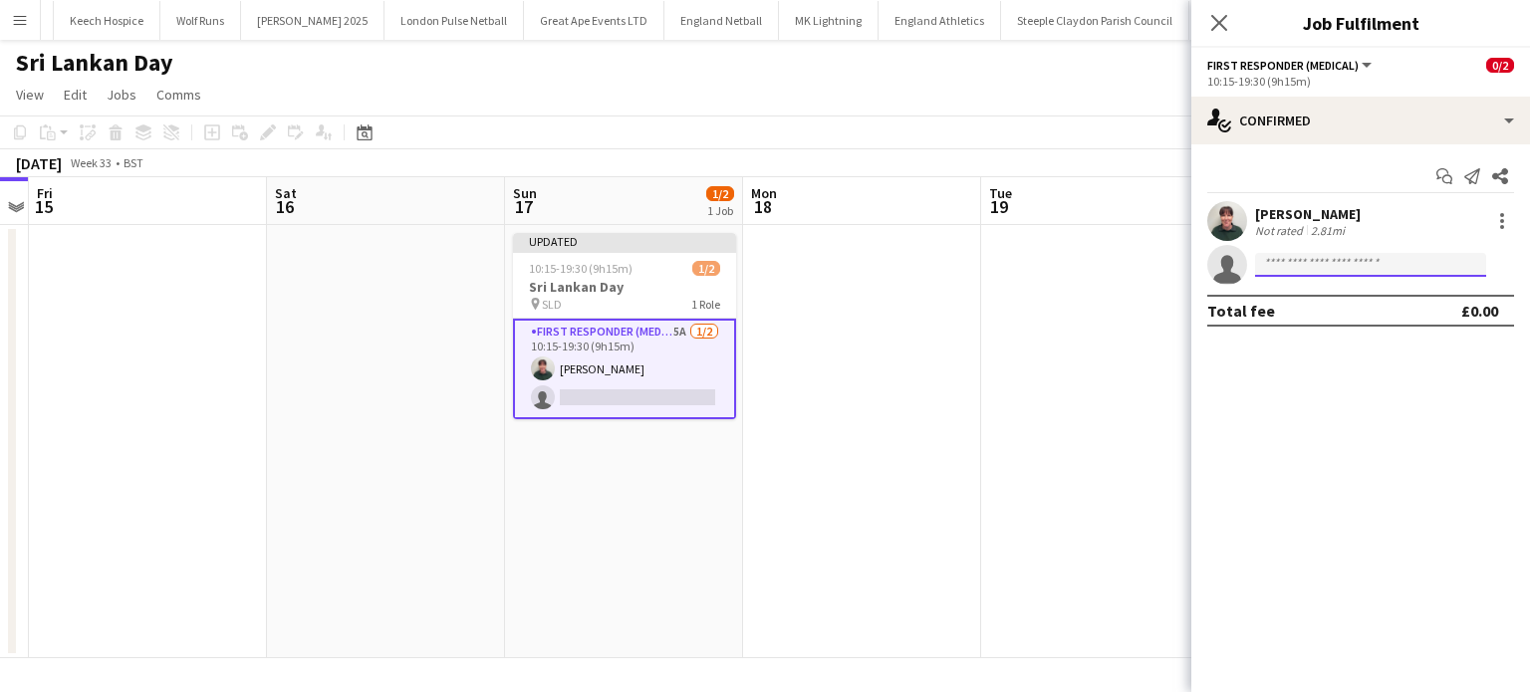
click at [1355, 264] on input at bounding box center [1370, 265] width 231 height 24
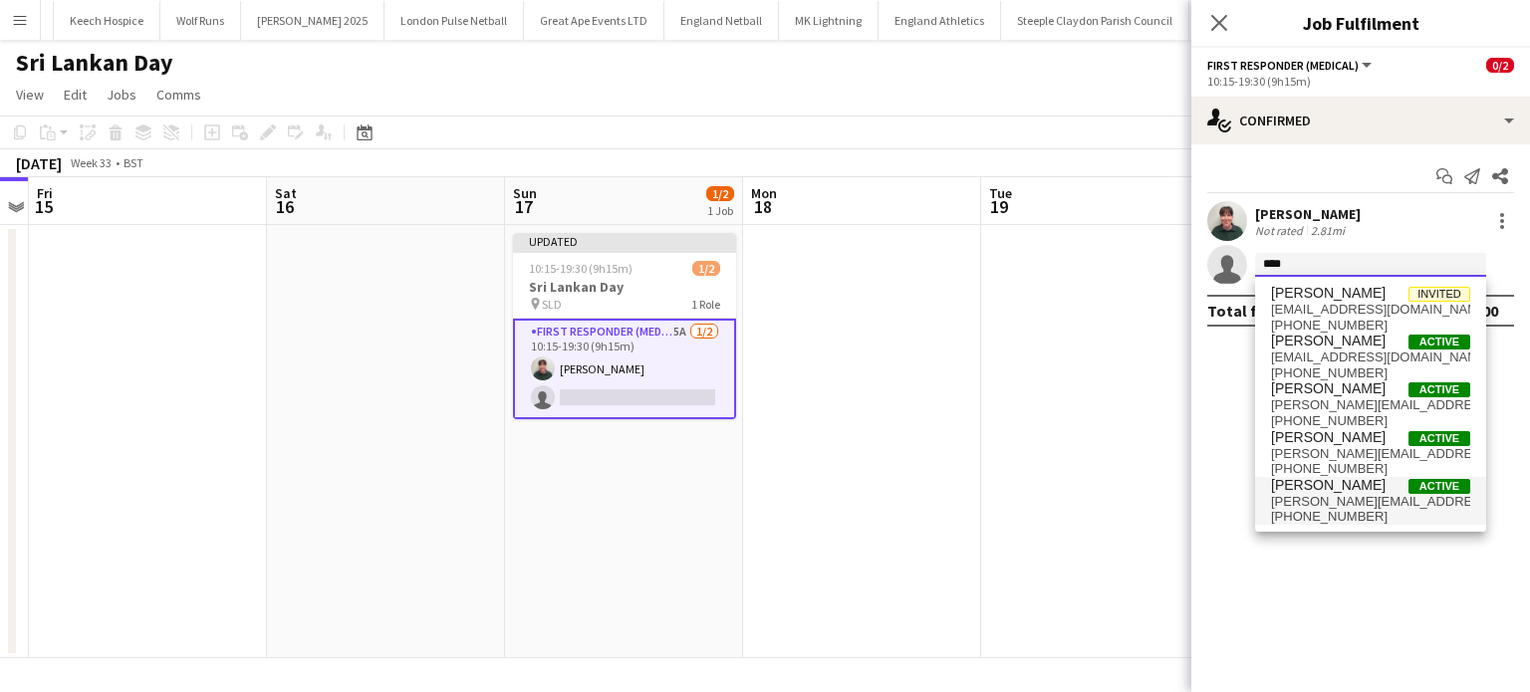
type input "****"
click at [1353, 501] on span "chris-hutton14@hotmail.com" at bounding box center [1370, 502] width 199 height 16
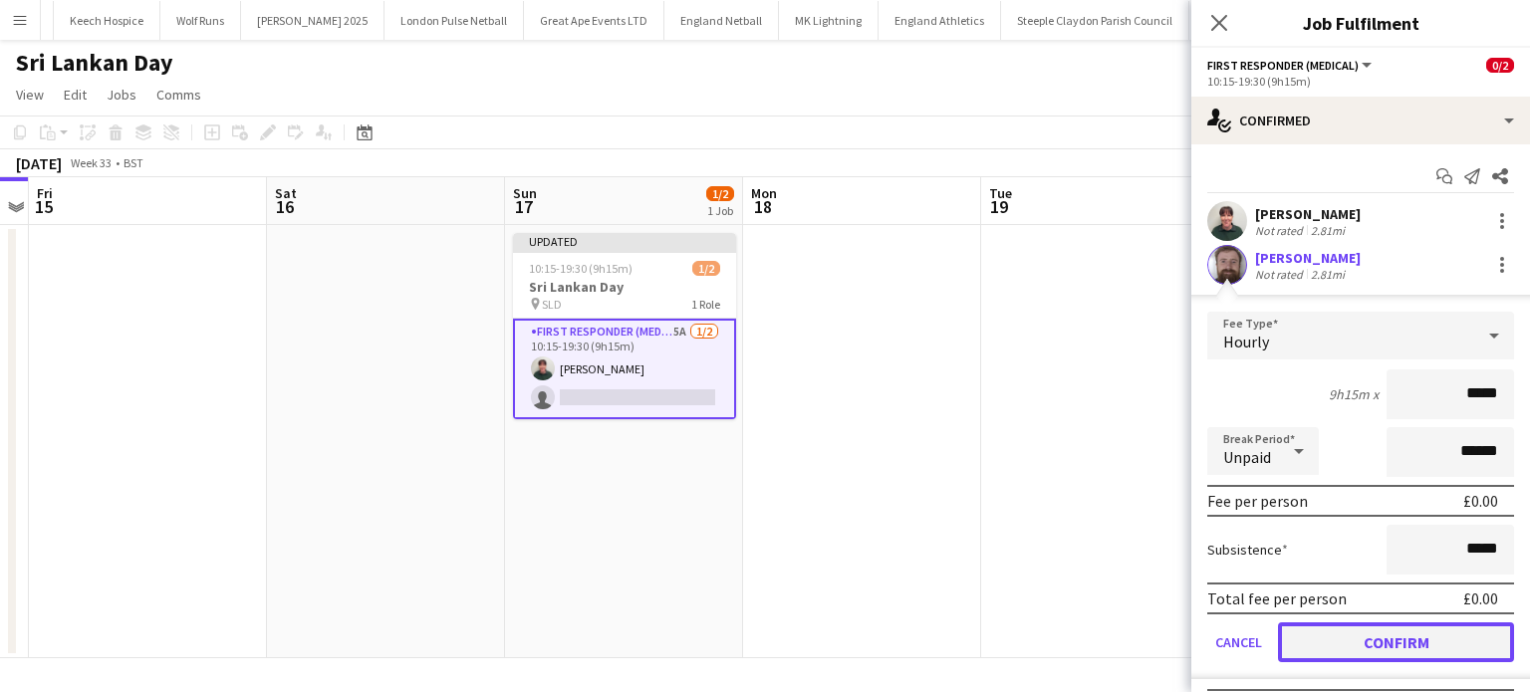
click at [1372, 631] on button "Confirm" at bounding box center [1396, 643] width 236 height 40
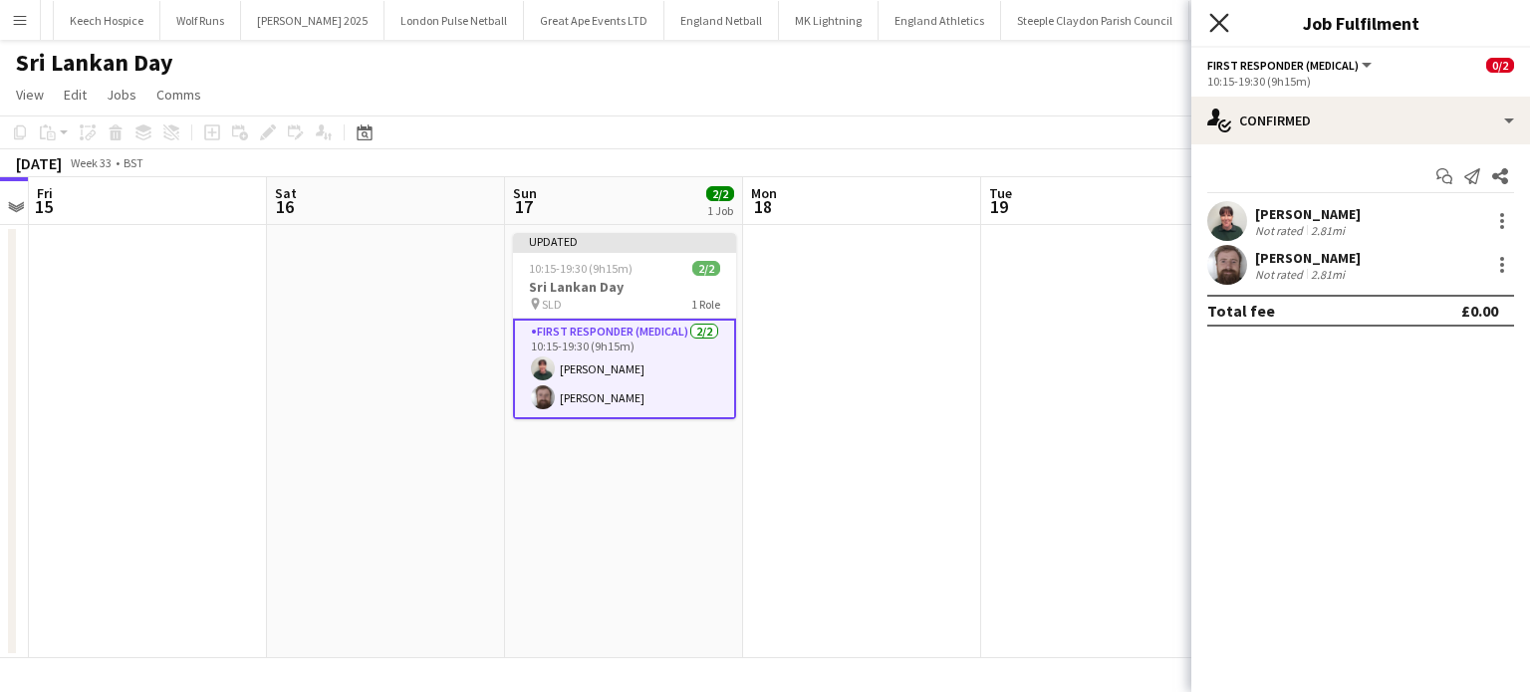
click at [1217, 18] on icon "Close pop-in" at bounding box center [1218, 22] width 19 height 19
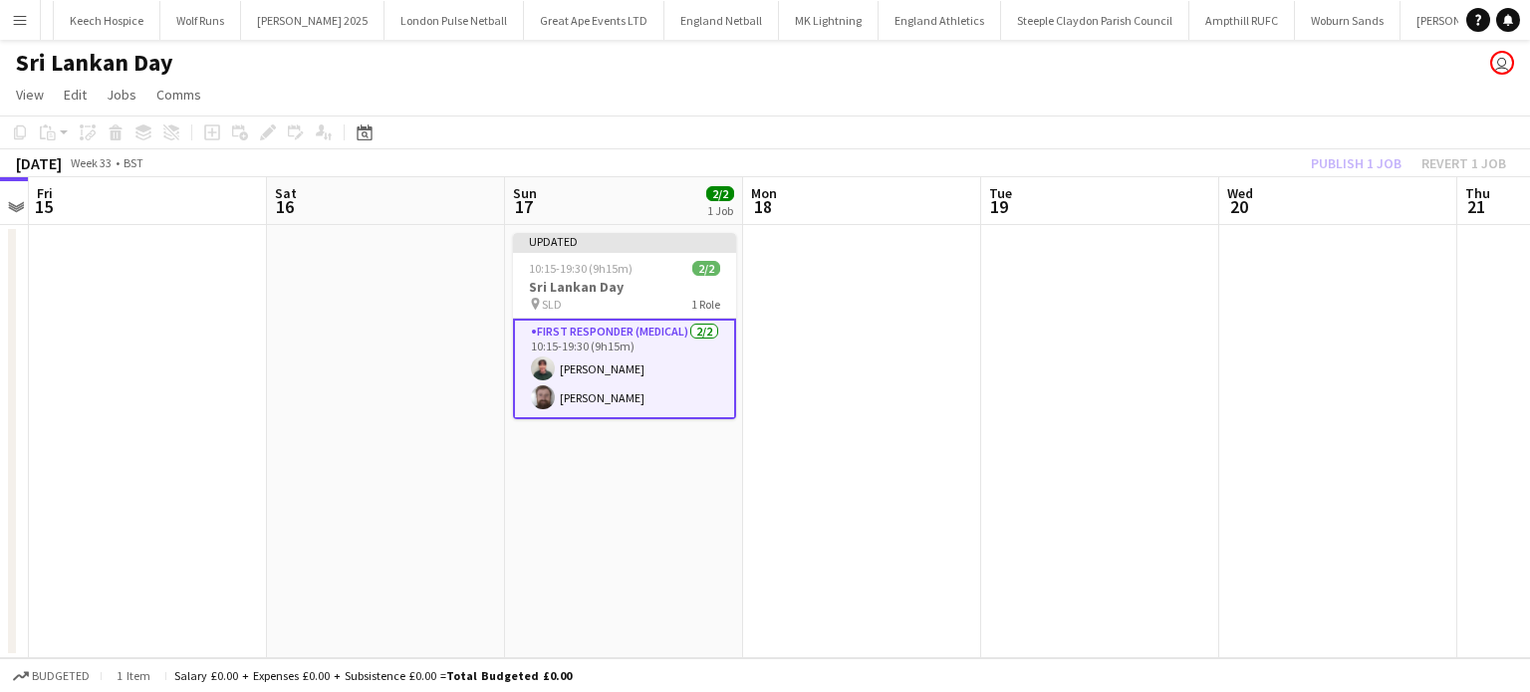
click at [1359, 160] on div "Publish 1 job Revert 1 job" at bounding box center [1408, 163] width 243 height 26
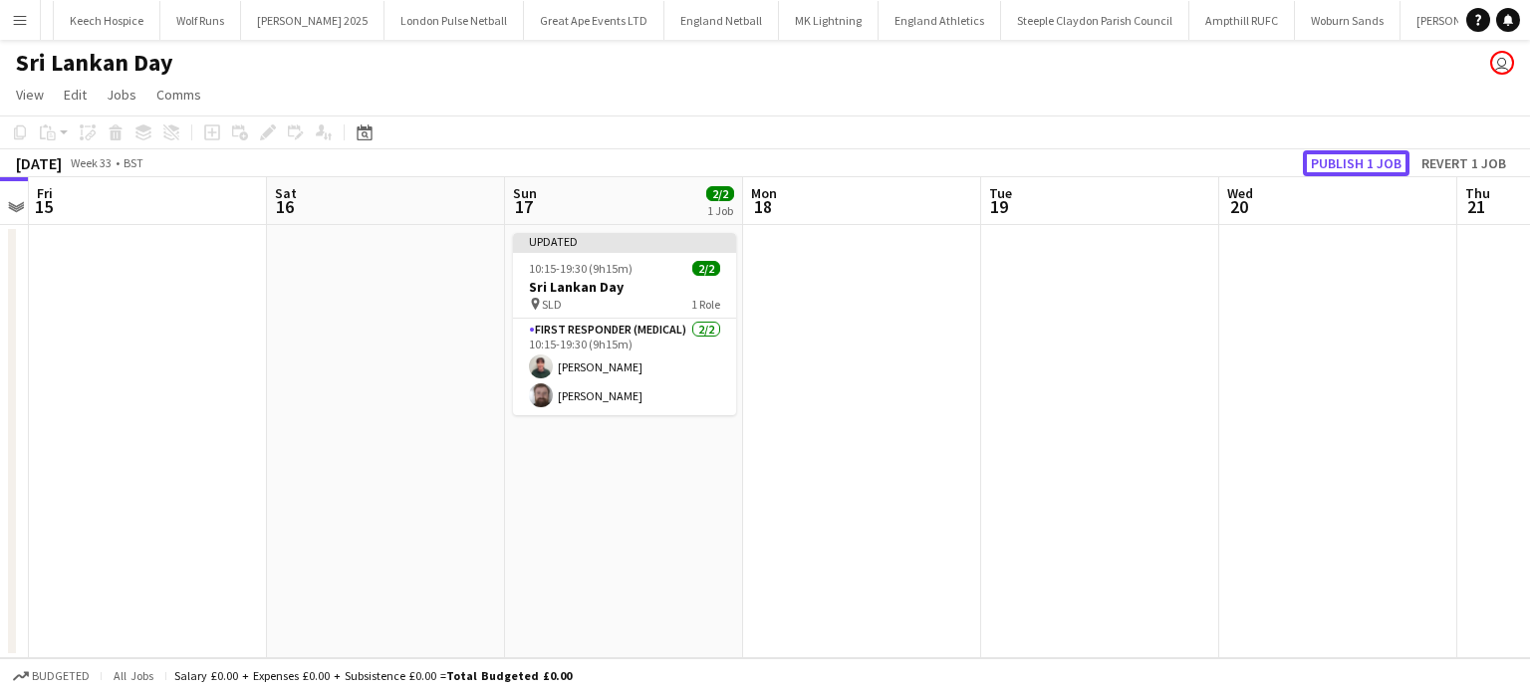
click at [1359, 160] on button "Publish 1 job" at bounding box center [1356, 163] width 107 height 26
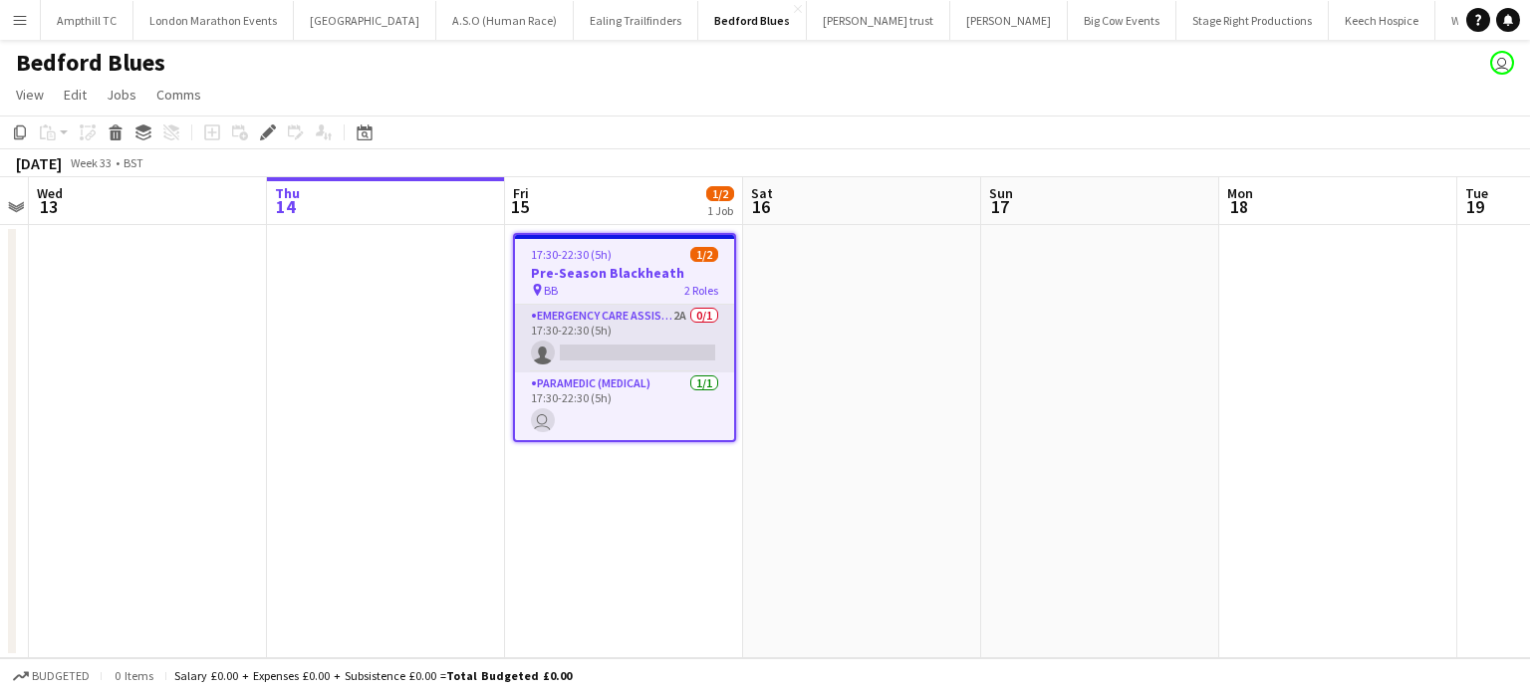
click at [635, 329] on app-card-role "Emergency Care Assistant (Medical) 2A 0/1 17:30-22:30 (5h) single-neutral-actio…" at bounding box center [624, 339] width 219 height 68
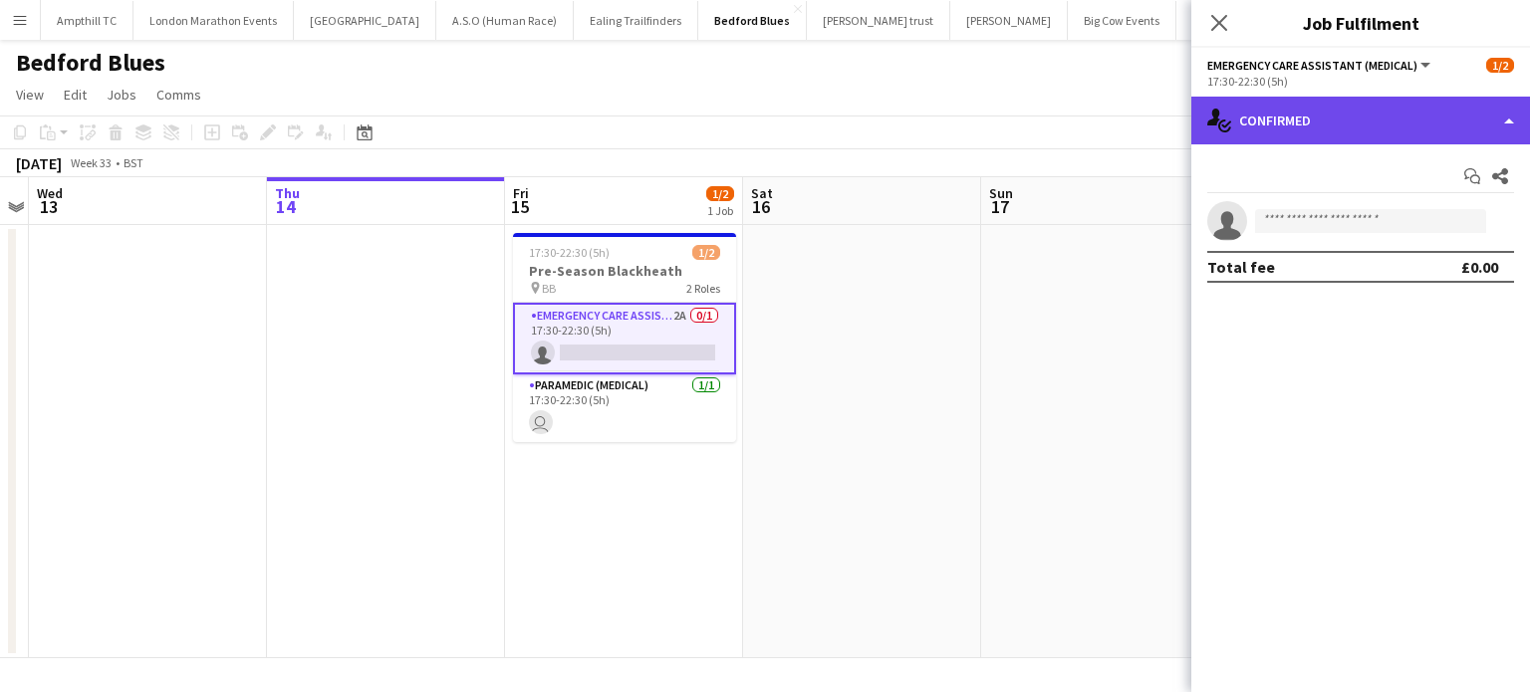
click at [1398, 123] on div "single-neutral-actions-check-2 Confirmed" at bounding box center [1360, 121] width 339 height 48
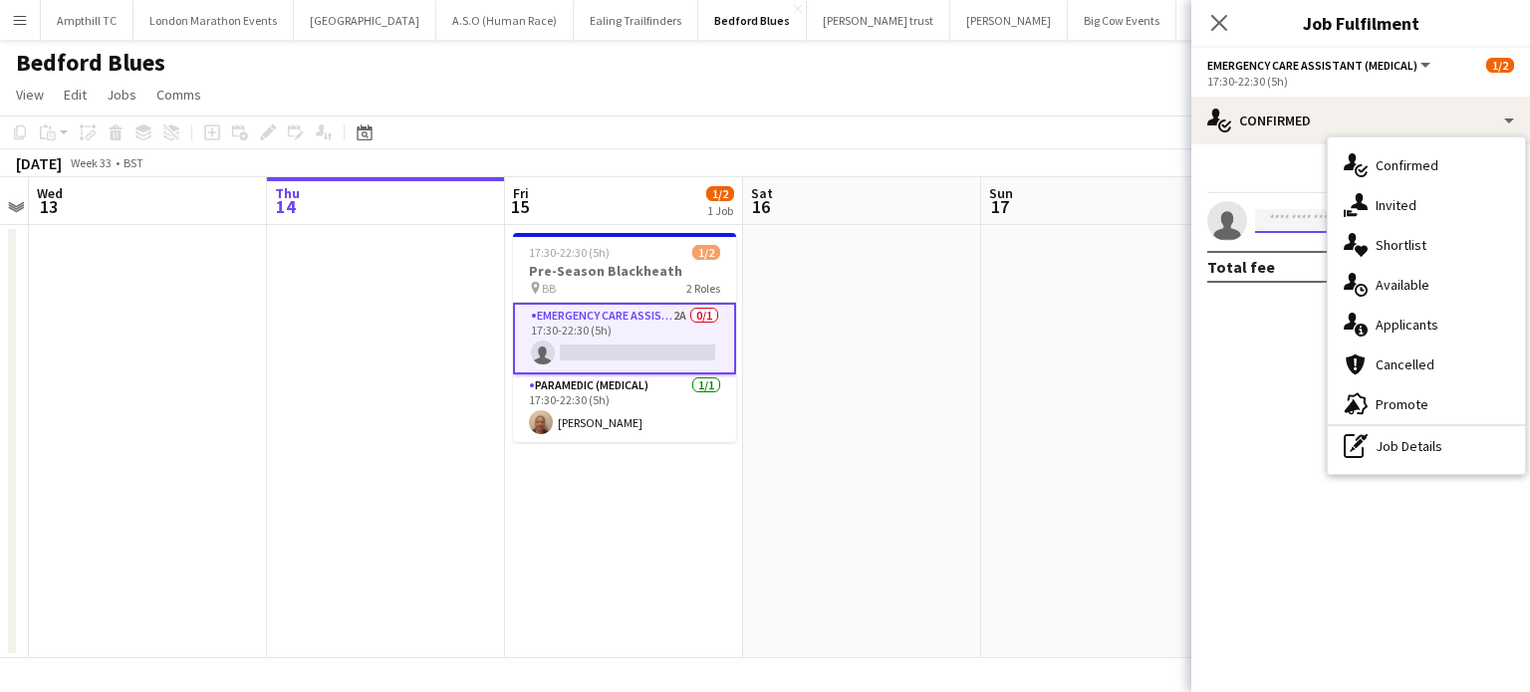
click at [1283, 216] on input at bounding box center [1370, 221] width 231 height 24
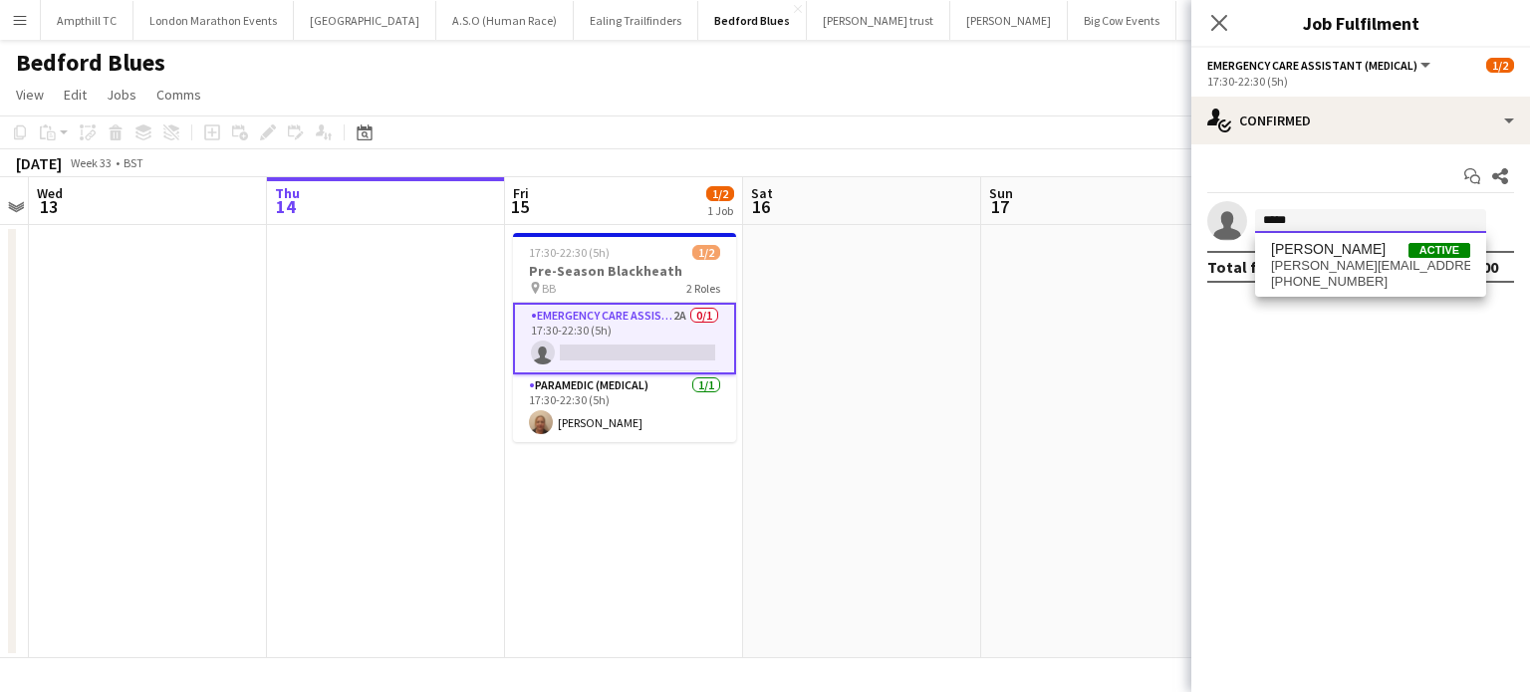
type input "****"
click at [1355, 265] on span "neil.podbransky@gmail.com" at bounding box center [1370, 266] width 199 height 16
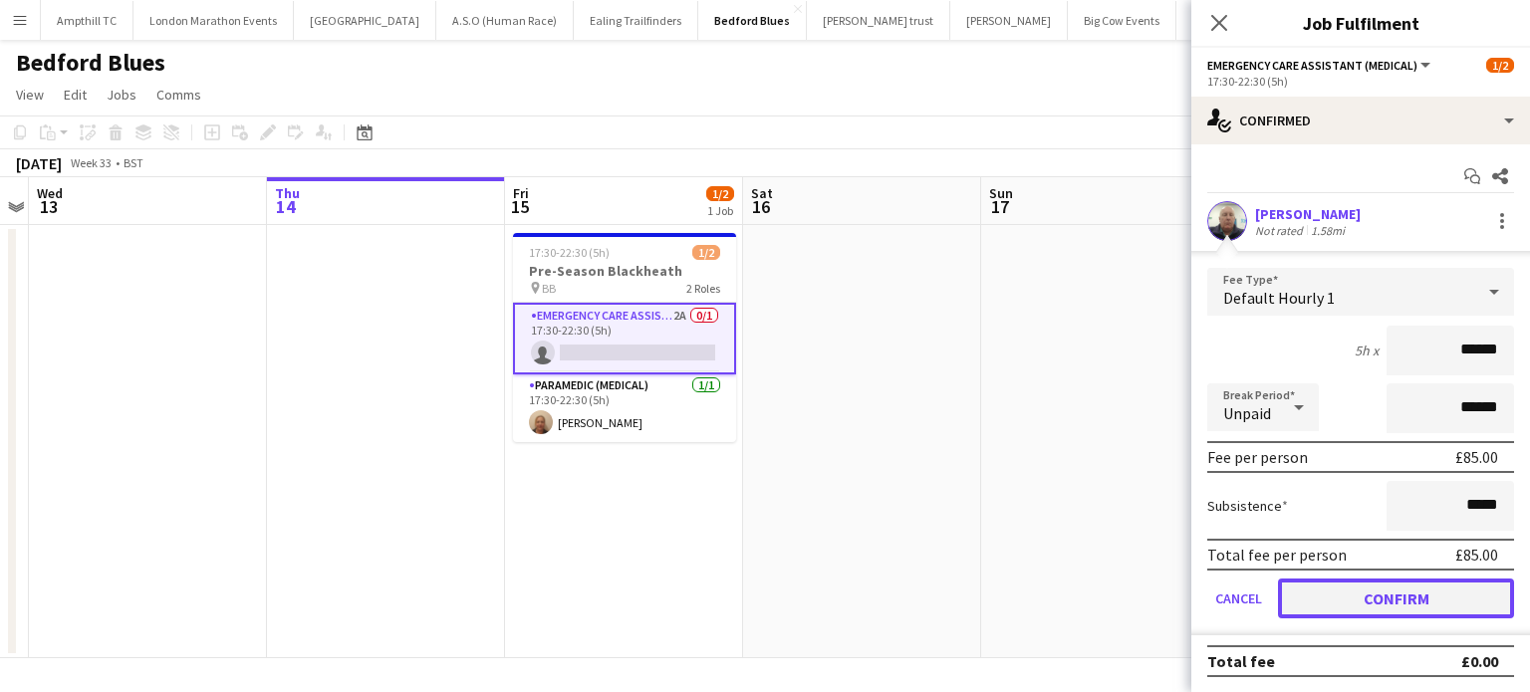
click at [1360, 585] on button "Confirm" at bounding box center [1396, 599] width 236 height 40
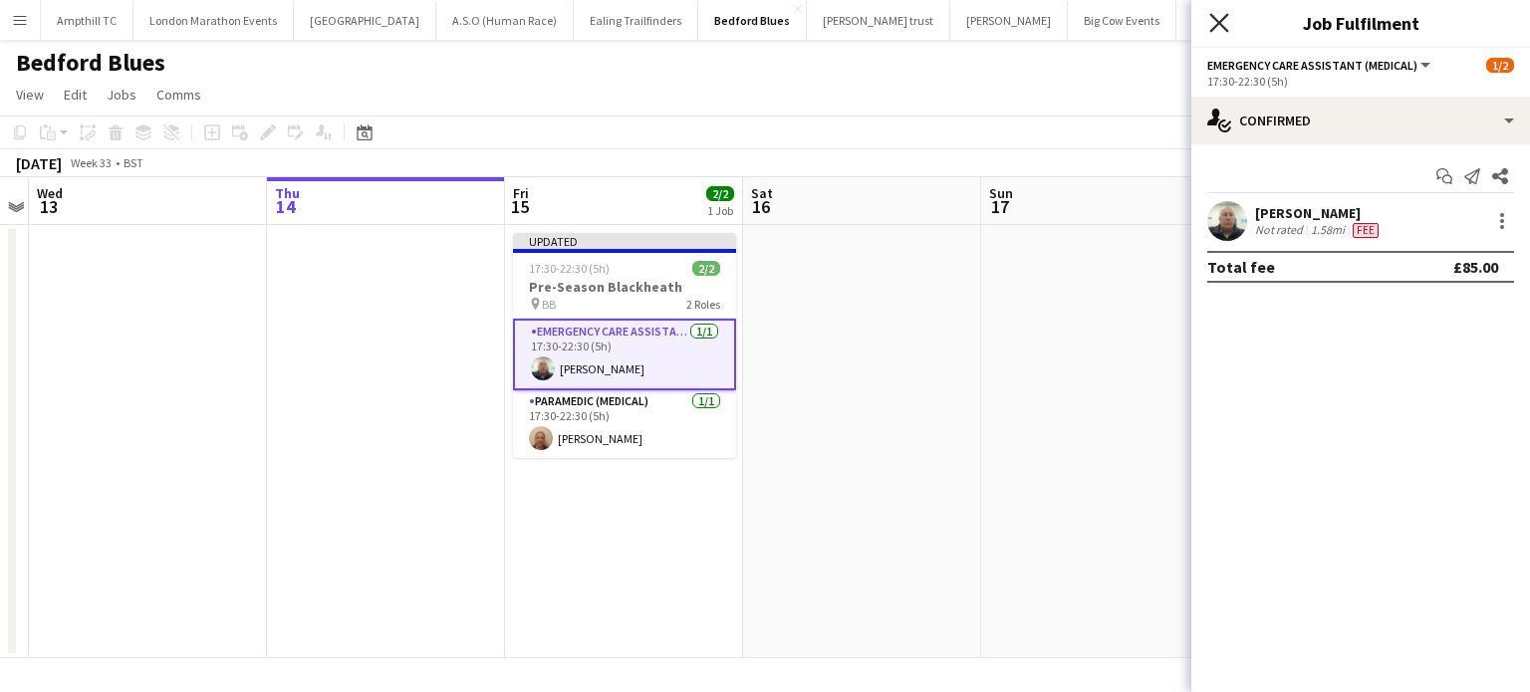
click at [1215, 20] on icon at bounding box center [1218, 22] width 19 height 19
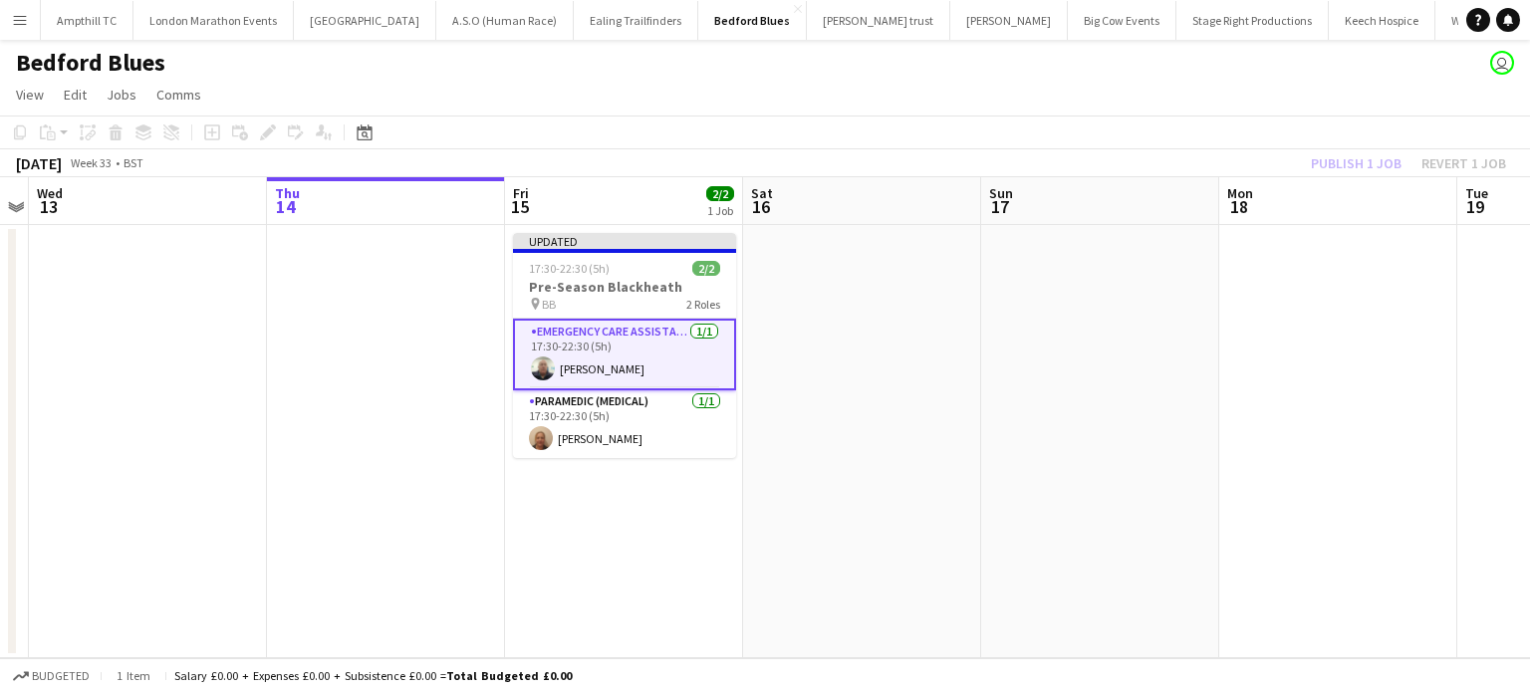
click at [946, 323] on app-date-cell at bounding box center [862, 441] width 238 height 433
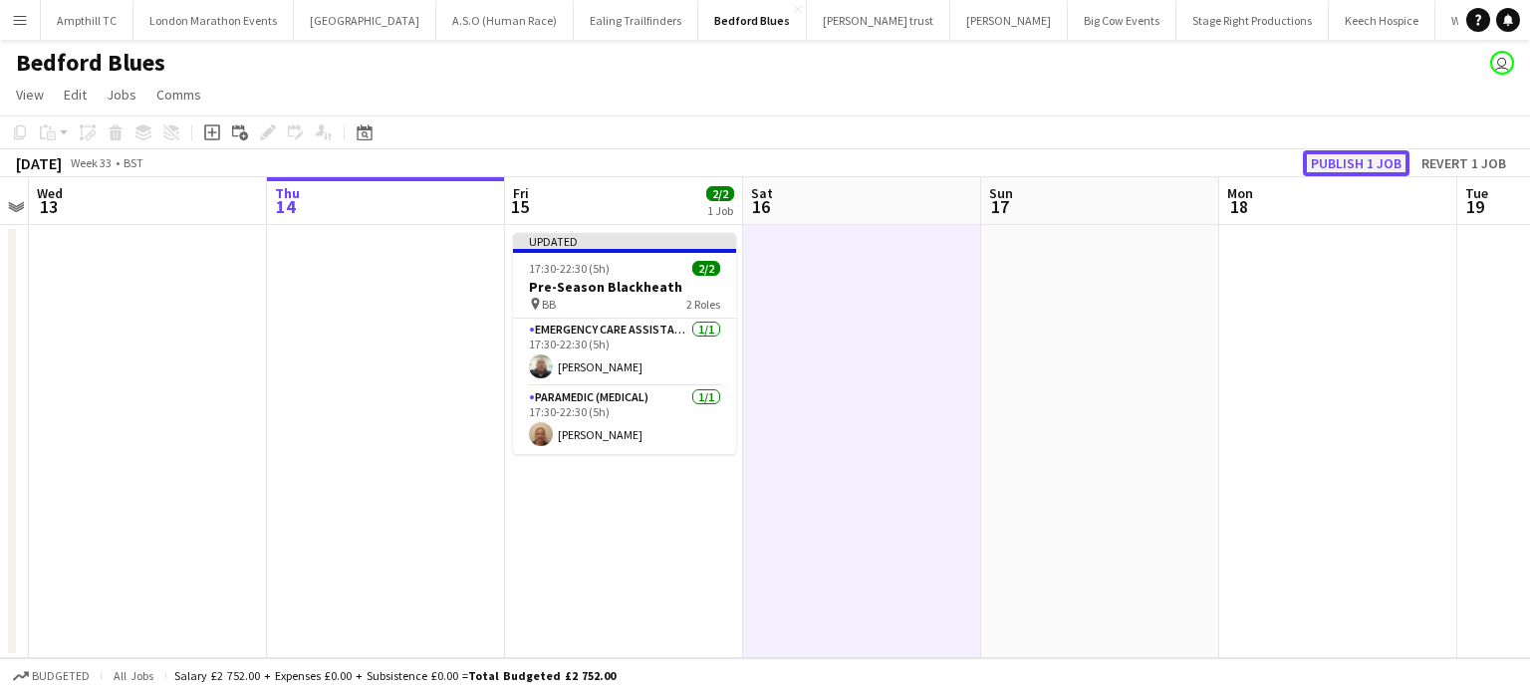
click at [1342, 161] on button "Publish 1 job" at bounding box center [1356, 163] width 107 height 26
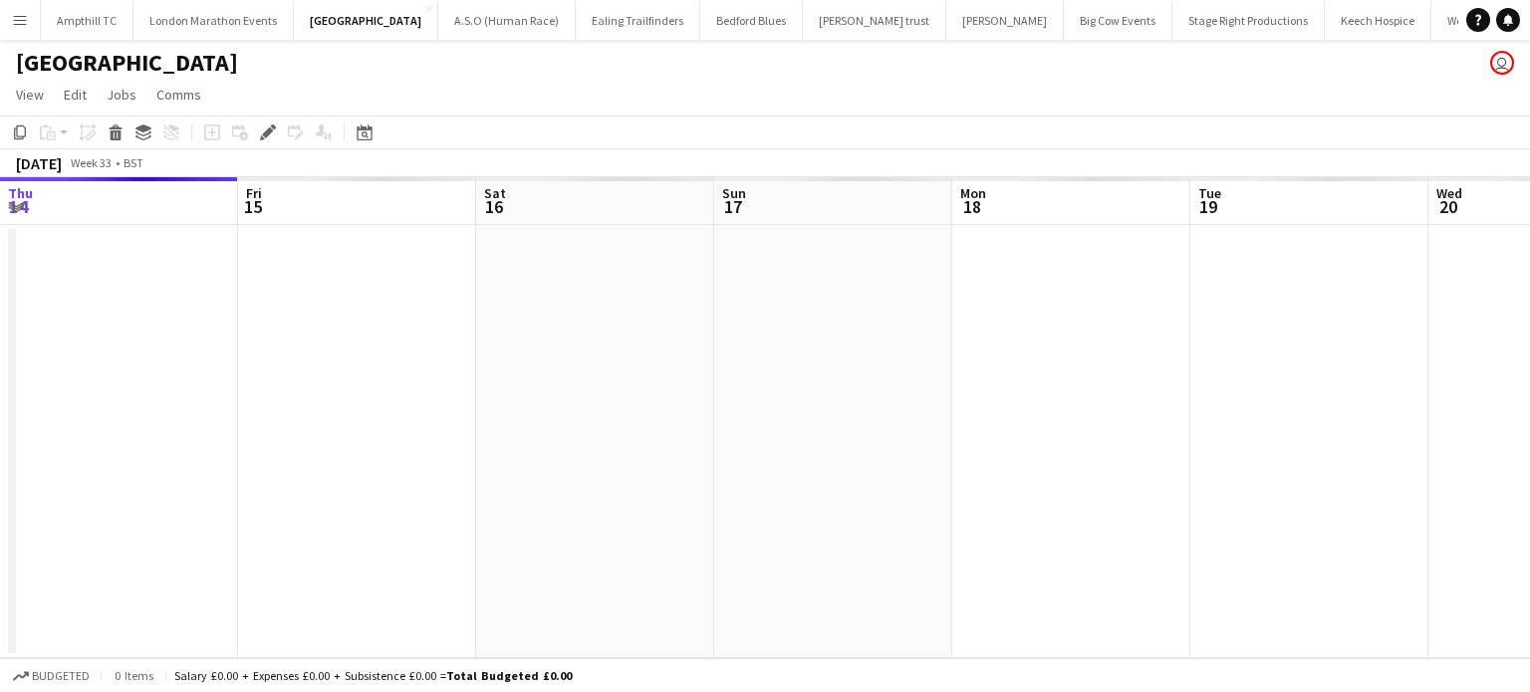
scroll to position [0, 685]
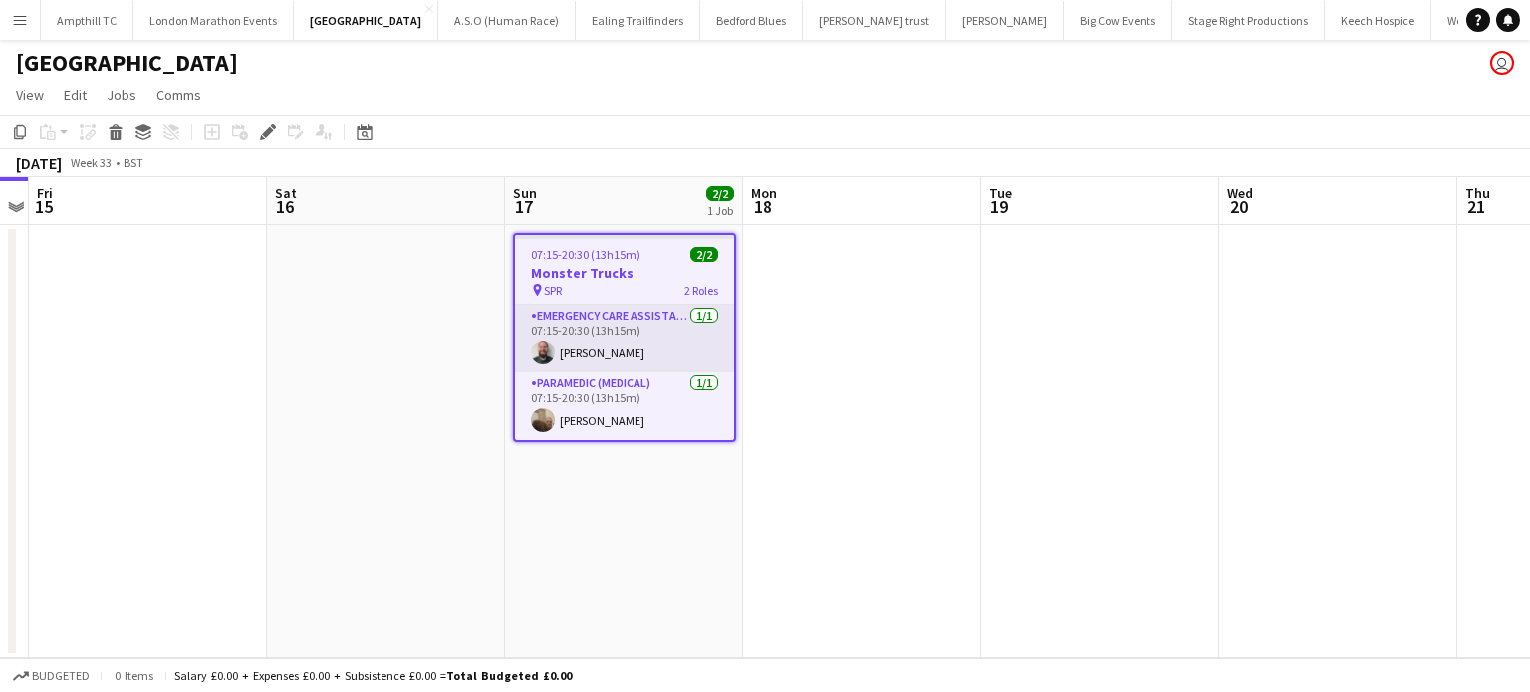
click at [588, 334] on app-card-role "Emergency Care Assistant (Medical) [DATE] 07:15-20:30 (13h15m) [PERSON_NAME]" at bounding box center [624, 339] width 219 height 68
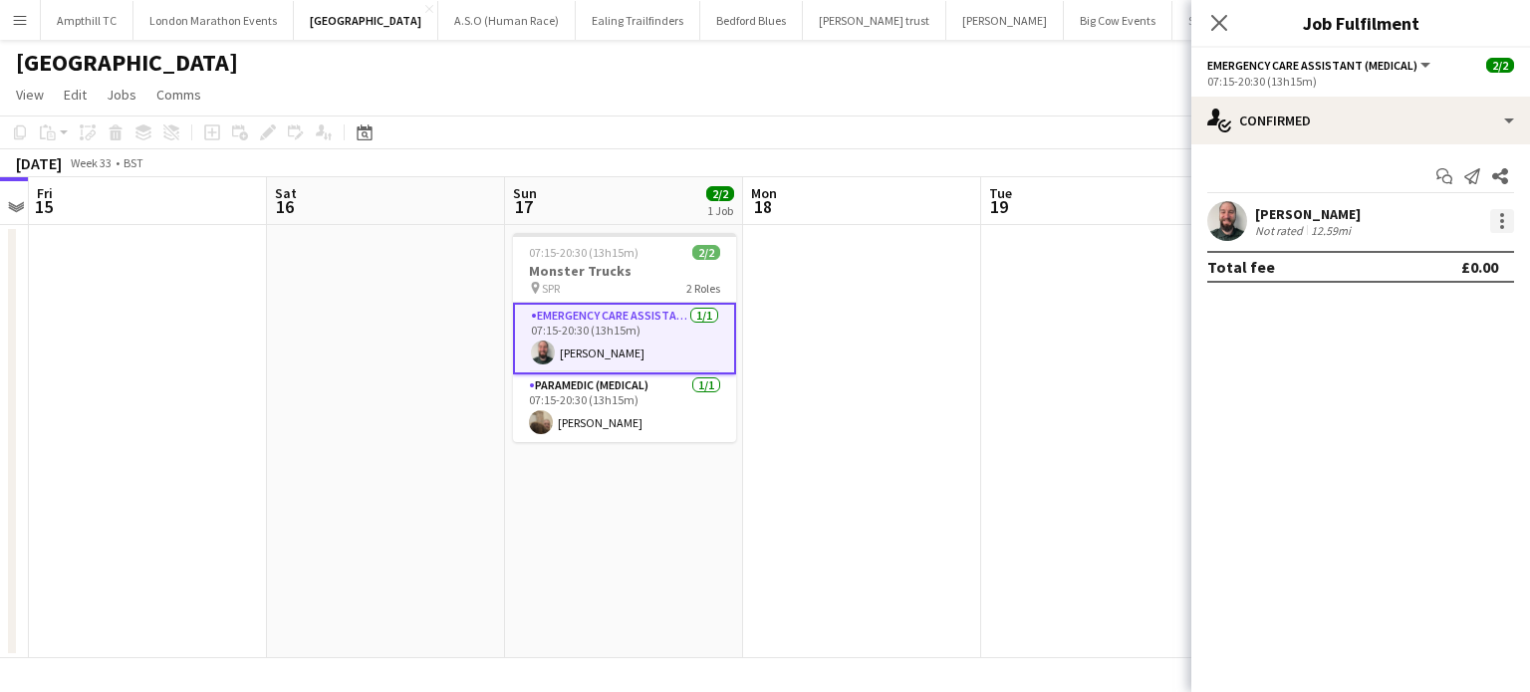
click at [1510, 223] on div at bounding box center [1502, 221] width 24 height 24
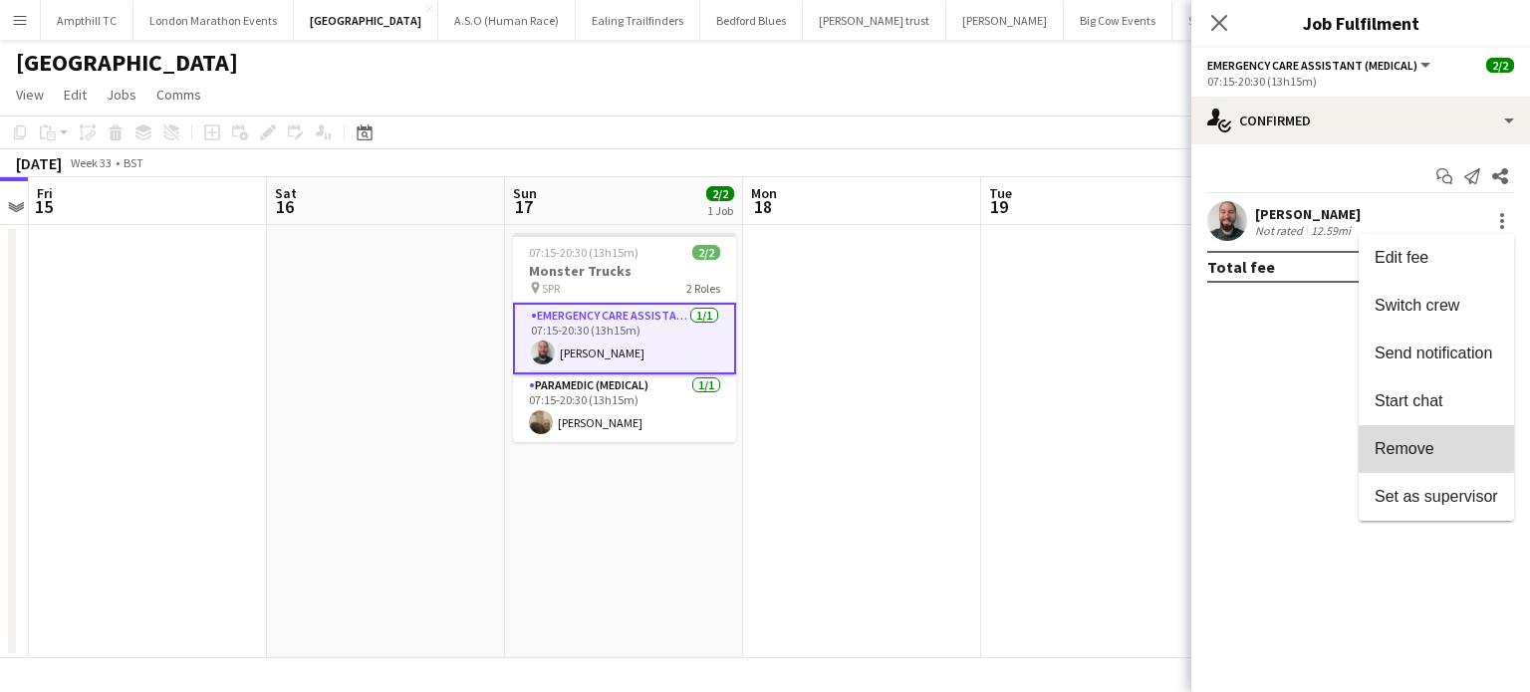
click at [1424, 440] on span "Remove" at bounding box center [1405, 448] width 60 height 17
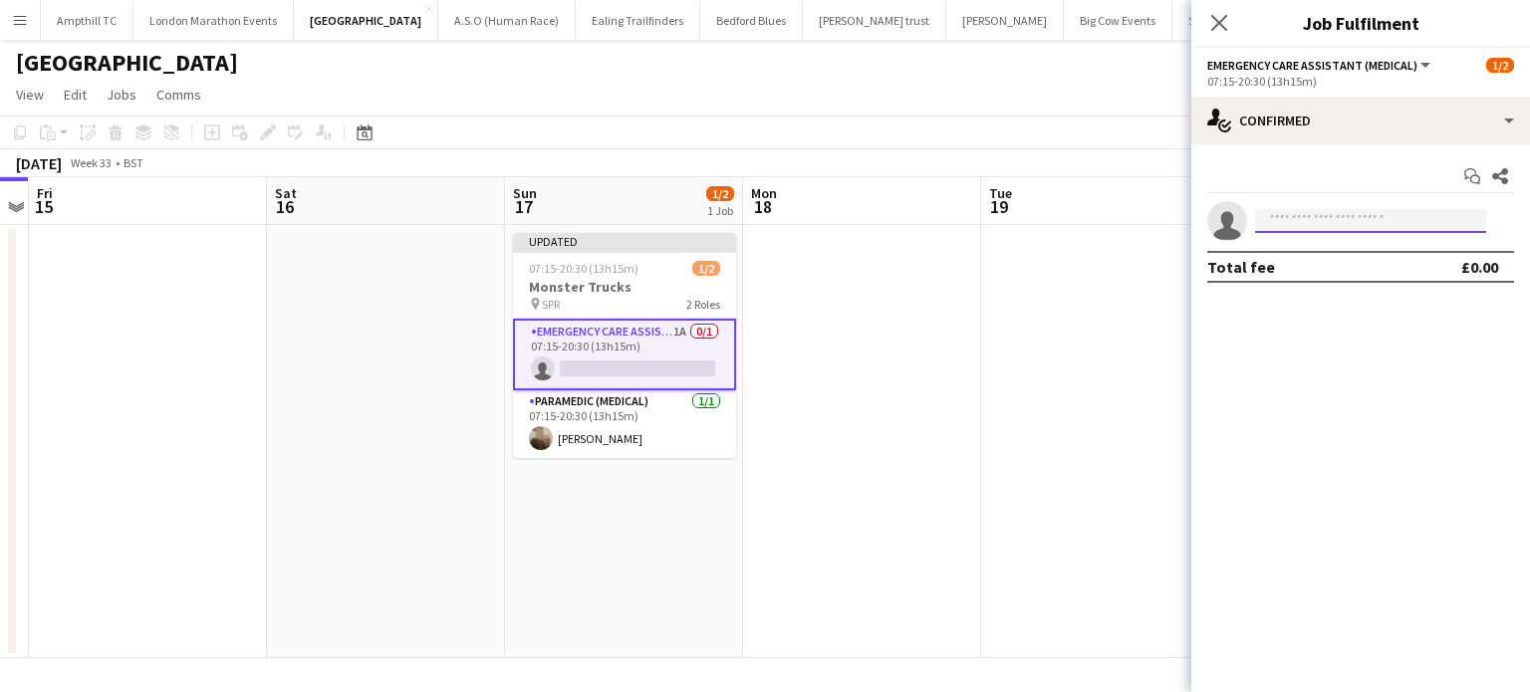
click at [1322, 226] on input at bounding box center [1370, 221] width 231 height 24
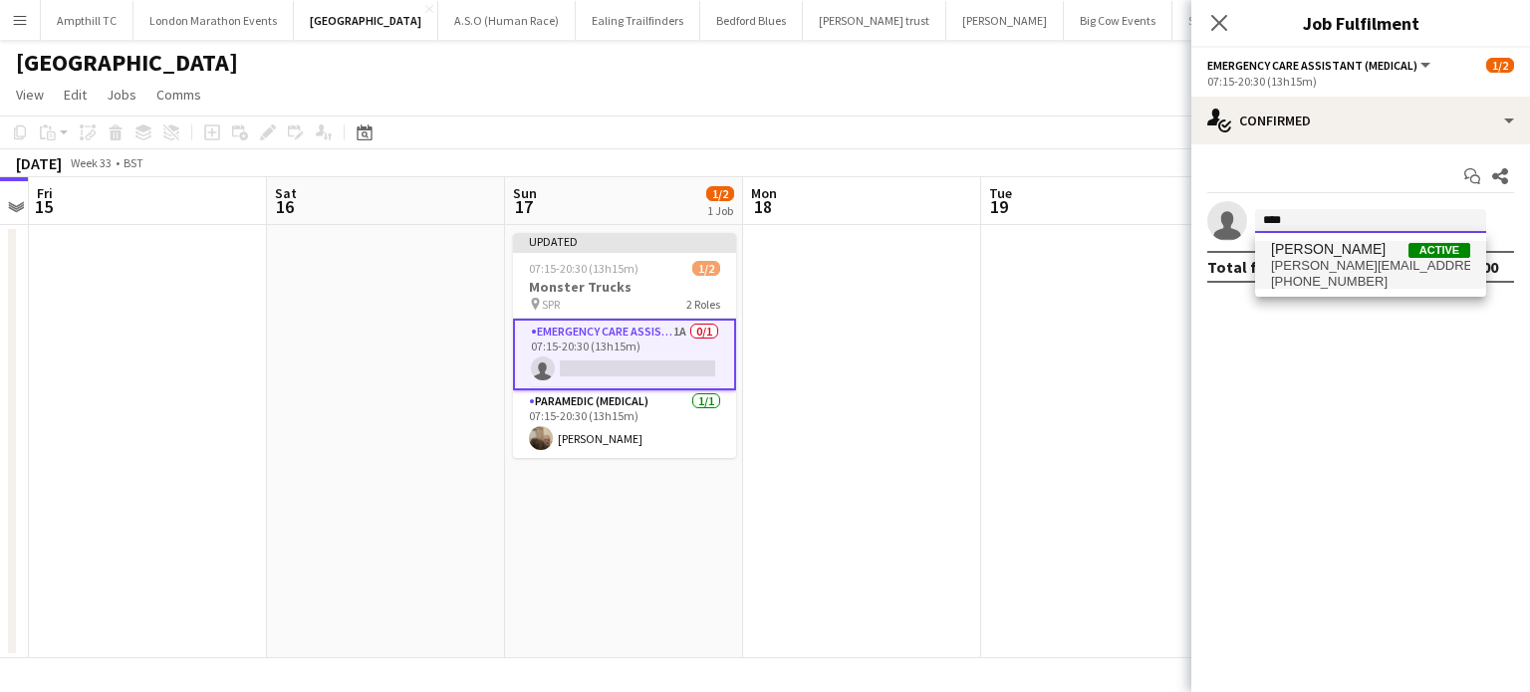
type input "****"
click at [1331, 255] on span "[PERSON_NAME]" at bounding box center [1328, 249] width 115 height 17
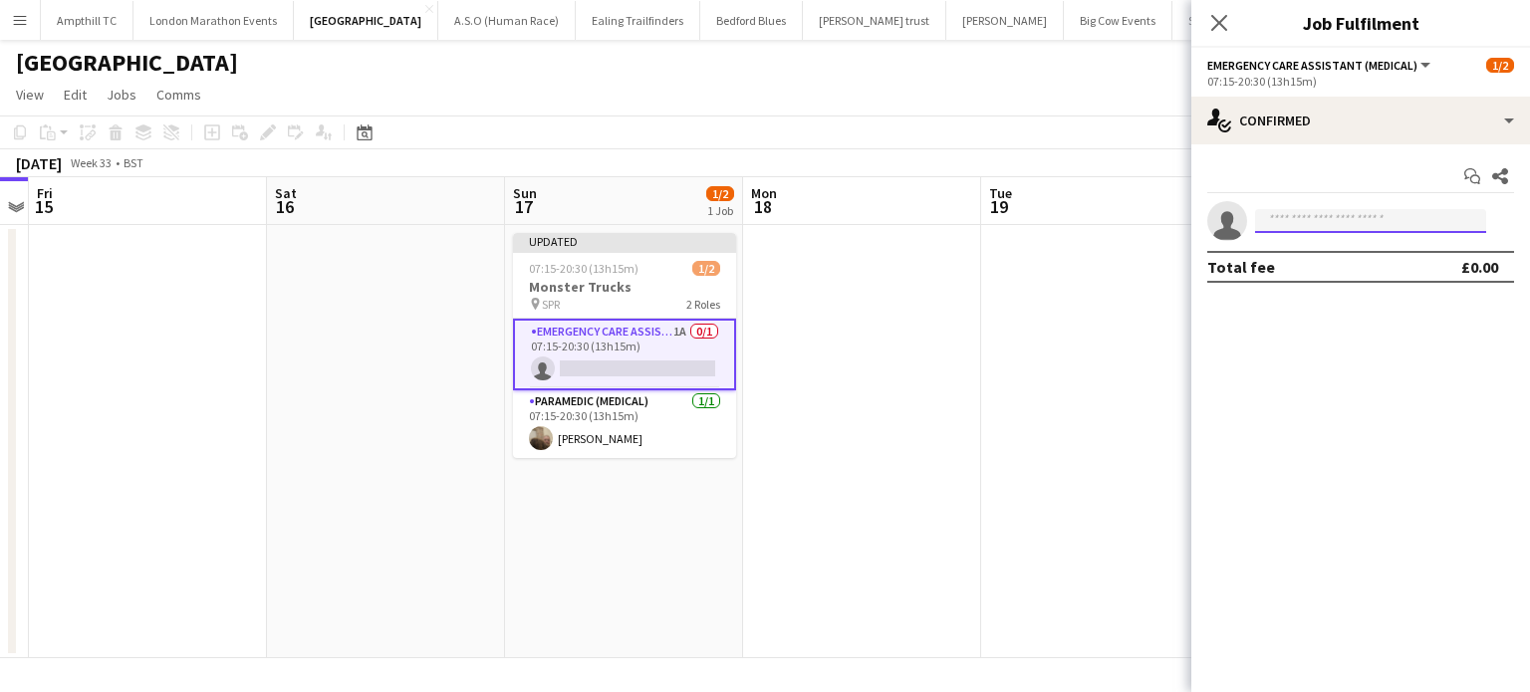
click at [1335, 212] on input at bounding box center [1370, 221] width 231 height 24
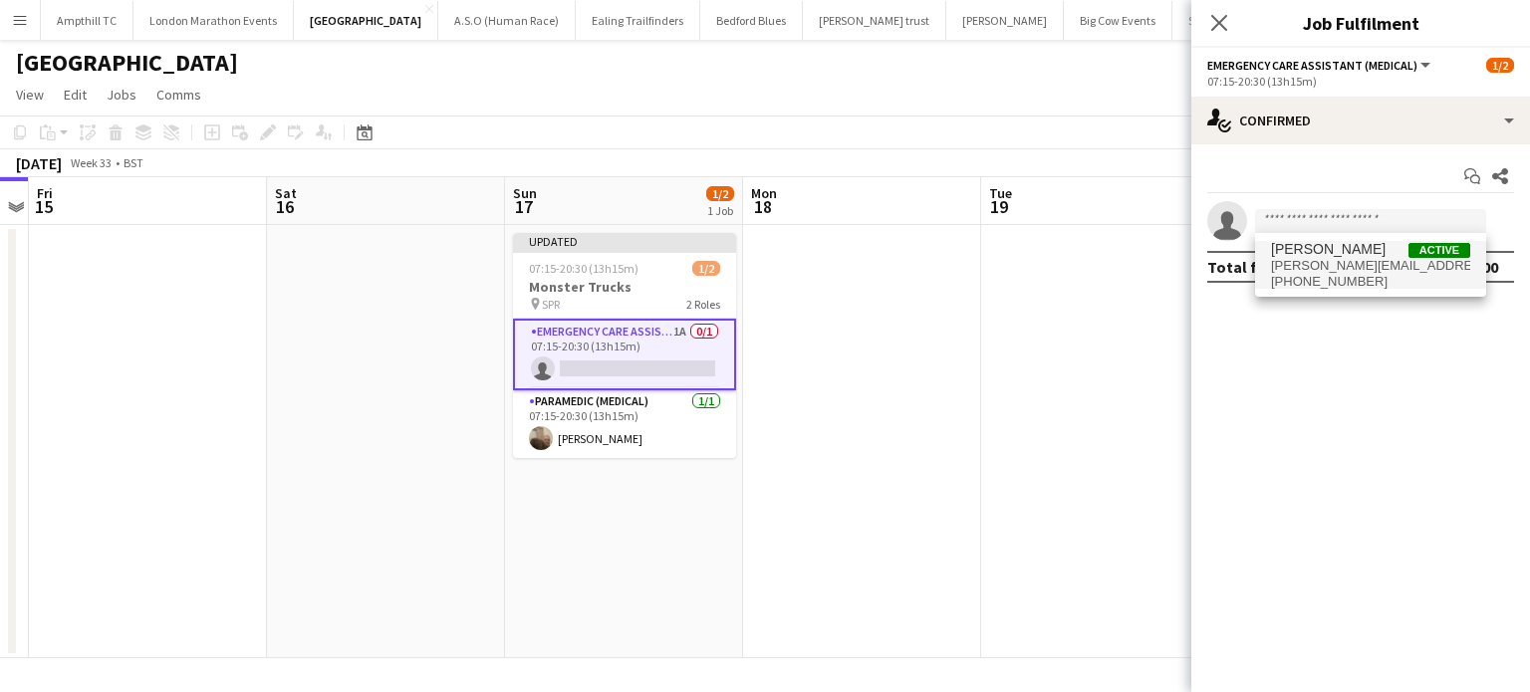
click at [1326, 269] on span "neil.podbransky@gmail.com" at bounding box center [1370, 266] width 199 height 16
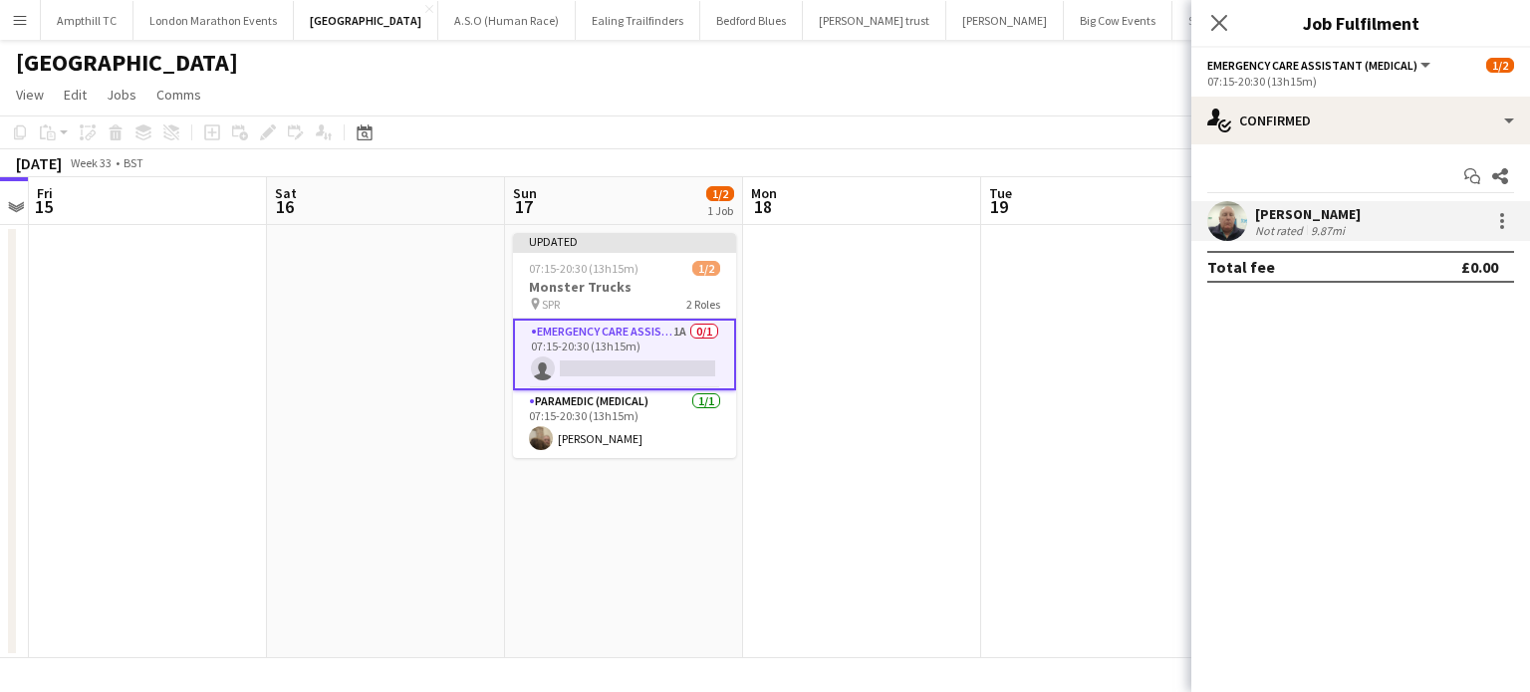
click at [1396, 228] on div "Neil Podbransky Not rated 9.87mi" at bounding box center [1360, 221] width 339 height 40
click at [1230, 43] on div "Close pop-in" at bounding box center [1219, 23] width 56 height 46
click at [1220, 34] on app-icon "Close pop-in" at bounding box center [1219, 23] width 29 height 29
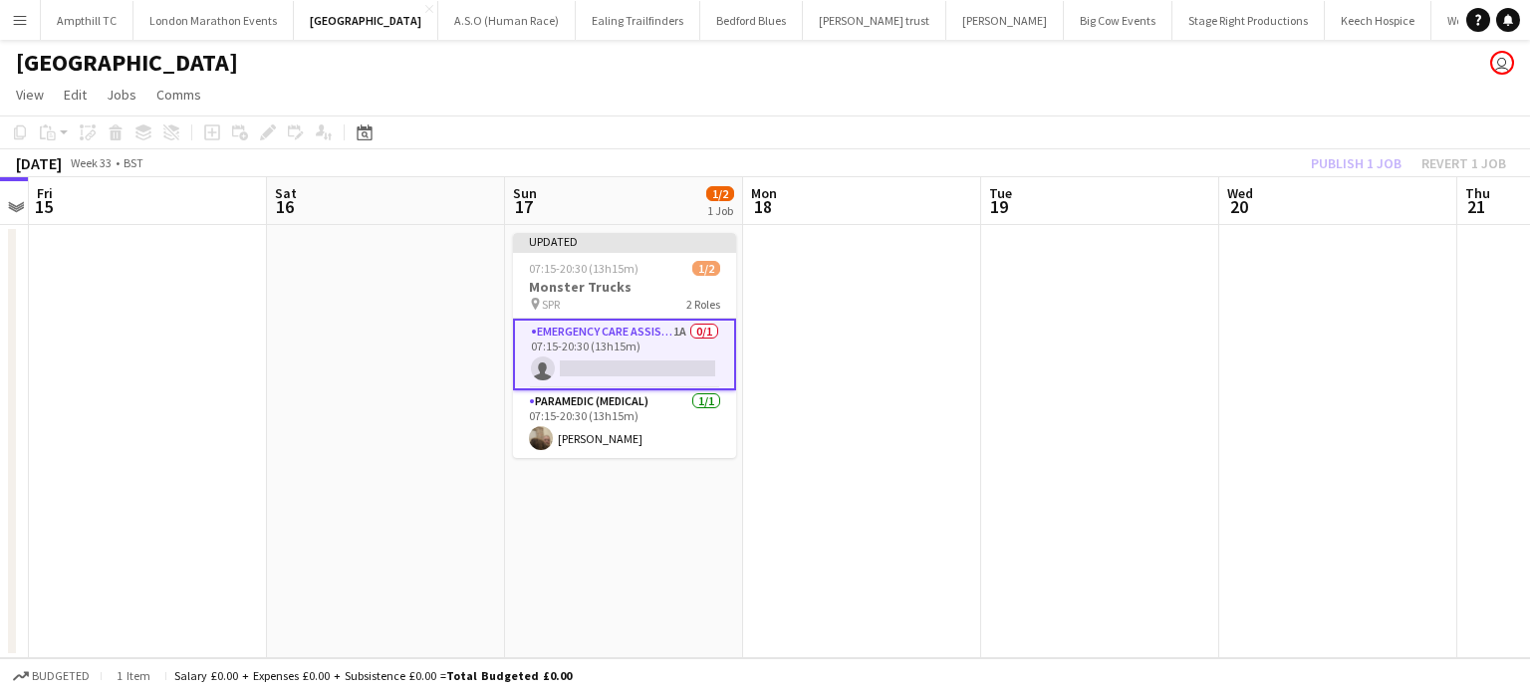
click at [648, 362] on app-card-role "Emergency Care Assistant (Medical) 1A 0/1 07:15-20:30 (13h15m) single-neutral-a…" at bounding box center [624, 355] width 223 height 72
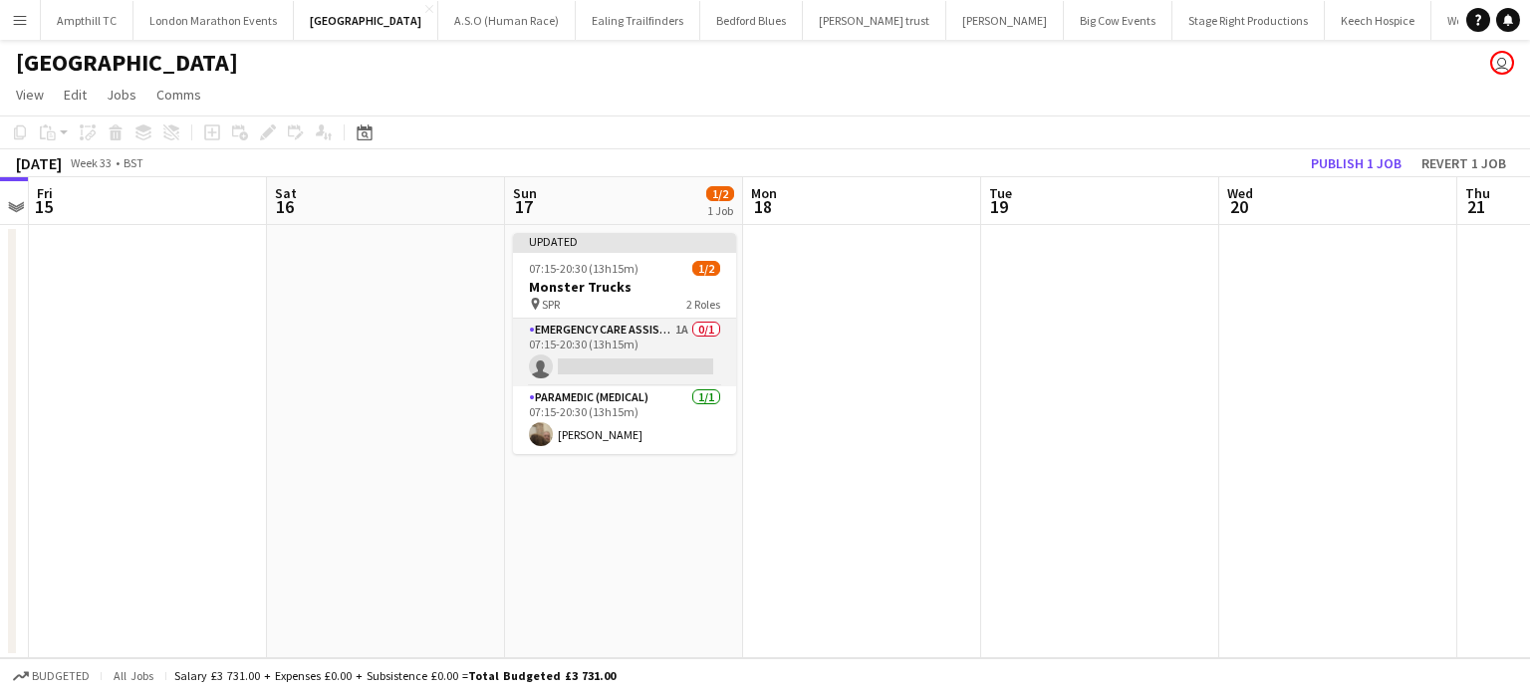
click at [648, 362] on app-card-role "Emergency Care Assistant (Medical) 1A 0/1 07:15-20:30 (13h15m) single-neutral-a…" at bounding box center [624, 353] width 223 height 68
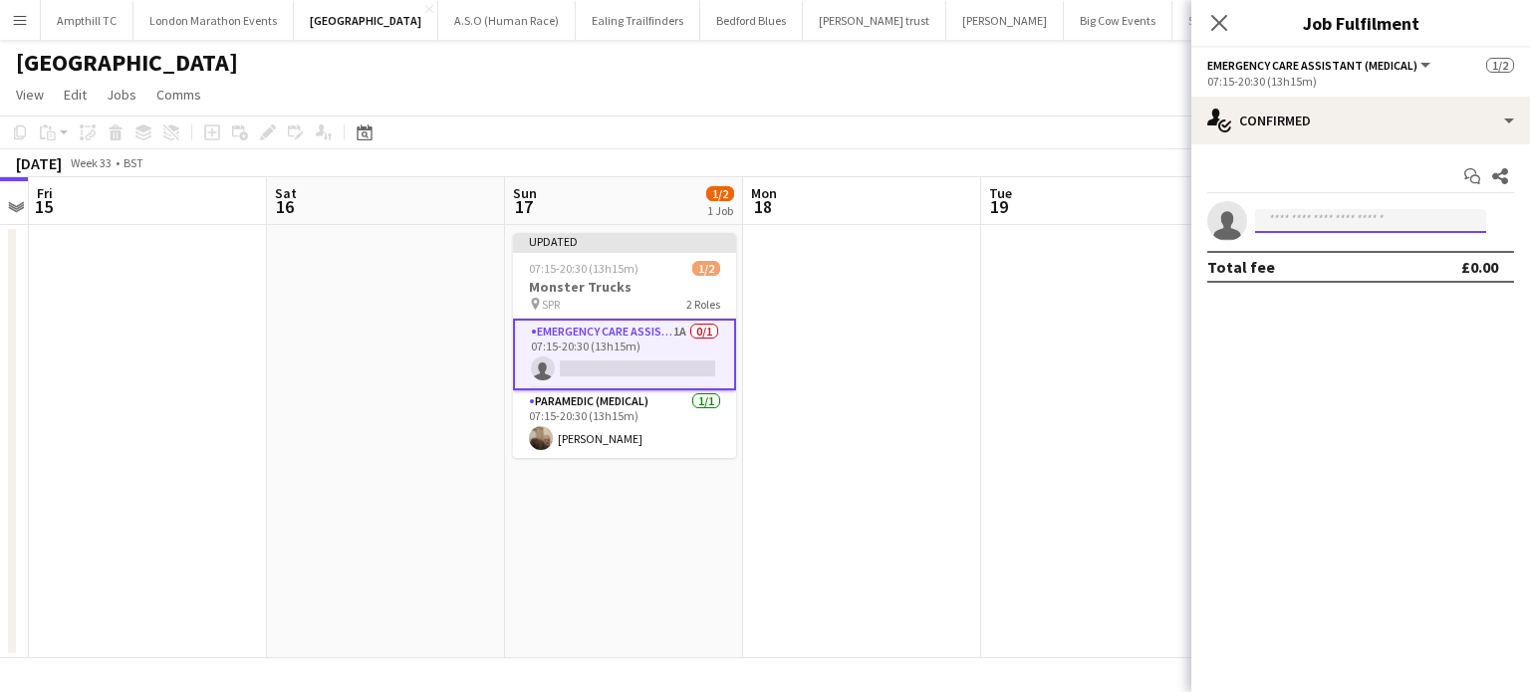
click at [1279, 222] on input at bounding box center [1370, 221] width 231 height 24
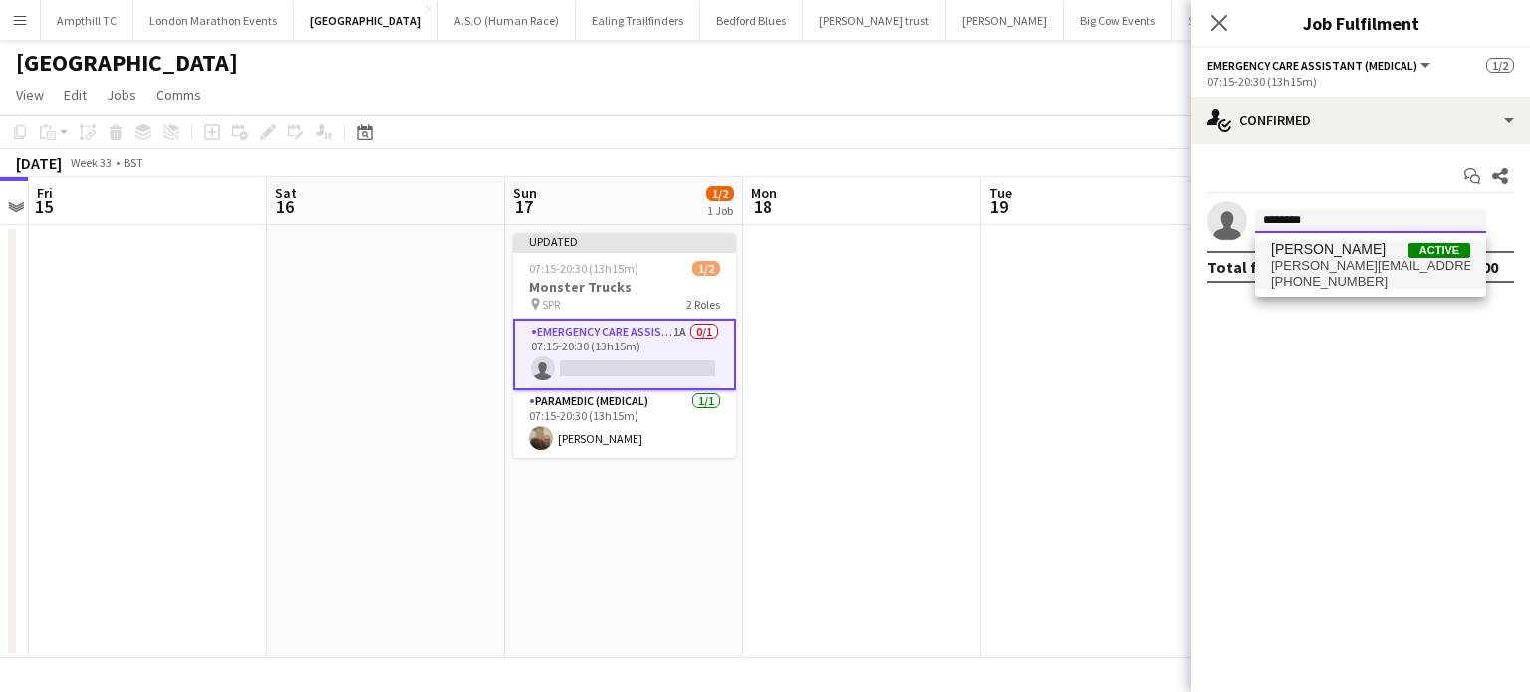
type input "********"
click at [1405, 271] on span "neil.podbransky@gmail.com" at bounding box center [1370, 266] width 199 height 16
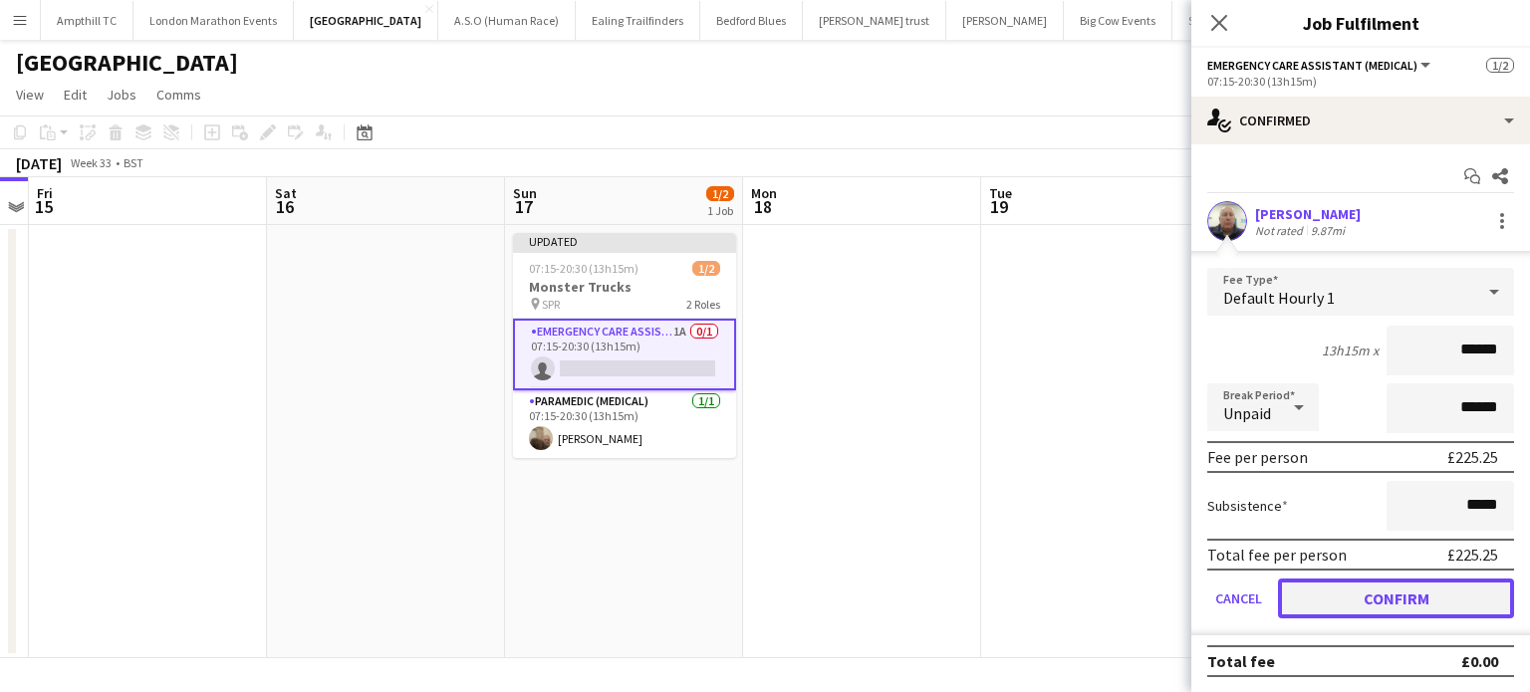
click at [1391, 593] on button "Confirm" at bounding box center [1396, 599] width 236 height 40
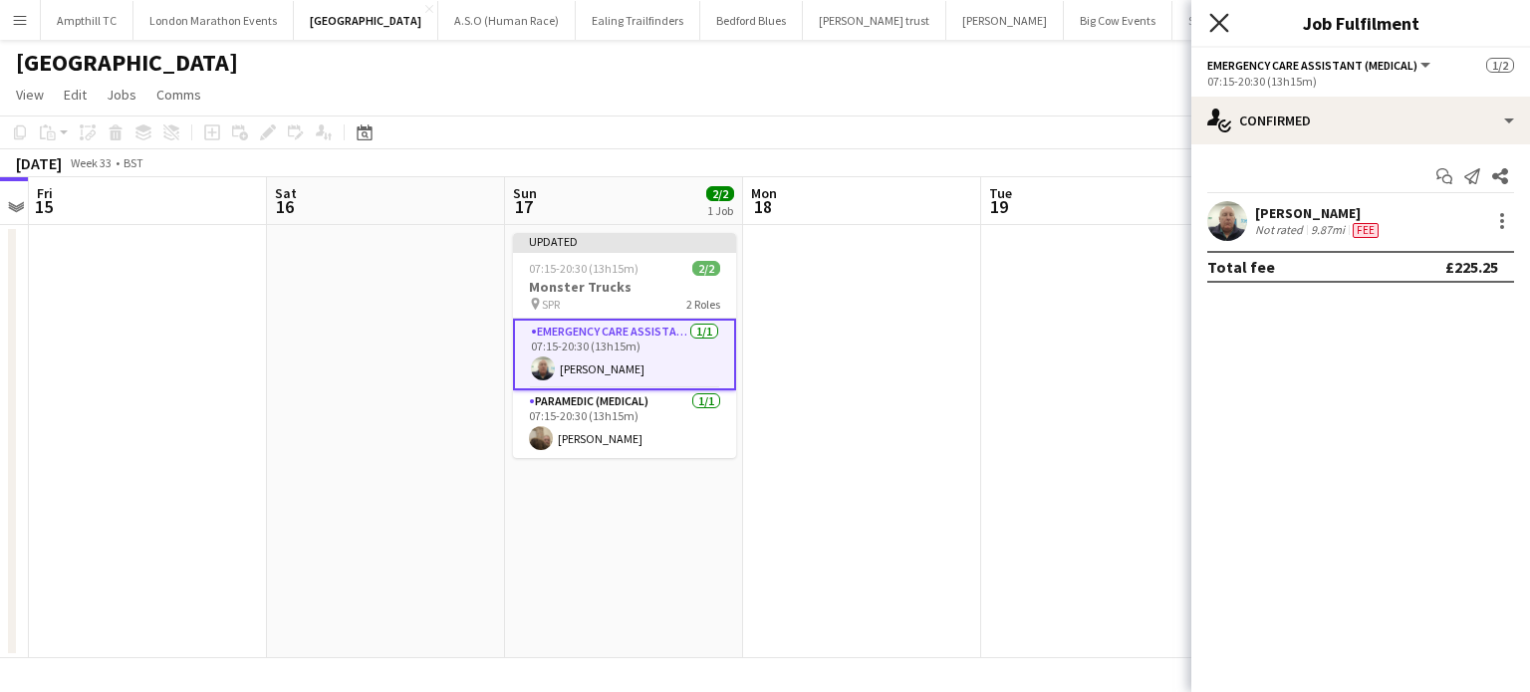
click at [1218, 25] on icon at bounding box center [1218, 22] width 19 height 19
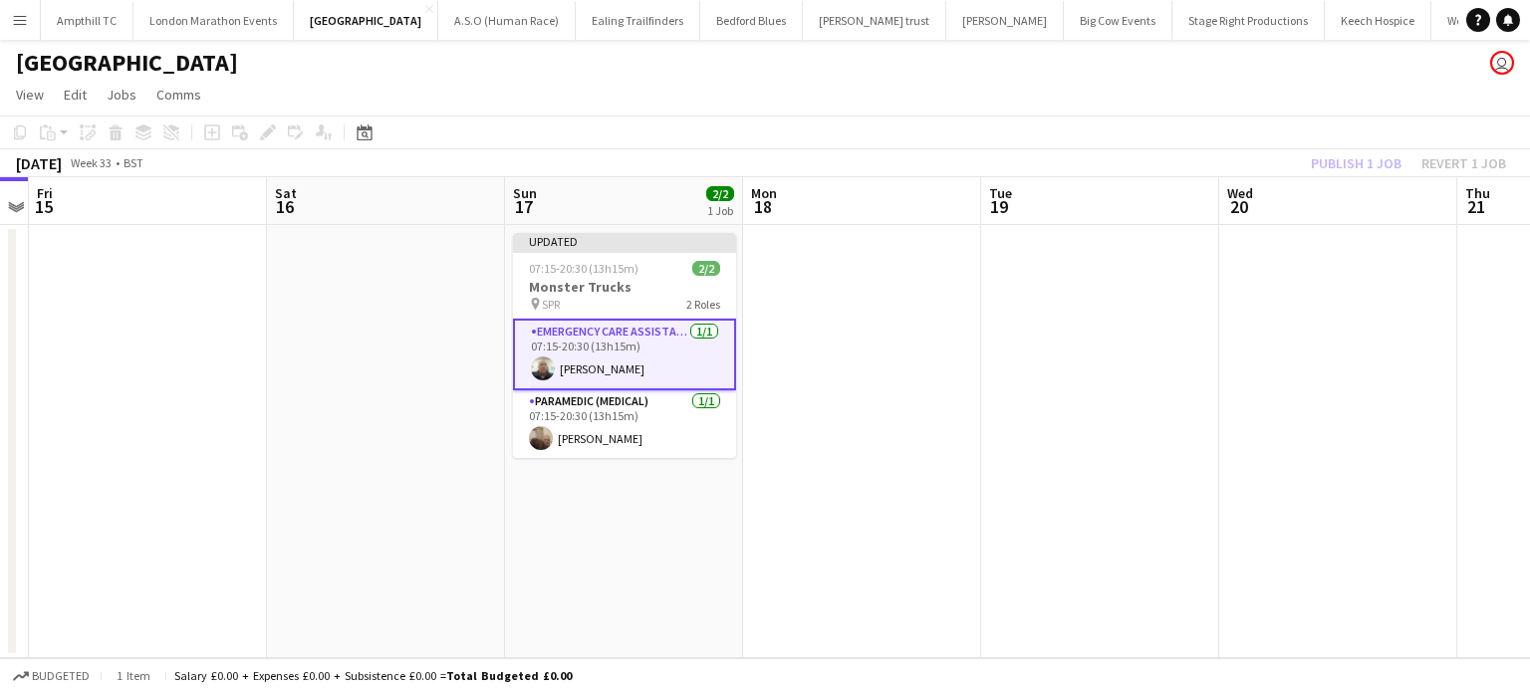
click at [1361, 158] on div "Publish 1 job Revert 1 job" at bounding box center [1408, 163] width 243 height 26
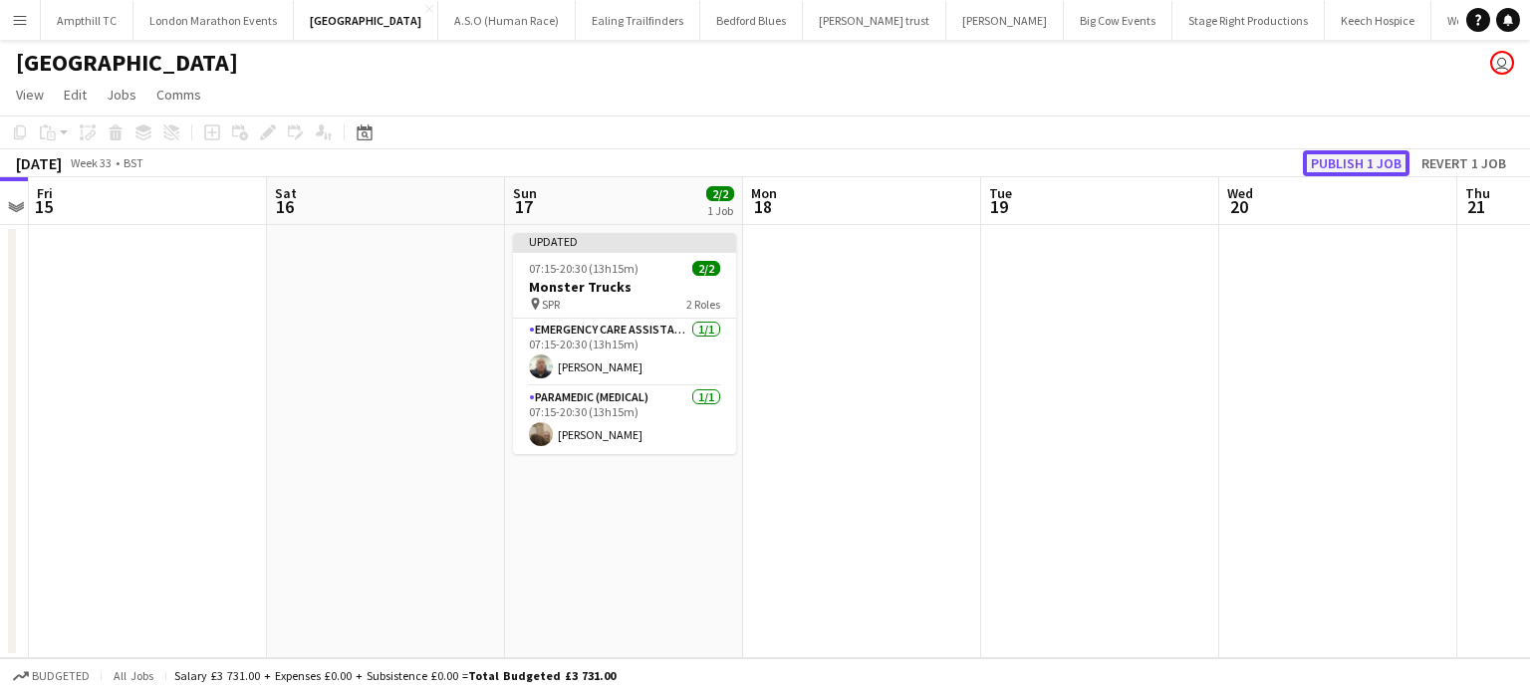
click at [1362, 162] on button "Publish 1 job" at bounding box center [1356, 163] width 107 height 26
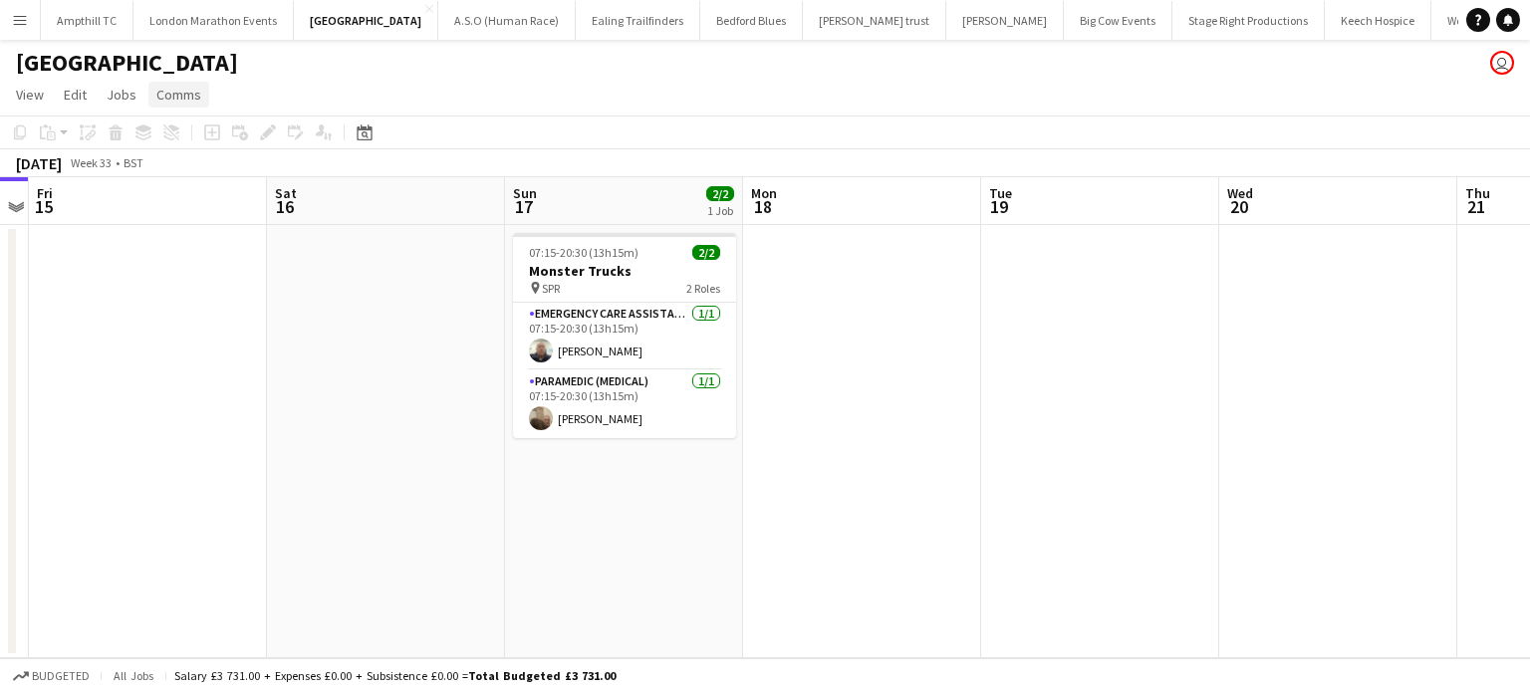
click at [199, 87] on link "Comms" at bounding box center [178, 95] width 61 height 26
click at [201, 175] on span "Create chat" at bounding box center [198, 179] width 70 height 18
click at [181, 90] on span "Comms" at bounding box center [178, 95] width 45 height 18
click at [183, 179] on span "Create chat" at bounding box center [198, 179] width 70 height 18
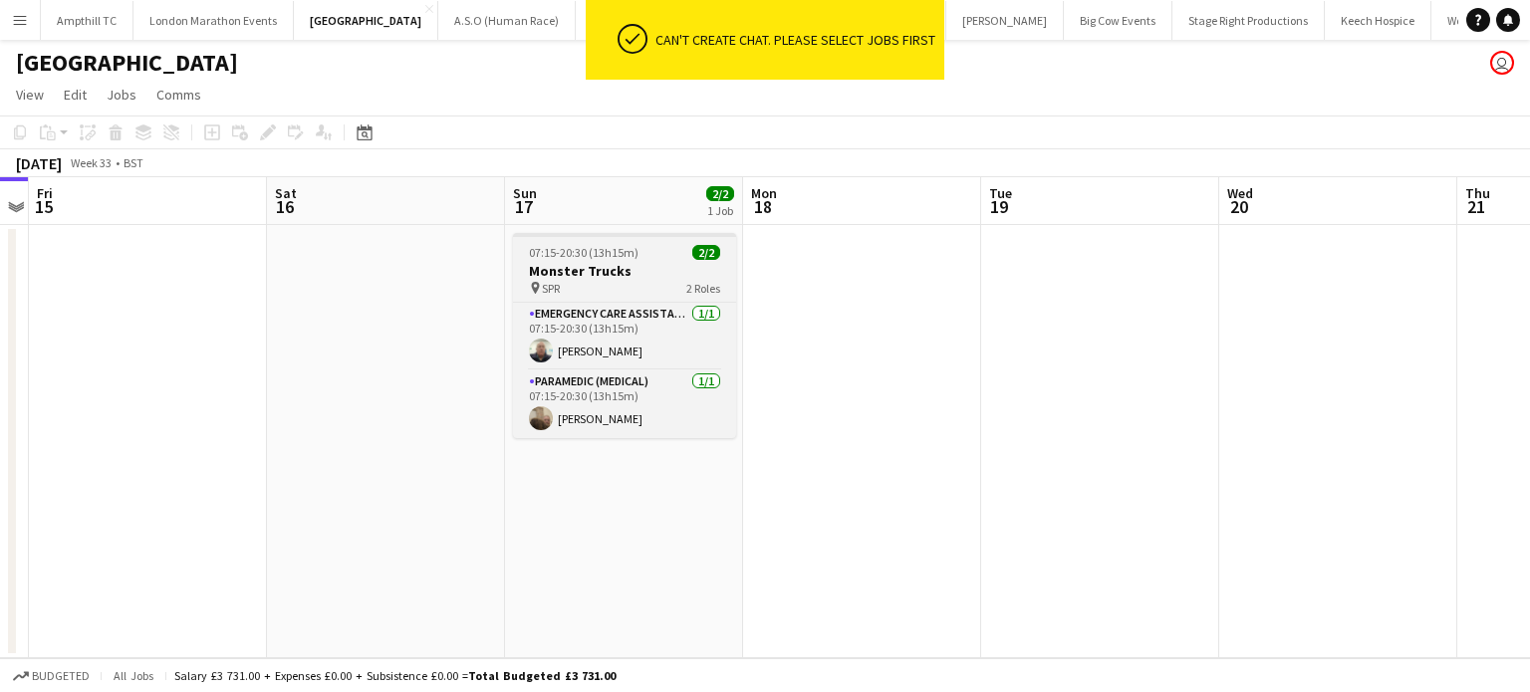
click at [543, 271] on h3 "Monster Trucks" at bounding box center [624, 271] width 223 height 18
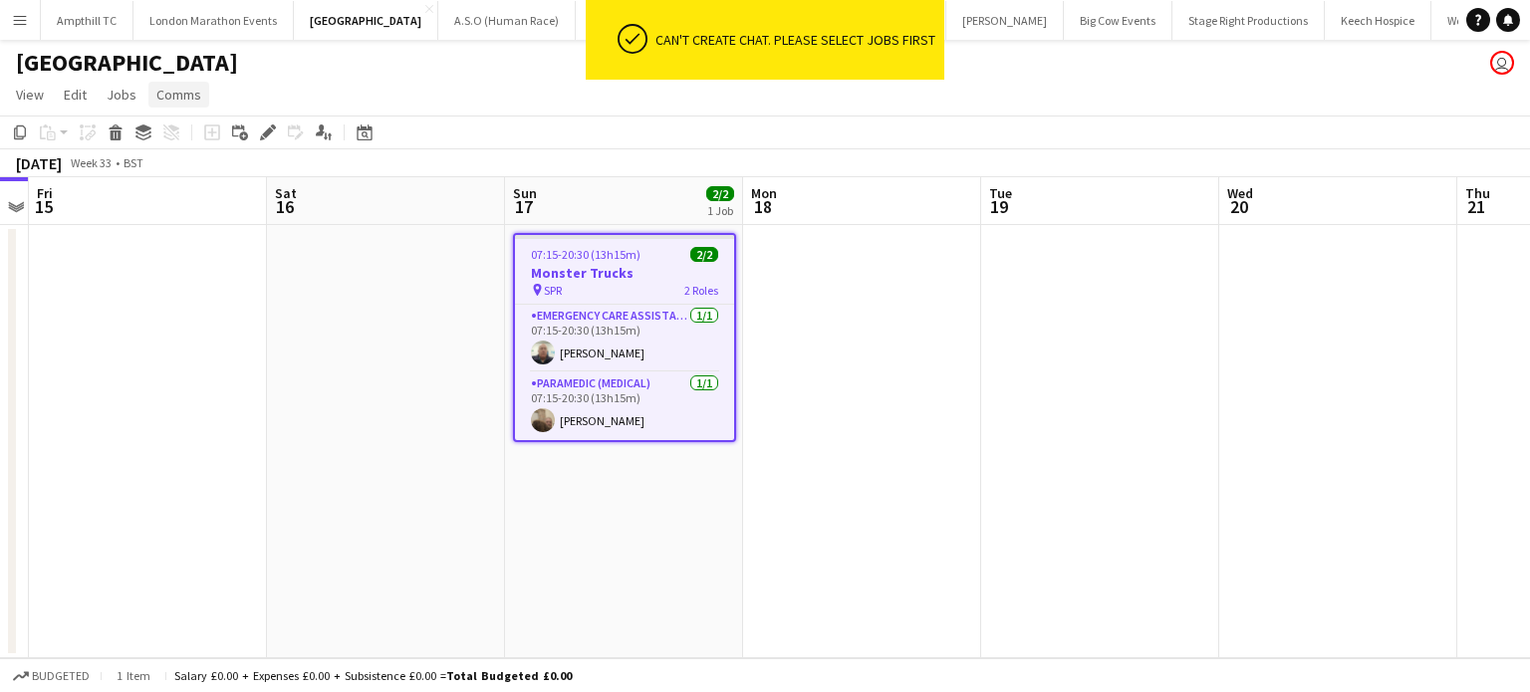
click at [197, 100] on span "Comms" at bounding box center [178, 95] width 45 height 18
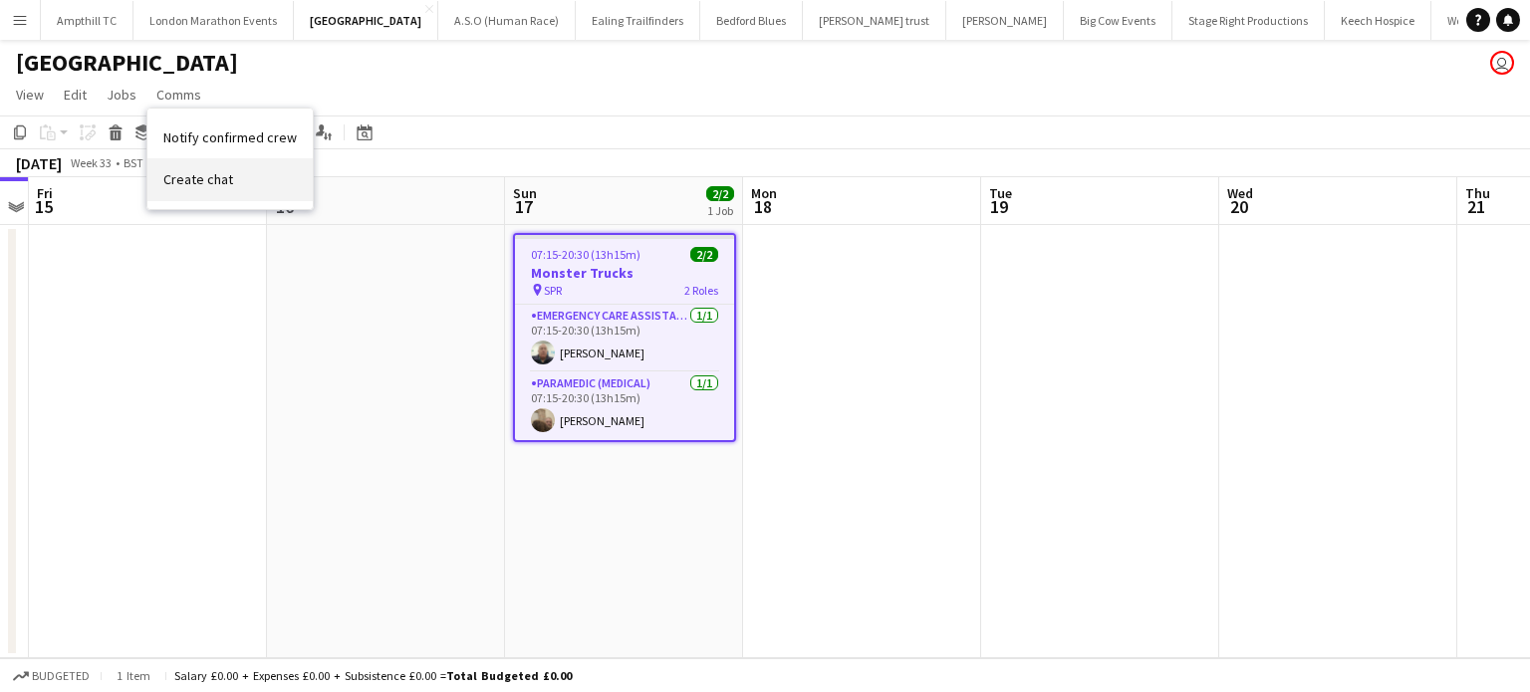
click at [202, 170] on span "Create chat" at bounding box center [198, 179] width 70 height 18
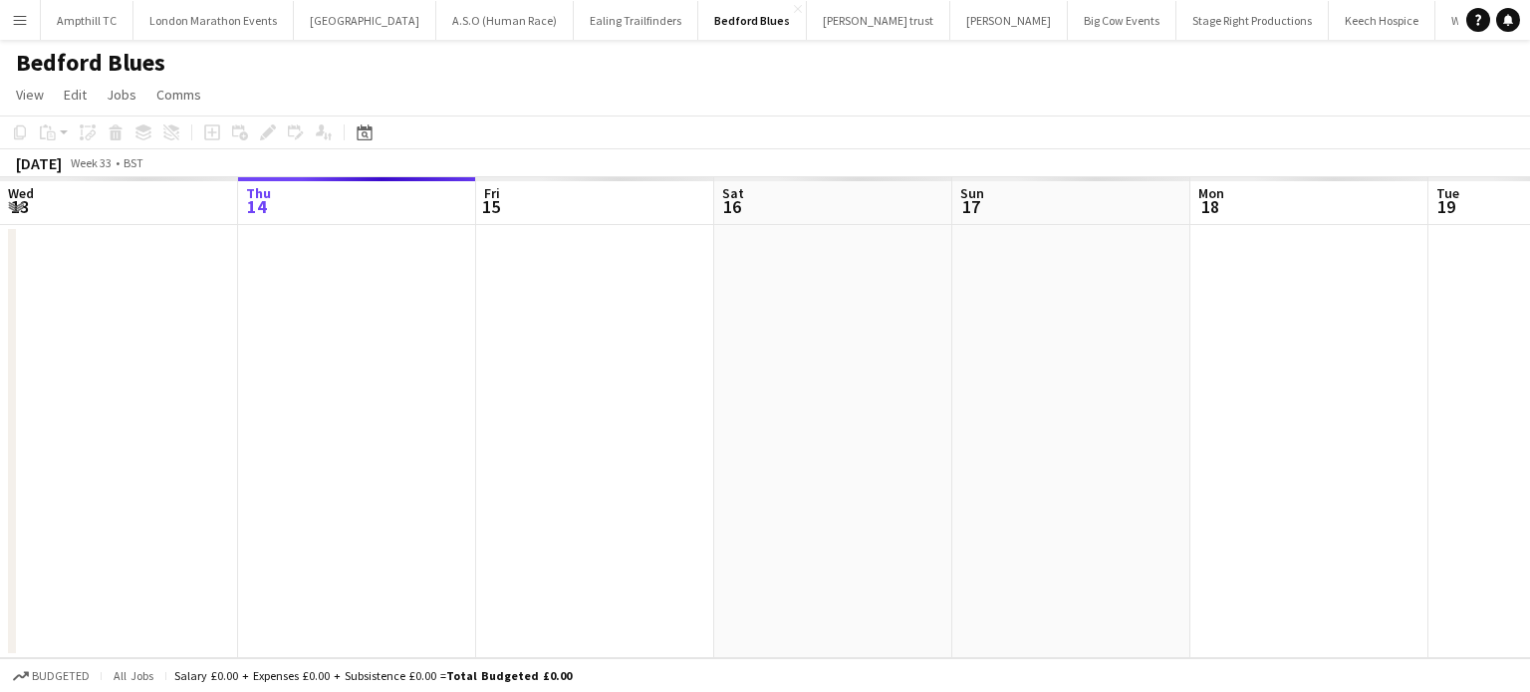
scroll to position [0, 685]
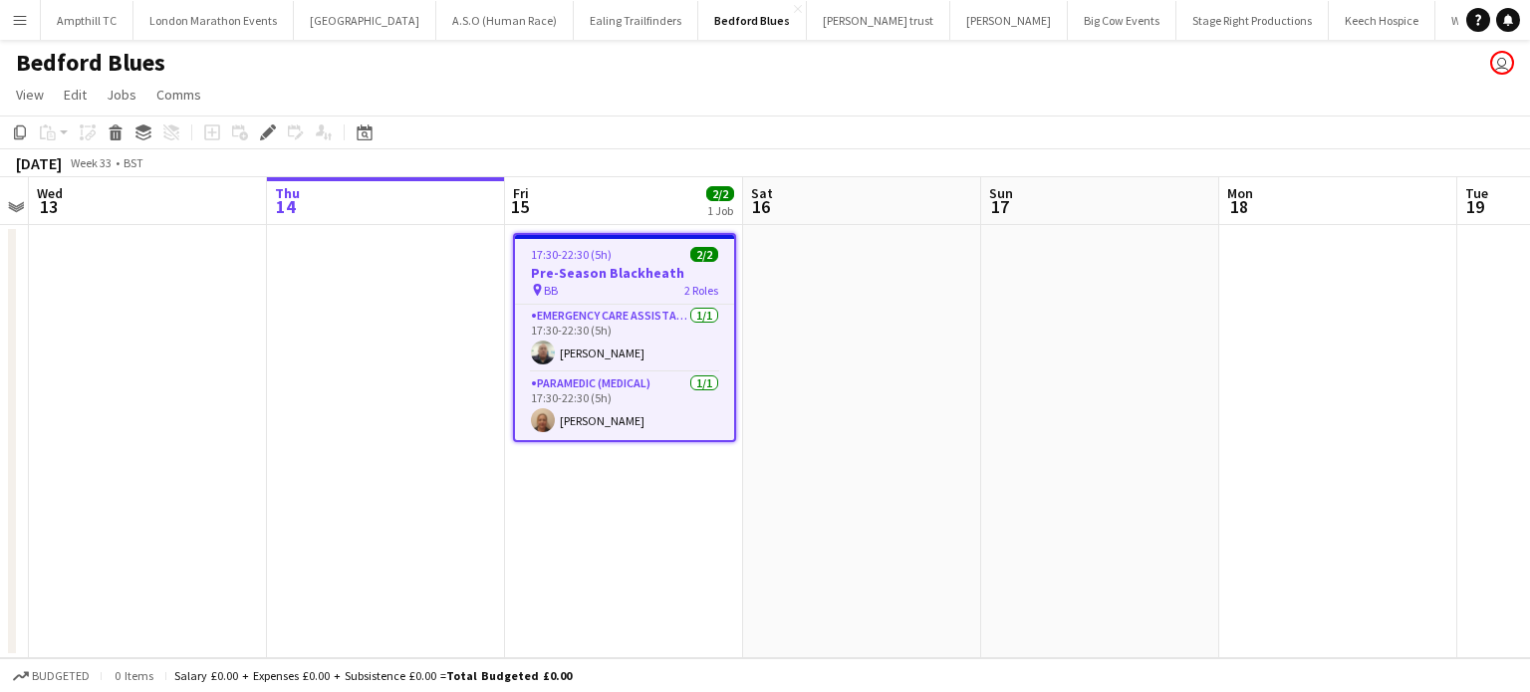
click at [602, 258] on span "17:30-22:30 (5h)" at bounding box center [571, 254] width 81 height 15
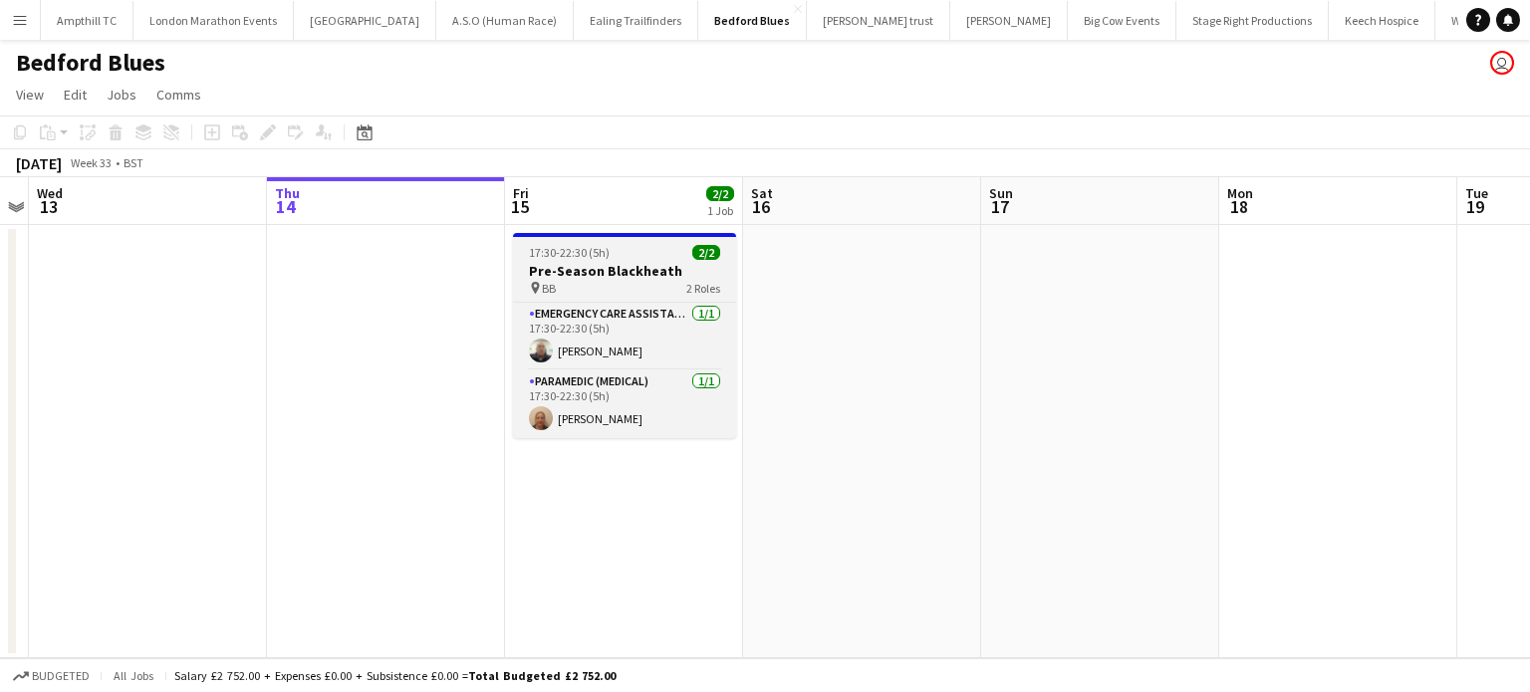
click at [602, 258] on span "17:30-22:30 (5h)" at bounding box center [569, 252] width 81 height 15
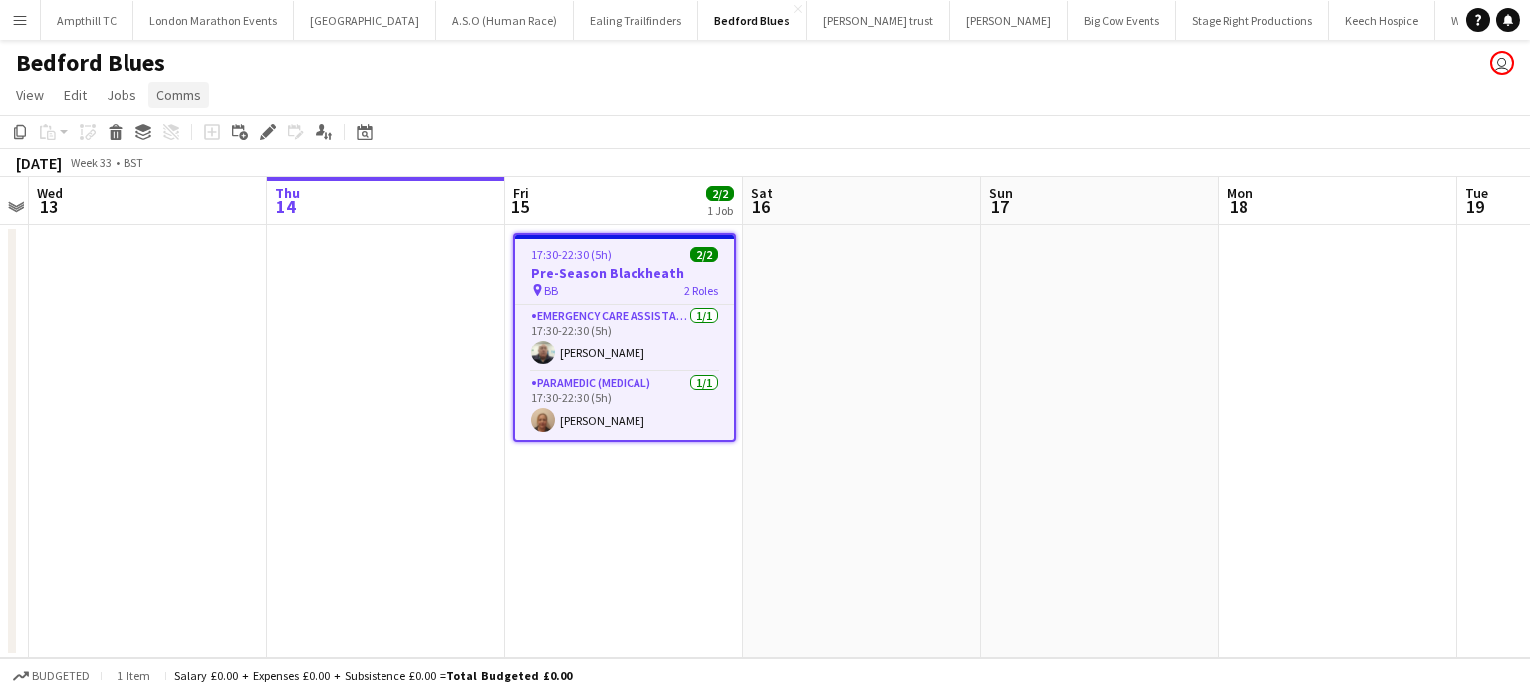
click at [175, 94] on span "Comms" at bounding box center [178, 95] width 45 height 18
click at [200, 175] on span "Create chat" at bounding box center [198, 179] width 70 height 18
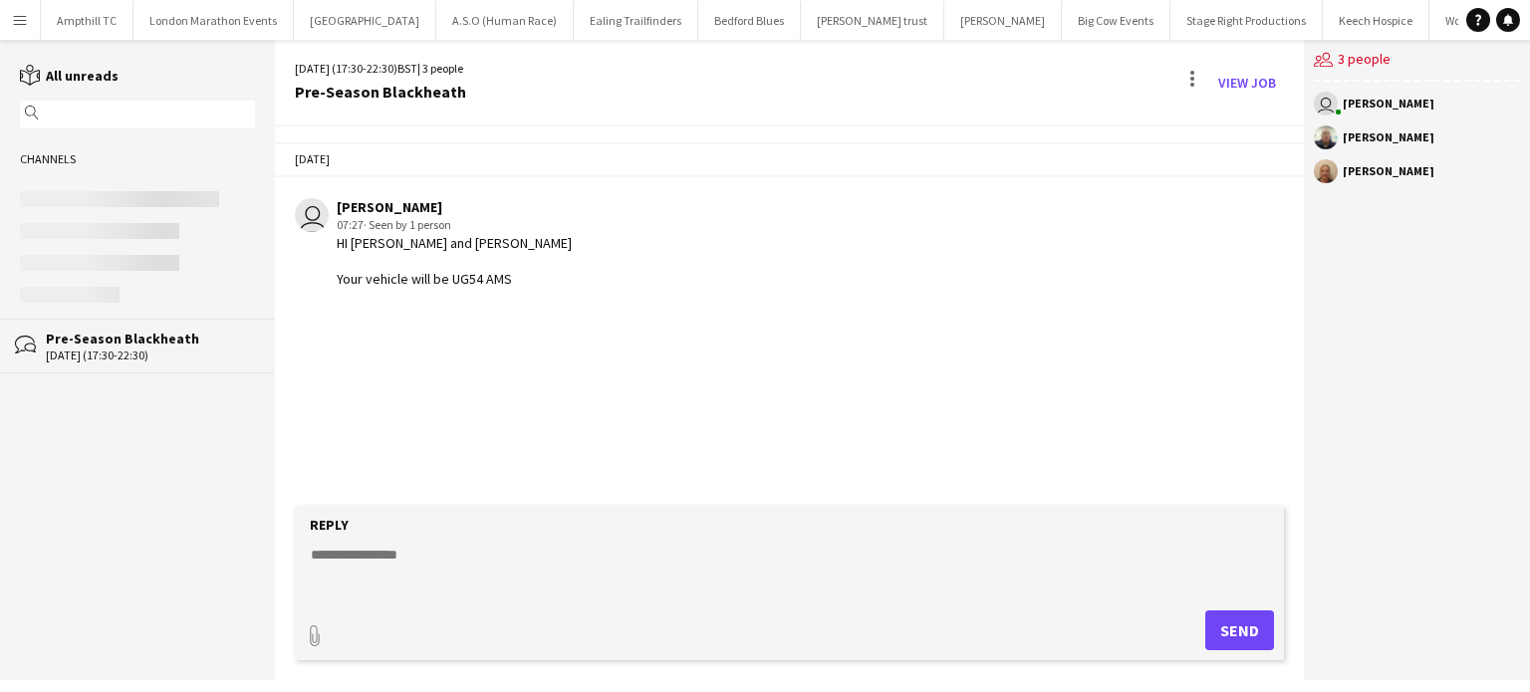
click at [363, 570] on textarea at bounding box center [793, 571] width 969 height 52
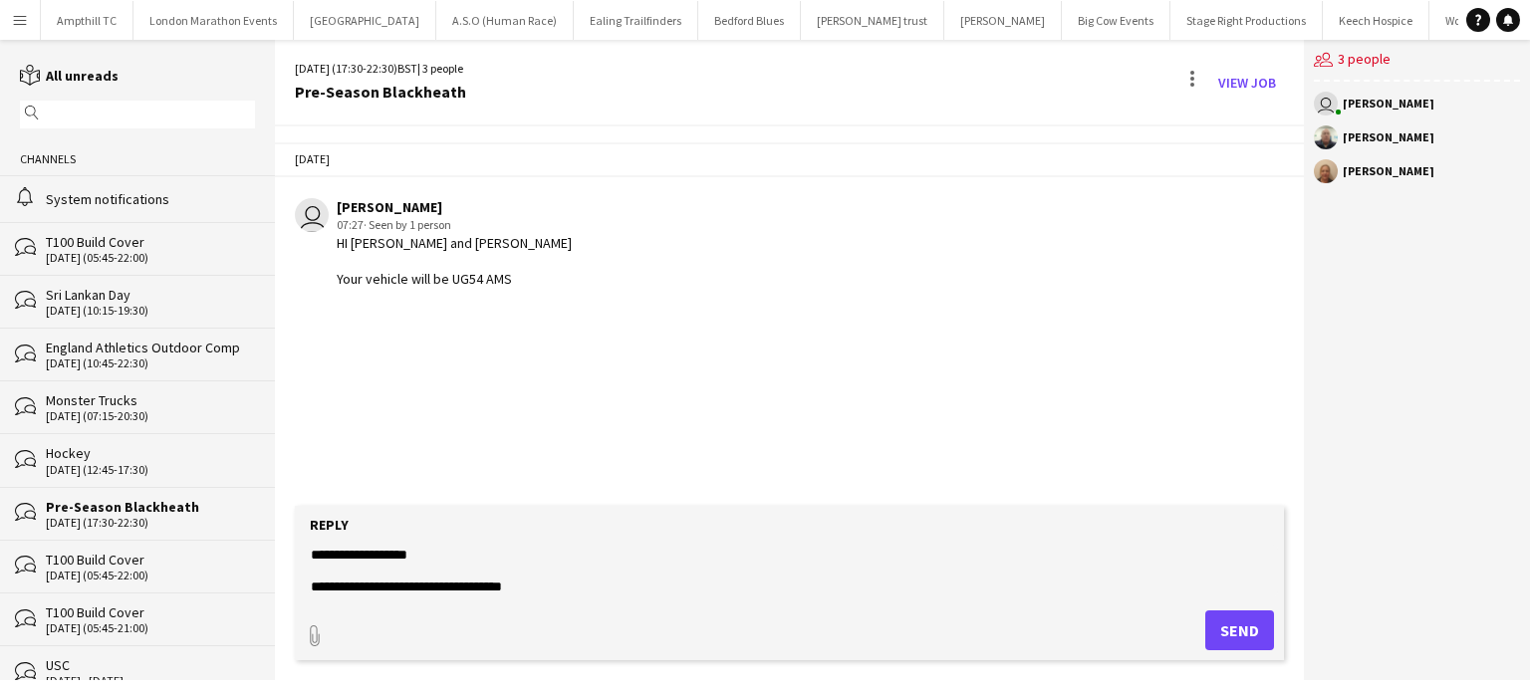
type textarea "**********"
click at [1219, 634] on button "Send" at bounding box center [1239, 631] width 69 height 40
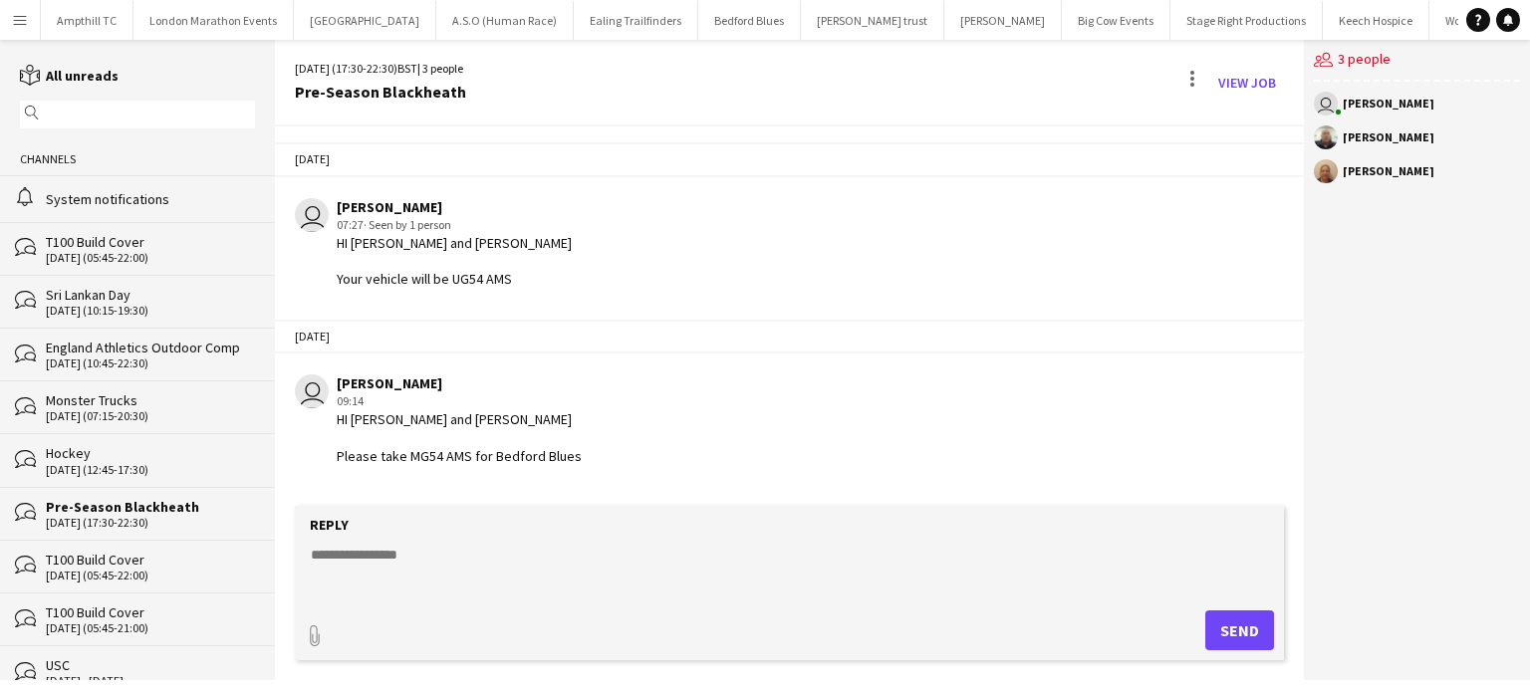
click at [410, 560] on textarea at bounding box center [793, 571] width 969 height 52
type textarea "**********"
click at [1237, 635] on button "Send" at bounding box center [1239, 631] width 69 height 40
click at [124, 305] on div "17-08-2025 (10:15-19:30)" at bounding box center [150, 311] width 209 height 14
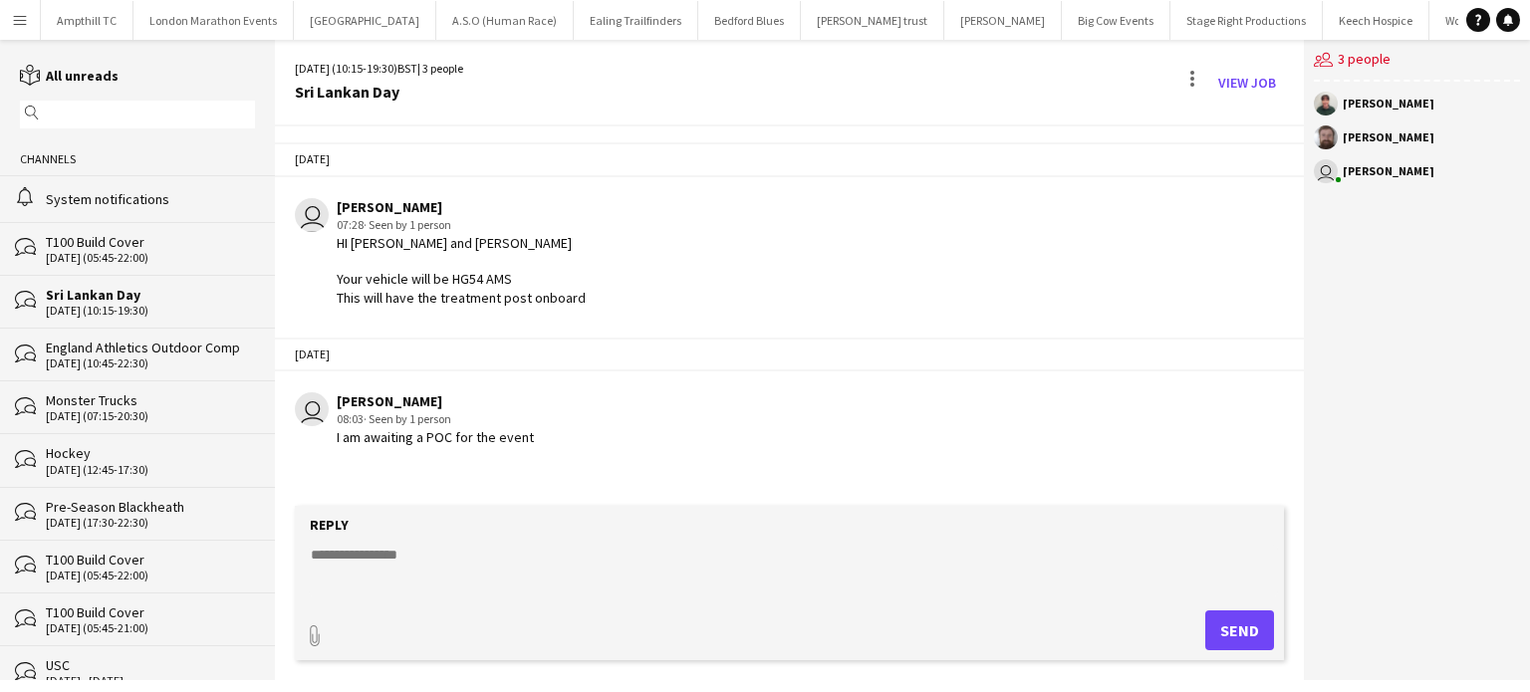
click at [420, 563] on textarea at bounding box center [793, 571] width 969 height 52
click at [502, 560] on textarea at bounding box center [793, 571] width 969 height 52
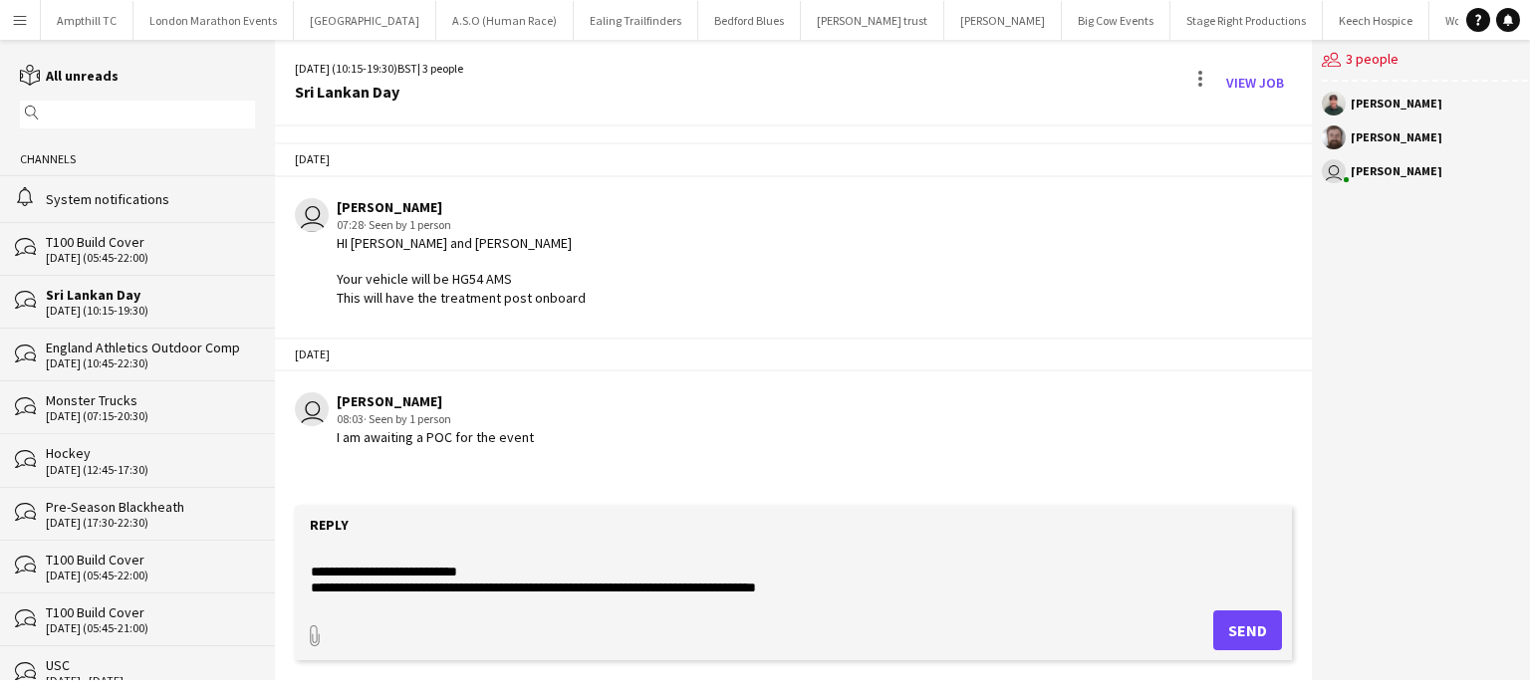
scroll to position [31, 0]
type textarea "**********"
click at [1214, 618] on button "Send" at bounding box center [1247, 631] width 69 height 40
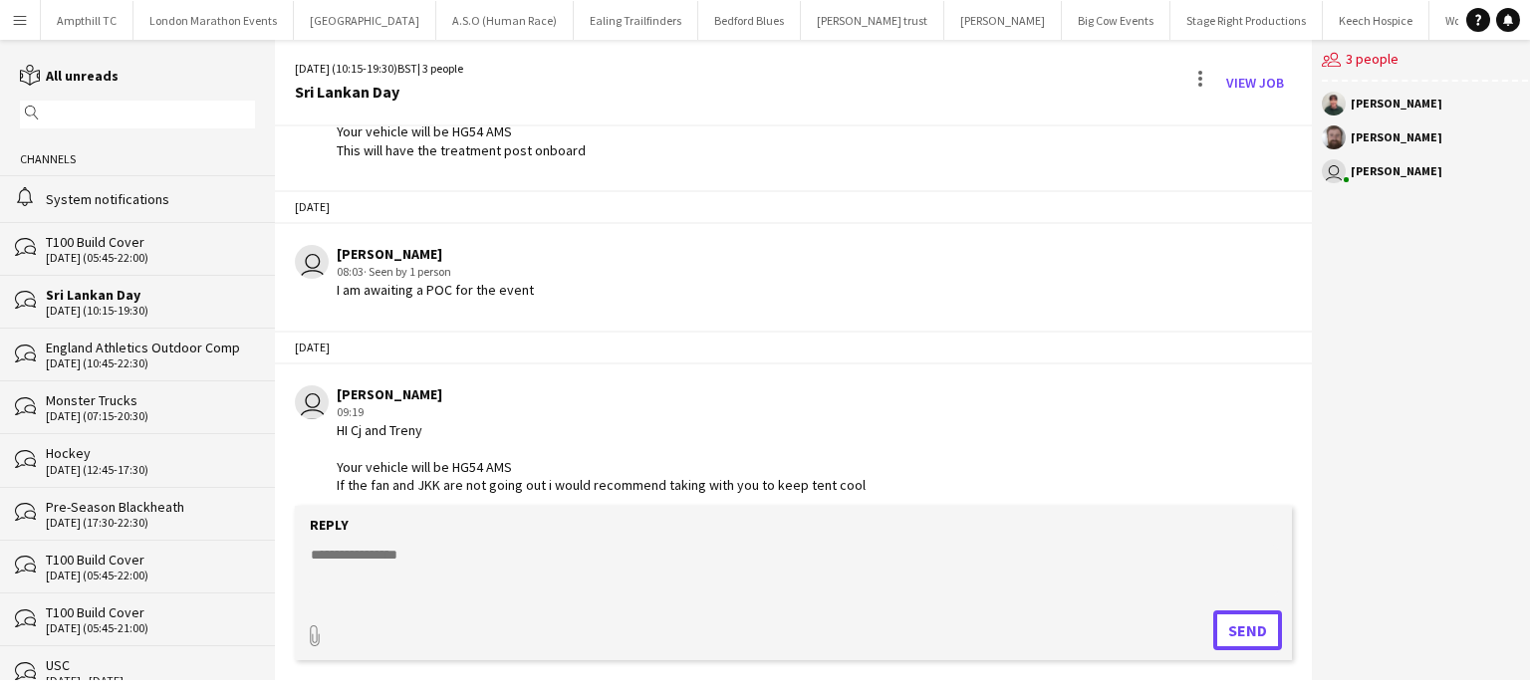
scroll to position [157, 0]
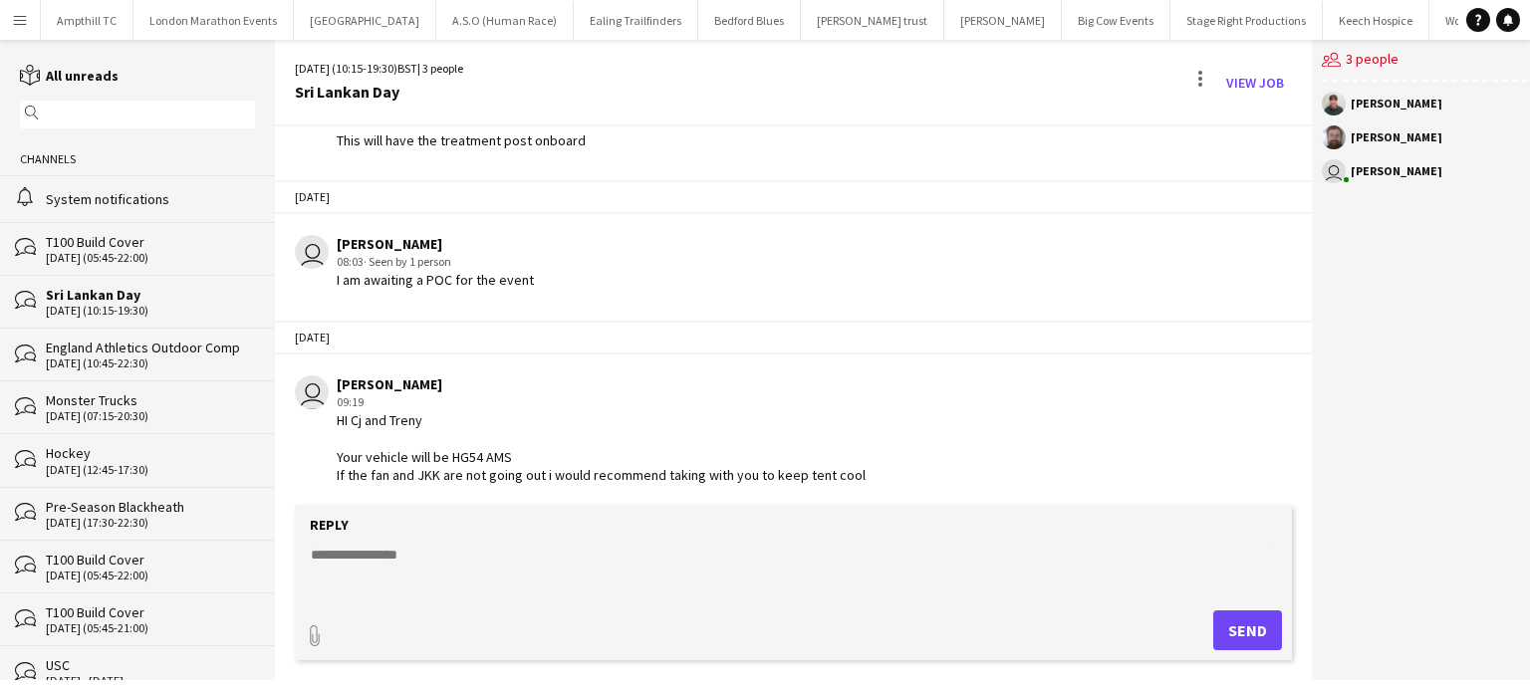
click at [191, 403] on div "Monster Trucks" at bounding box center [150, 401] width 209 height 18
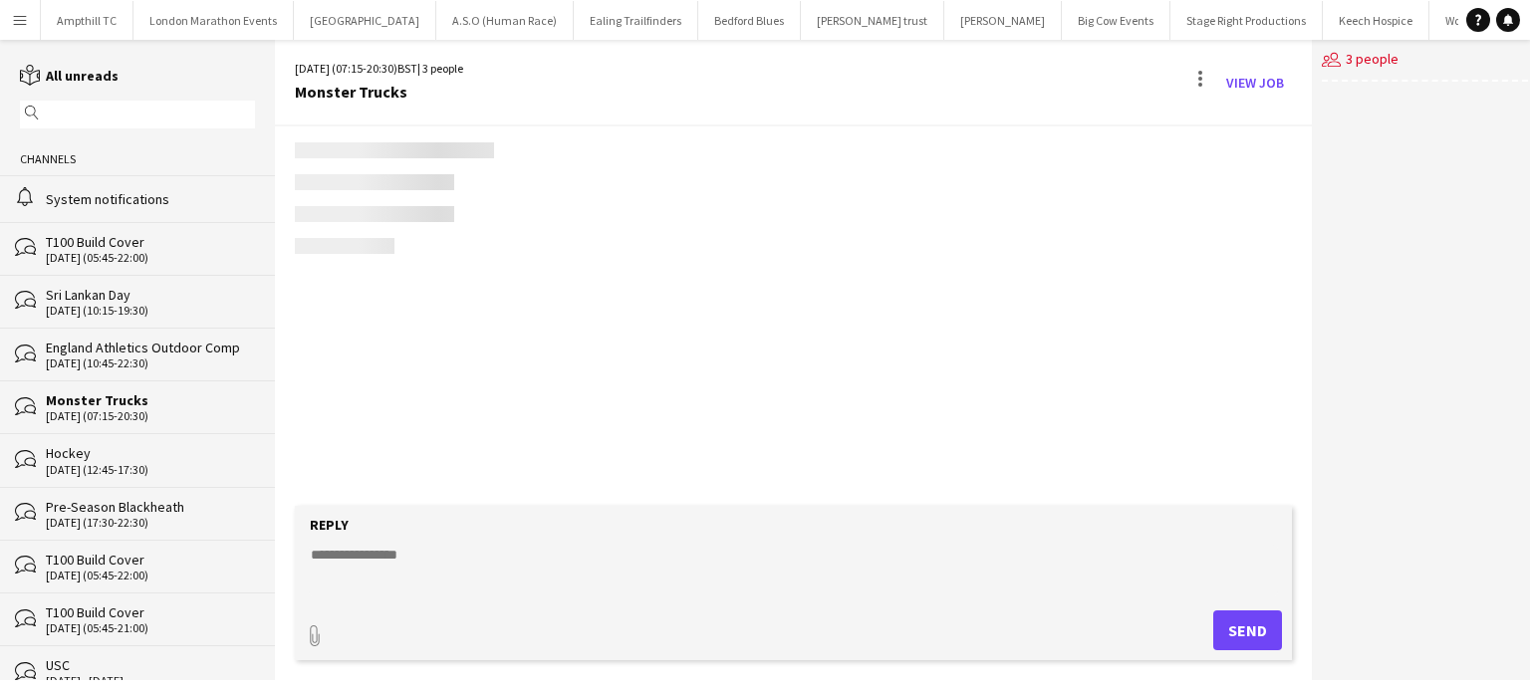
click at [392, 565] on textarea at bounding box center [793, 571] width 969 height 52
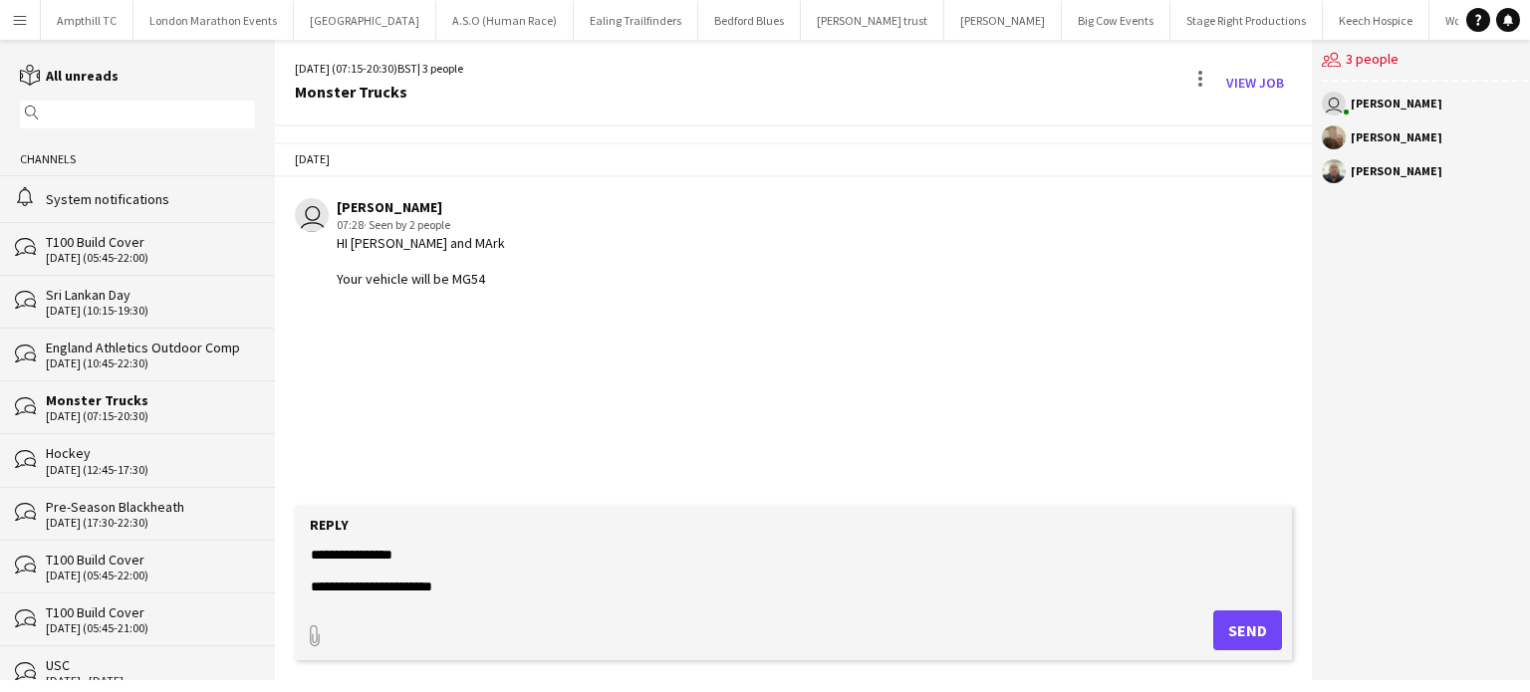
type textarea "**********"
click at [1227, 638] on button "Send" at bounding box center [1247, 631] width 69 height 40
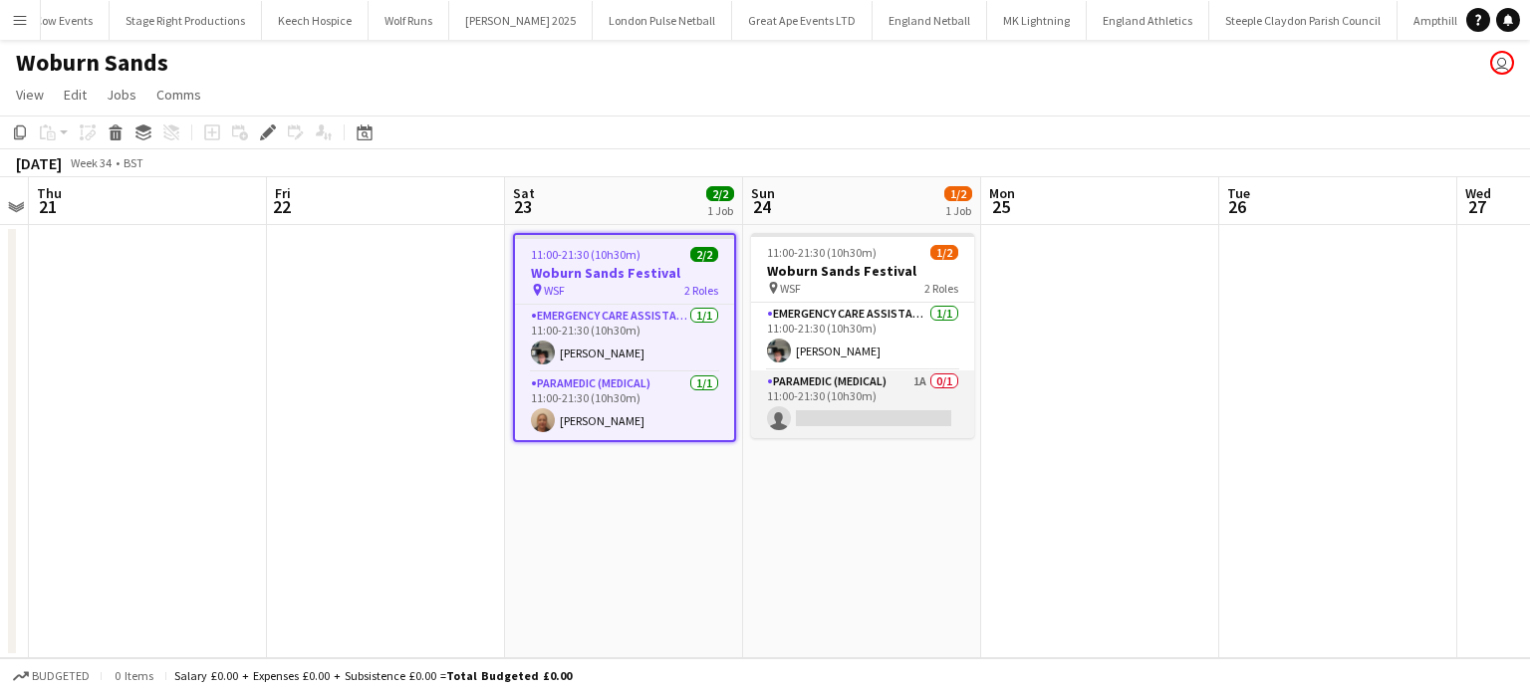
click at [891, 390] on app-card-role "Paramedic (Medical) 1A 0/1 11:00-21:30 (10h30m) single-neutral-actions" at bounding box center [862, 405] width 223 height 68
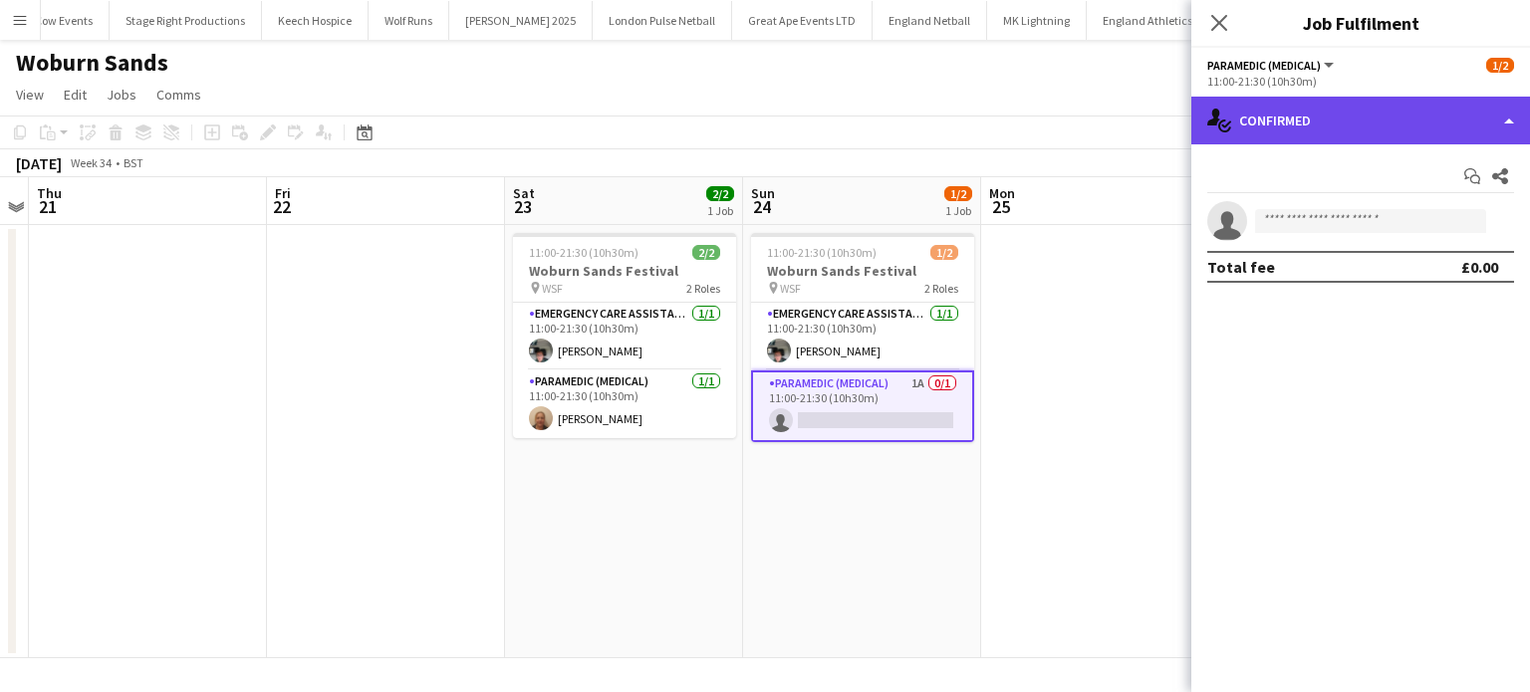
click at [1386, 123] on div "single-neutral-actions-check-2 Confirmed" at bounding box center [1360, 121] width 339 height 48
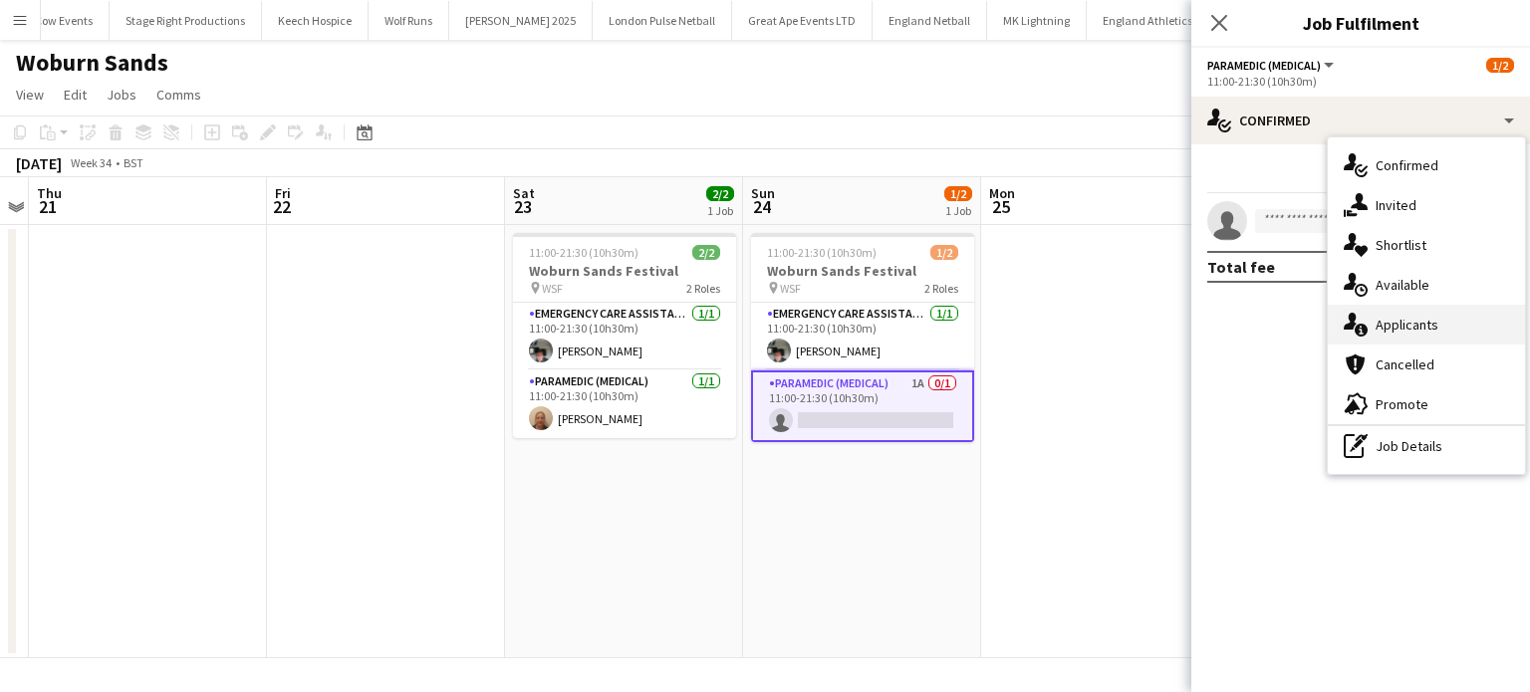
click at [1409, 326] on div "single-neutral-actions-information Applicants" at bounding box center [1426, 325] width 197 height 40
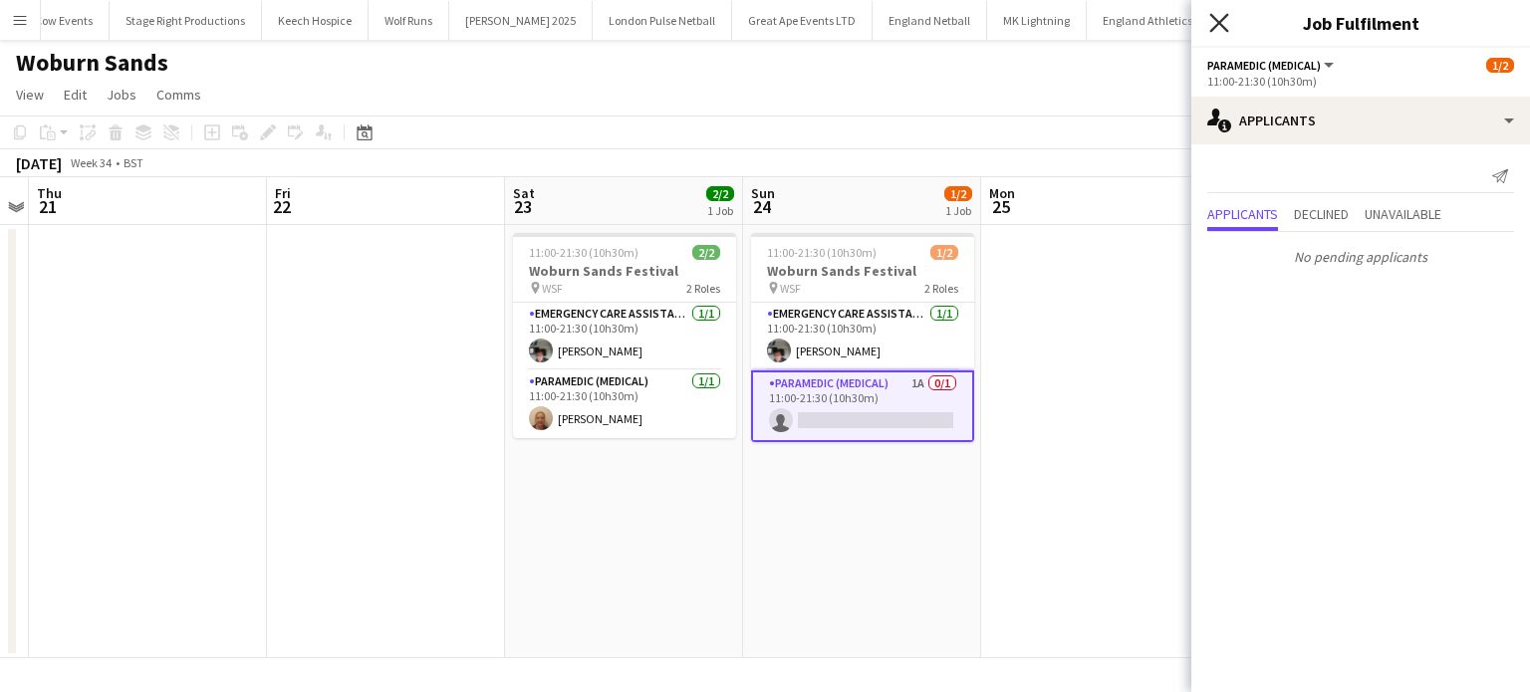
click at [1215, 29] on icon "Close pop-in" at bounding box center [1218, 22] width 19 height 19
